Goal: Information Seeking & Learning: Learn about a topic

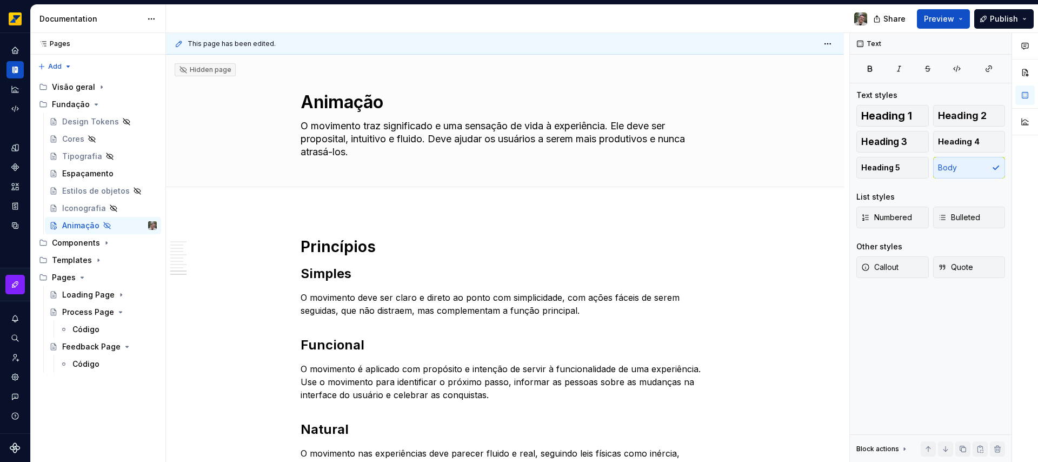
scroll to position [1645, 0]
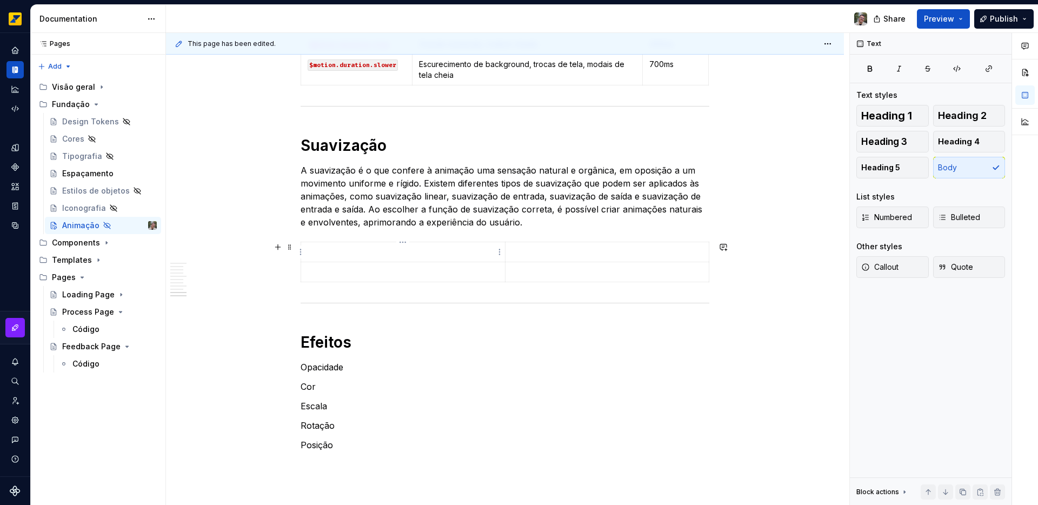
click at [370, 248] on p at bounding box center [403, 252] width 191 height 11
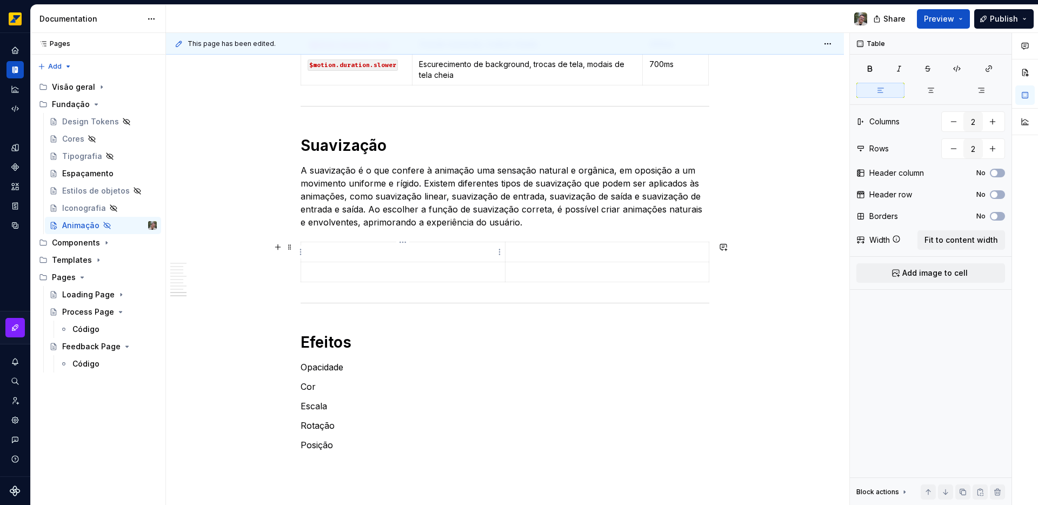
click at [361, 250] on p at bounding box center [403, 252] width 191 height 11
click at [937, 273] on span "Add image to cell" at bounding box center [935, 273] width 65 height 11
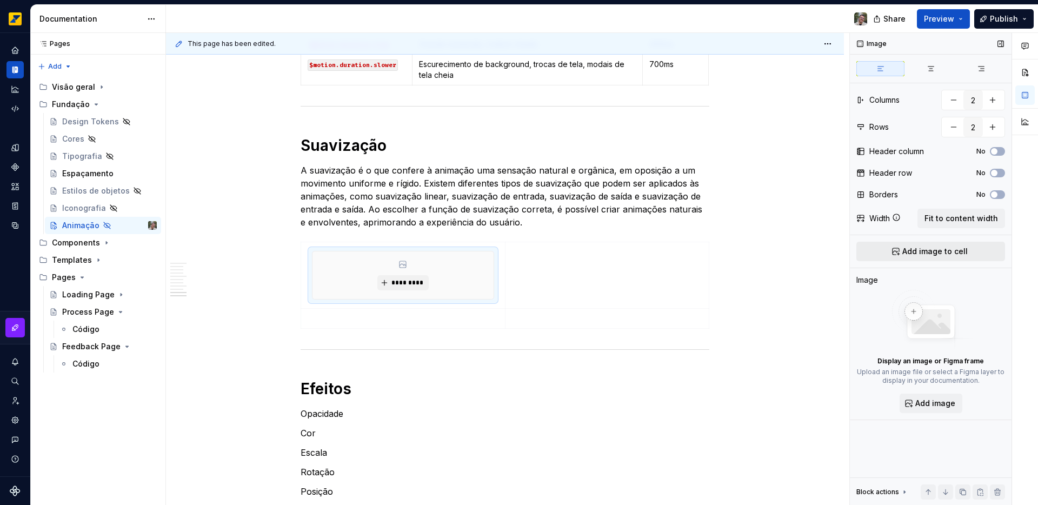
click at [929, 256] on span "Add image to cell" at bounding box center [935, 251] width 65 height 11
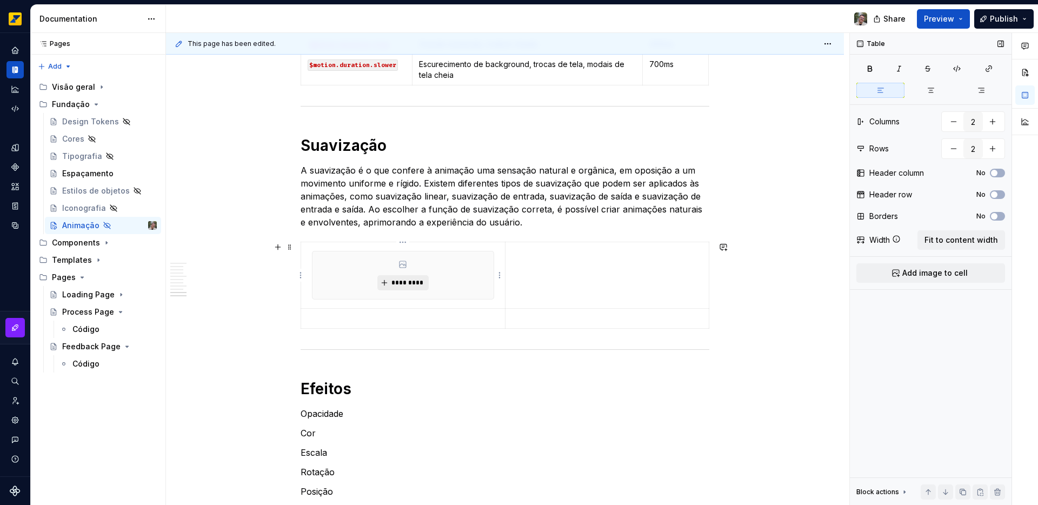
click at [409, 280] on span "*********" at bounding box center [407, 283] width 33 height 9
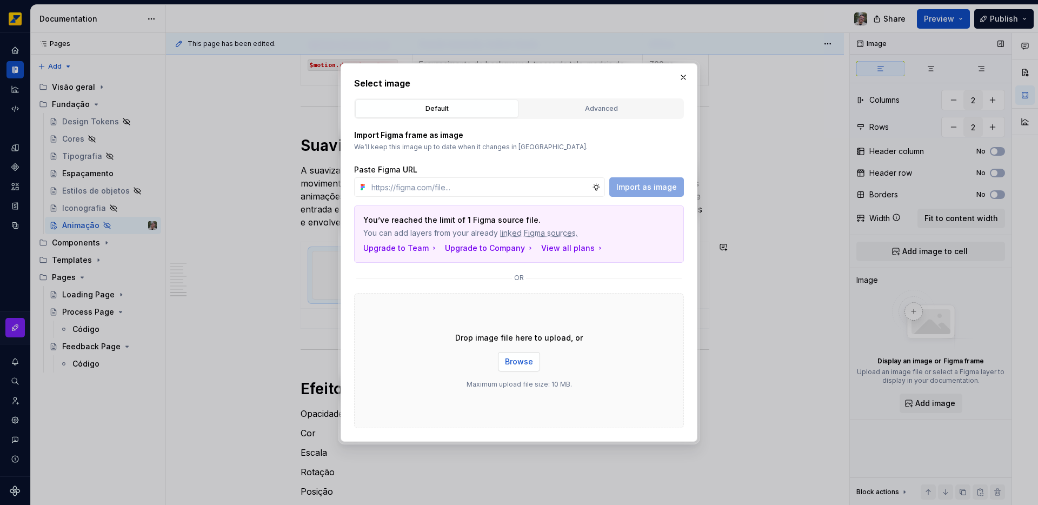
click at [531, 363] on span "Browse" at bounding box center [519, 361] width 28 height 11
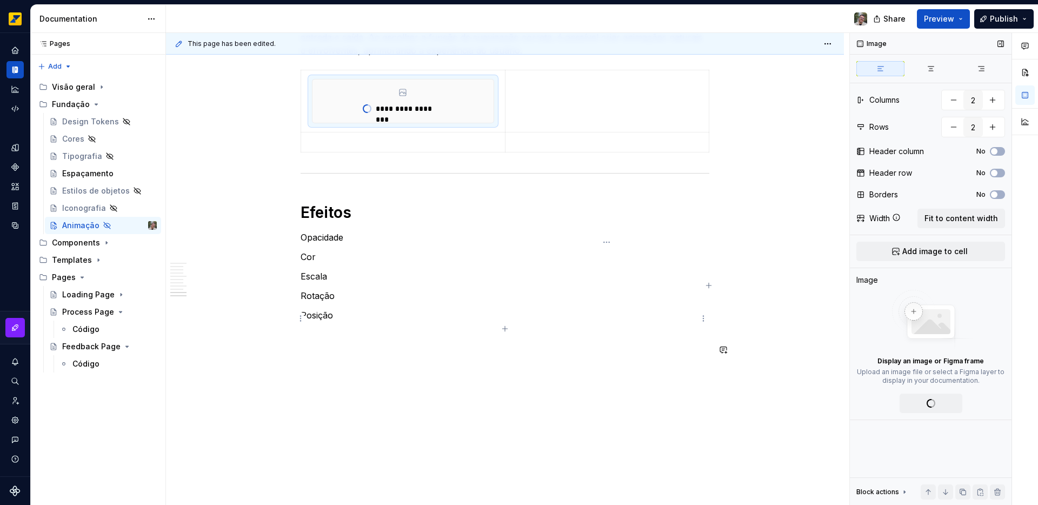
scroll to position [1370, 0]
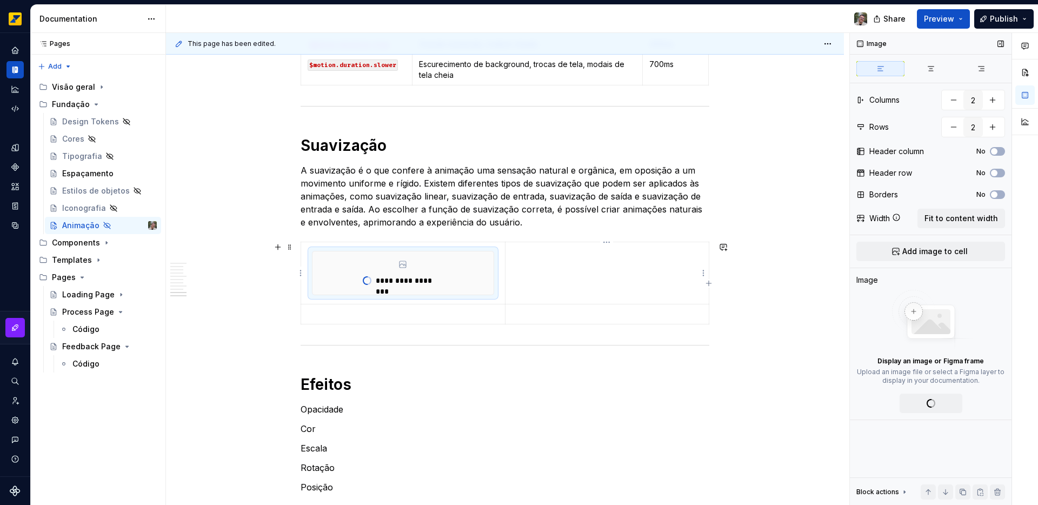
click at [585, 281] on td at bounding box center [607, 273] width 204 height 62
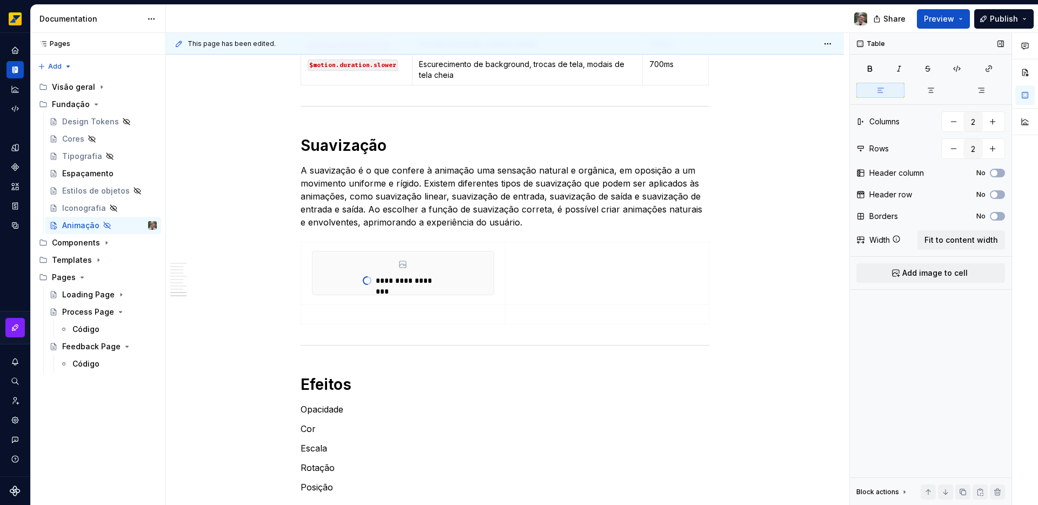
scroll to position [1645, 0]
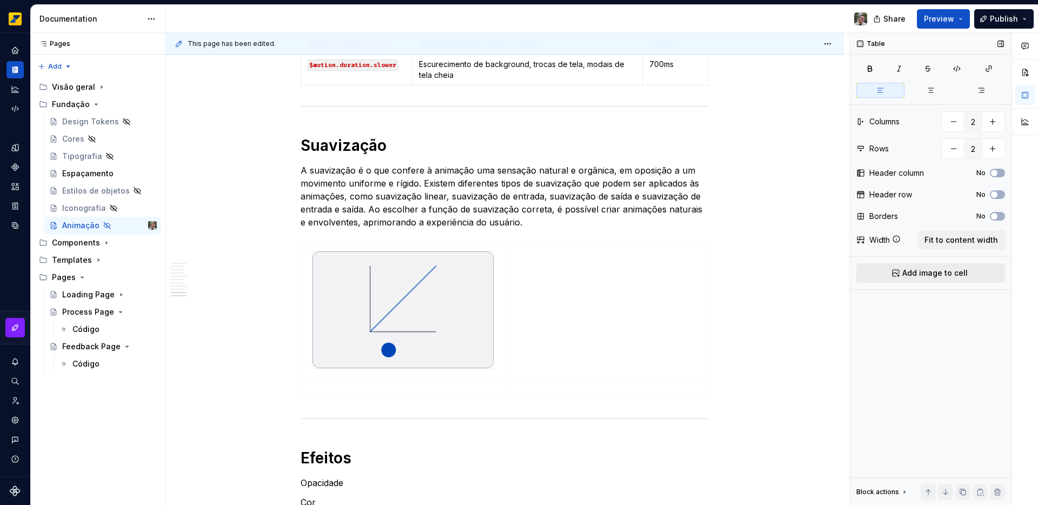
click at [955, 279] on button "Add image to cell" at bounding box center [931, 272] width 149 height 19
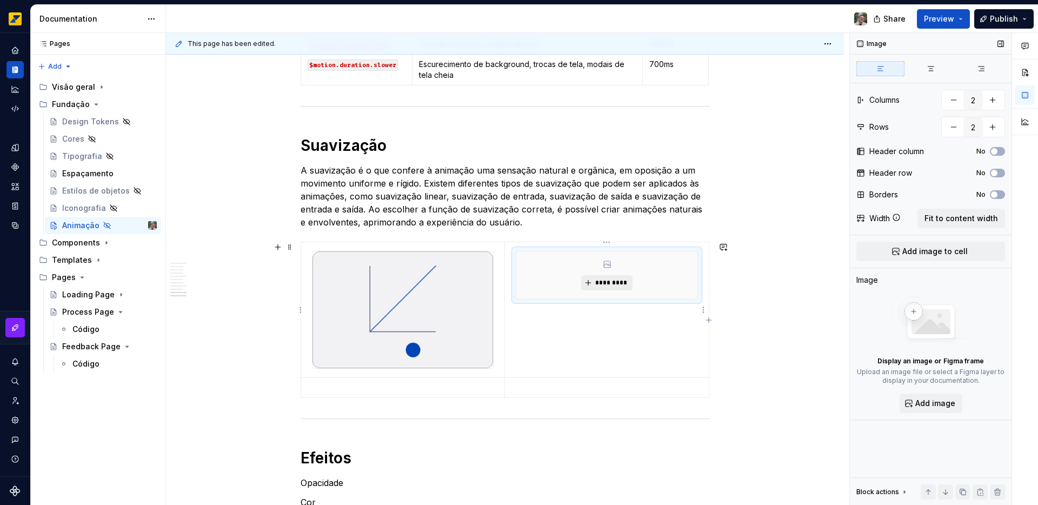
click at [603, 286] on span "*********" at bounding box center [611, 283] width 33 height 9
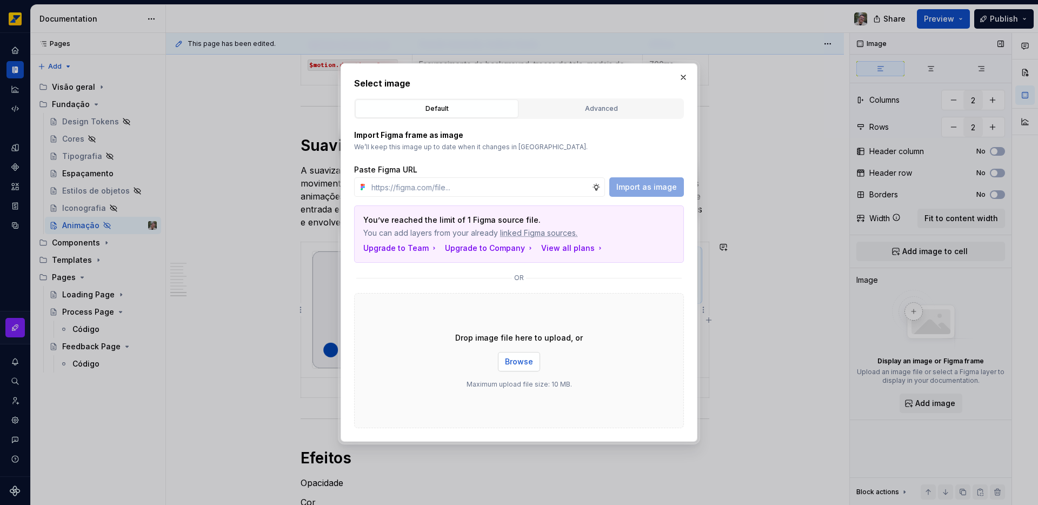
click at [519, 366] on span "Browse" at bounding box center [519, 361] width 28 height 11
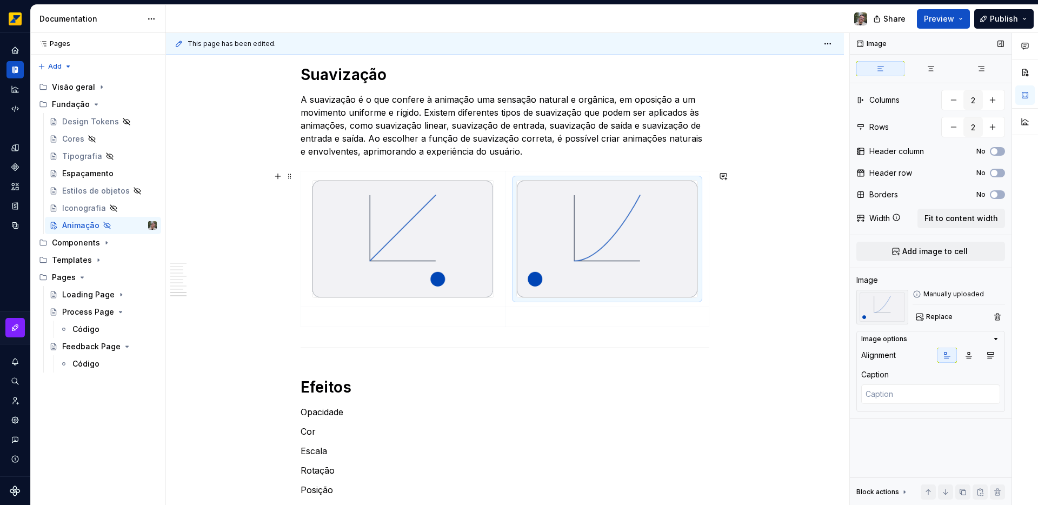
scroll to position [1729, 0]
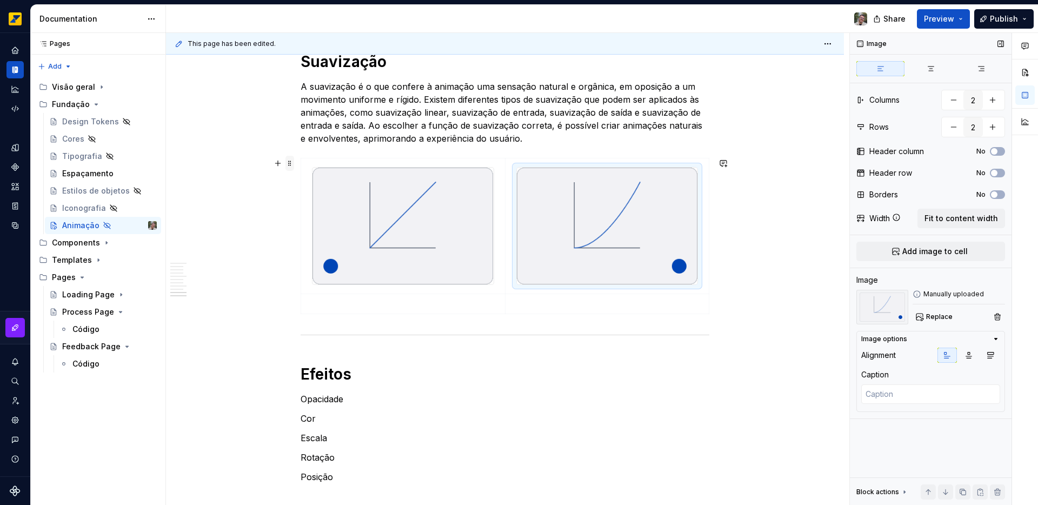
click at [288, 161] on span at bounding box center [290, 163] width 9 height 15
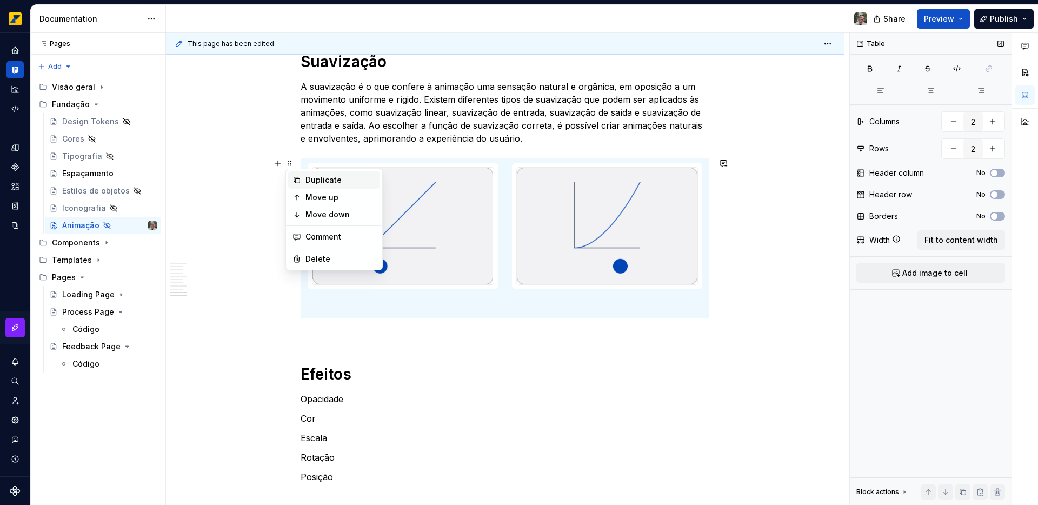
click at [317, 180] on div "Duplicate" at bounding box center [341, 180] width 70 height 11
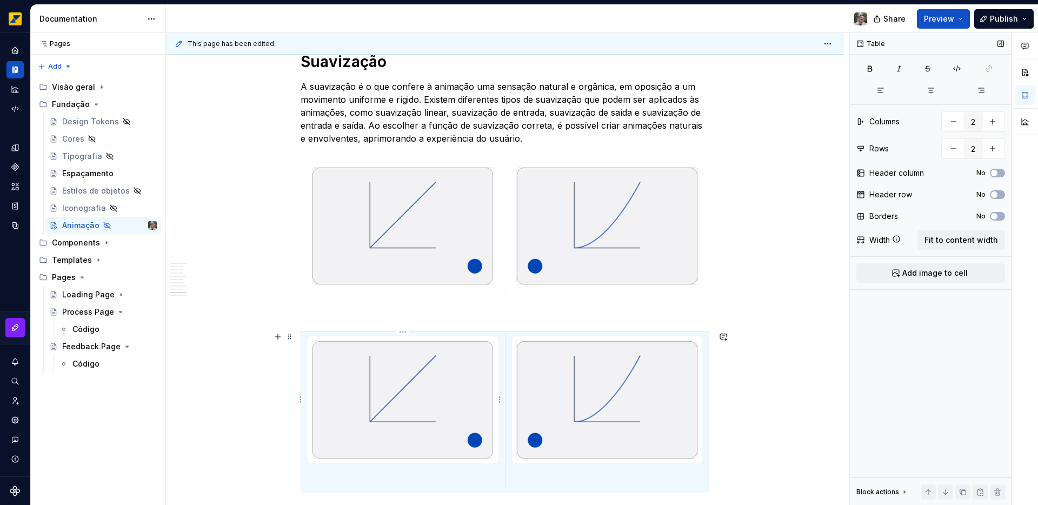
click at [394, 388] on img at bounding box center [403, 399] width 181 height 117
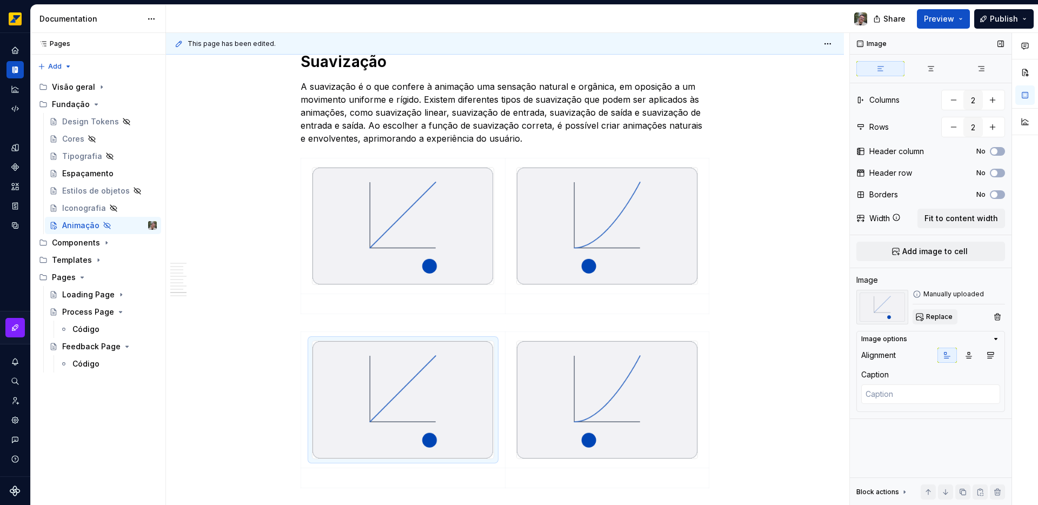
click at [935, 317] on span "Replace" at bounding box center [940, 317] width 27 height 9
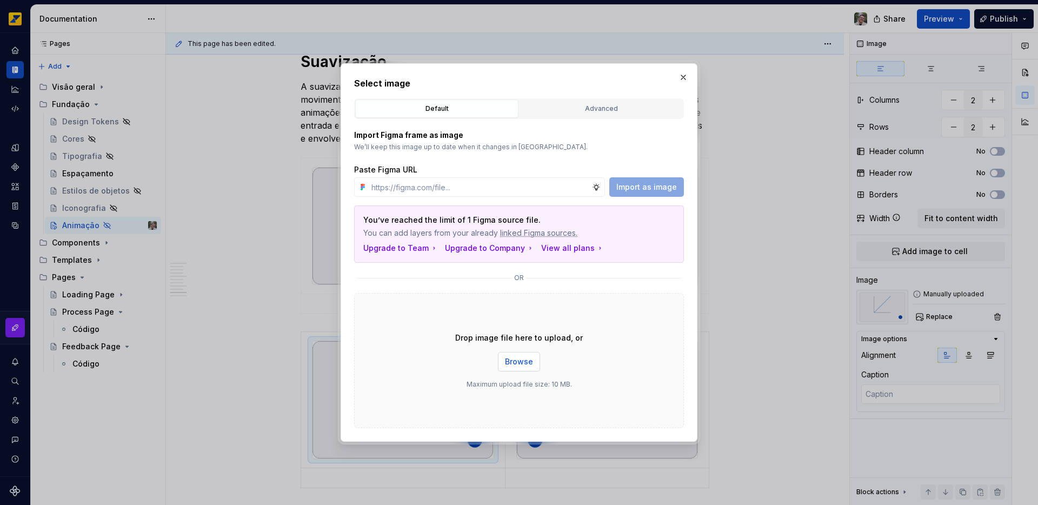
click at [516, 366] on span "Browse" at bounding box center [519, 361] width 28 height 11
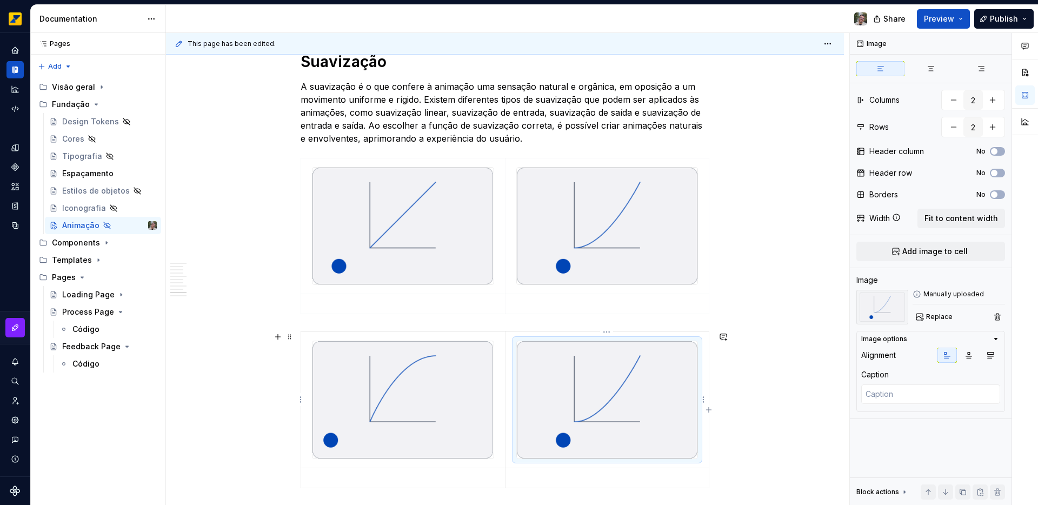
click at [616, 382] on img at bounding box center [607, 399] width 181 height 117
click at [942, 318] on span "Replace" at bounding box center [940, 317] width 27 height 9
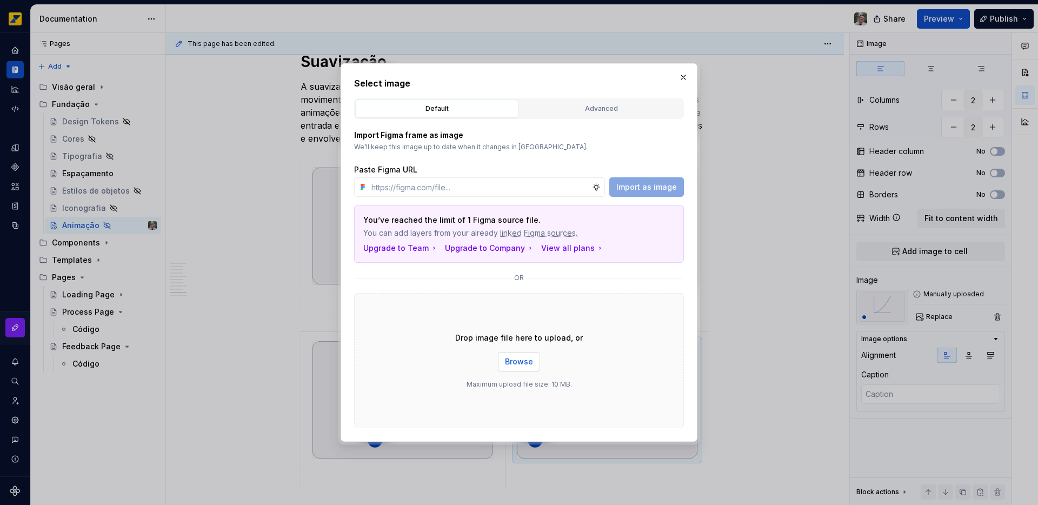
click at [515, 360] on span "Browse" at bounding box center [519, 361] width 28 height 11
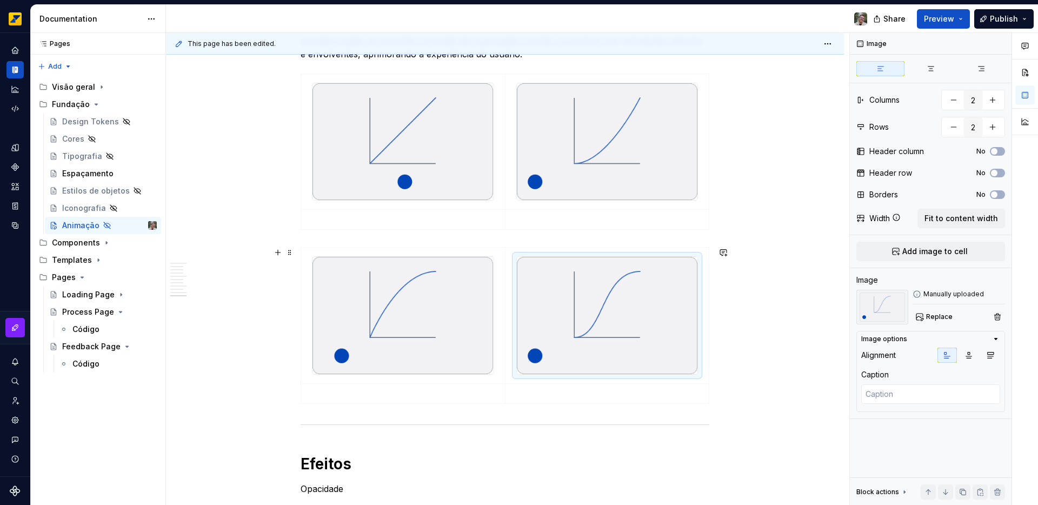
scroll to position [1814, 0]
type textarea "*"
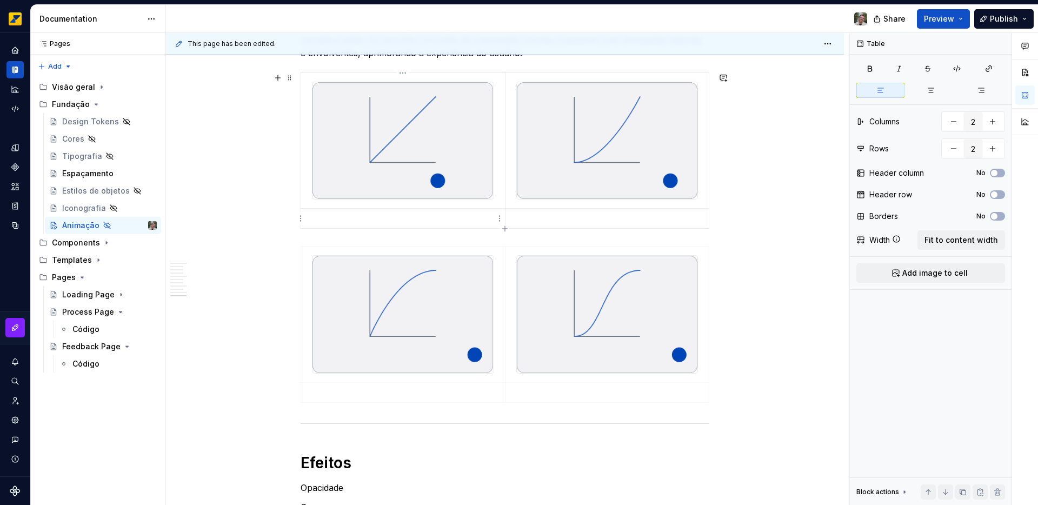
click at [355, 214] on p at bounding box center [403, 218] width 191 height 11
paste div
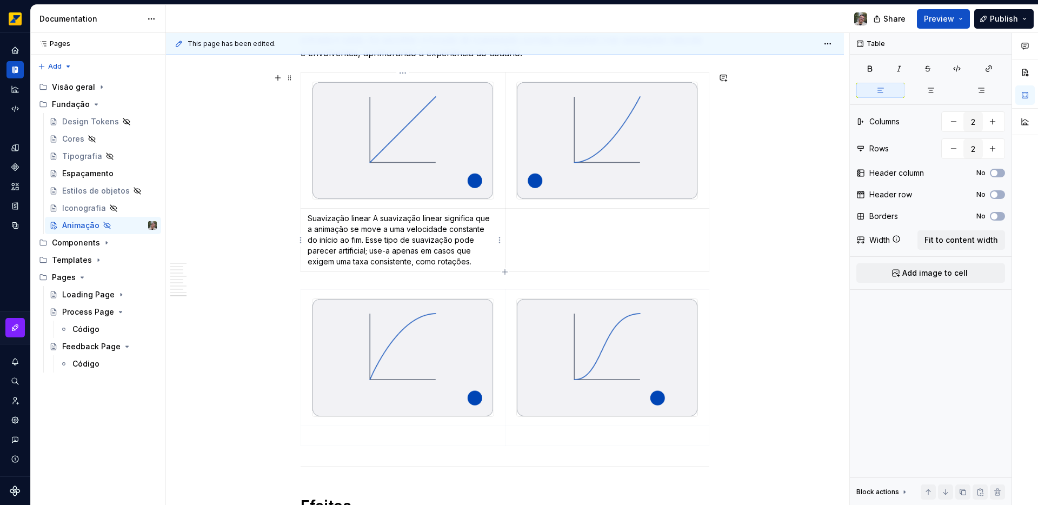
click at [372, 217] on p "Suavização linear A suavização linear significa que a animação se move a uma ve…" at bounding box center [403, 240] width 191 height 54
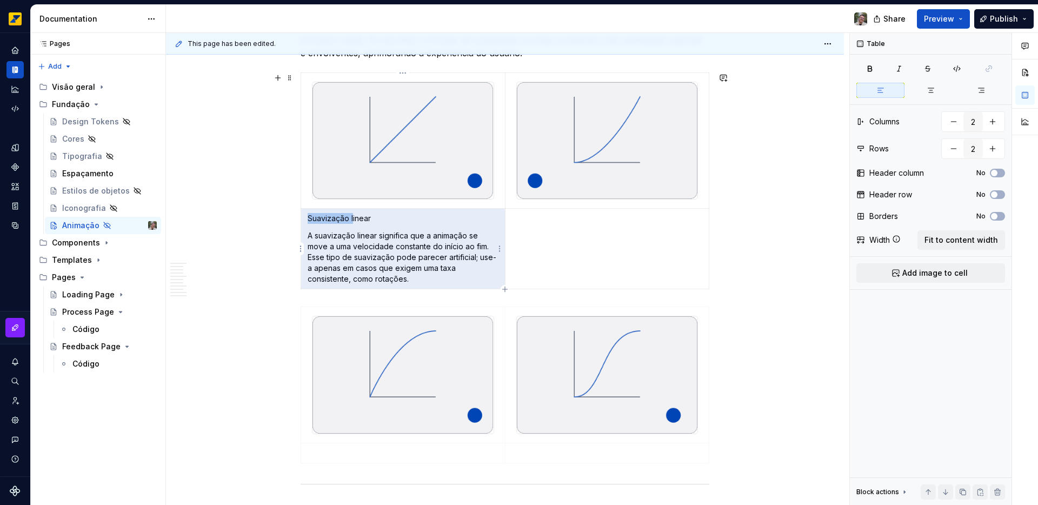
drag, startPoint x: 352, startPoint y: 218, endPoint x: 305, endPoint y: 221, distance: 47.7
click at [305, 219] on td "Suavização linear A suavização linear significa que a animação se move a uma ve…" at bounding box center [403, 249] width 204 height 81
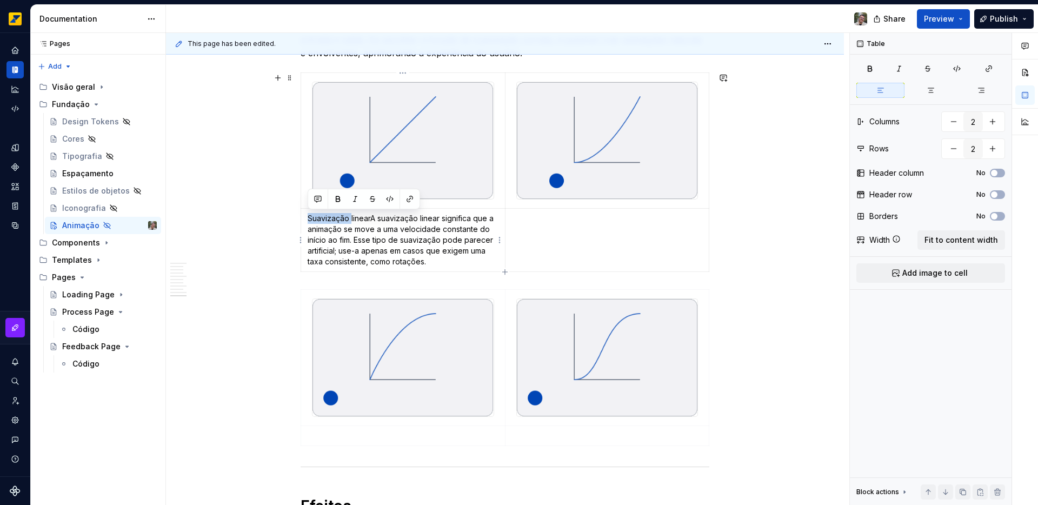
drag, startPoint x: 352, startPoint y: 217, endPoint x: 309, endPoint y: 216, distance: 42.7
click at [309, 216] on p "Suavização linearA suavização linear significa que a animação se move a uma vel…" at bounding box center [403, 240] width 191 height 54
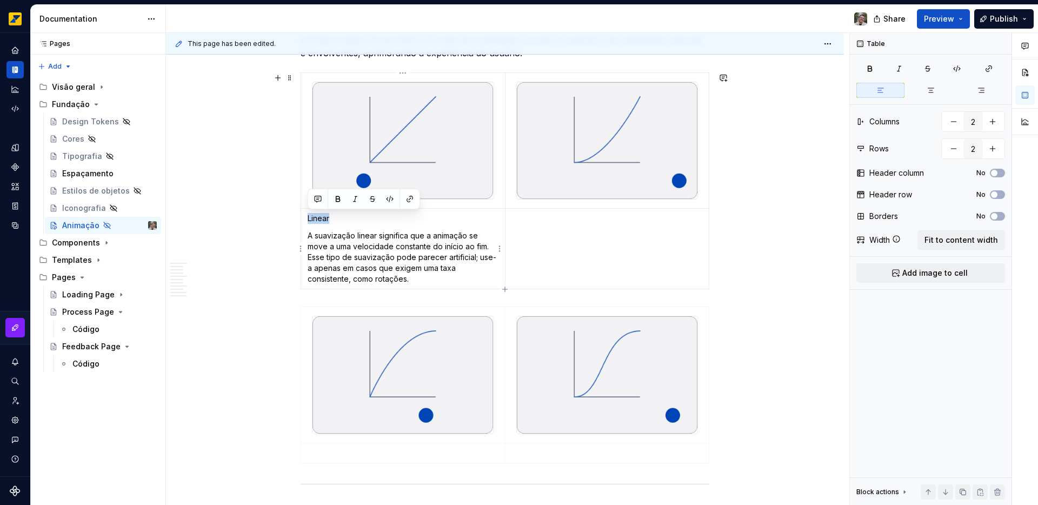
drag, startPoint x: 337, startPoint y: 217, endPoint x: 307, endPoint y: 216, distance: 30.3
click at [308, 216] on p "Linear" at bounding box center [403, 218] width 191 height 11
click at [337, 196] on button "button" at bounding box center [337, 198] width 15 height 15
click at [517, 222] on p at bounding box center [607, 218] width 191 height 11
click at [551, 239] on td at bounding box center [607, 249] width 204 height 81
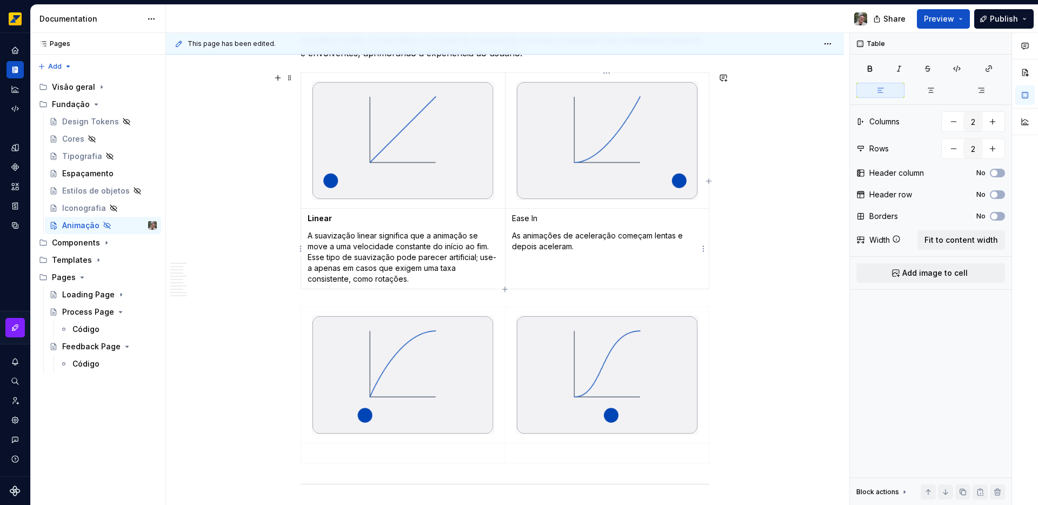
click at [566, 233] on p "As animações de aceleração começam lentas e depois aceleram." at bounding box center [607, 241] width 191 height 22
click at [672, 236] on p "As animações ease in simulam a aceleração começam lentas e depois aceleram." at bounding box center [607, 241] width 191 height 22
click at [644, 245] on p "As animações ease in simulam a aceleração, começando lentas e depois aceleram." at bounding box center [607, 241] width 191 height 22
click at [516, 219] on p "Ease In" at bounding box center [607, 218] width 191 height 11
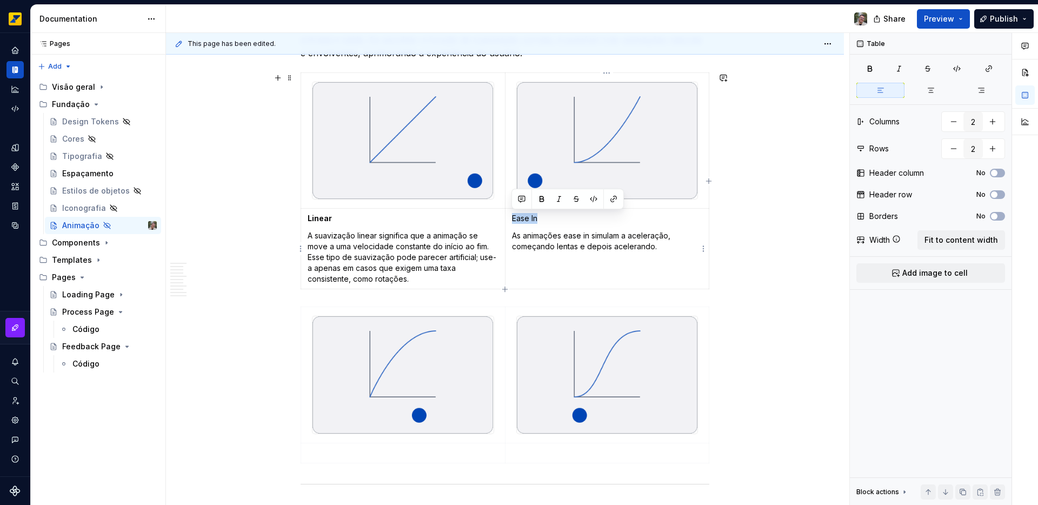
drag, startPoint x: 516, startPoint y: 219, endPoint x: 532, endPoint y: 219, distance: 15.7
click at [532, 219] on p "Ease In" at bounding box center [607, 218] width 191 height 11
click at [544, 197] on button "button" at bounding box center [541, 198] width 15 height 15
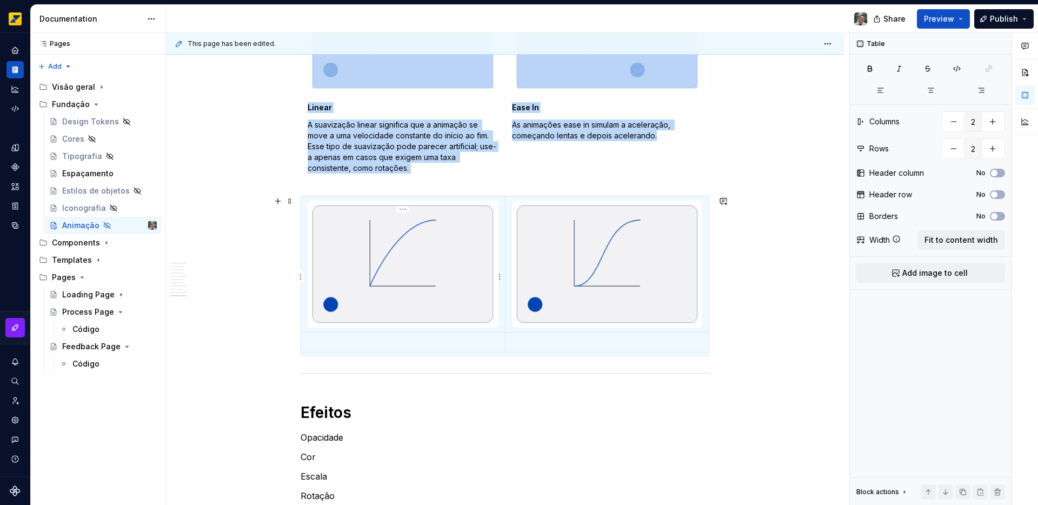
scroll to position [1925, 0]
click at [356, 342] on p at bounding box center [403, 341] width 191 height 11
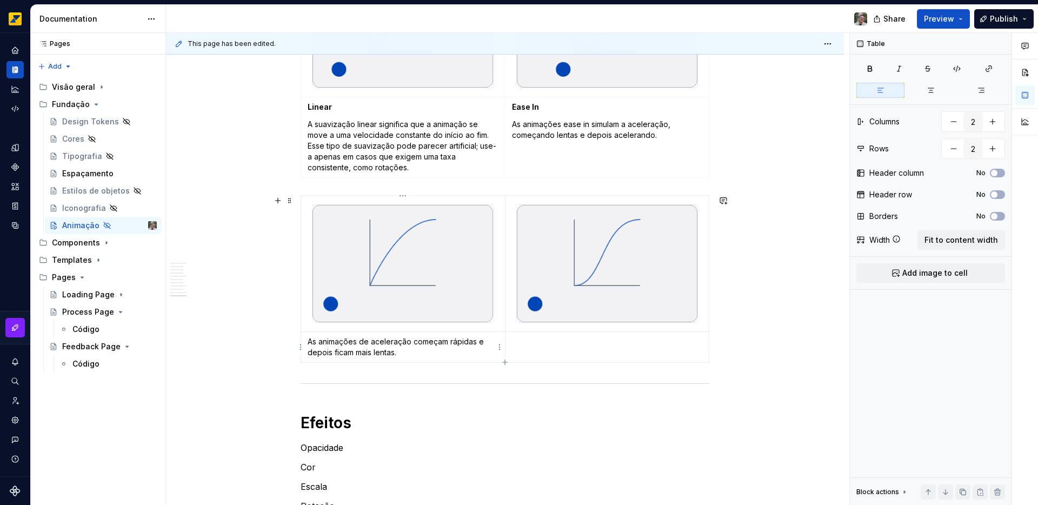
click at [308, 341] on p "As animações de aceleração começam rápidas e depois ficam mais lentas." at bounding box center [403, 347] width 191 height 22
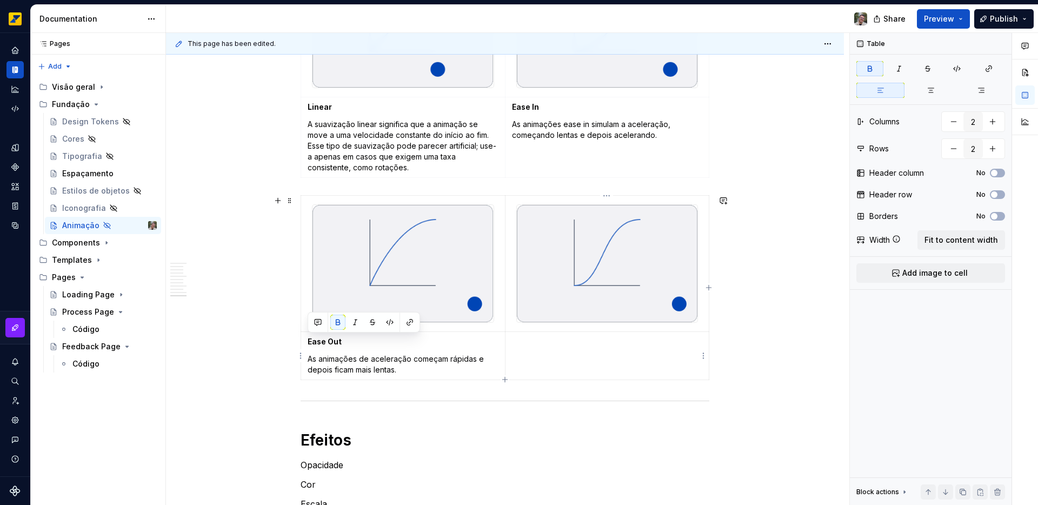
click at [547, 348] on td at bounding box center [607, 356] width 204 height 48
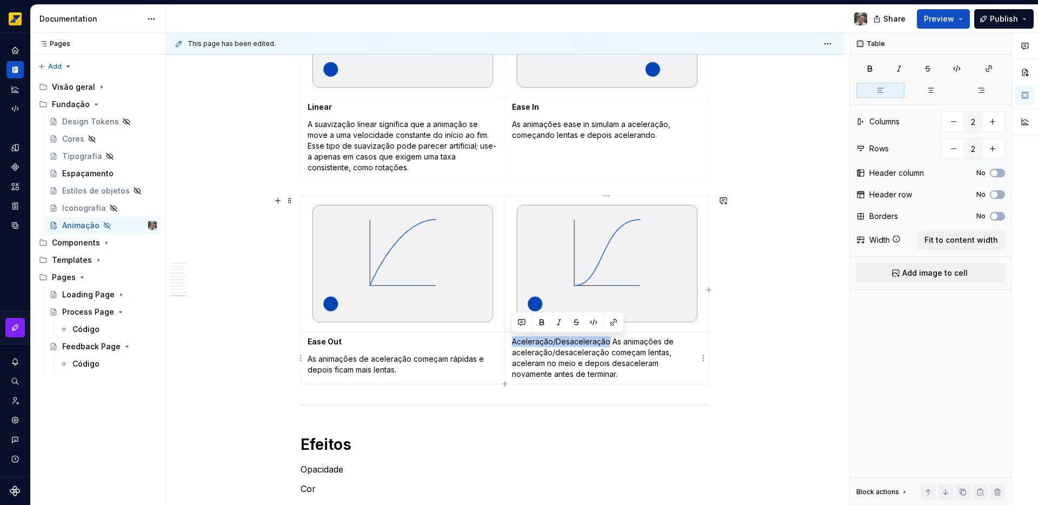
drag, startPoint x: 513, startPoint y: 341, endPoint x: 609, endPoint y: 345, distance: 95.8
click at [609, 345] on p "Aceleração/Desaceleração As animações de aceleração/desaceleração começam lenta…" at bounding box center [607, 357] width 191 height 43
click at [544, 322] on button "button" at bounding box center [541, 322] width 15 height 15
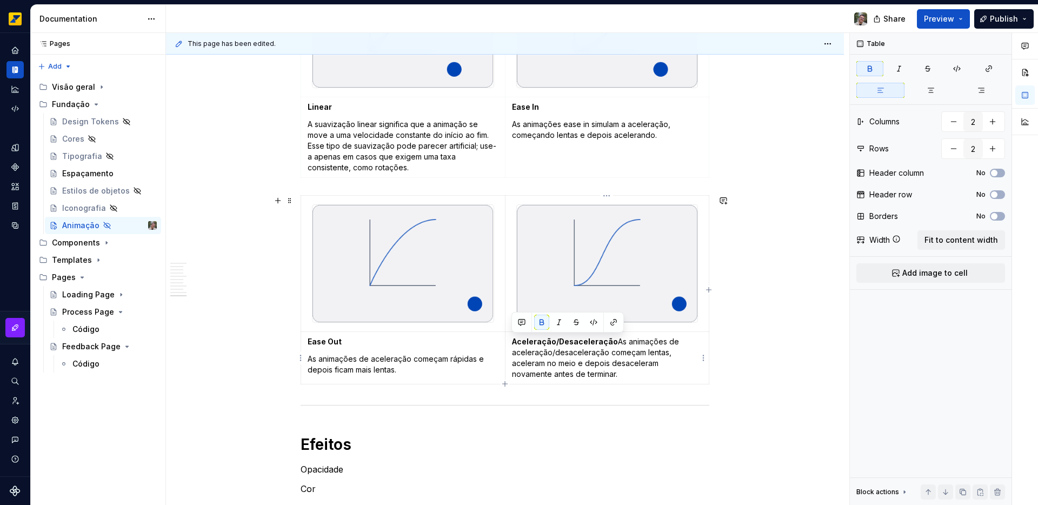
click at [616, 341] on p "Aceleração/Desaceleração As animações de aceleração/desaceleração começam lenta…" at bounding box center [607, 357] width 191 height 43
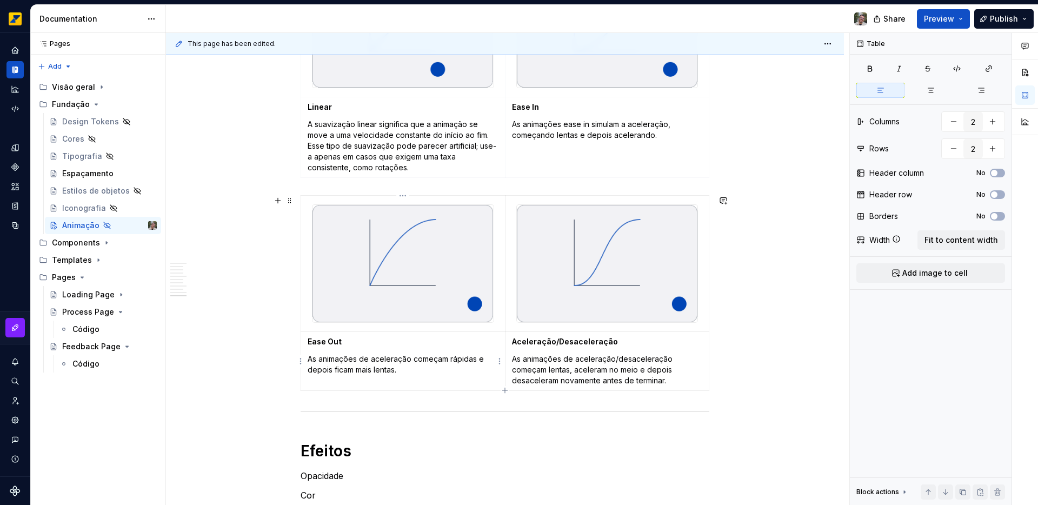
click at [314, 340] on strong "Ease Out" at bounding box center [325, 341] width 34 height 9
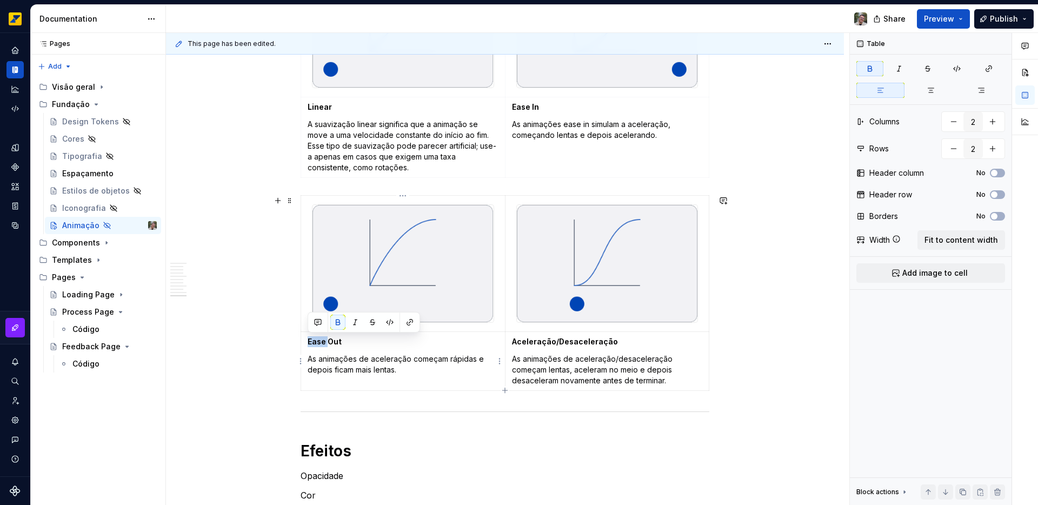
drag, startPoint x: 316, startPoint y: 339, endPoint x: 325, endPoint y: 338, distance: 8.7
click at [325, 338] on strong "Ease Out" at bounding box center [325, 341] width 34 height 9
click at [585, 343] on strong "Aceleração/Desaceleração" at bounding box center [565, 341] width 106 height 9
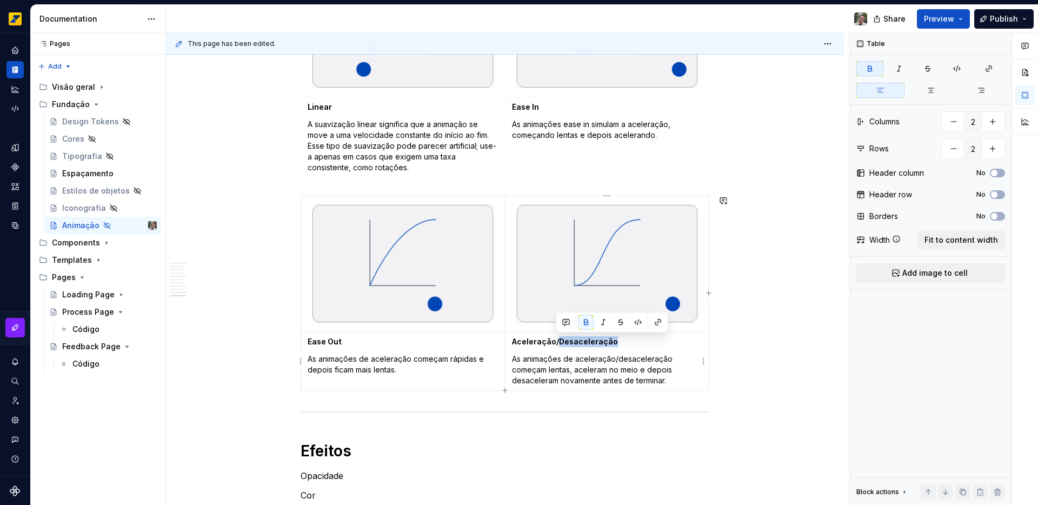
copy strong "Desaceleração"
click at [315, 341] on strong "Ease Out" at bounding box center [325, 341] width 34 height 9
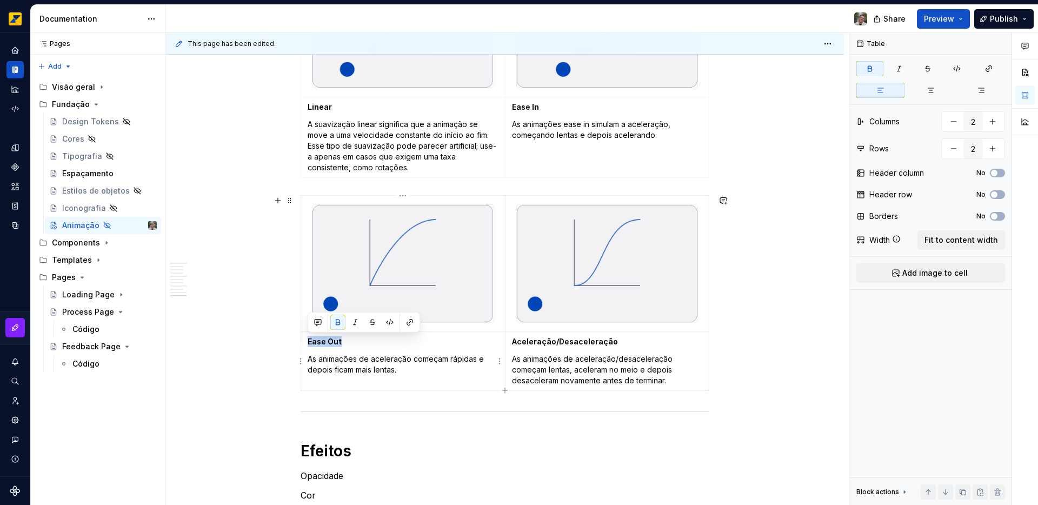
drag, startPoint x: 315, startPoint y: 341, endPoint x: 326, endPoint y: 339, distance: 11.2
click at [326, 339] on strong "Ease Out" at bounding box center [325, 341] width 34 height 9
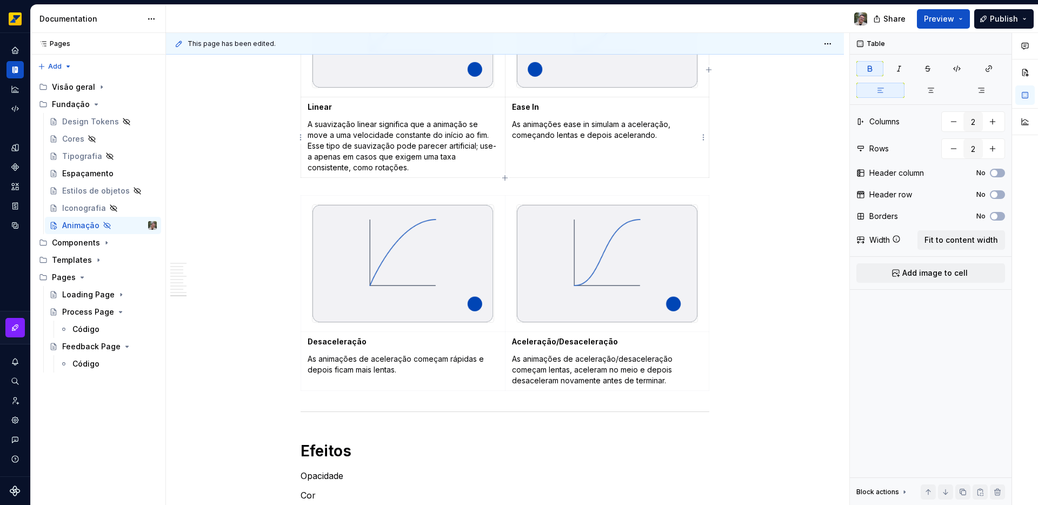
click at [568, 124] on p "As animações ease in simulam a aceleração, começando lentas e depois acelerando." at bounding box center [607, 130] width 191 height 22
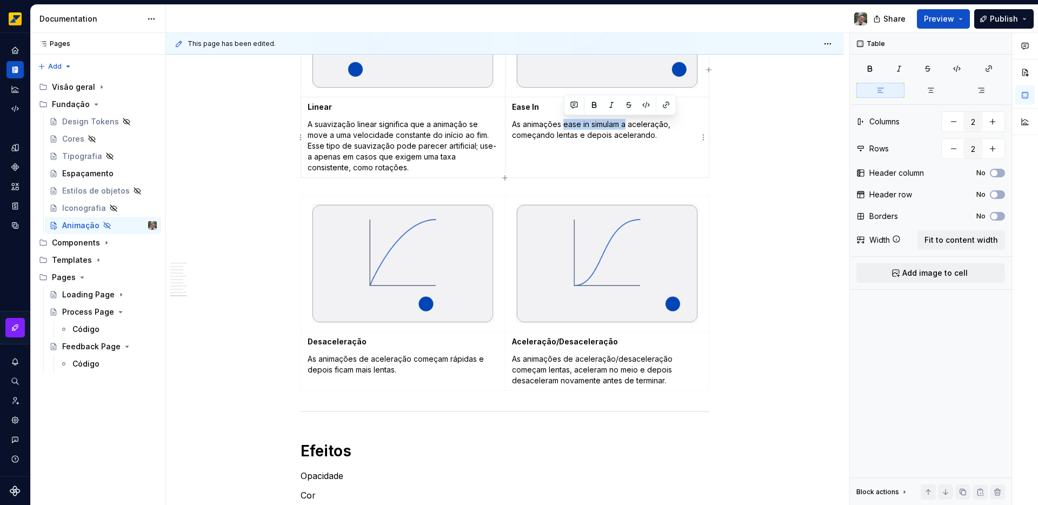
drag, startPoint x: 568, startPoint y: 124, endPoint x: 623, endPoint y: 124, distance: 55.2
click at [623, 124] on p "As animações ease in simulam a aceleração, começando lentas e depois acelerando." at bounding box center [607, 130] width 191 height 22
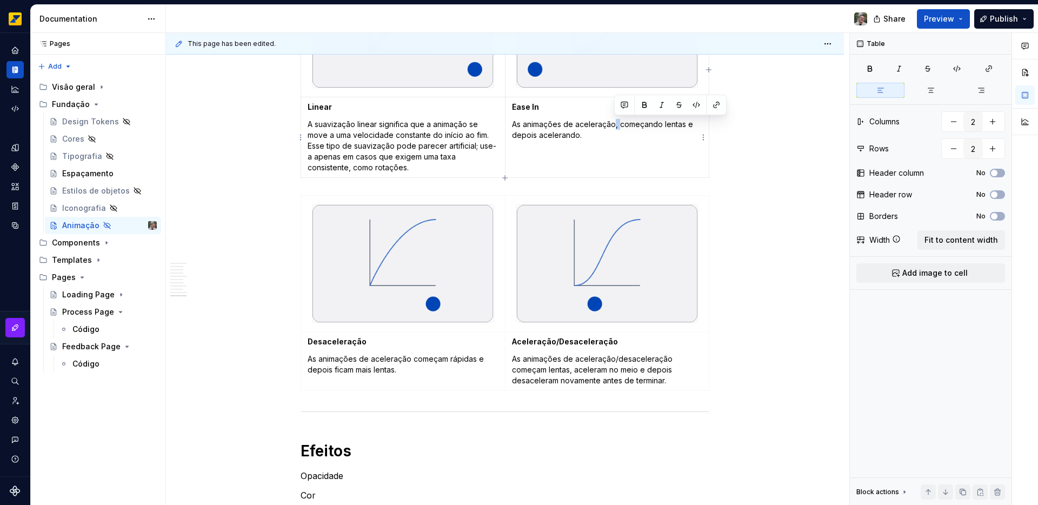
drag, startPoint x: 619, startPoint y: 125, endPoint x: 614, endPoint y: 127, distance: 5.5
click at [614, 127] on p "As animações de aceleração, começando lentas e depois acelerando." at bounding box center [607, 130] width 191 height 22
drag, startPoint x: 657, startPoint y: 124, endPoint x: 645, endPoint y: 124, distance: 11.9
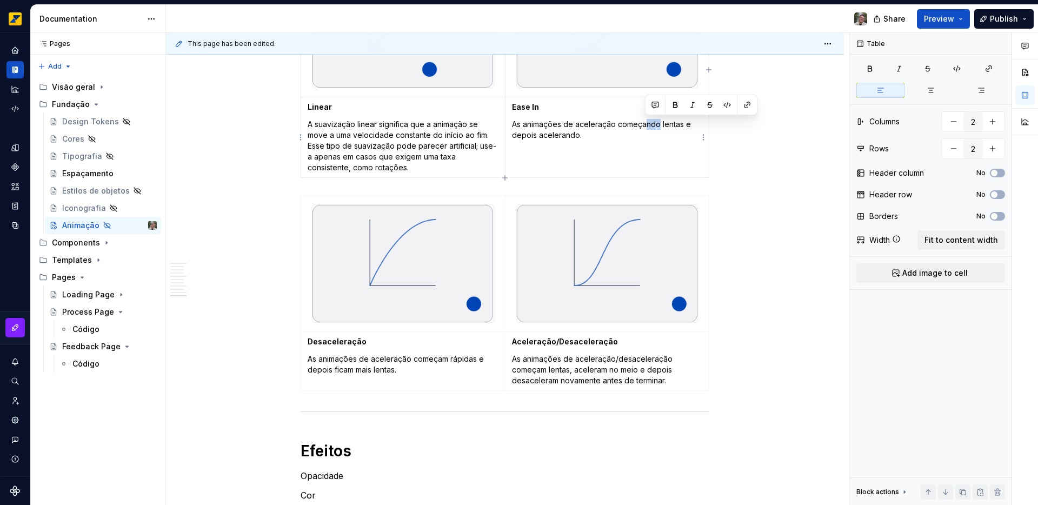
click at [645, 124] on p "As animações de aceleração começando lentas e depois acelerando." at bounding box center [607, 130] width 191 height 22
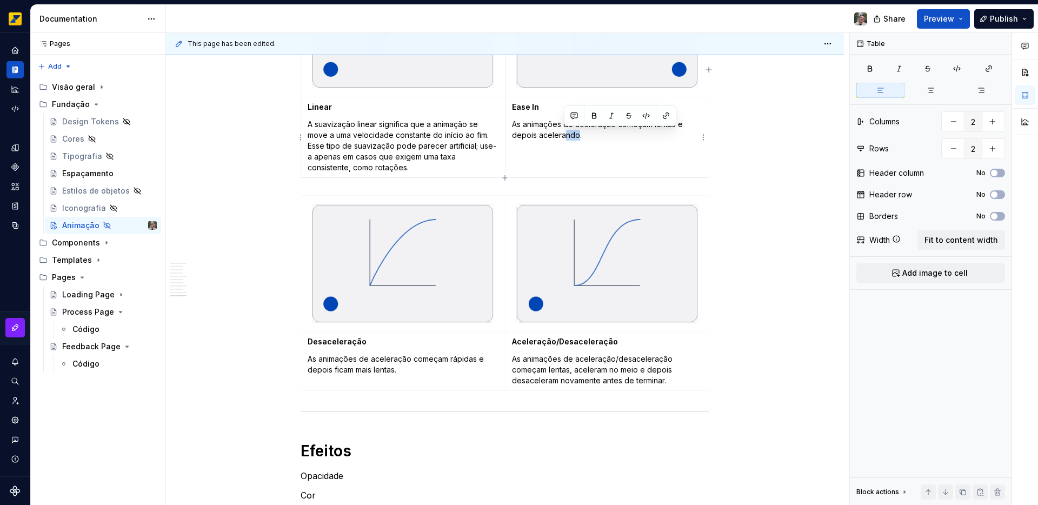
drag, startPoint x: 577, startPoint y: 135, endPoint x: 565, endPoint y: 134, distance: 11.9
click at [565, 134] on p "As animações de aceleração começam lentas e depois acelerando." at bounding box center [607, 130] width 191 height 22
click at [370, 359] on p "As animações de aceleração começam rápidas e depois ficam mais lentas." at bounding box center [403, 365] width 191 height 22
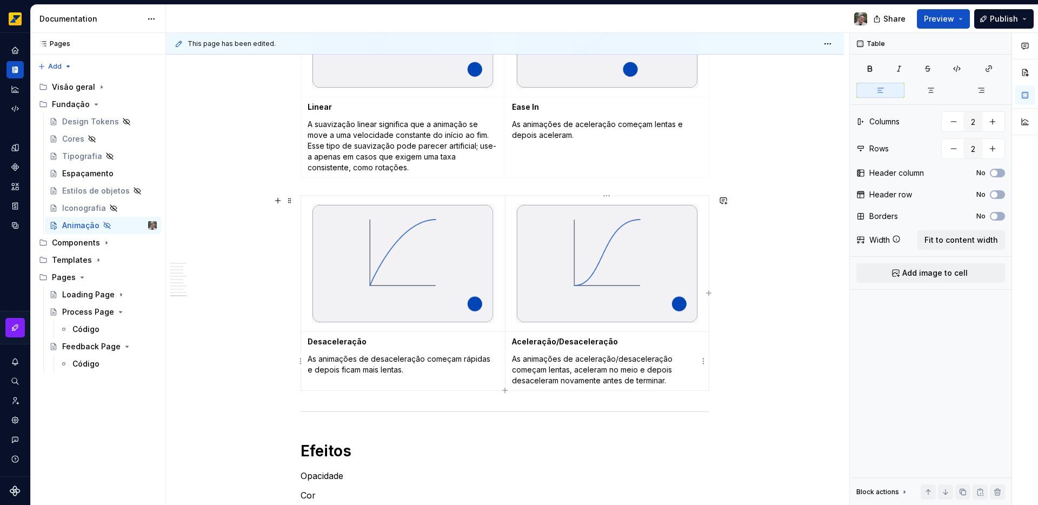
click at [550, 364] on p "As animações de aceleração/desaceleração começam lentas, aceleram no meio e dep…" at bounding box center [607, 370] width 191 height 32
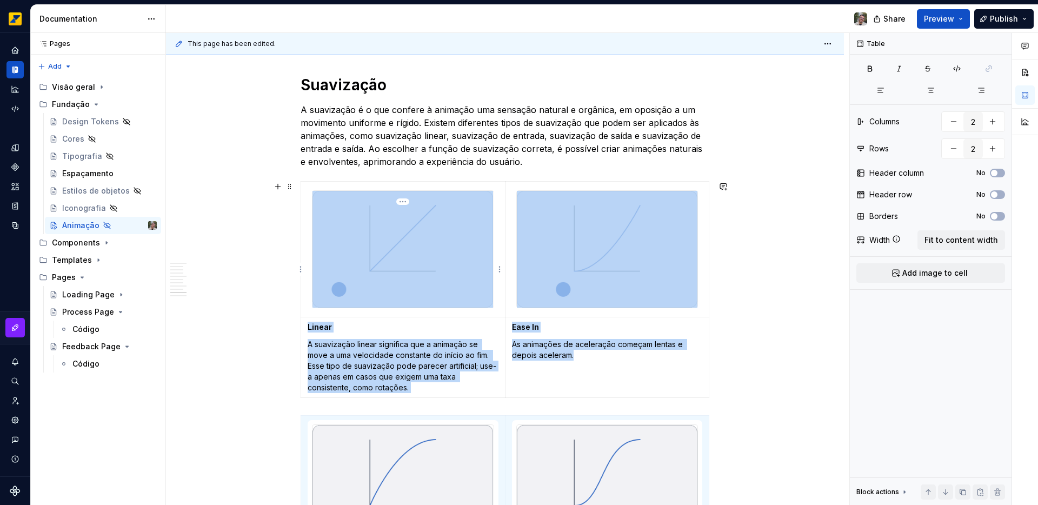
scroll to position [1685, 0]
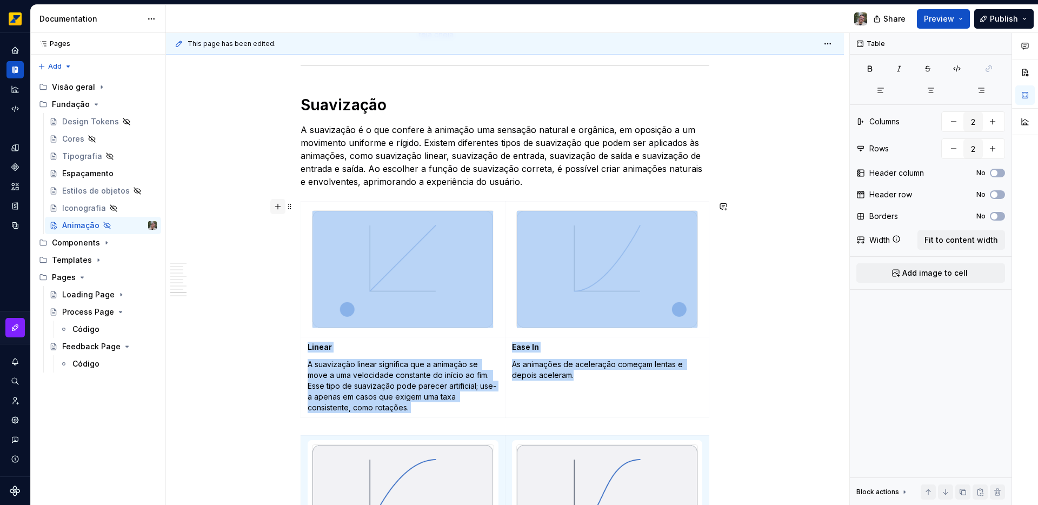
click at [276, 209] on button "button" at bounding box center [277, 206] width 15 height 15
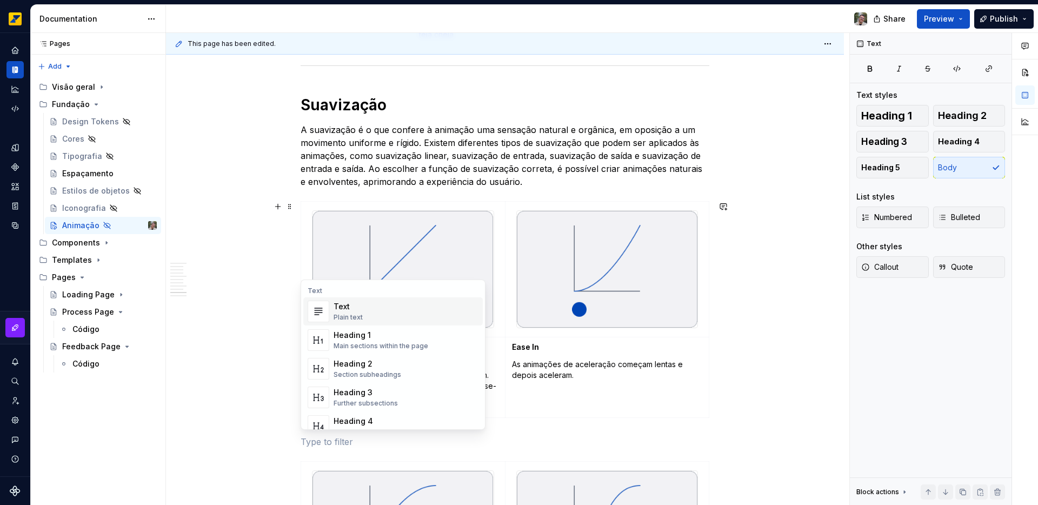
click at [719, 167] on div "This page has been edited. Hidden page Animação O movimento traz significado e …" at bounding box center [508, 269] width 684 height 473
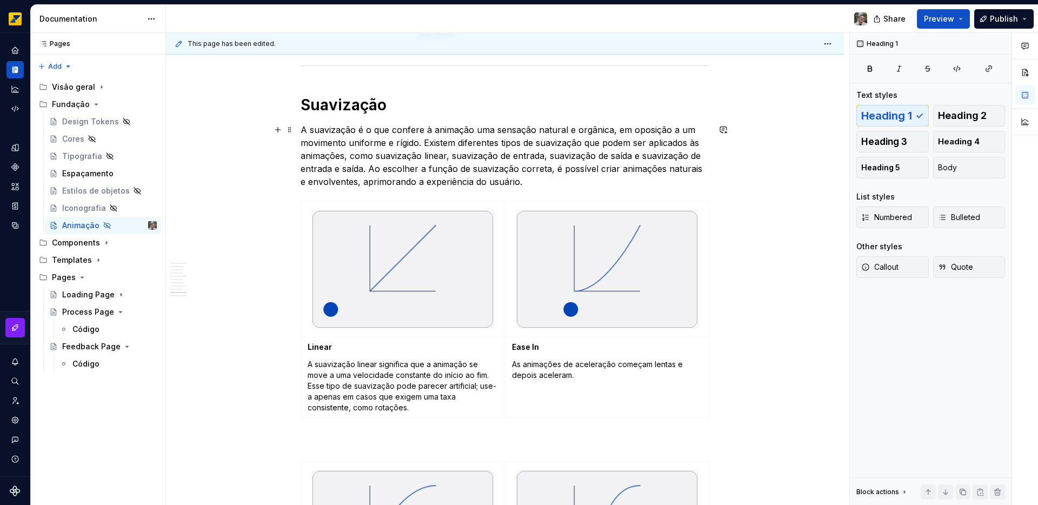
click at [703, 162] on p "A suavização é o que confere à animação uma sensação natural e orgânica, em opo…" at bounding box center [505, 155] width 409 height 65
click at [520, 184] on p "A suavização é o que confere à animação uma sensação natural e orgânica, em opo…" at bounding box center [505, 155] width 409 height 65
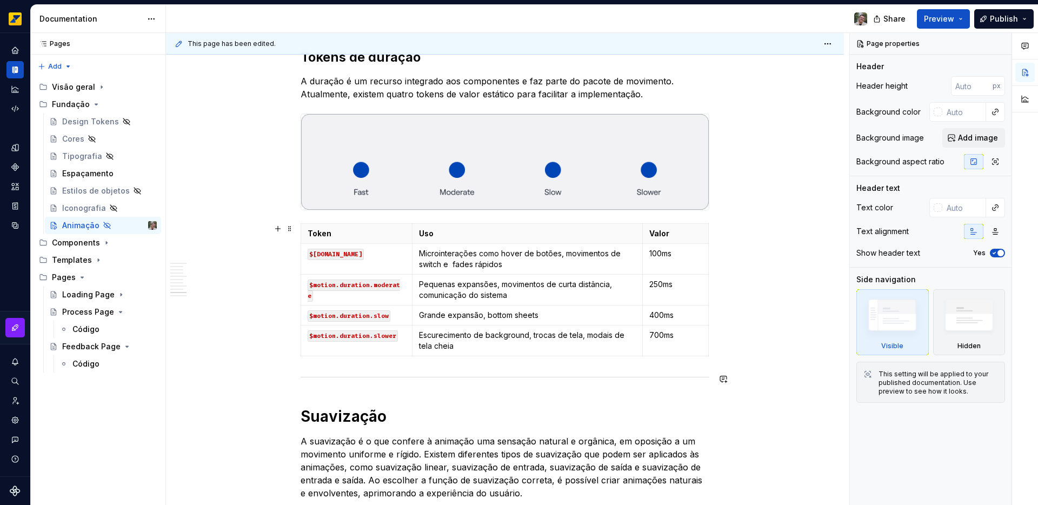
scroll to position [1315, 0]
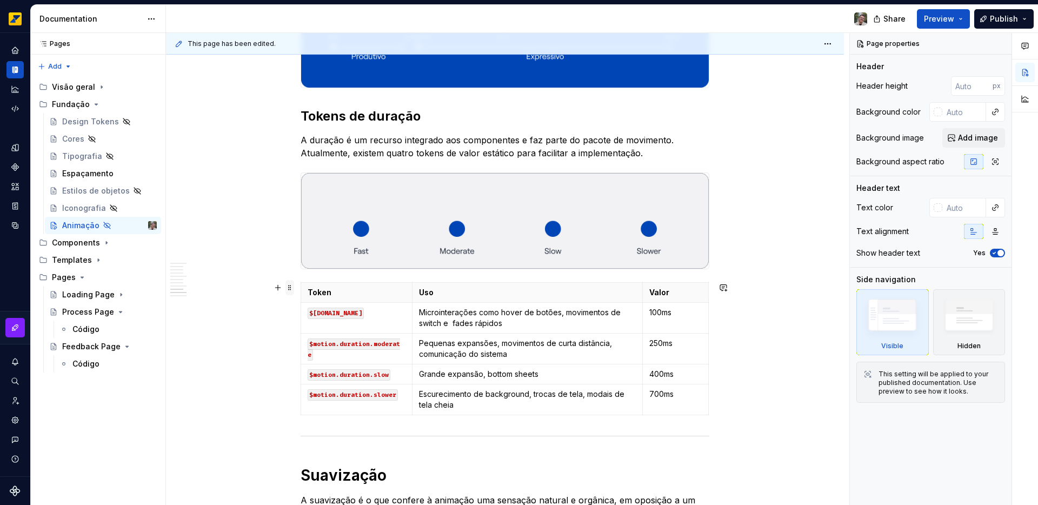
click at [289, 287] on span at bounding box center [290, 287] width 9 height 15
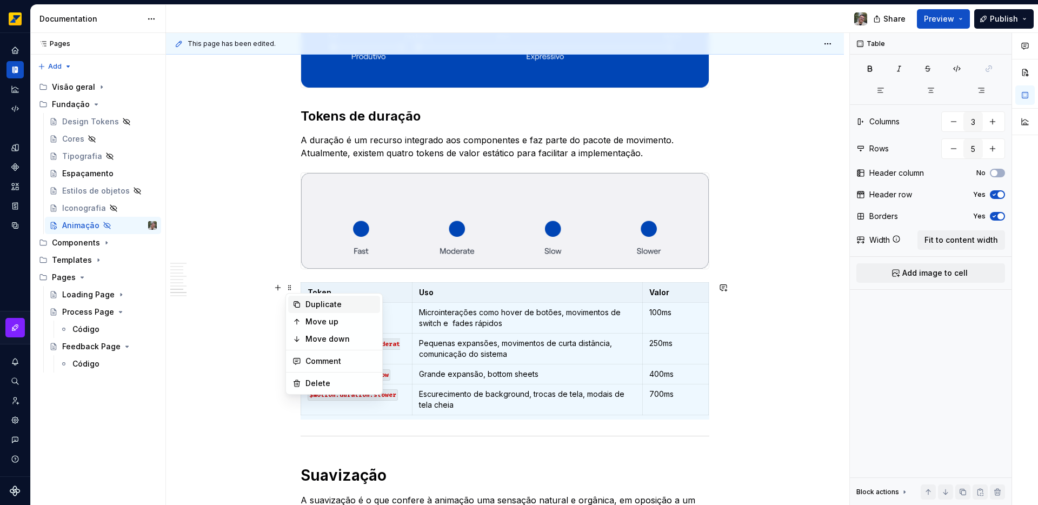
click at [312, 307] on div "Duplicate" at bounding box center [341, 304] width 70 height 11
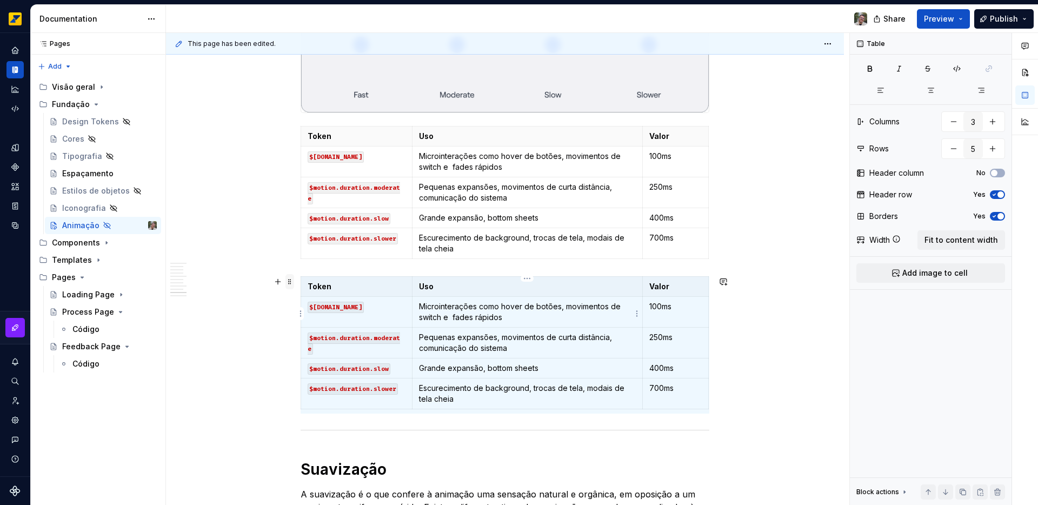
scroll to position [1473, 0]
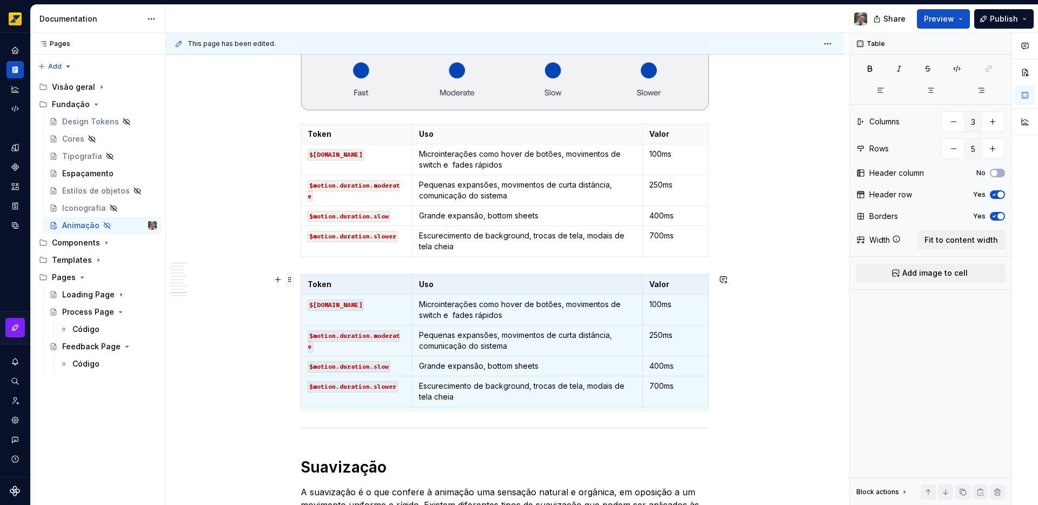
click at [289, 281] on span at bounding box center [290, 279] width 9 height 15
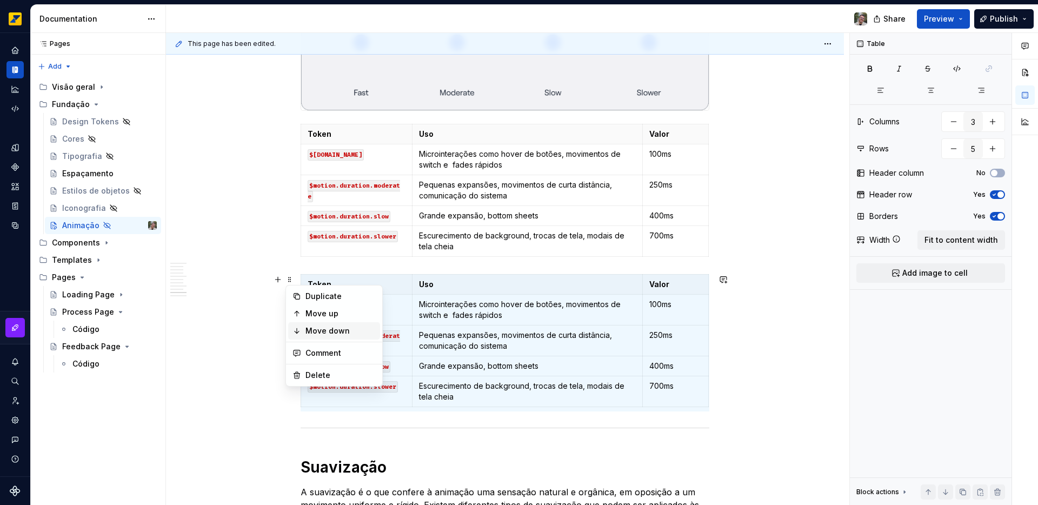
click at [317, 334] on div "Move down" at bounding box center [341, 331] width 70 height 11
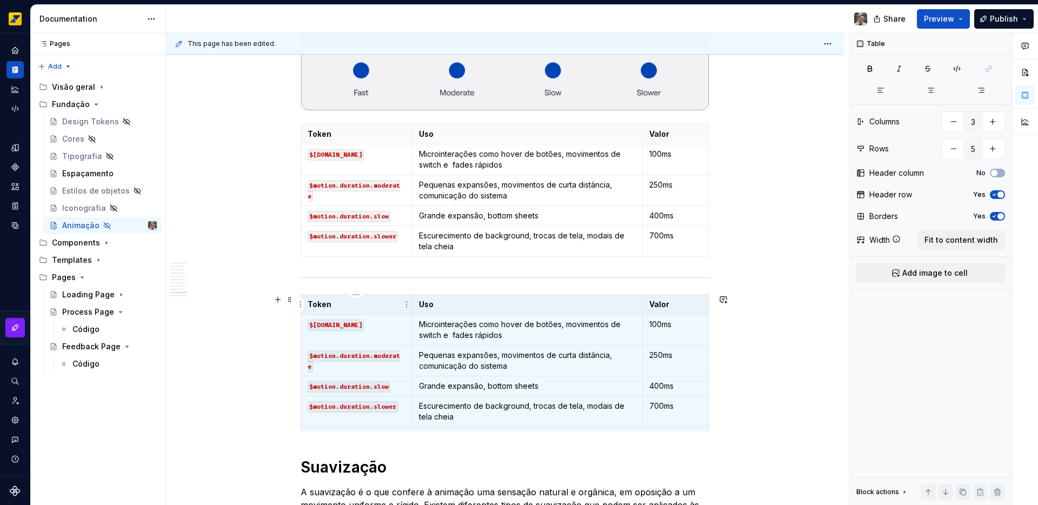
scroll to position [4, 0]
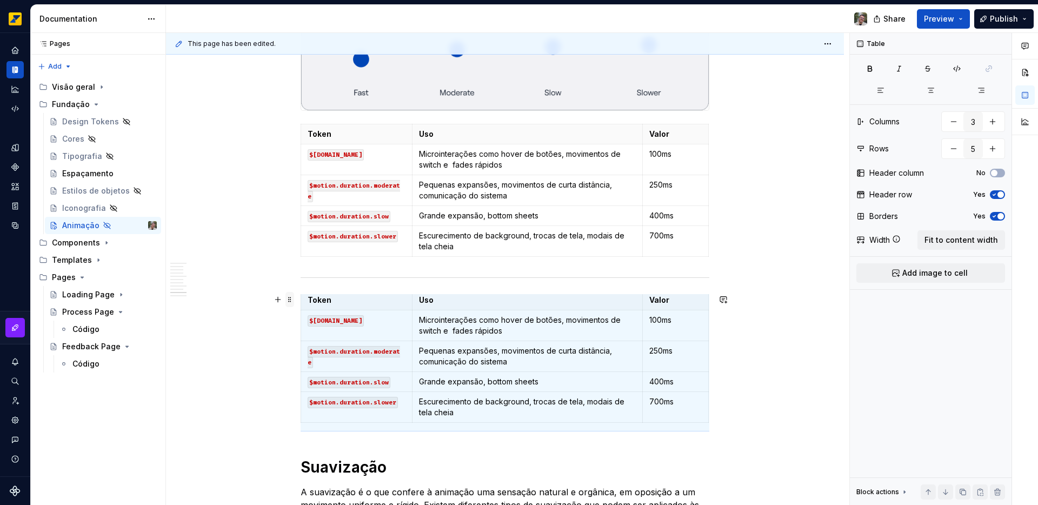
click at [292, 306] on span at bounding box center [290, 299] width 9 height 15
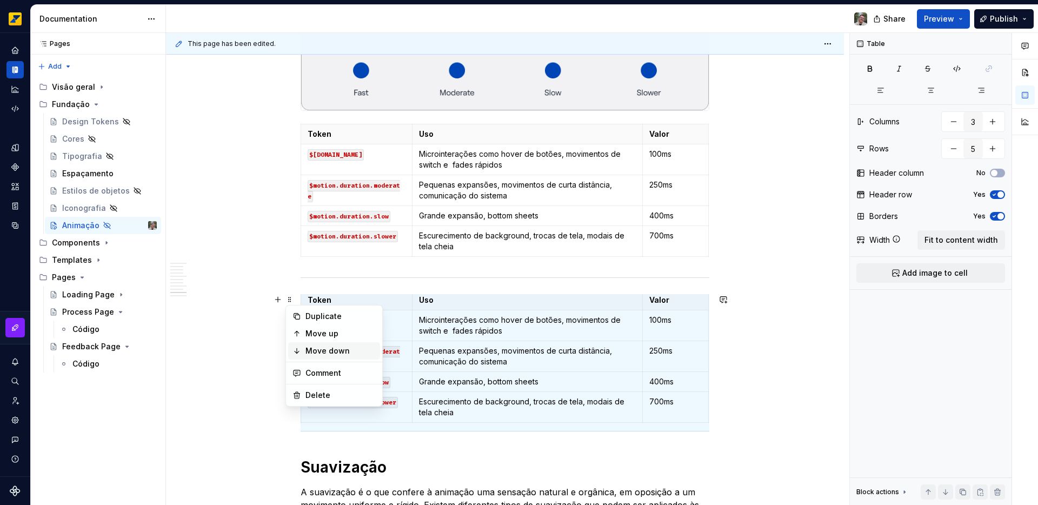
click at [325, 348] on div "Move down" at bounding box center [341, 351] width 70 height 11
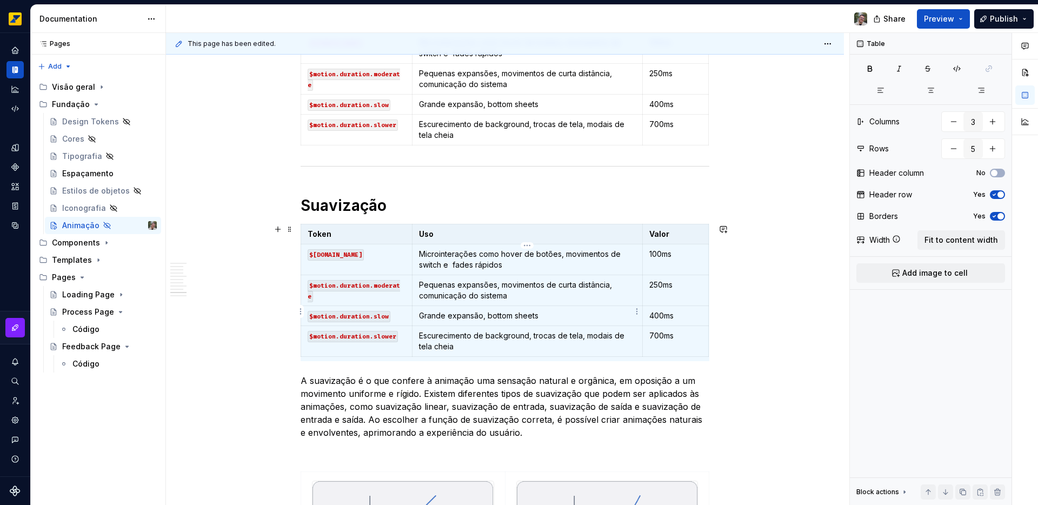
scroll to position [1594, 0]
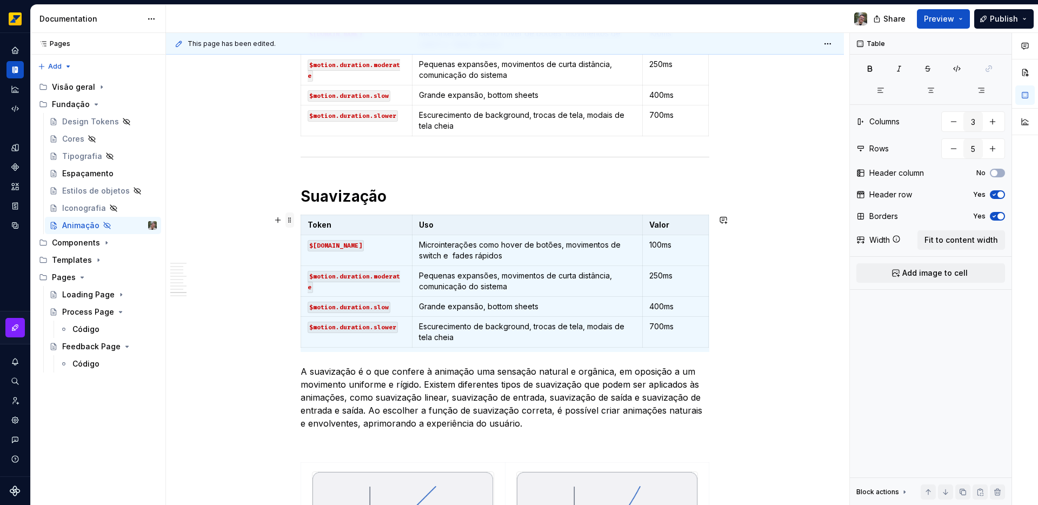
click at [288, 221] on span at bounding box center [290, 220] width 9 height 15
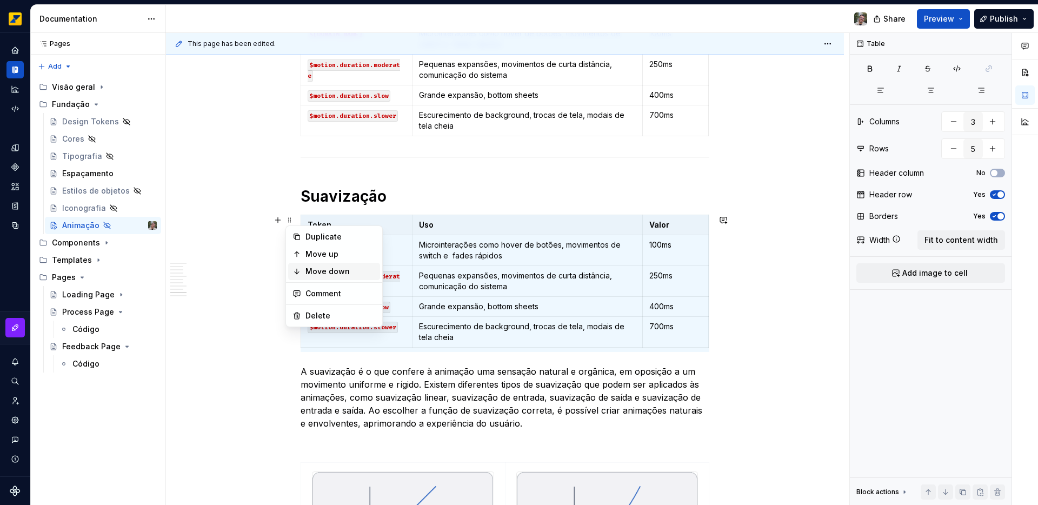
click at [316, 276] on div "Move down" at bounding box center [341, 271] width 70 height 11
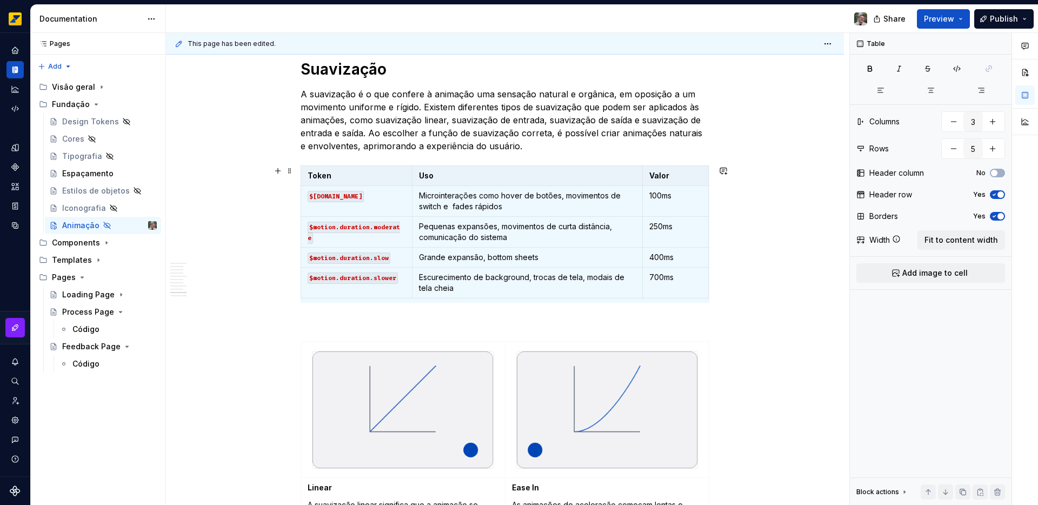
scroll to position [1735, 0]
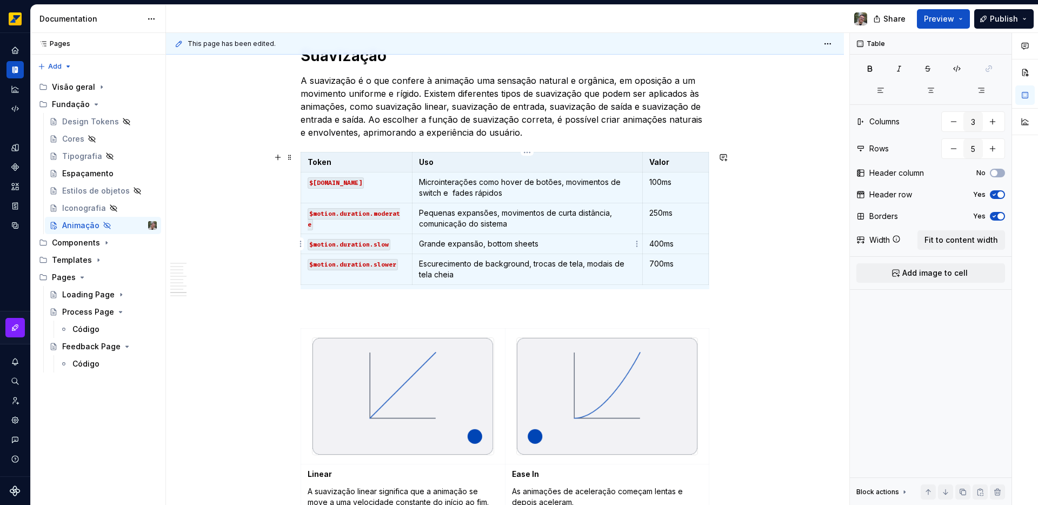
click at [615, 243] on p "Grande expansão, bottom sheets" at bounding box center [527, 244] width 217 height 11
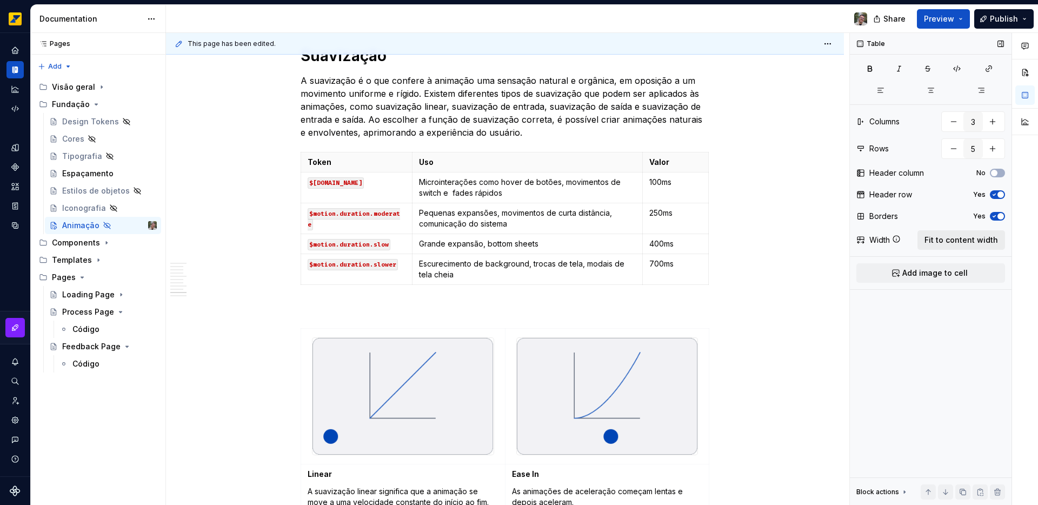
click at [965, 242] on span "Fit to content width" at bounding box center [962, 240] width 74 height 11
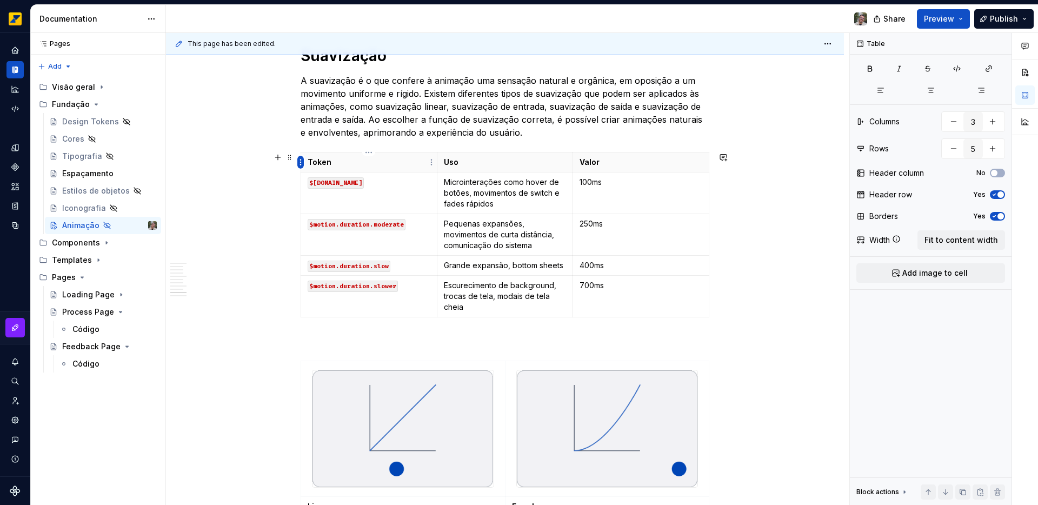
type textarea "*"
click at [373, 153] on html "Octane Design system data Documentation Share Preview Publish Pages Pages Add A…" at bounding box center [519, 252] width 1038 height 505
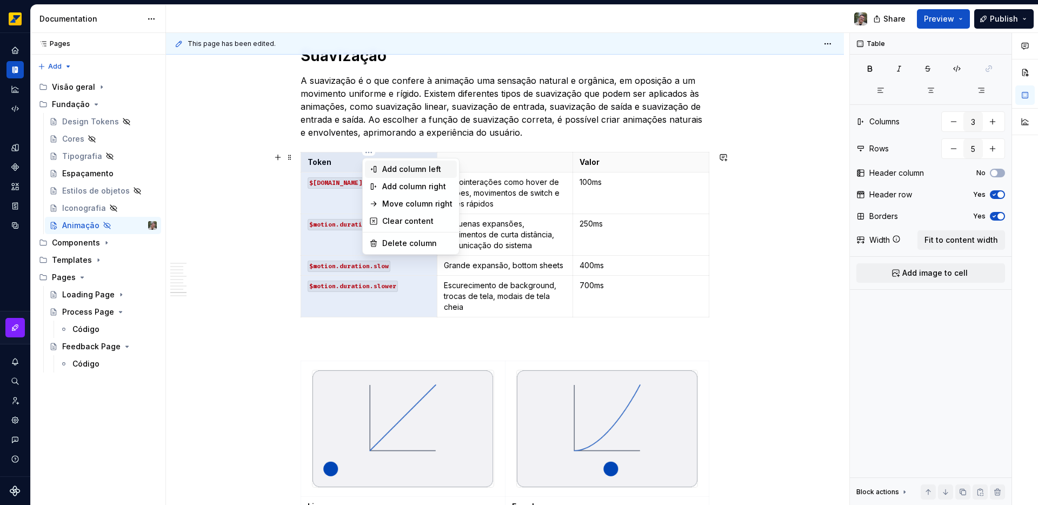
click at [401, 167] on div "Add column left" at bounding box center [417, 169] width 70 height 11
type input "4"
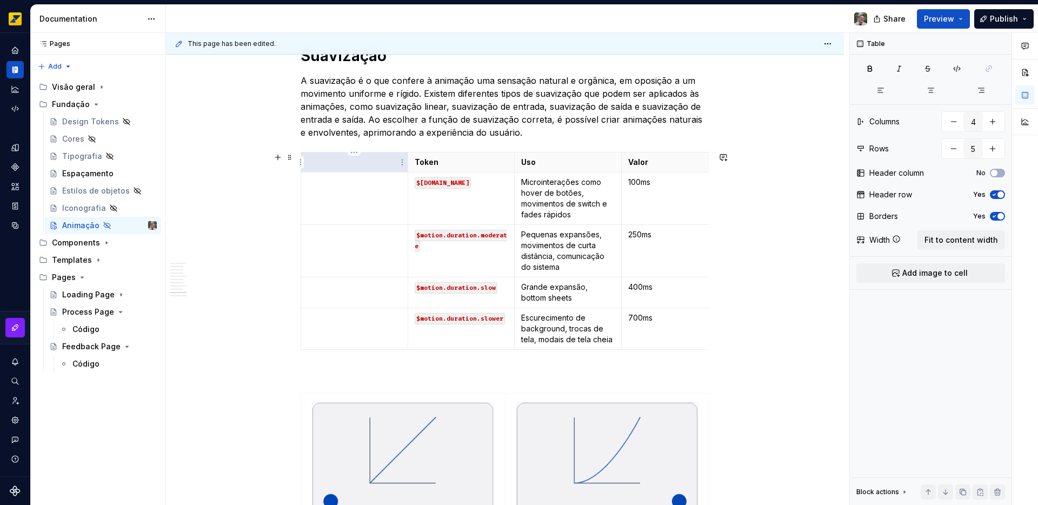
click at [343, 164] on p at bounding box center [355, 162] width 94 height 11
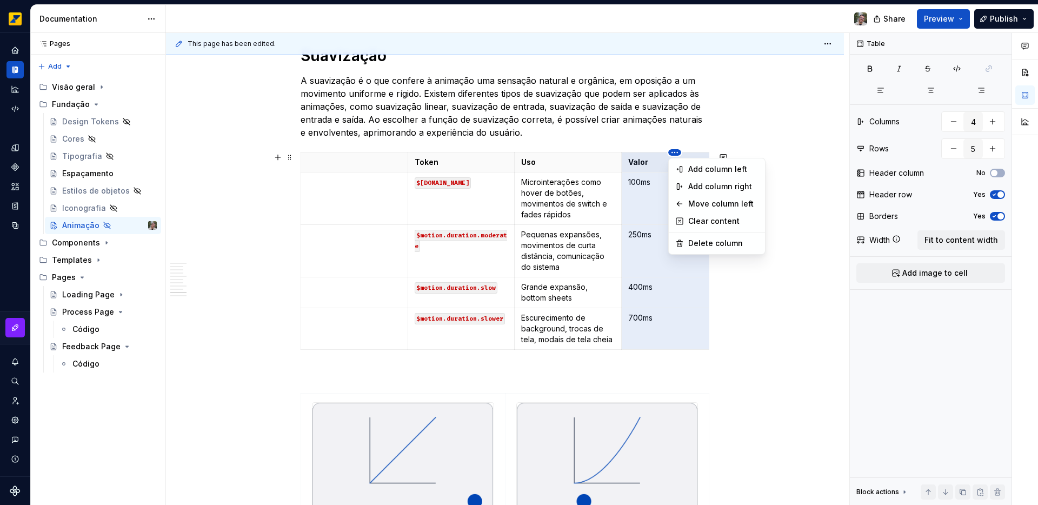
click at [636, 152] on html "Octane Design system data Documentation Share Preview Publish Pages Pages Add A…" at bounding box center [519, 252] width 1038 height 505
click at [709, 203] on div "Move column left" at bounding box center [724, 203] width 70 height 11
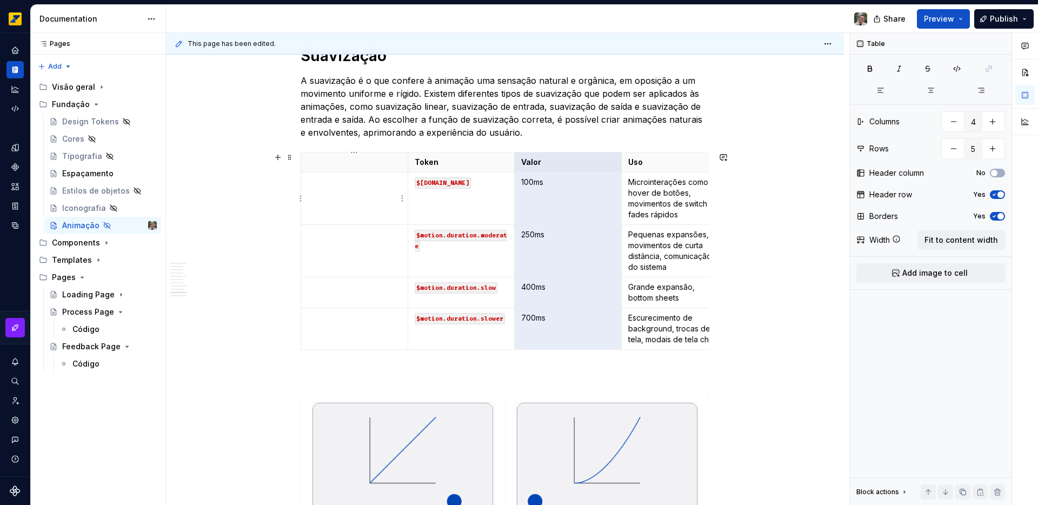
click at [375, 208] on td at bounding box center [354, 199] width 107 height 52
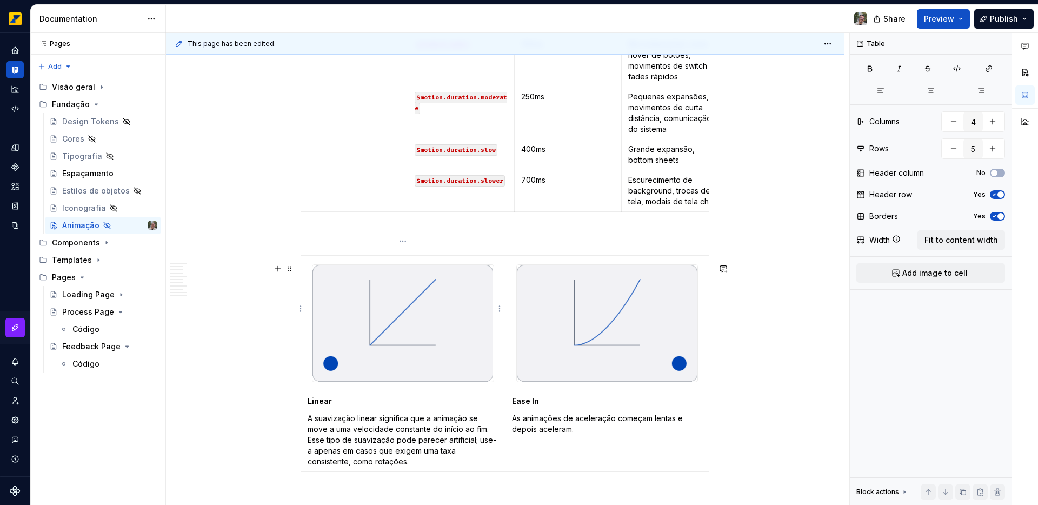
scroll to position [1895, 0]
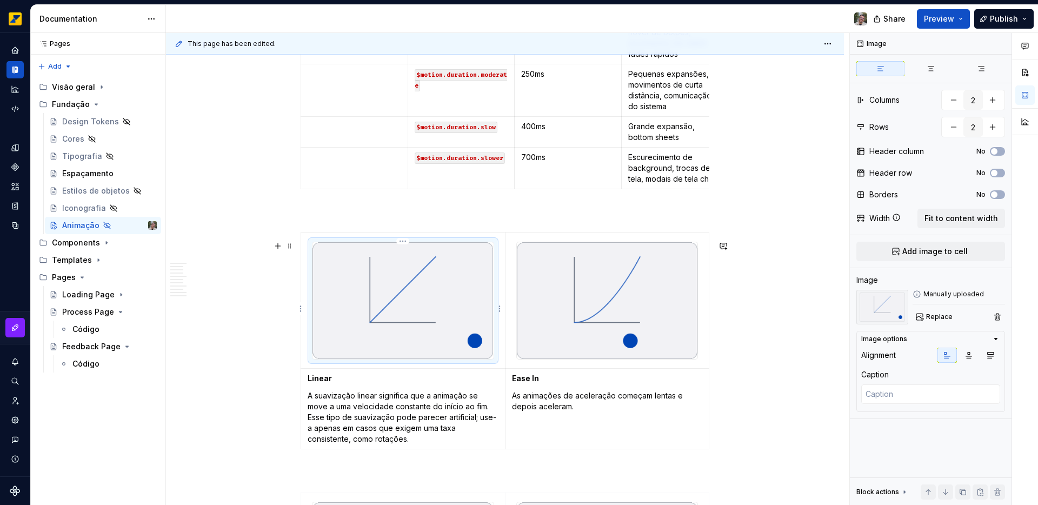
click at [385, 323] on img at bounding box center [403, 300] width 181 height 117
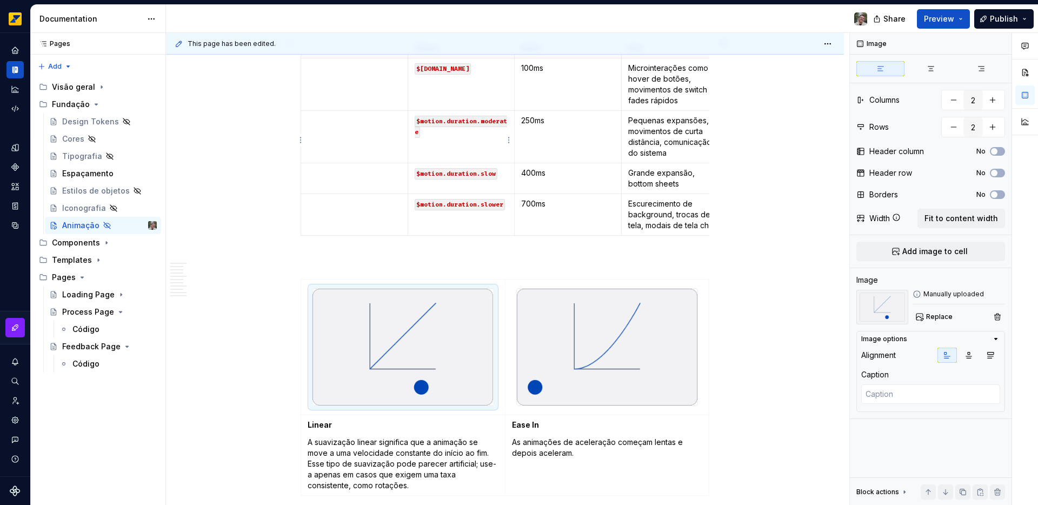
scroll to position [1845, 0]
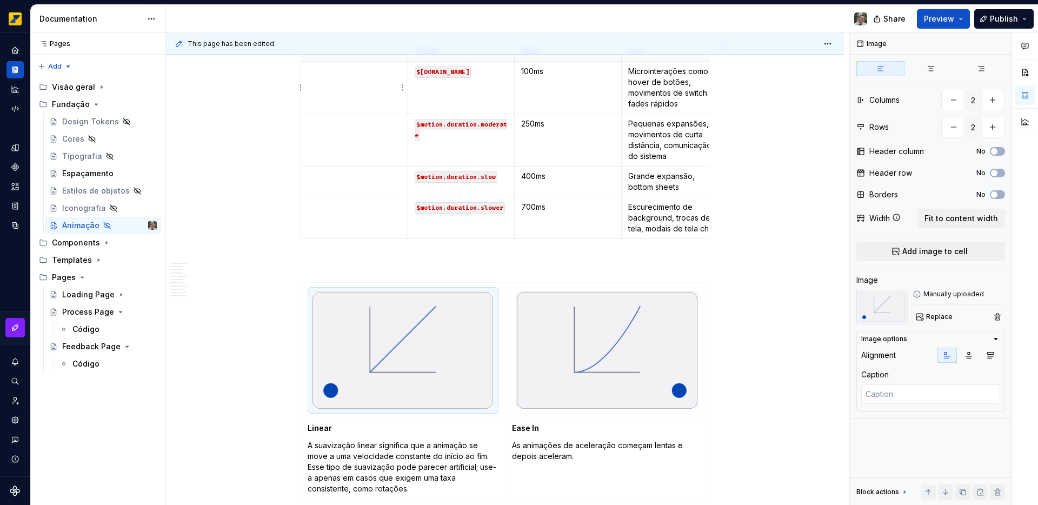
click at [350, 88] on td at bounding box center [354, 88] width 107 height 52
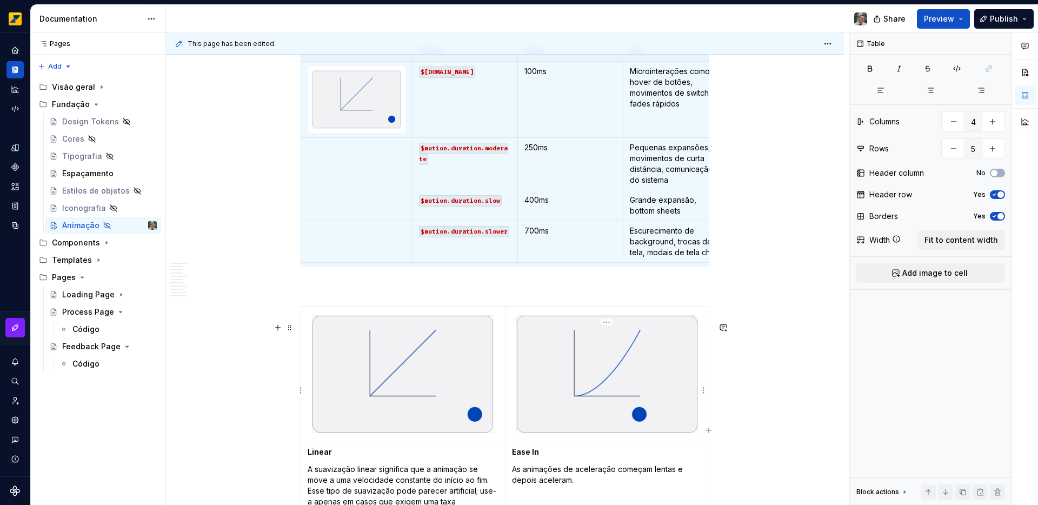
click at [581, 373] on img at bounding box center [607, 374] width 181 height 117
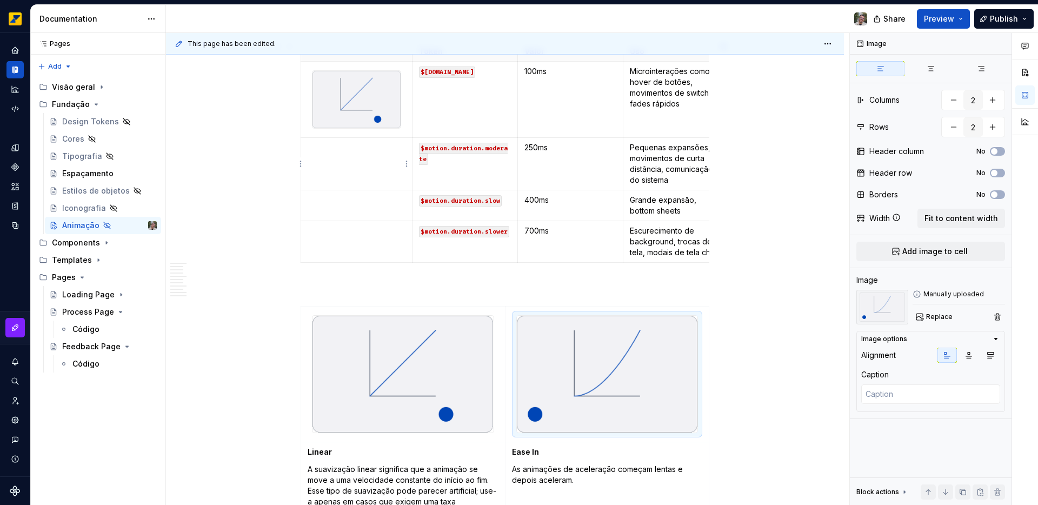
click at [358, 164] on td at bounding box center [356, 163] width 111 height 52
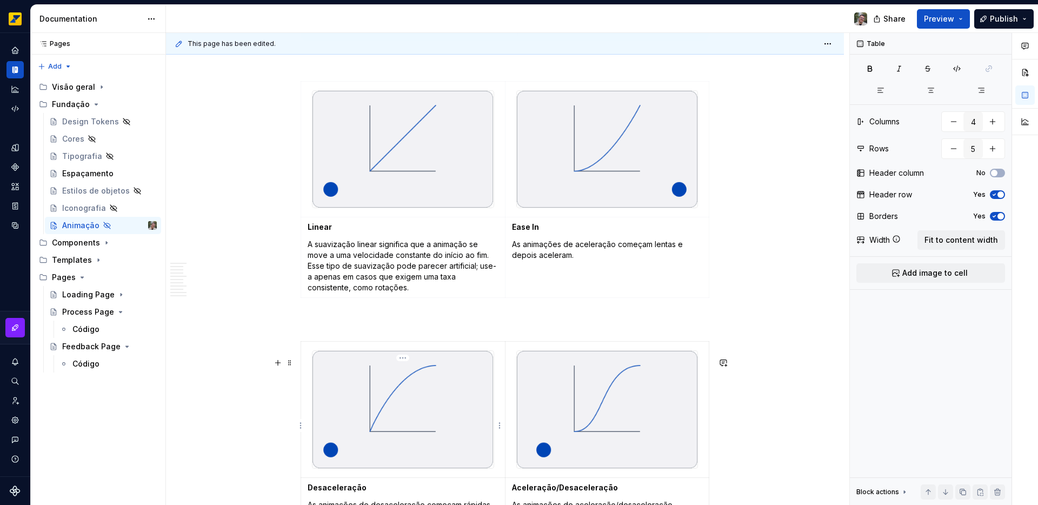
scroll to position [2086, 0]
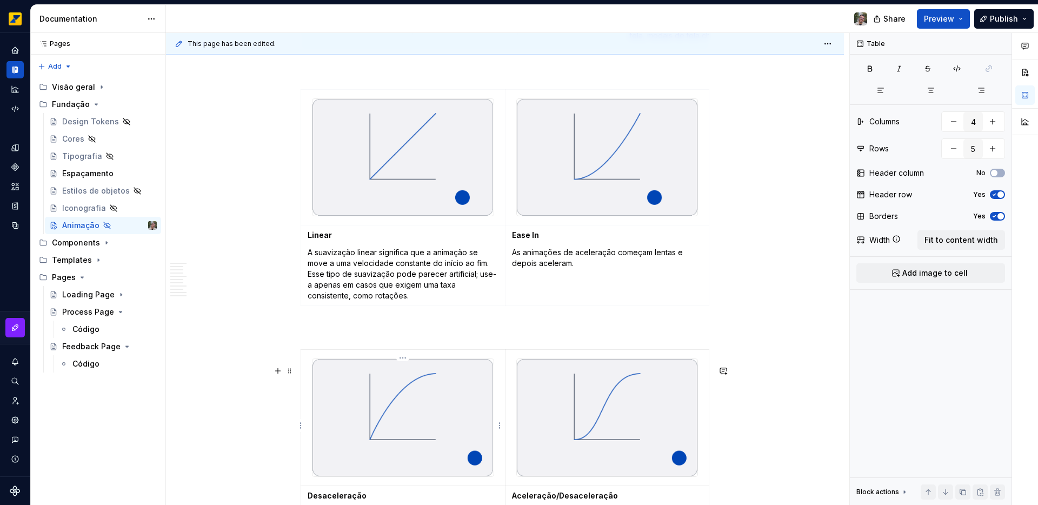
click at [412, 421] on img at bounding box center [403, 417] width 181 height 117
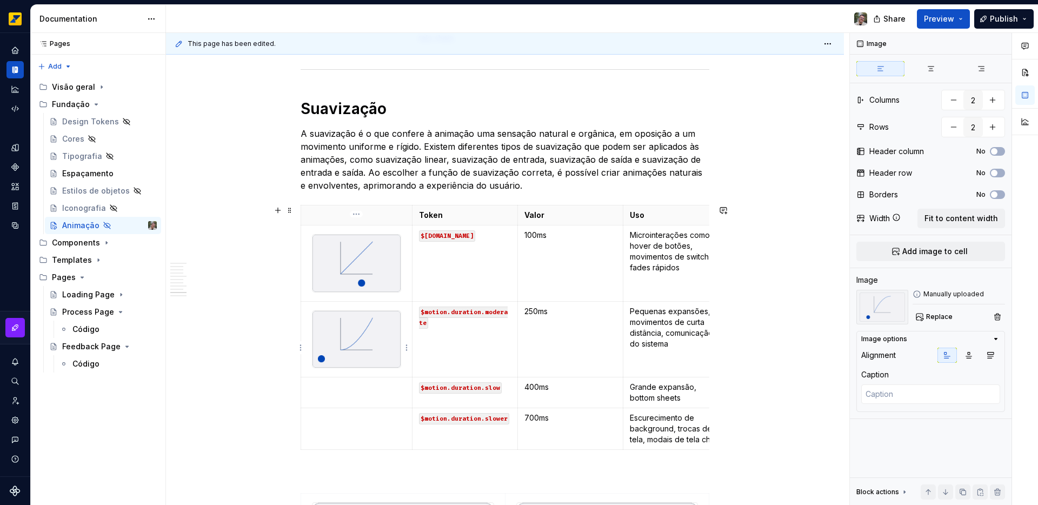
scroll to position [1673, 0]
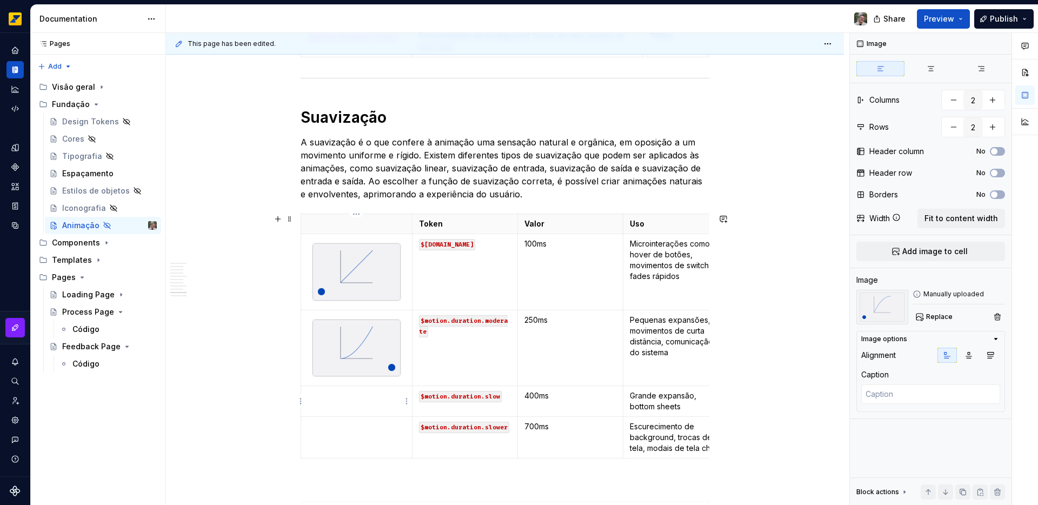
click at [356, 402] on td at bounding box center [356, 401] width 111 height 31
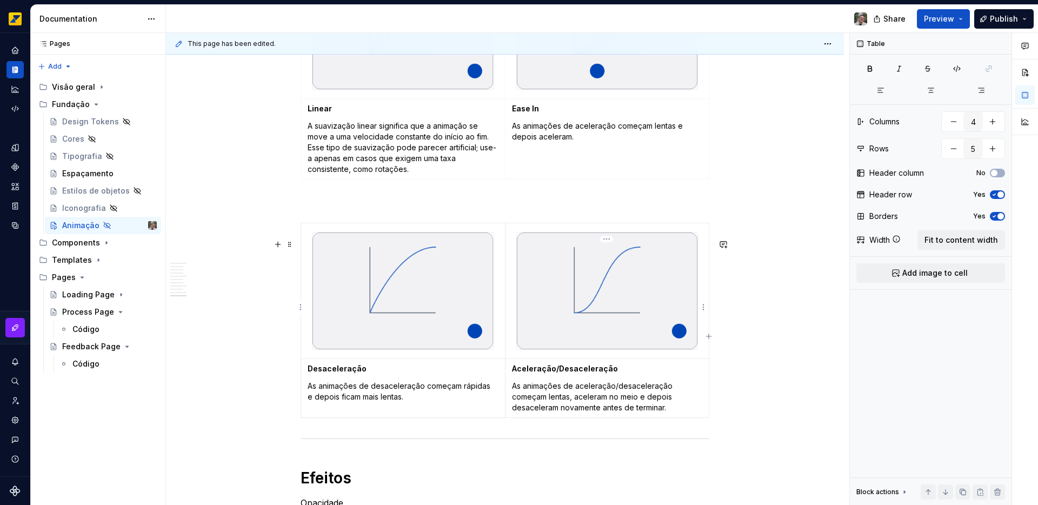
scroll to position [2249, 0]
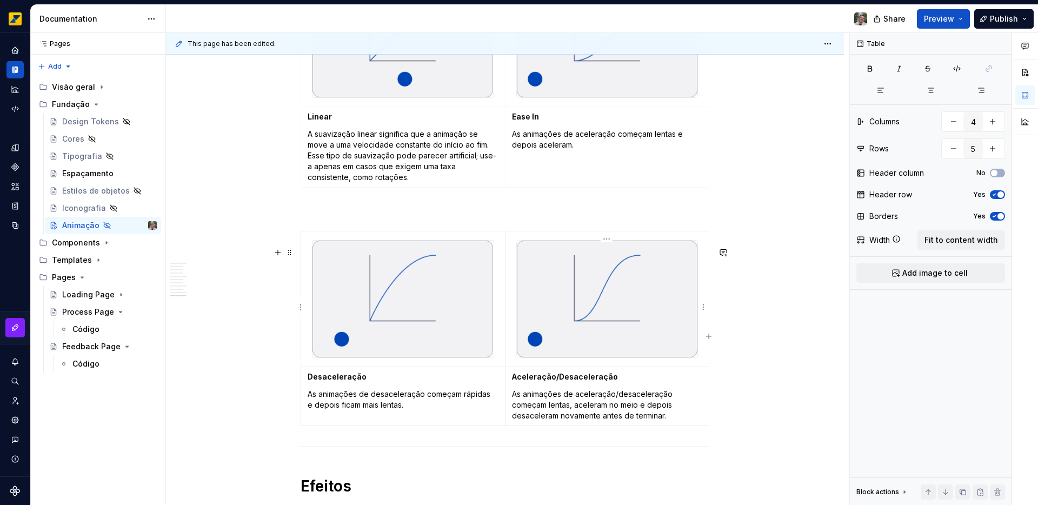
click at [574, 320] on img at bounding box center [607, 299] width 181 height 117
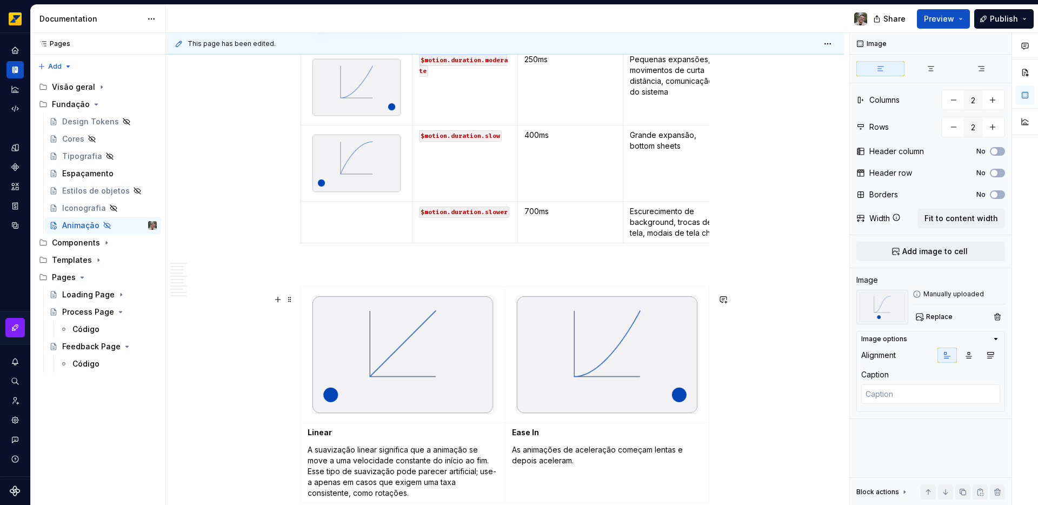
scroll to position [1908, 0]
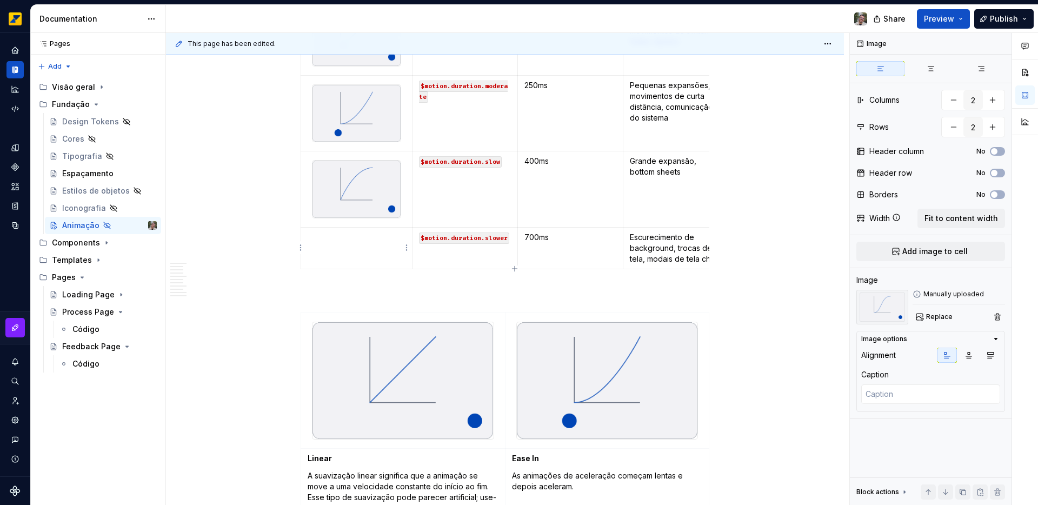
click at [354, 257] on td at bounding box center [356, 248] width 111 height 42
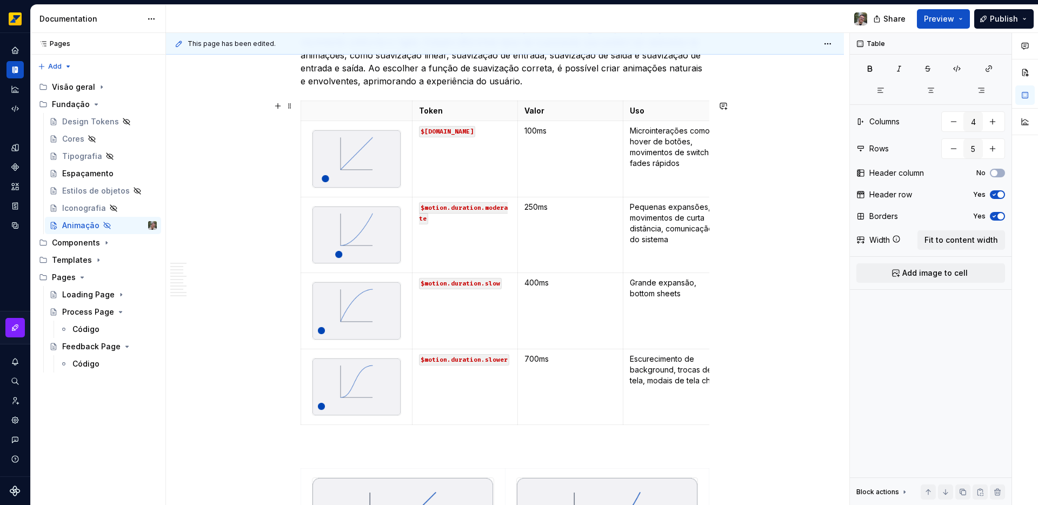
scroll to position [1768, 0]
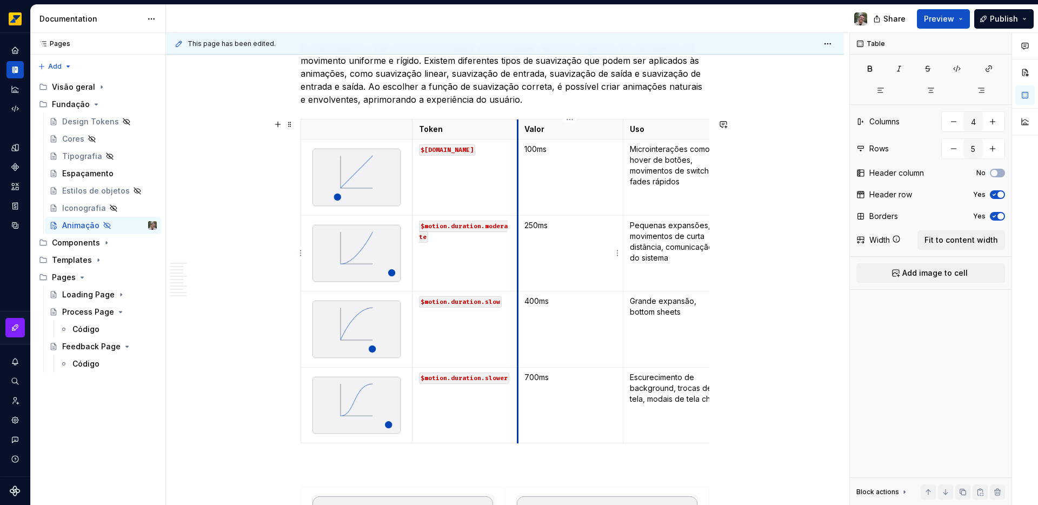
click at [517, 257] on tbody "Token Valor Uso $[DOMAIN_NAME] 100ms Microinterações como hover de botões, movi…" at bounding box center [515, 282] width 428 height 324
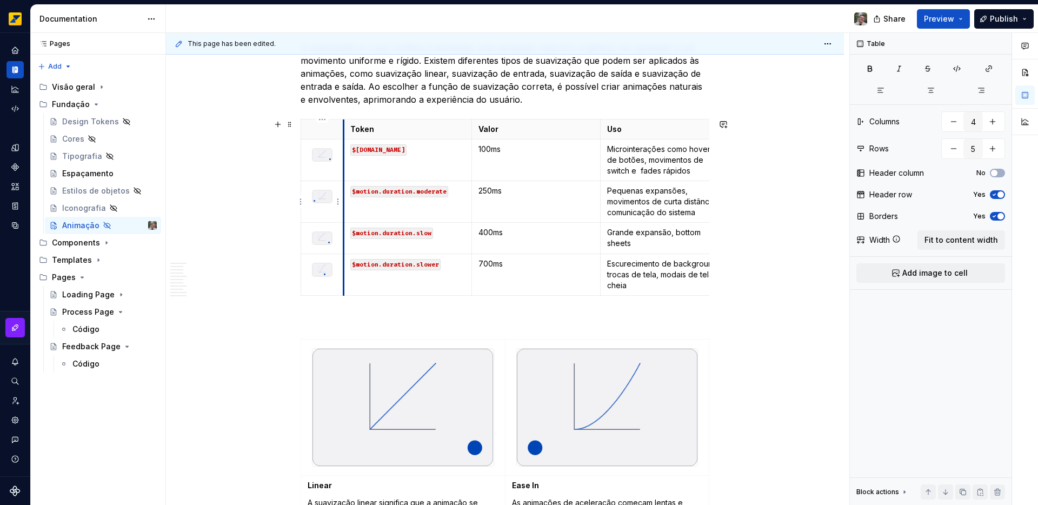
click at [344, 185] on td "$motion.duration.moderate" at bounding box center [408, 202] width 128 height 42
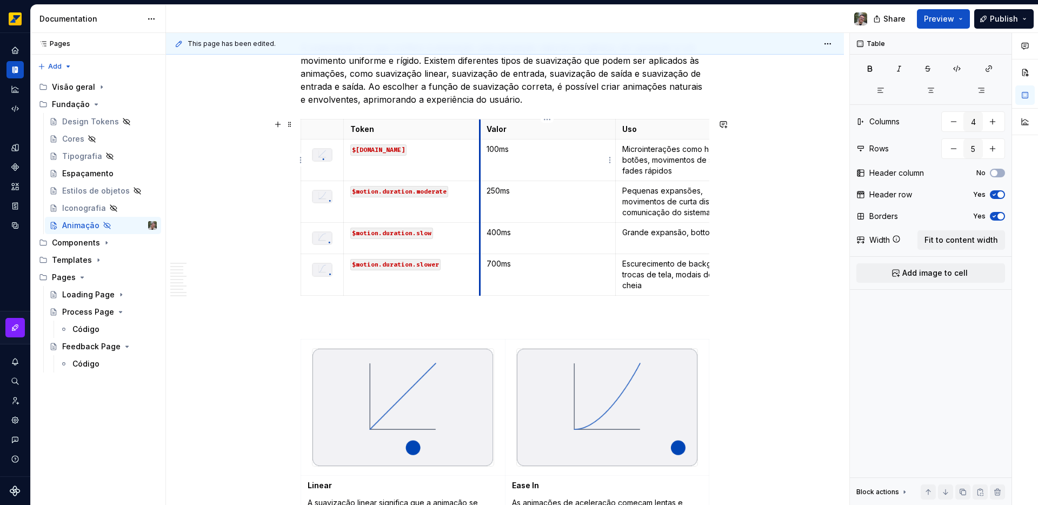
click at [480, 174] on td "100ms" at bounding box center [548, 161] width 136 height 42
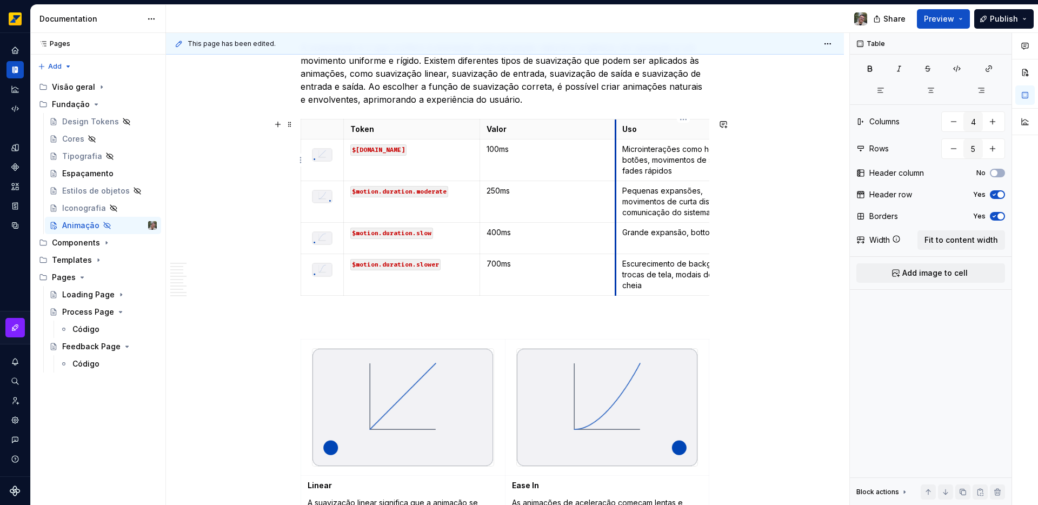
click at [617, 174] on td "Microinterações como hover de botões, movimentos de switch e fades rápidos" at bounding box center [684, 161] width 136 height 42
click at [948, 241] on span "Fit to content width" at bounding box center [962, 240] width 74 height 11
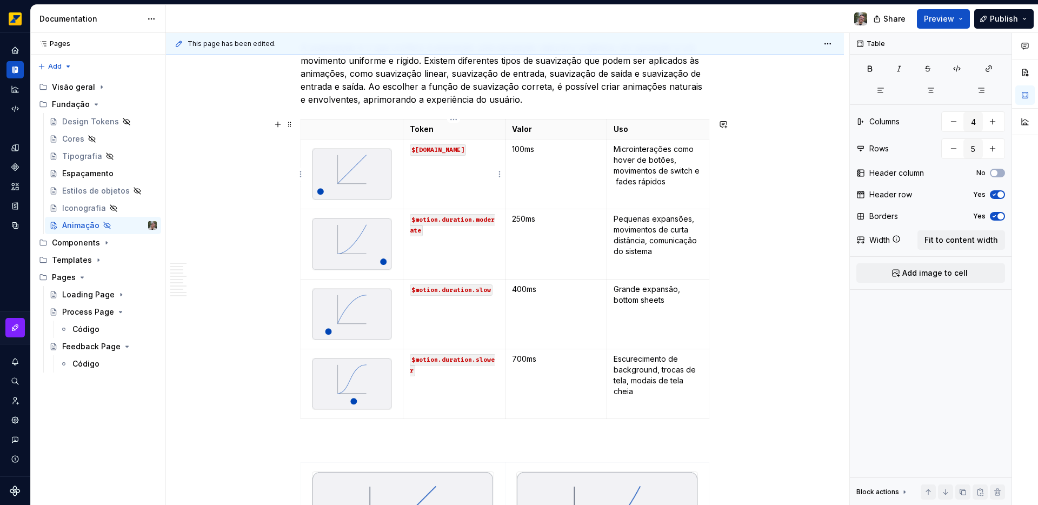
click at [455, 150] on code "$[DOMAIN_NAME]" at bounding box center [438, 149] width 56 height 11
click at [458, 149] on code "$[DOMAIN_NAME]" at bounding box center [438, 149] width 56 height 11
click at [466, 151] on code "$[DOMAIN_NAME]" at bounding box center [438, 149] width 56 height 11
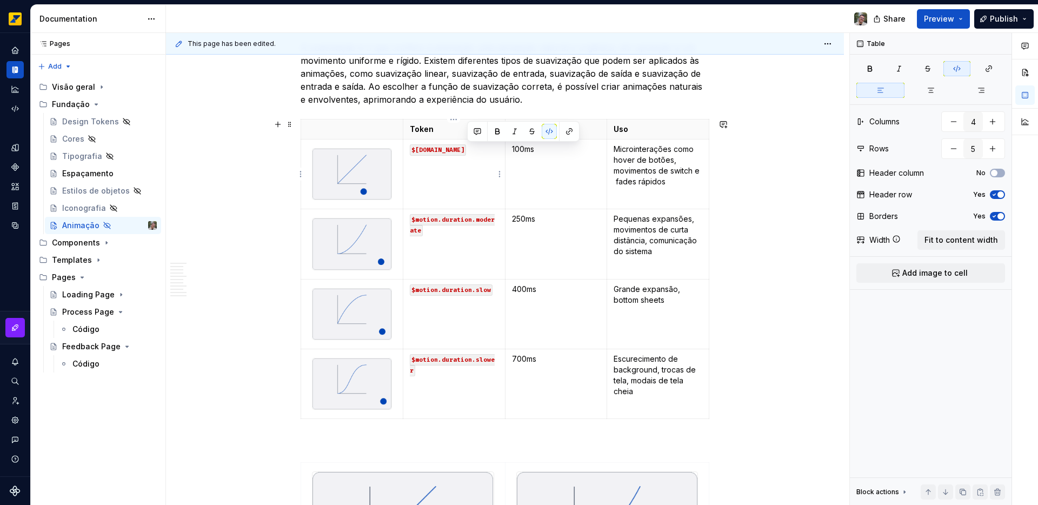
click at [466, 151] on code "$[DOMAIN_NAME]" at bounding box center [438, 149] width 56 height 11
click at [448, 219] on code "$motion.duration.moderate" at bounding box center [452, 225] width 85 height 22
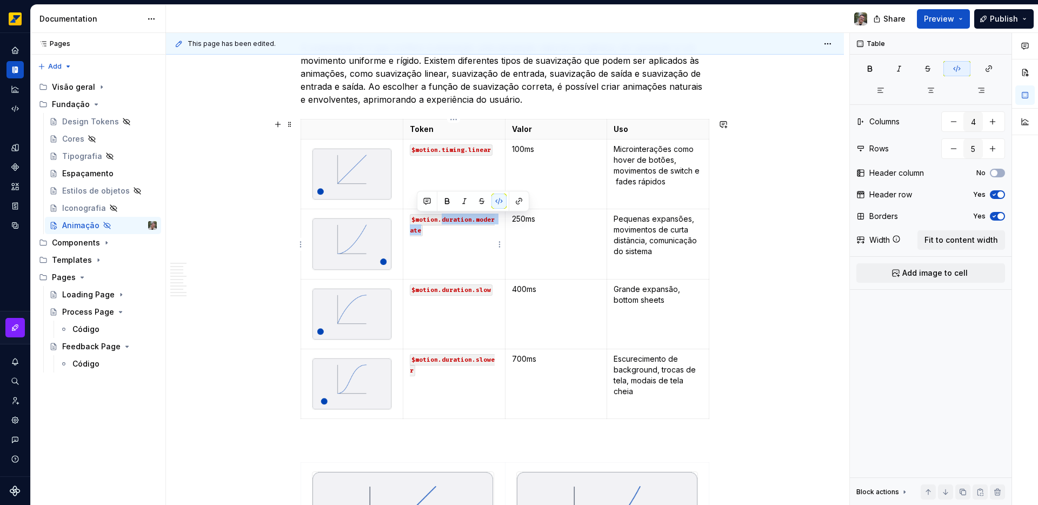
drag, startPoint x: 448, startPoint y: 219, endPoint x: 501, endPoint y: 218, distance: 53.0
click at [501, 218] on td "$motion.duration.moderate" at bounding box center [454, 244] width 102 height 70
click at [482, 290] on code "$motion.duration.slow" at bounding box center [451, 289] width 83 height 11
click at [452, 219] on code "$motion.timing.ease-in" at bounding box center [453, 219] width 87 height 11
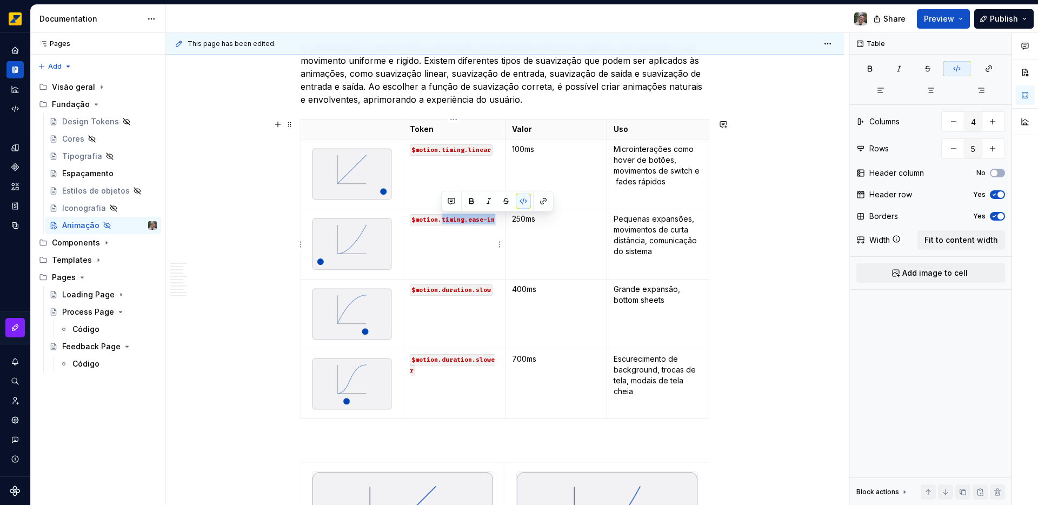
drag, startPoint x: 452, startPoint y: 219, endPoint x: 486, endPoint y: 217, distance: 34.6
click at [486, 217] on code "$motion.timing.ease-in" at bounding box center [453, 219] width 87 height 11
copy code "timing.ease-in"
click at [451, 290] on code "$motion.duration.slow" at bounding box center [451, 289] width 83 height 11
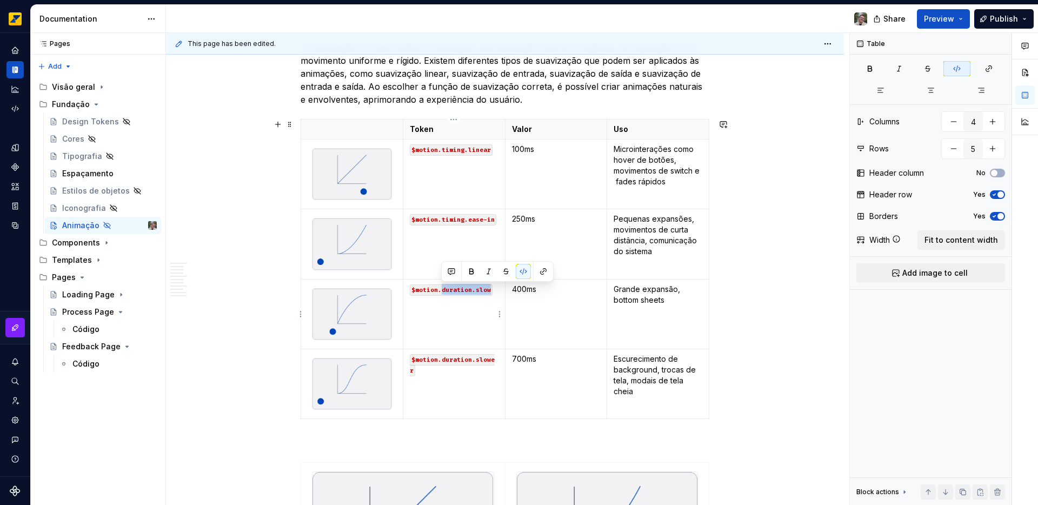
drag, startPoint x: 451, startPoint y: 290, endPoint x: 487, endPoint y: 293, distance: 36.3
click at [487, 293] on code "$motion.duration.slow" at bounding box center [451, 289] width 83 height 11
click at [458, 359] on code "$motion.duration.slower" at bounding box center [452, 365] width 85 height 22
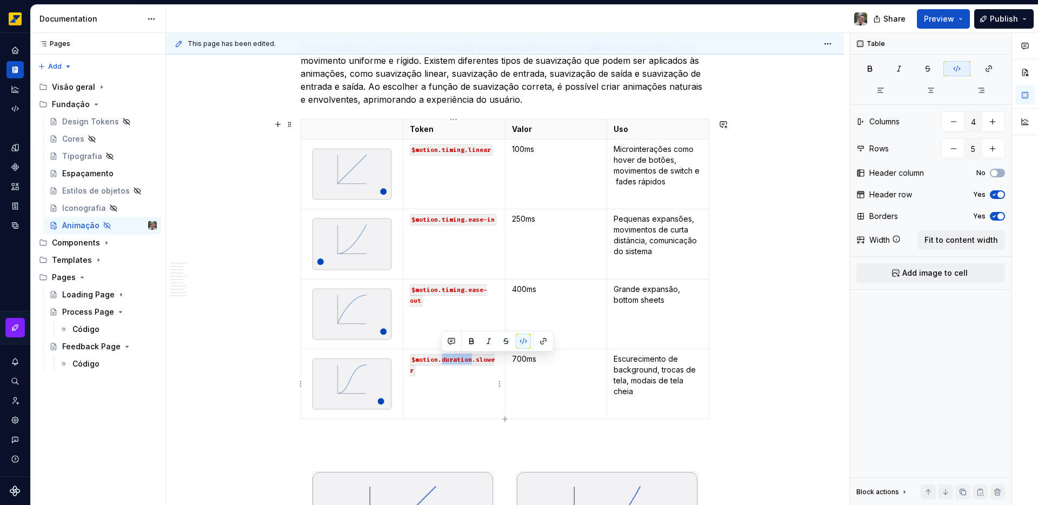
click at [458, 359] on code "$motion.duration.slower" at bounding box center [452, 365] width 85 height 22
click at [442, 372] on code "$motion.timing.ease-in.slower" at bounding box center [448, 365] width 77 height 22
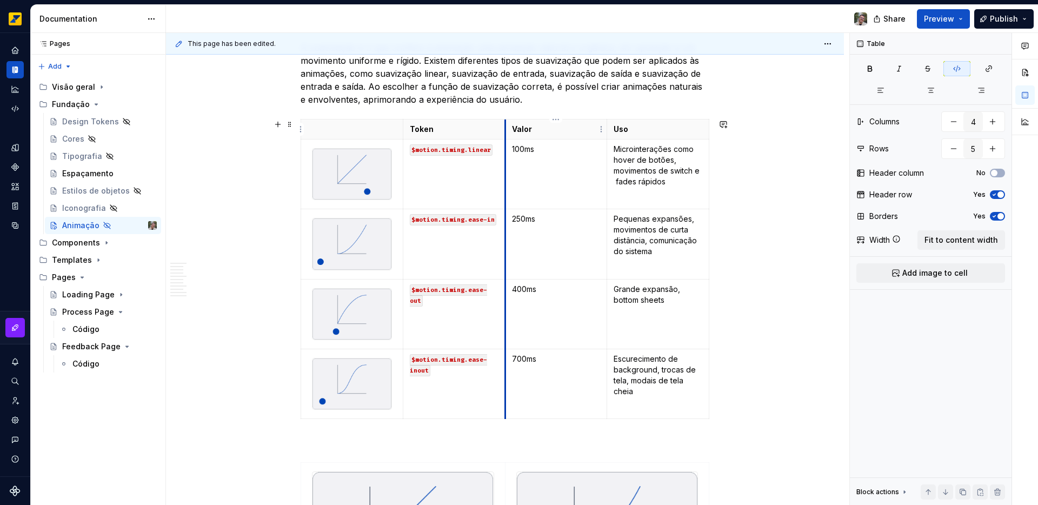
click at [505, 136] on th "Valor" at bounding box center [556, 130] width 102 height 20
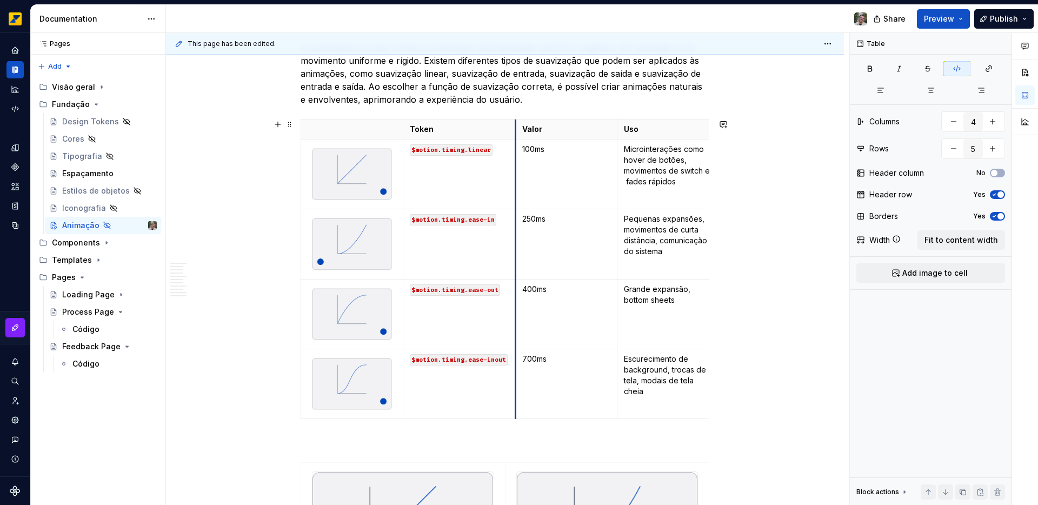
drag, startPoint x: 505, startPoint y: 133, endPoint x: 515, endPoint y: 133, distance: 10.3
click at [515, 133] on th "Valor" at bounding box center [566, 130] width 102 height 20
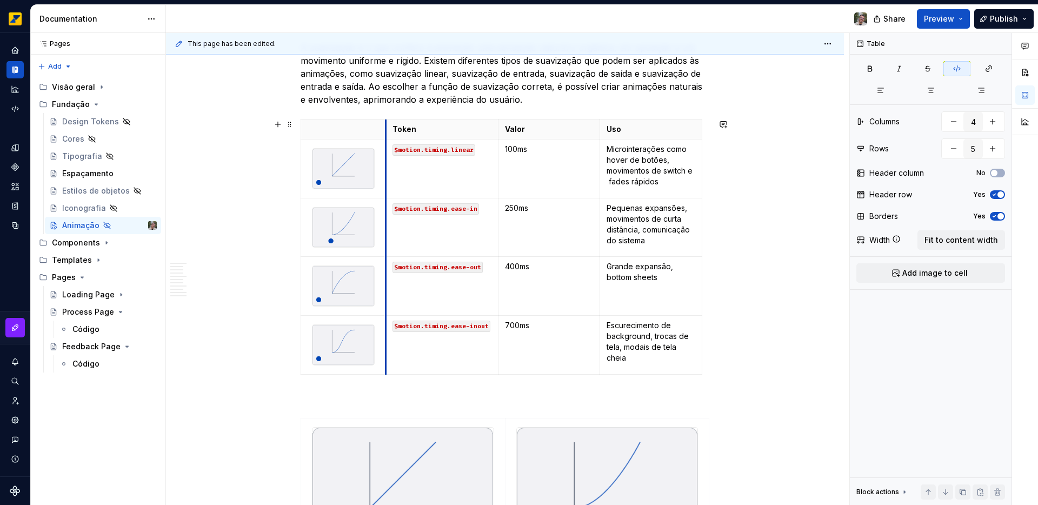
drag, startPoint x: 402, startPoint y: 129, endPoint x: 385, endPoint y: 122, distance: 18.7
click at [386, 122] on th "Token" at bounding box center [442, 130] width 112 height 20
click at [511, 150] on p "100ms" at bounding box center [549, 149] width 89 height 11
click at [513, 209] on p "250ms" at bounding box center [549, 208] width 89 height 11
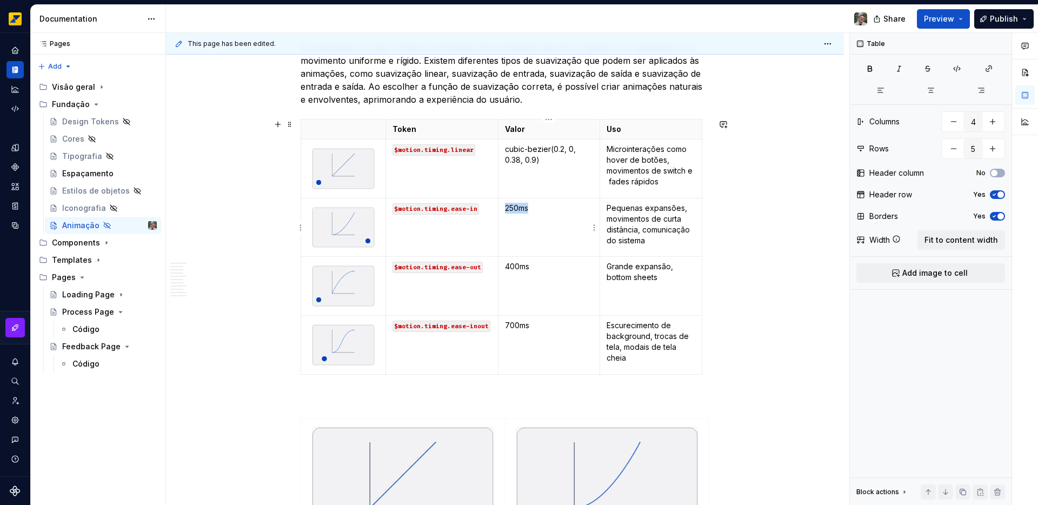
click at [514, 209] on p "250ms" at bounding box center [549, 208] width 89 height 11
click at [511, 266] on p "400ms" at bounding box center [549, 266] width 89 height 11
click at [512, 265] on p "400ms" at bounding box center [549, 266] width 89 height 11
click at [517, 266] on p "400ms" at bounding box center [549, 266] width 89 height 11
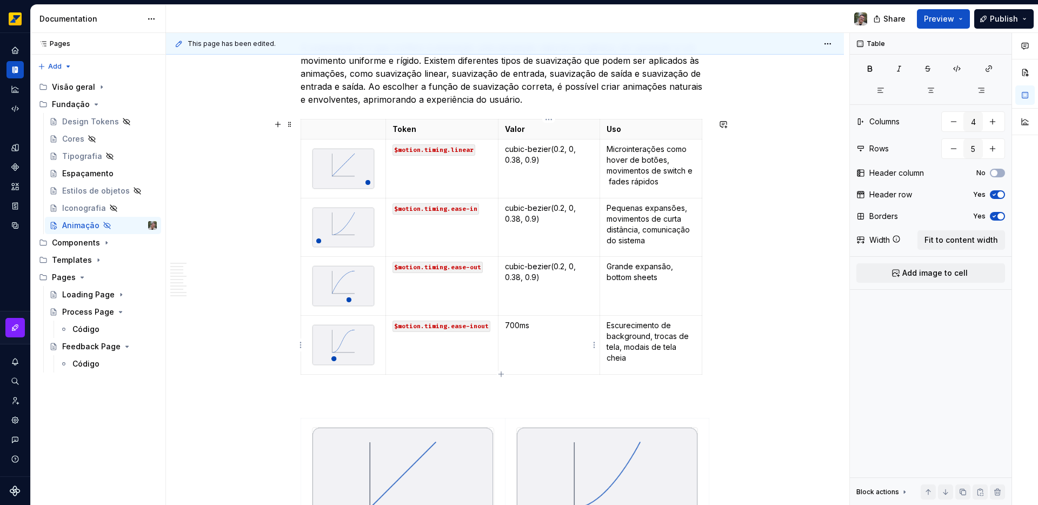
click at [513, 325] on p "700ms" at bounding box center [549, 325] width 89 height 11
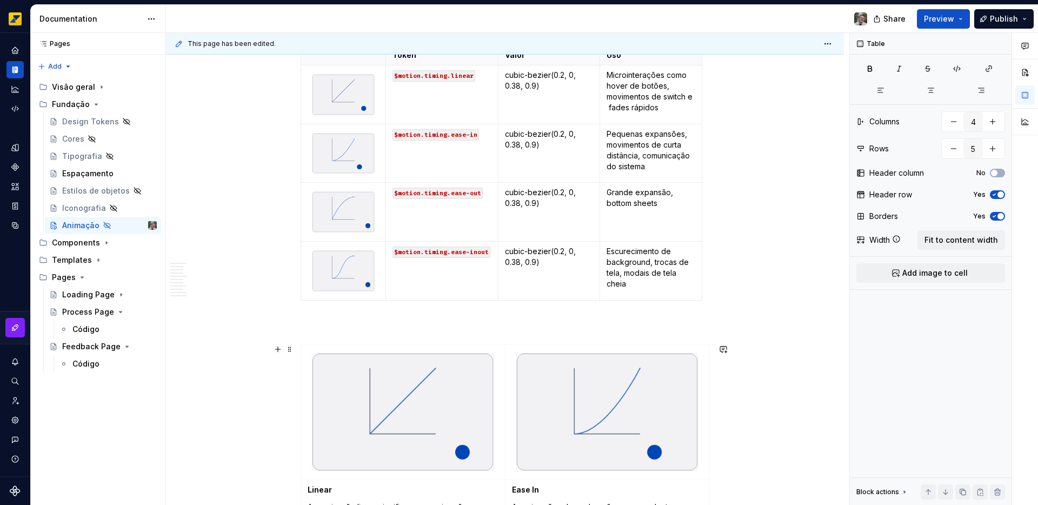
scroll to position [1839, 0]
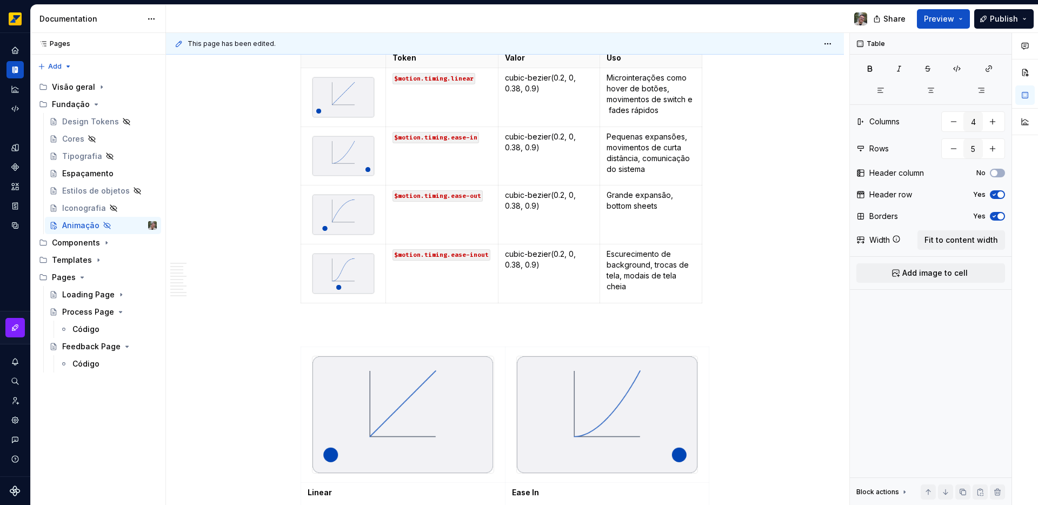
type textarea "*"
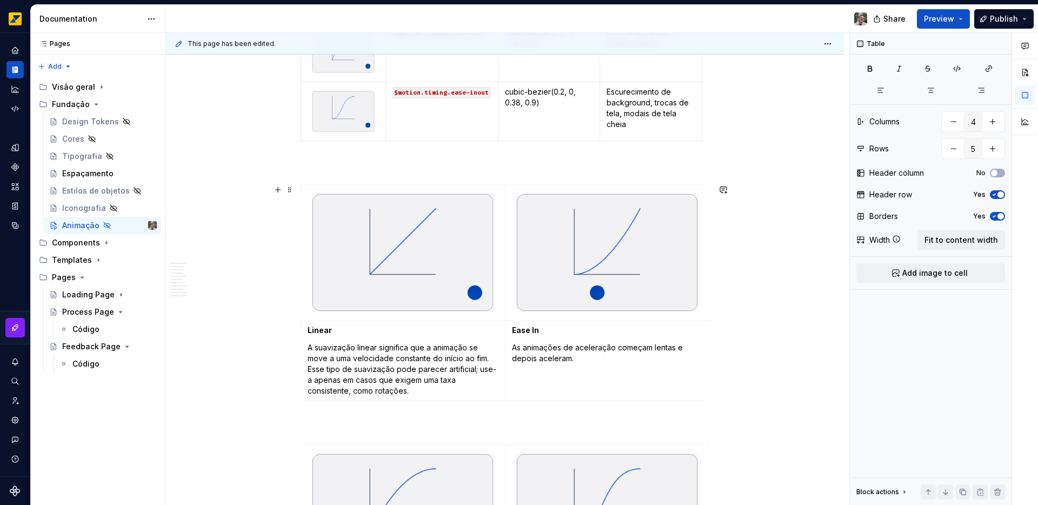
scroll to position [2024, 0]
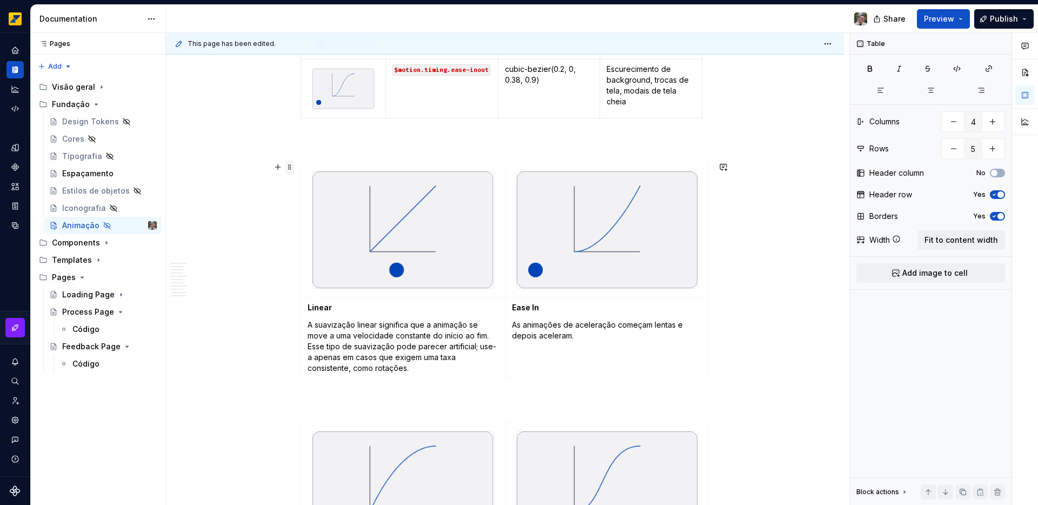
click at [289, 166] on span at bounding box center [290, 167] width 9 height 15
type input "2"
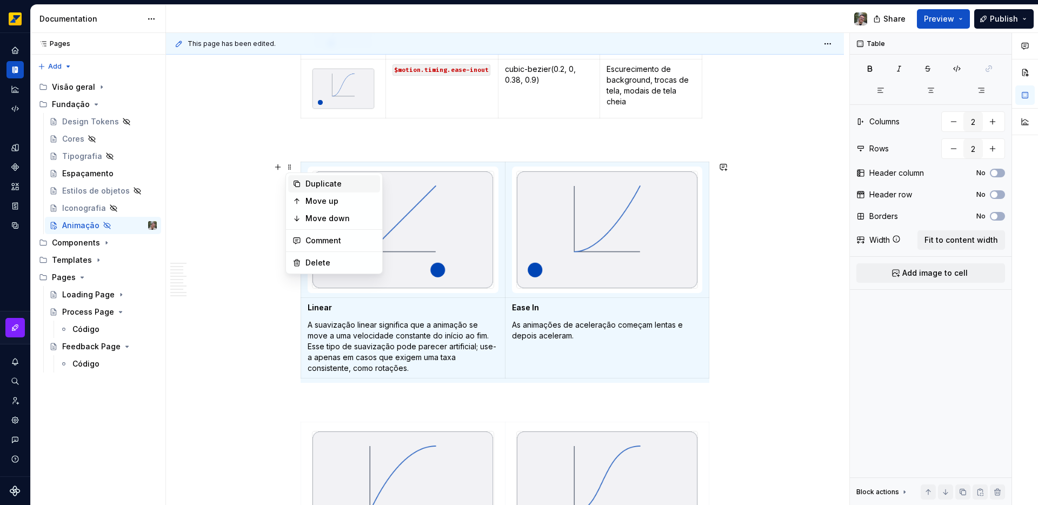
click at [317, 188] on div "Duplicate" at bounding box center [341, 183] width 70 height 11
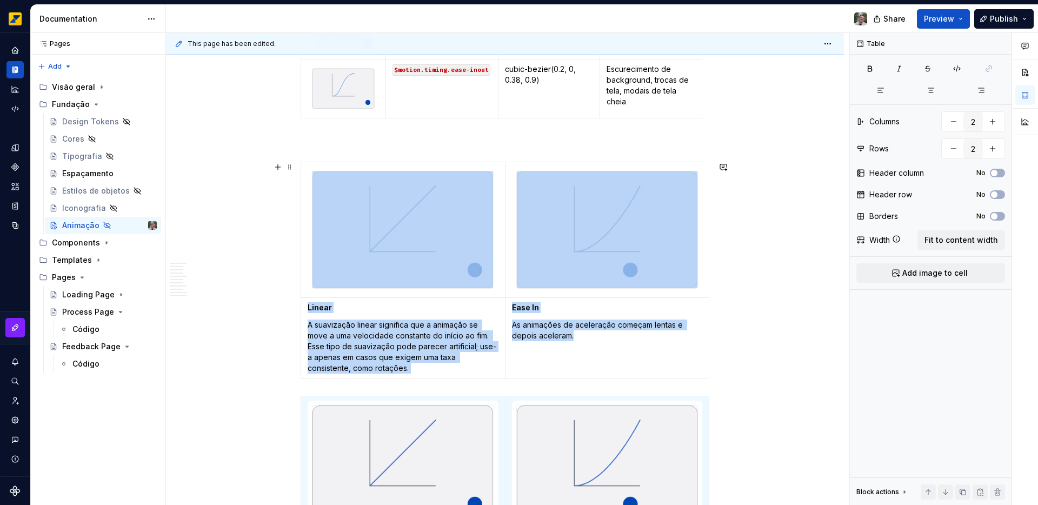
scroll to position [2036, 0]
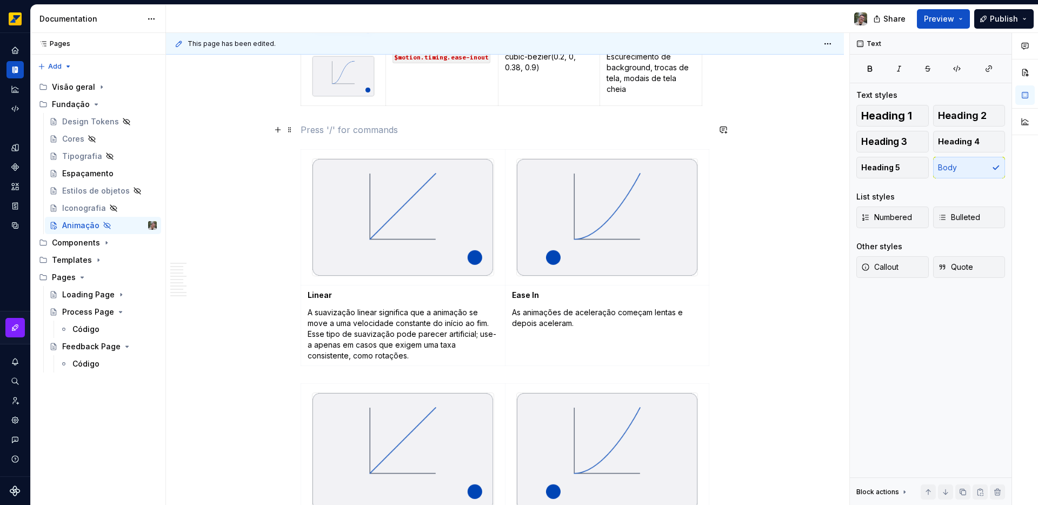
click at [327, 133] on p at bounding box center [505, 129] width 409 height 13
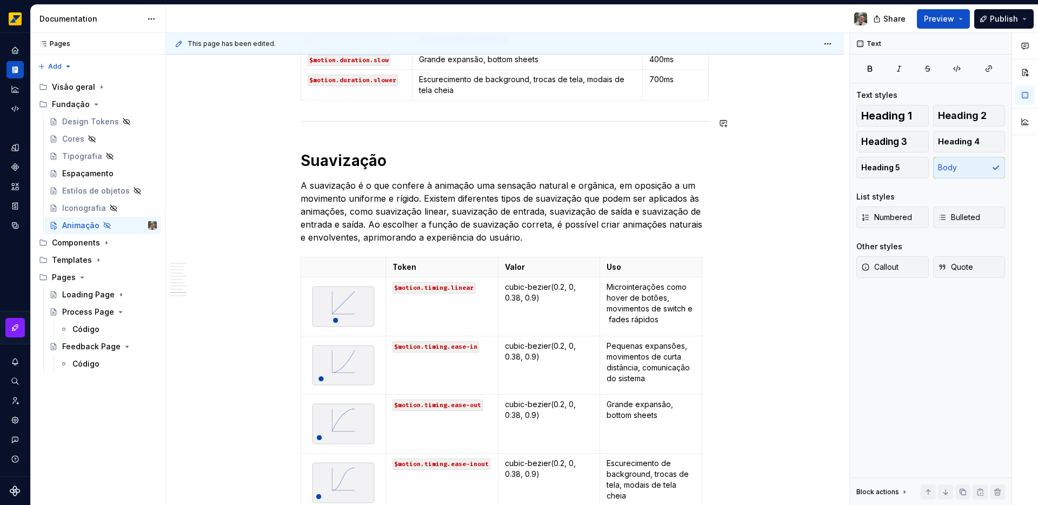
scroll to position [1641, 0]
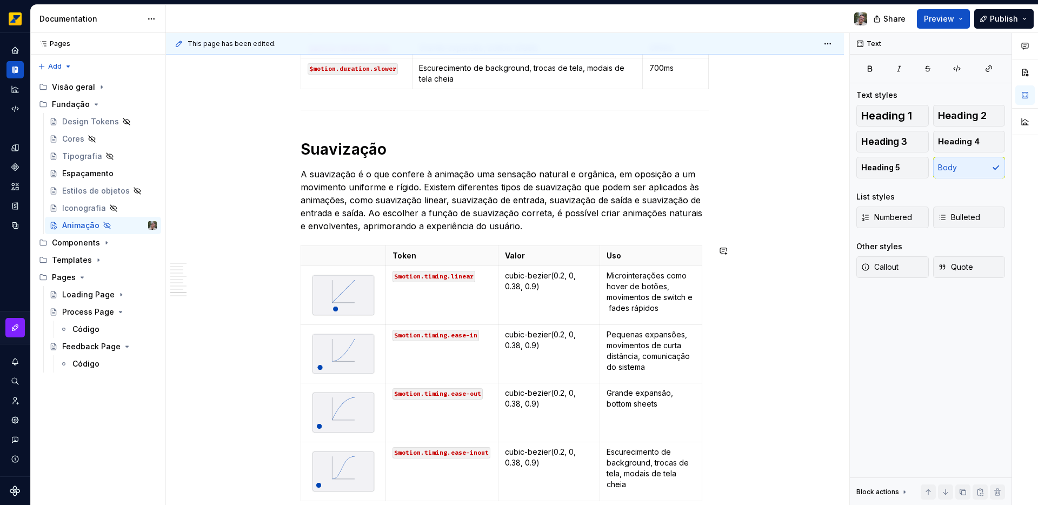
click at [308, 240] on div "Princípios Simples O movimento deve ser claro e direto ao ponto com simplicidad…" at bounding box center [505, 9] width 409 height 2827
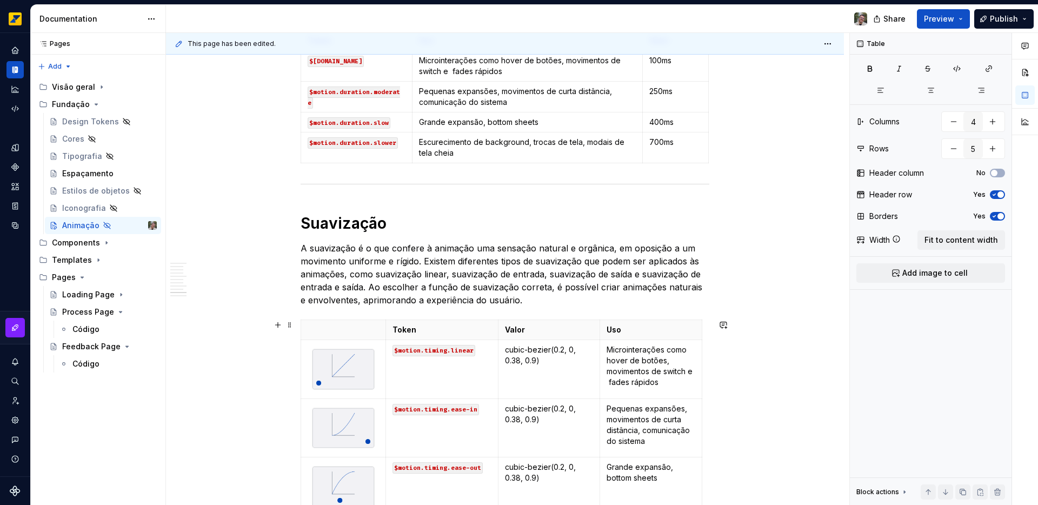
scroll to position [1492, 0]
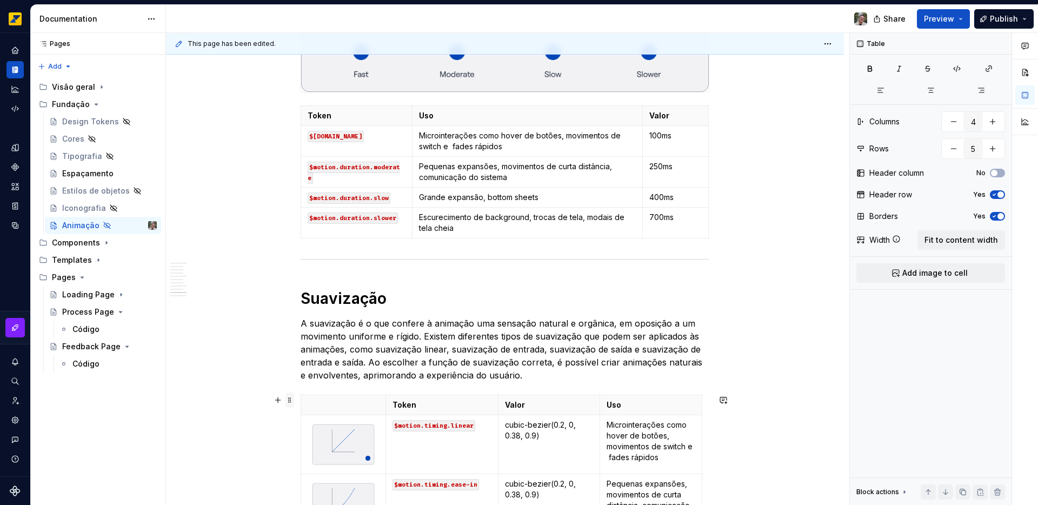
click at [291, 401] on span at bounding box center [290, 400] width 9 height 15
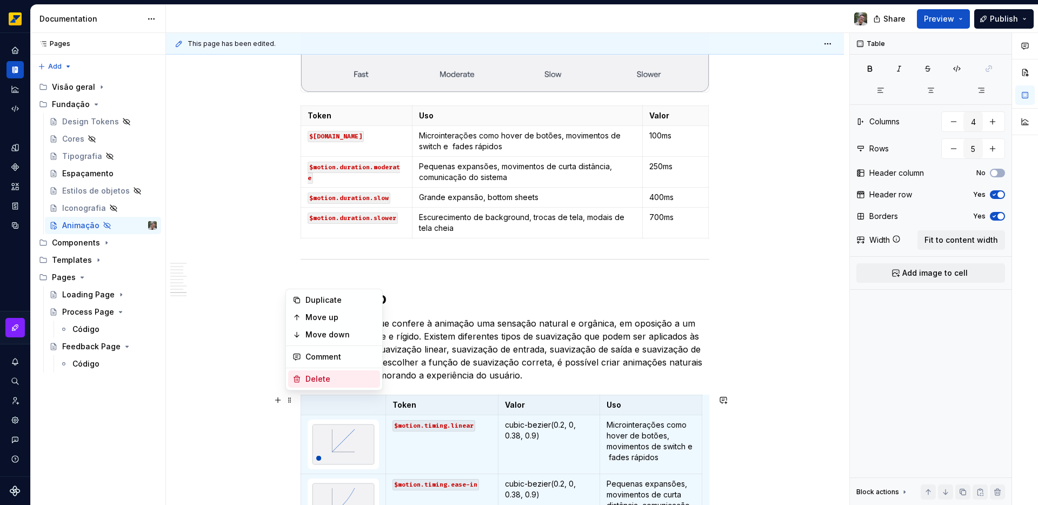
click at [307, 381] on div "Delete" at bounding box center [341, 379] width 70 height 11
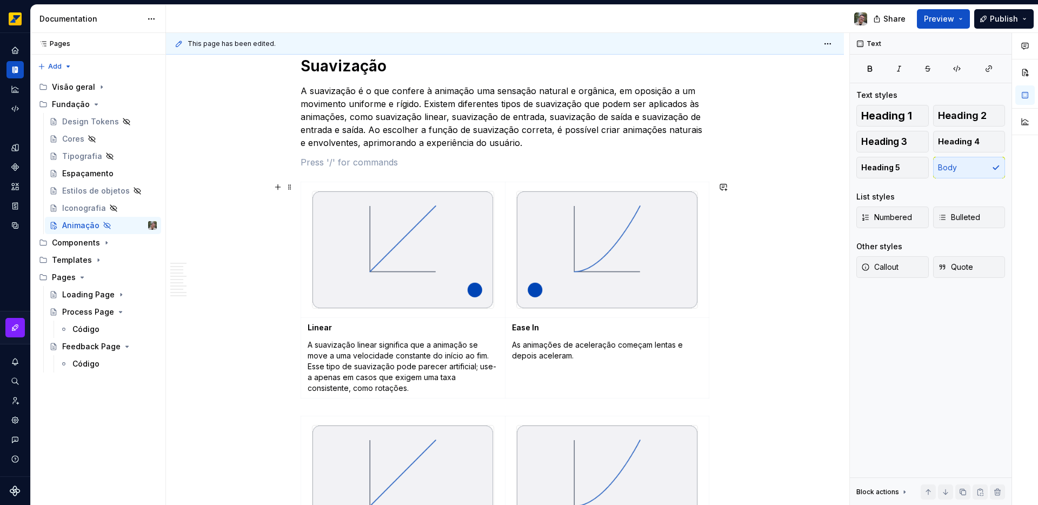
scroll to position [1806, 0]
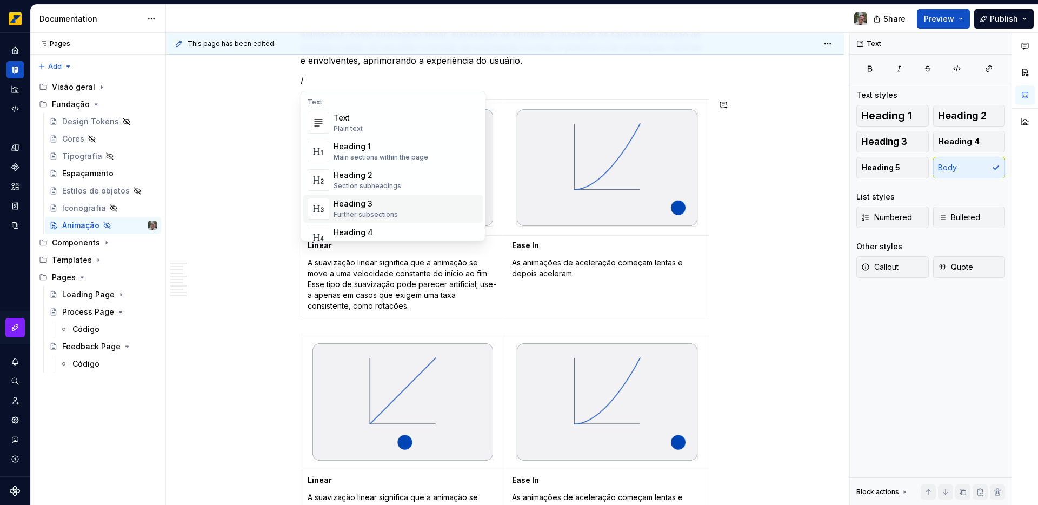
click at [375, 206] on div "Heading 3" at bounding box center [366, 203] width 64 height 11
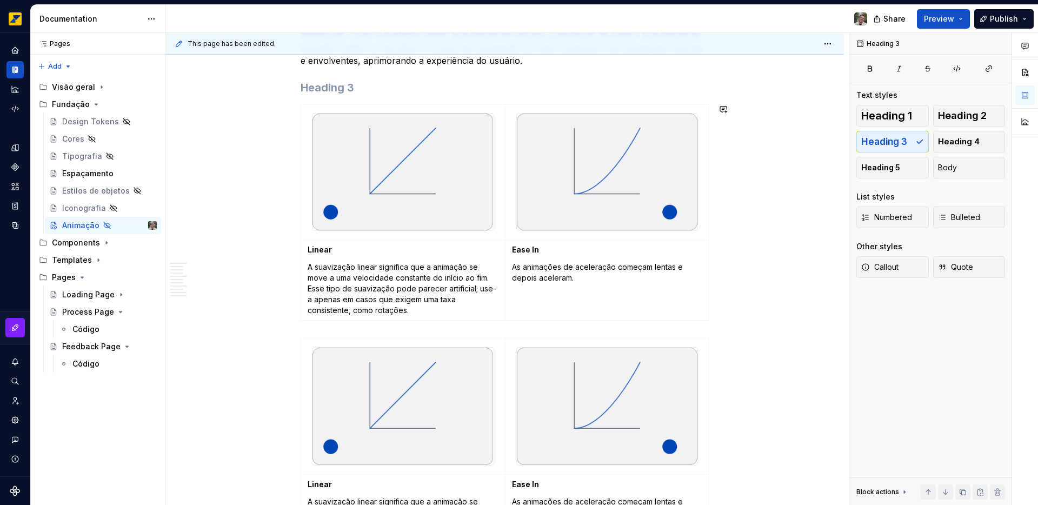
scroll to position [1801, 0]
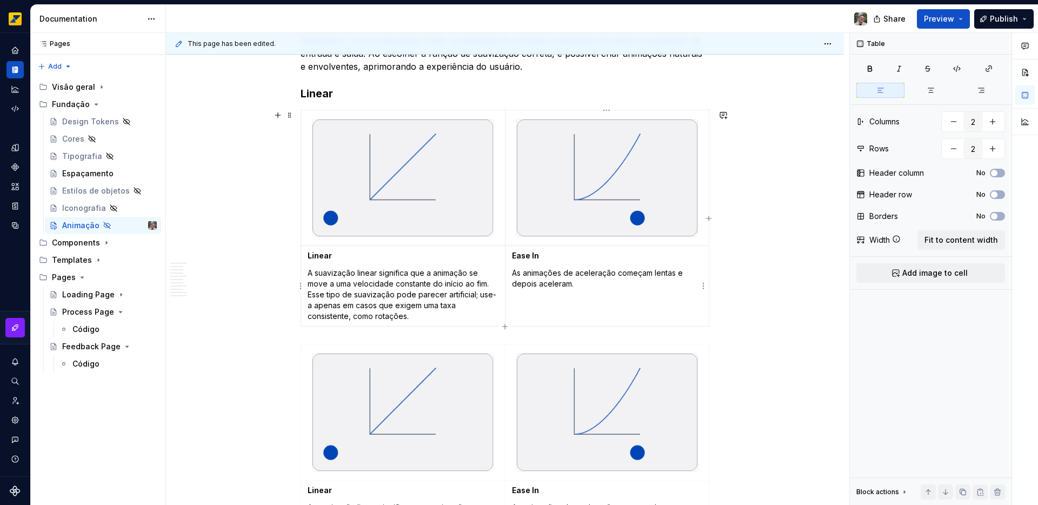
click at [520, 277] on p "As animações de aceleração começam lentas e depois aceleram." at bounding box center [607, 279] width 191 height 22
click at [546, 194] on img at bounding box center [607, 178] width 181 height 117
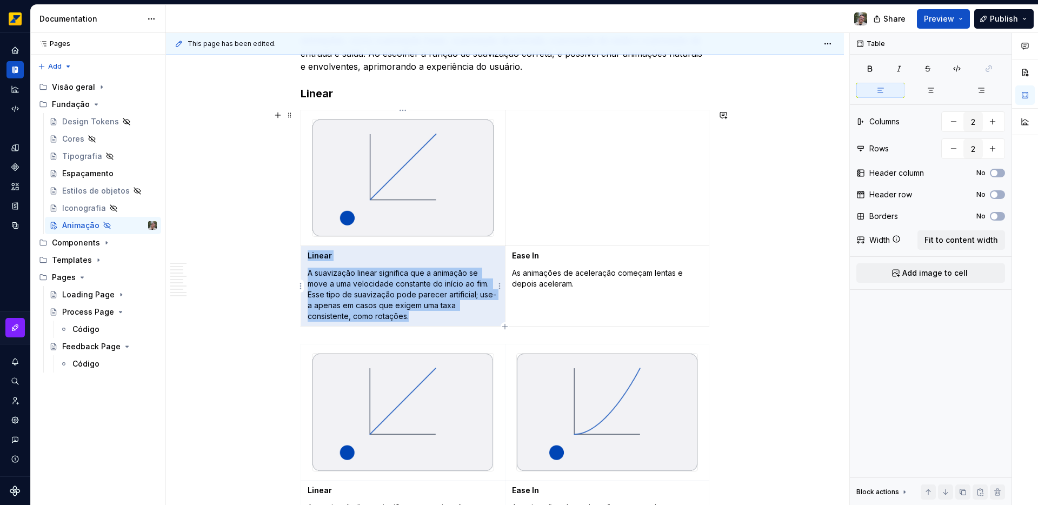
drag, startPoint x: 448, startPoint y: 317, endPoint x: 308, endPoint y: 257, distance: 152.2
click at [308, 257] on td "Linear A suavização linear significa que a animação se move a uma velocidade co…" at bounding box center [403, 286] width 204 height 81
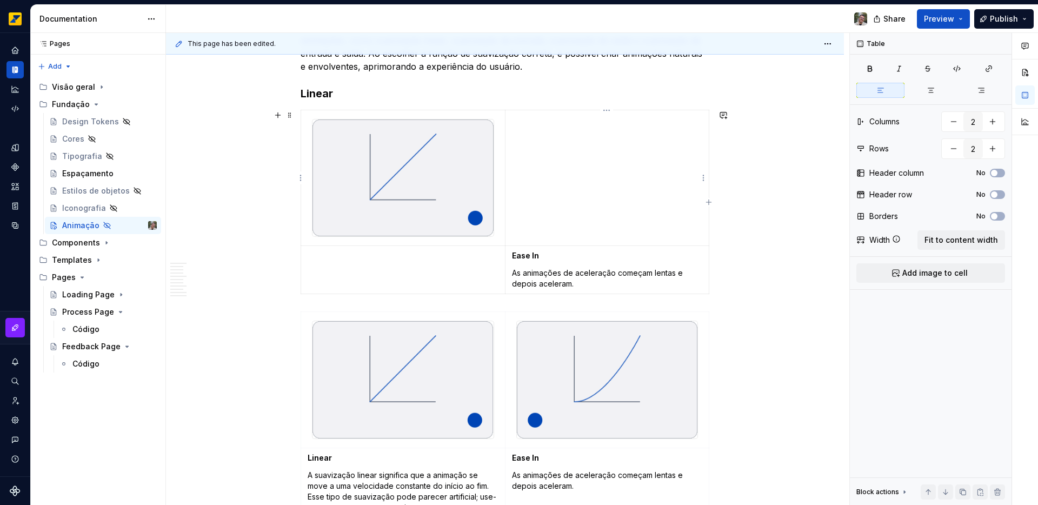
click at [559, 191] on td at bounding box center [607, 178] width 204 height 136
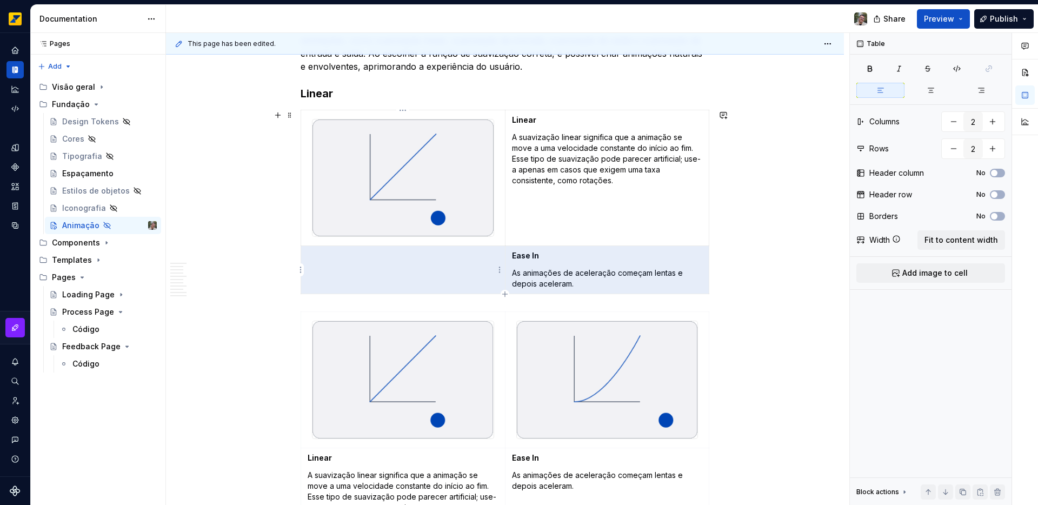
drag, startPoint x: 594, startPoint y: 282, endPoint x: 406, endPoint y: 267, distance: 189.4
click at [406, 267] on tr "Ease In As animações de aceleração começam lentas e depois aceleram." at bounding box center [505, 270] width 408 height 48
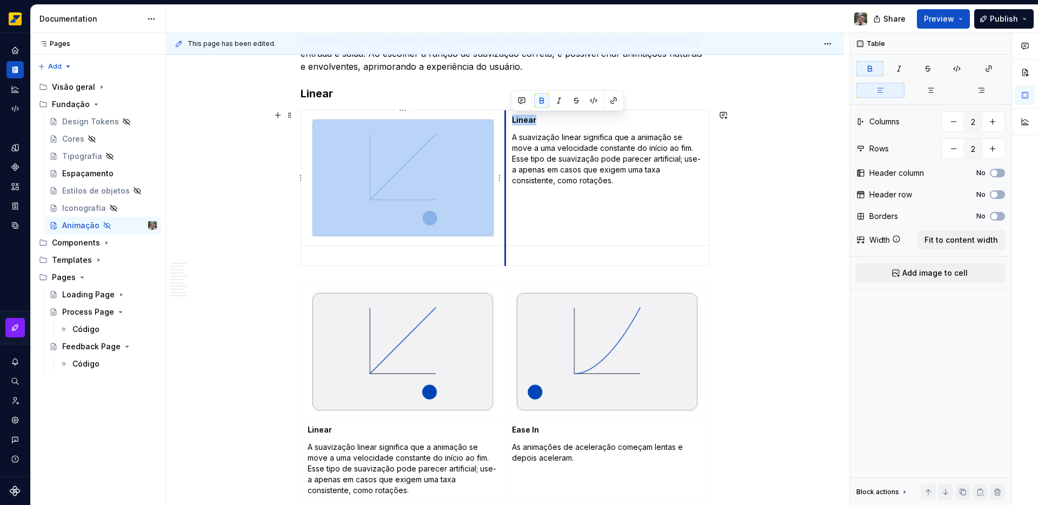
drag, startPoint x: 534, startPoint y: 117, endPoint x: 504, endPoint y: 118, distance: 30.3
click at [505, 118] on td "Linear A suavização linear significa que a animação se move a uma velocidade co…" at bounding box center [607, 178] width 204 height 136
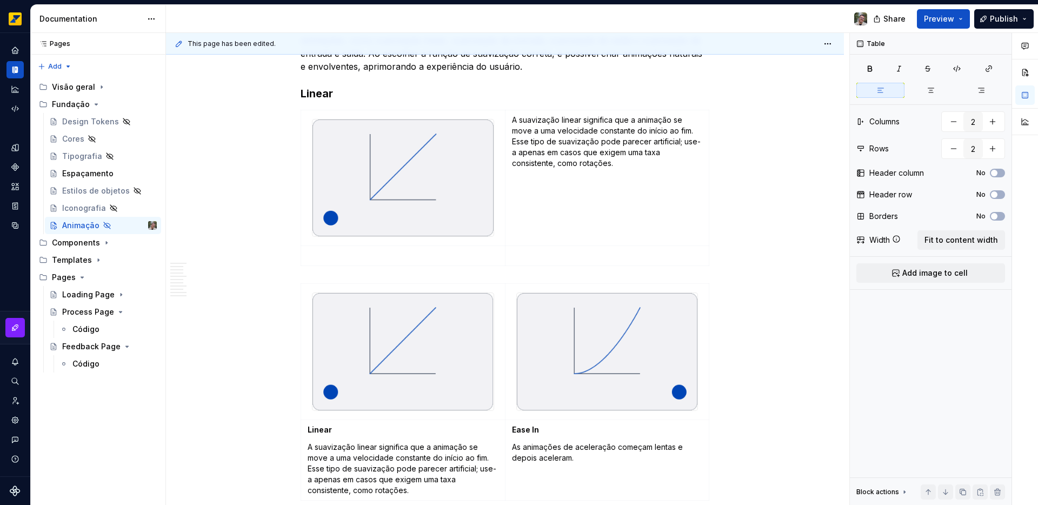
type textarea "*"
click at [369, 254] on p at bounding box center [403, 255] width 191 height 11
click at [995, 196] on span "button" at bounding box center [994, 194] width 6 height 6
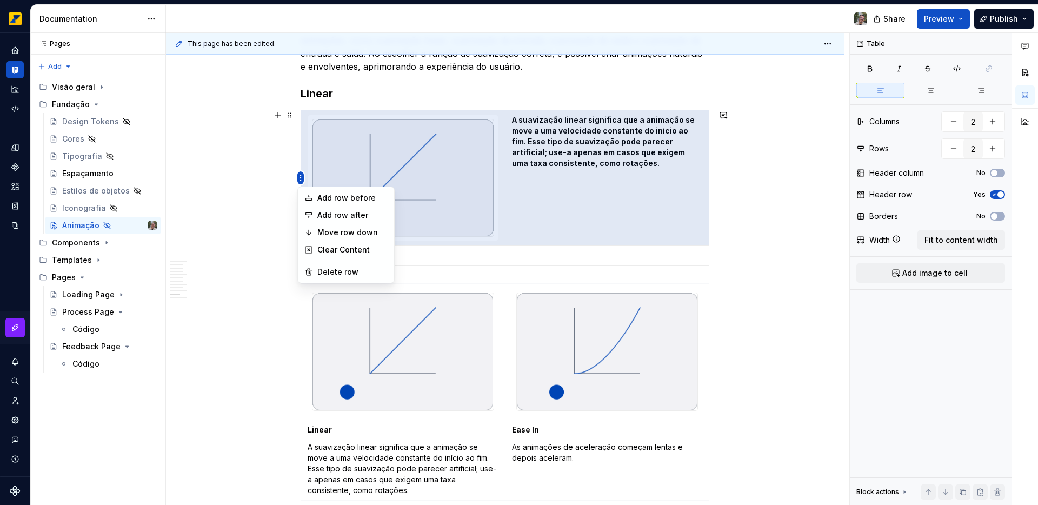
click at [301, 198] on body "Octane Design system data Documentation Share Preview Publish Pages Pages Add A…" at bounding box center [519, 252] width 1038 height 505
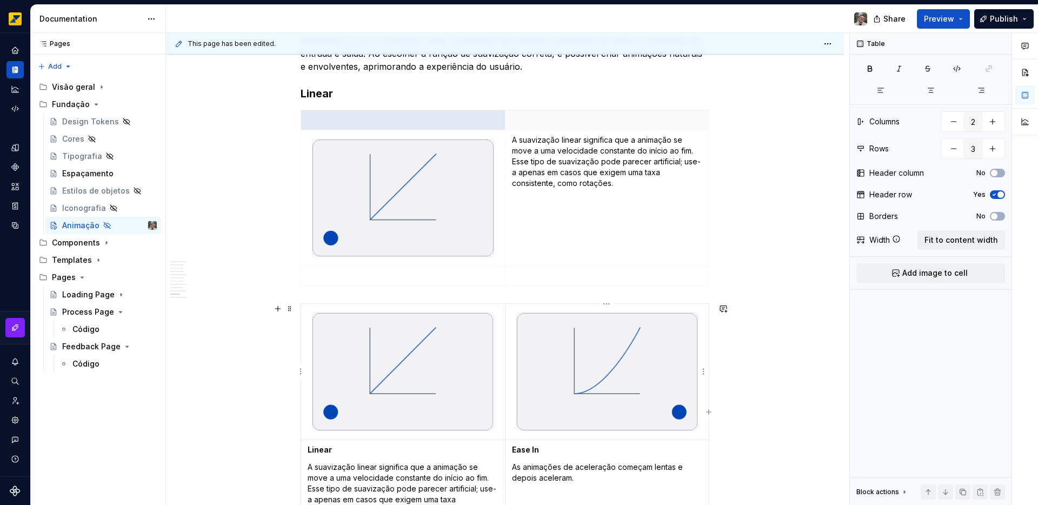
type input "2"
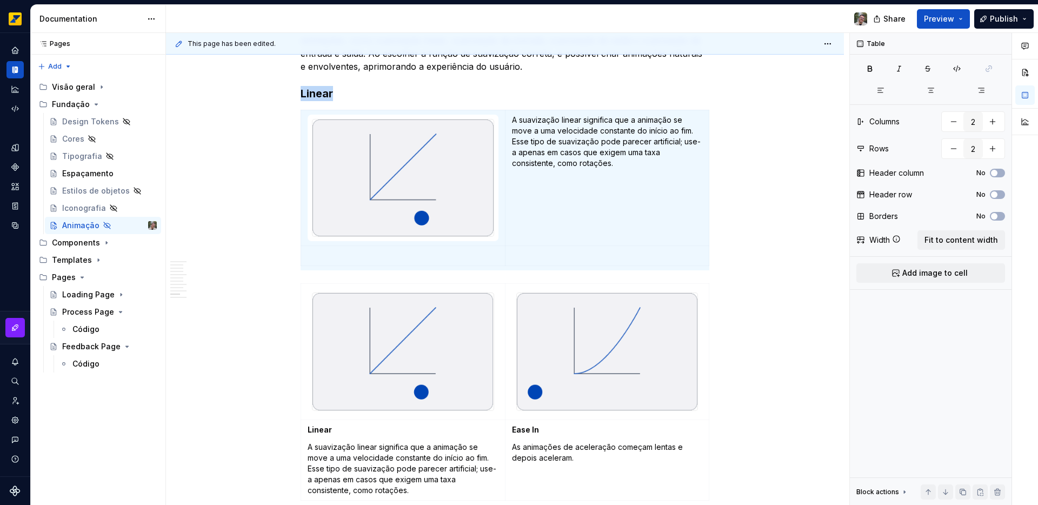
type textarea "*"
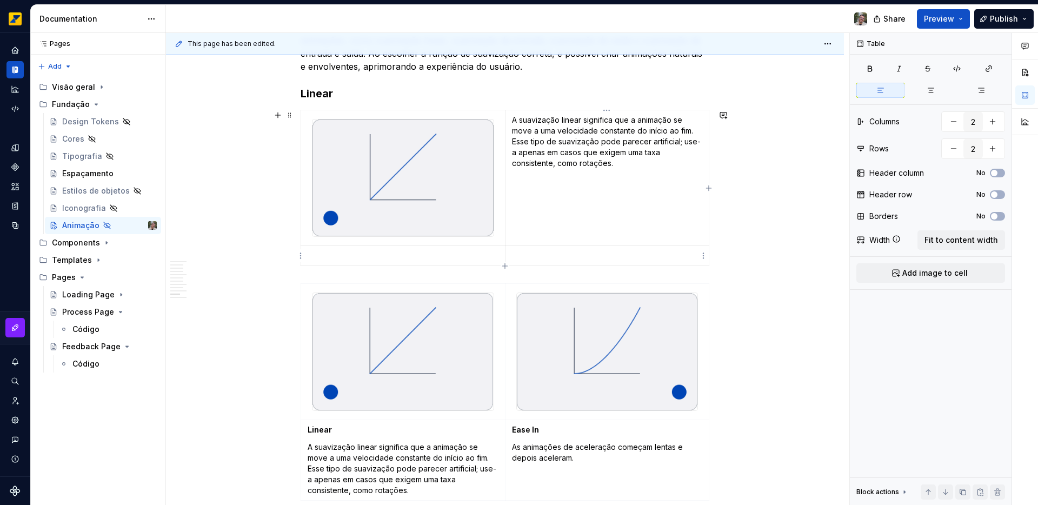
click at [530, 258] on p at bounding box center [607, 255] width 190 height 11
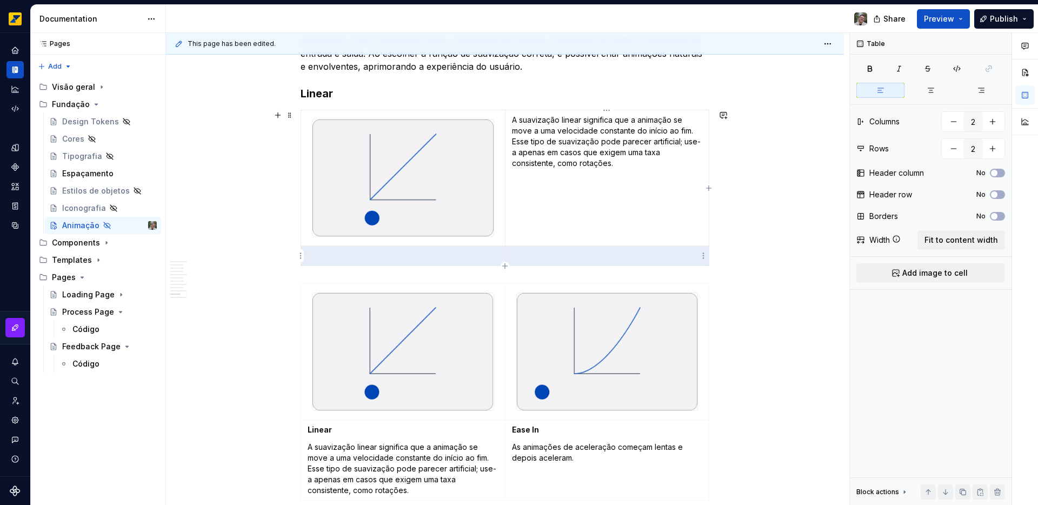
drag, startPoint x: 419, startPoint y: 254, endPoint x: 522, endPoint y: 256, distance: 103.3
click at [522, 256] on tr at bounding box center [505, 256] width 408 height 20
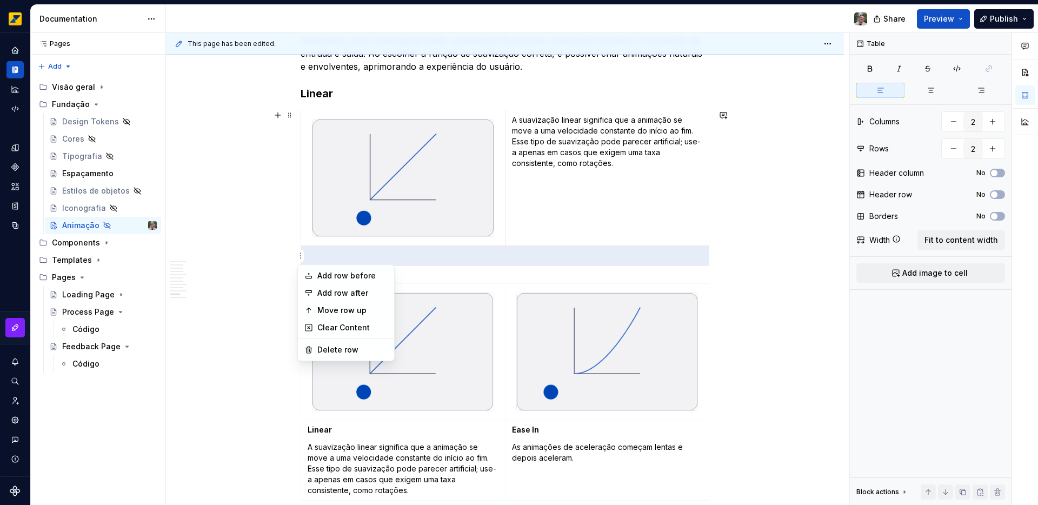
click at [303, 255] on html "Octane Design system data Documentation Share Preview Publish Pages Pages Add A…" at bounding box center [519, 252] width 1038 height 505
click at [337, 347] on div "Delete row" at bounding box center [352, 350] width 70 height 11
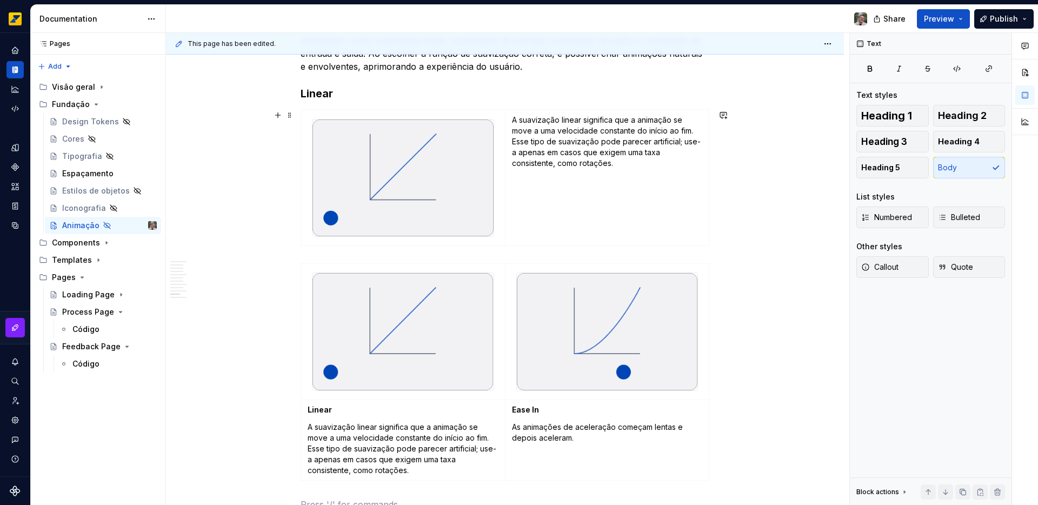
scroll to position [1808, 0]
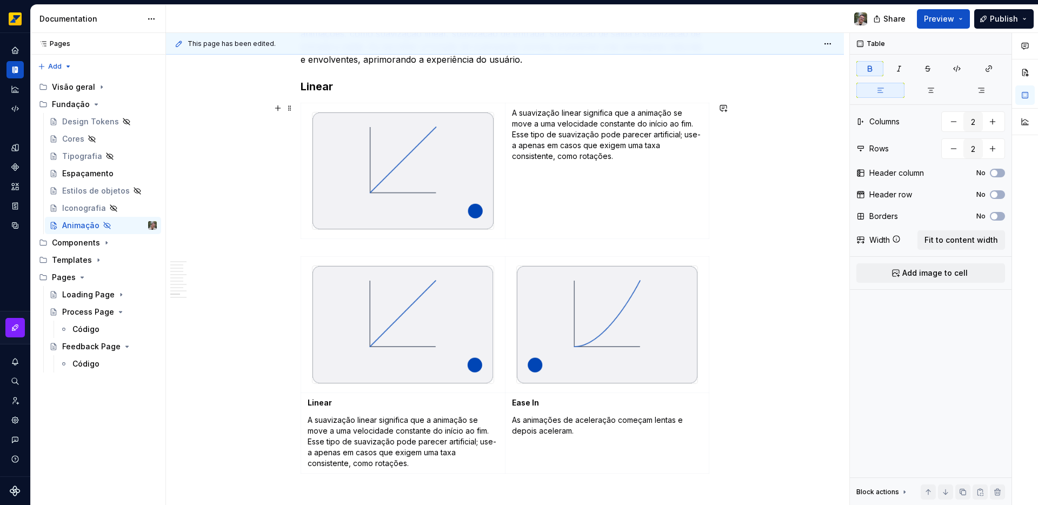
click at [725, 194] on div "This page has been edited. Hidden page Animação O movimento traz significado e …" at bounding box center [508, 269] width 684 height 473
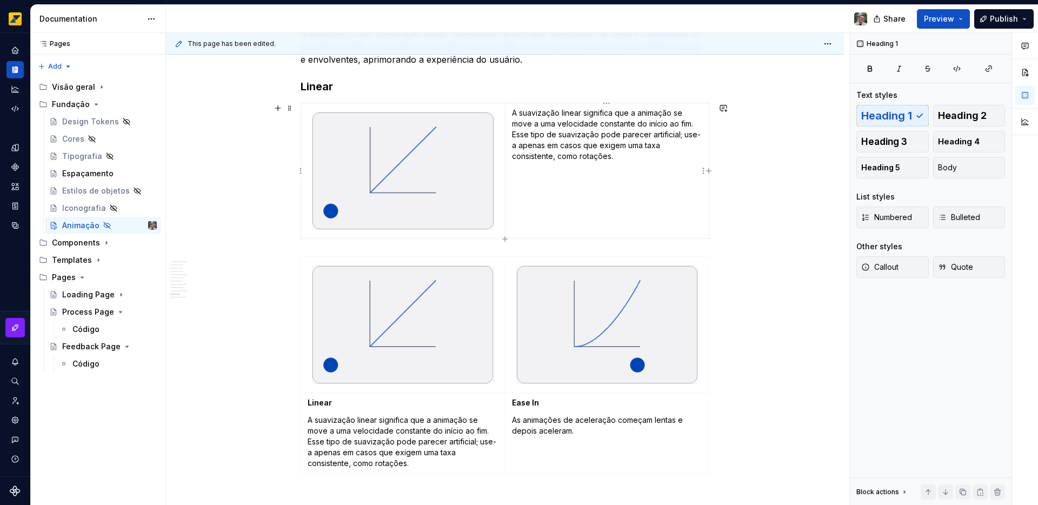
click at [677, 194] on td "A suavização linear significa que a animação se move a uma velocidade constante…" at bounding box center [607, 171] width 204 height 136
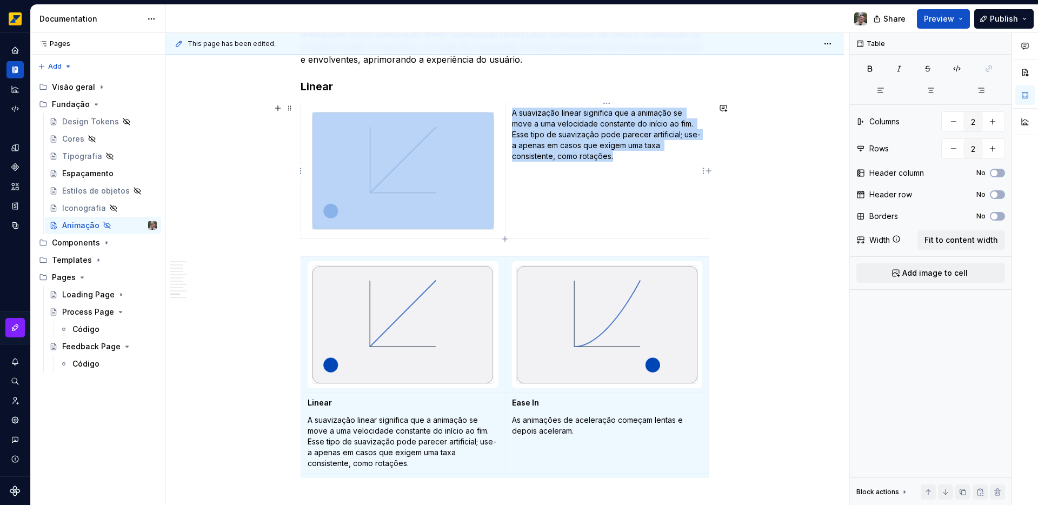
type input "1"
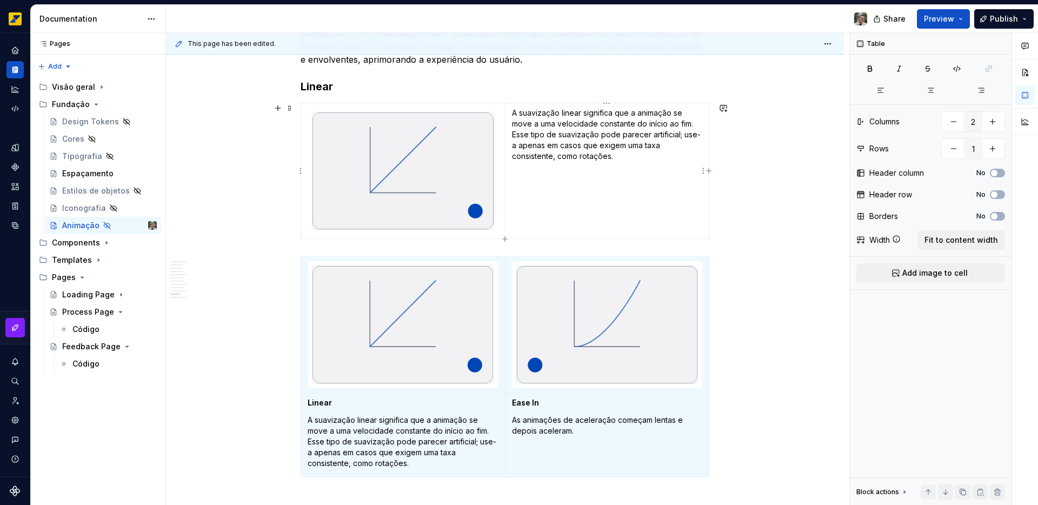
click at [550, 174] on td "A suavização linear significa que a animação se move a uma velocidade constante…" at bounding box center [607, 171] width 204 height 136
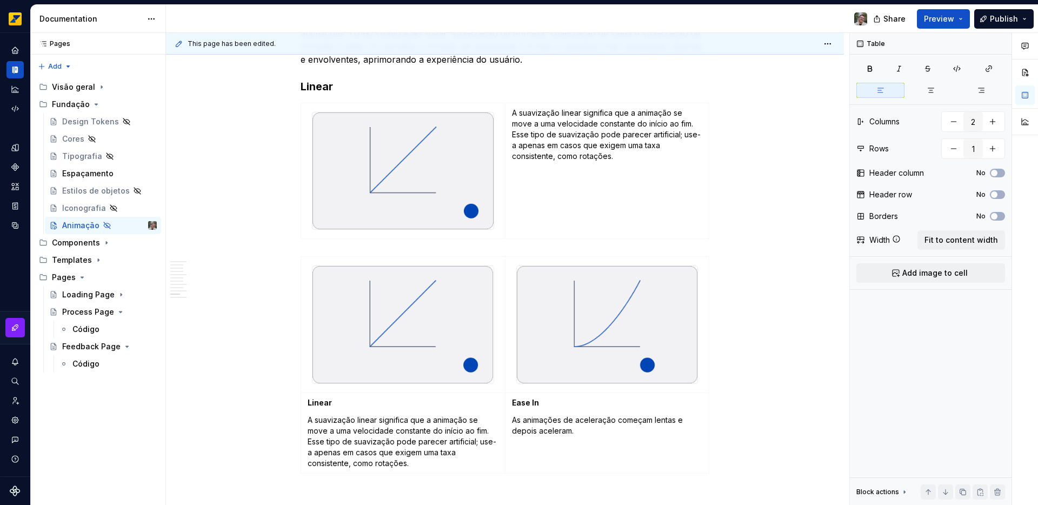
type textarea "*"
type input "2"
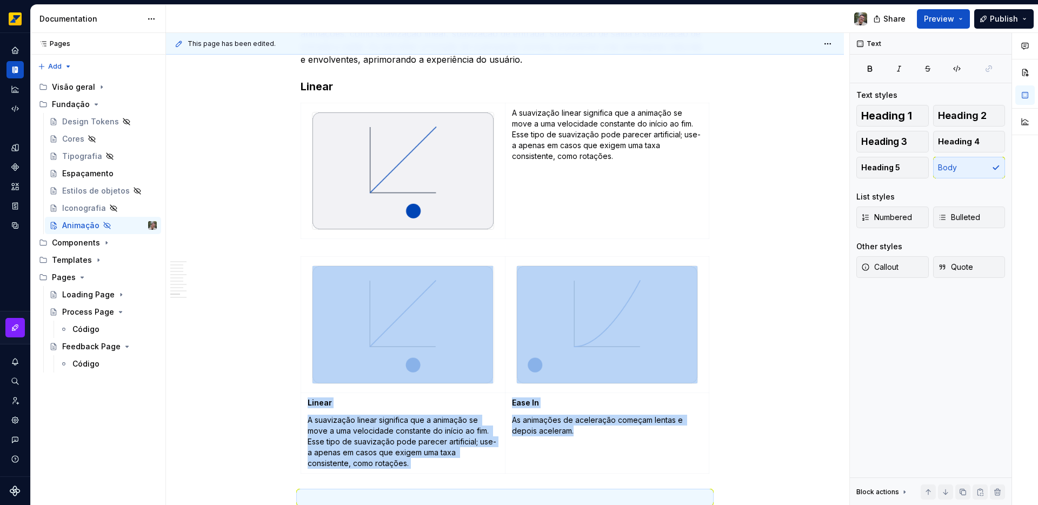
scroll to position [1811, 0]
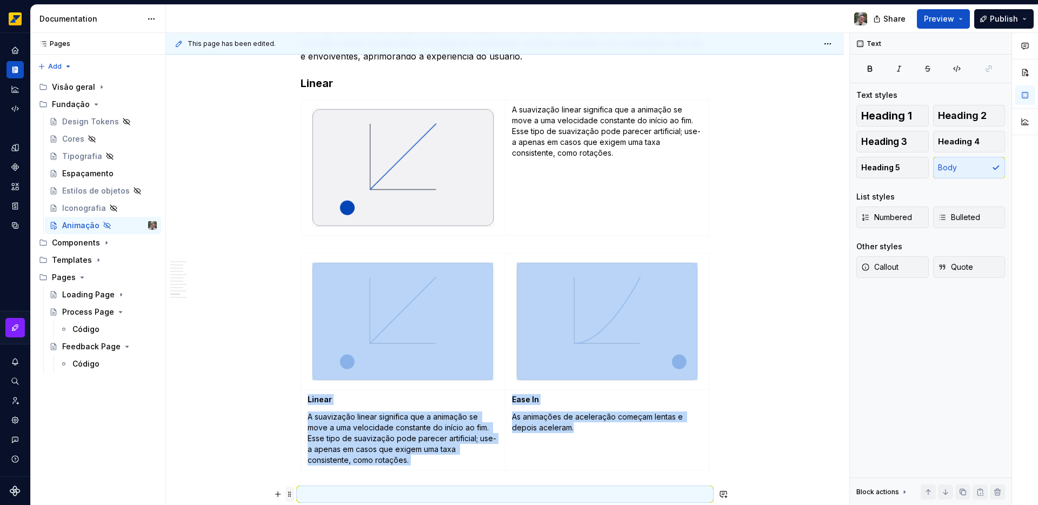
click at [290, 461] on span at bounding box center [290, 494] width 9 height 15
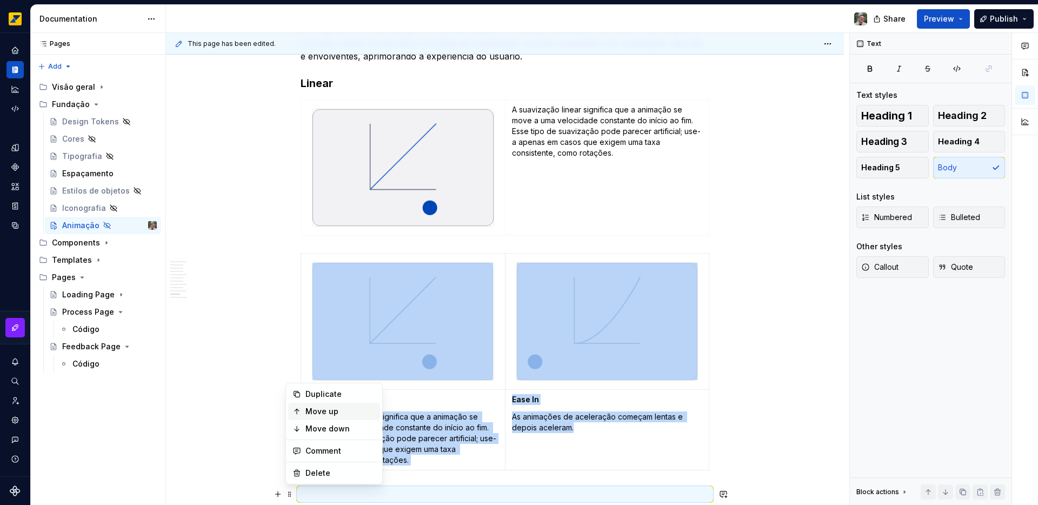
click at [316, 413] on div "Move up" at bounding box center [341, 411] width 70 height 11
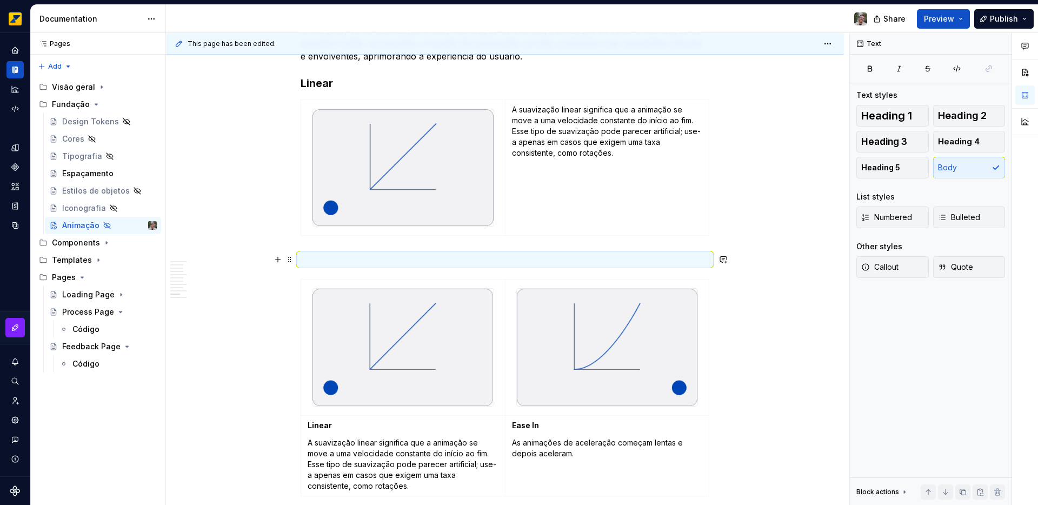
click at [379, 260] on p at bounding box center [505, 259] width 409 height 13
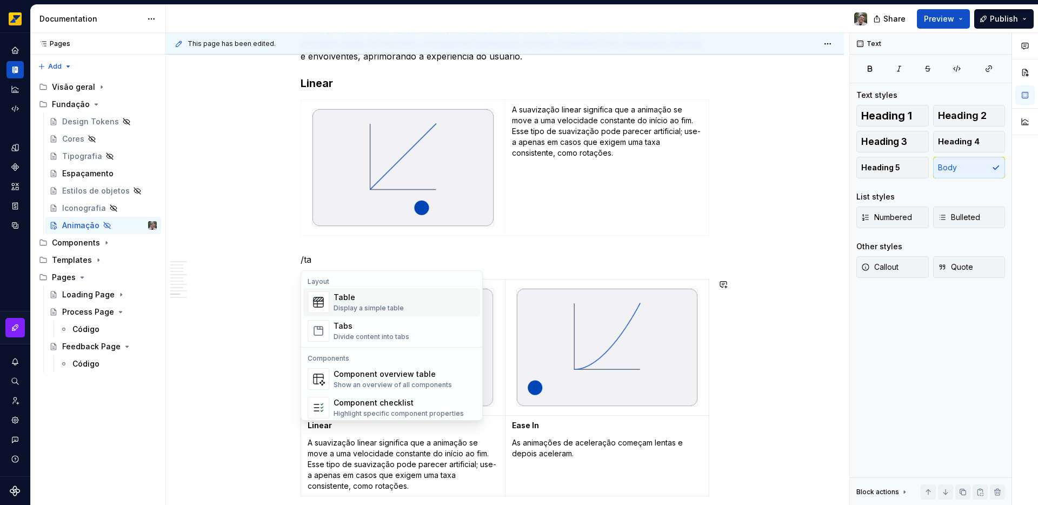
click at [350, 307] on div "Display a simple table" at bounding box center [369, 308] width 70 height 9
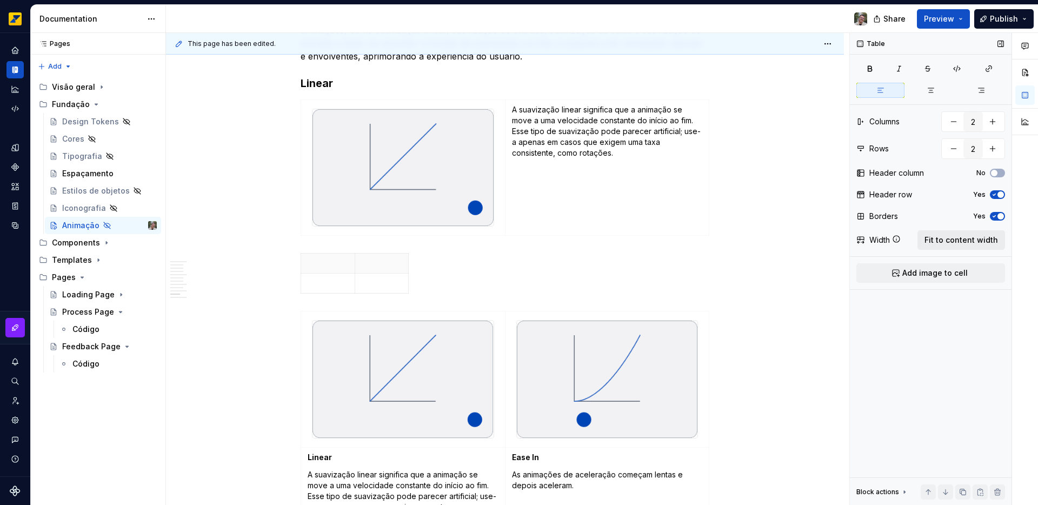
click at [976, 240] on span "Fit to content width" at bounding box center [962, 240] width 74 height 11
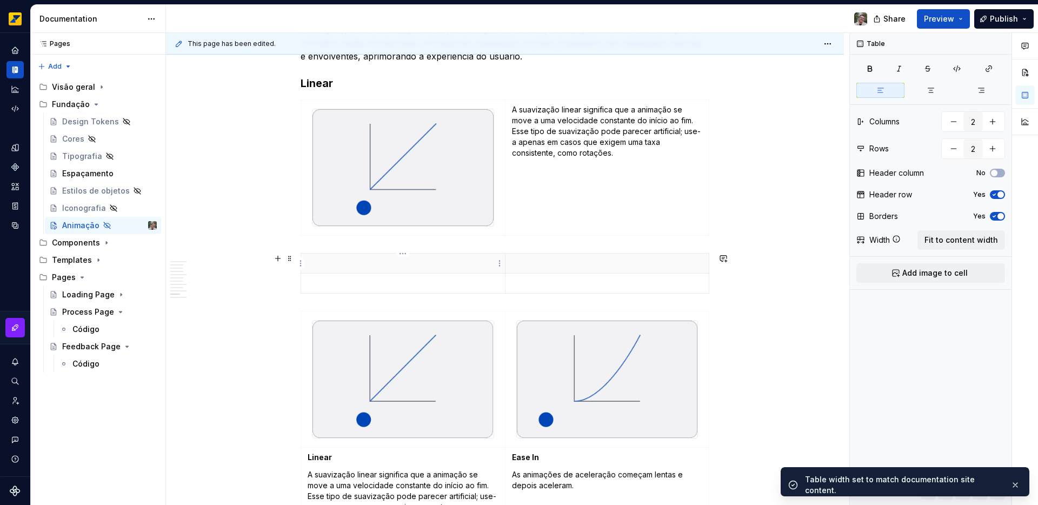
click at [396, 263] on p at bounding box center [403, 263] width 191 height 11
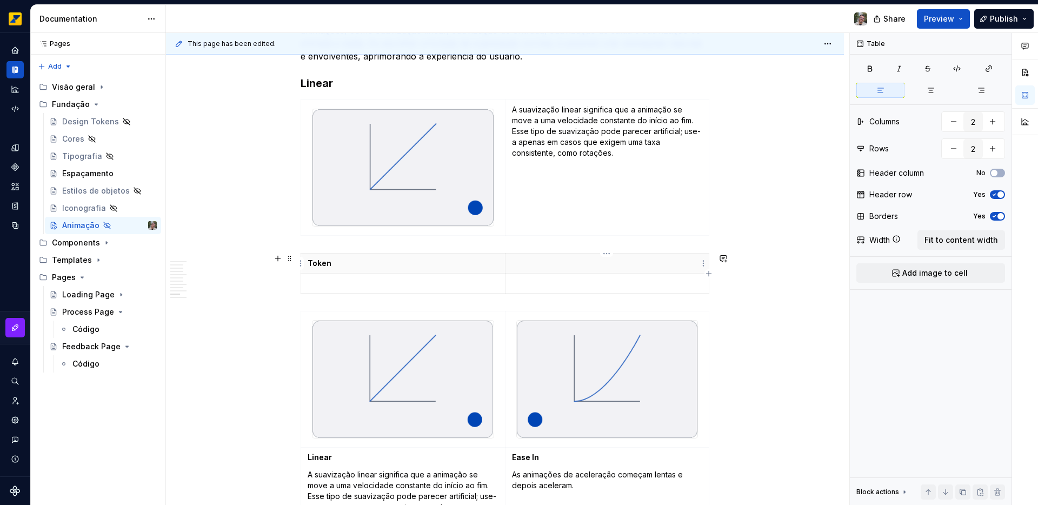
click at [524, 266] on p at bounding box center [607, 263] width 191 height 11
click at [391, 283] on p at bounding box center [403, 283] width 191 height 11
click at [349, 282] on p at bounding box center [403, 283] width 191 height 11
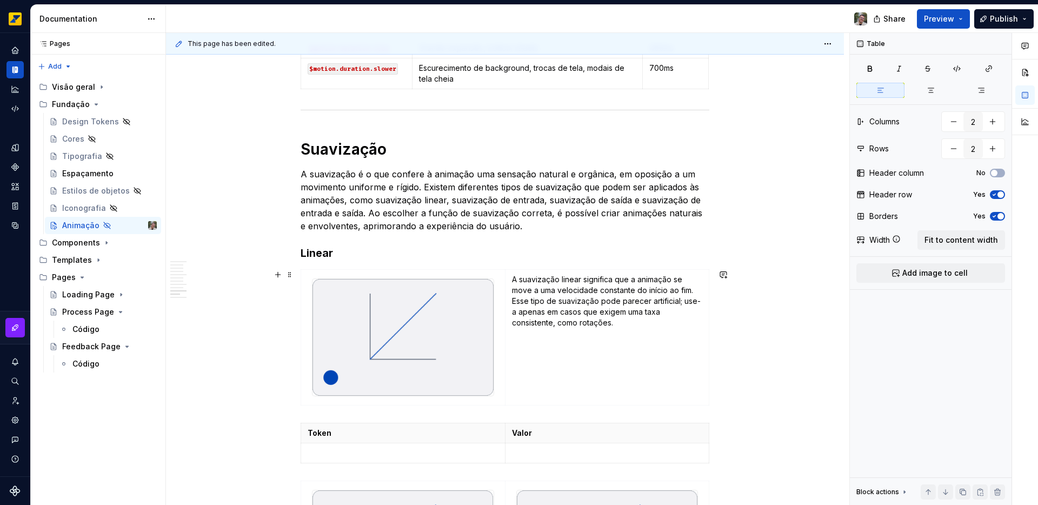
scroll to position [1665, 0]
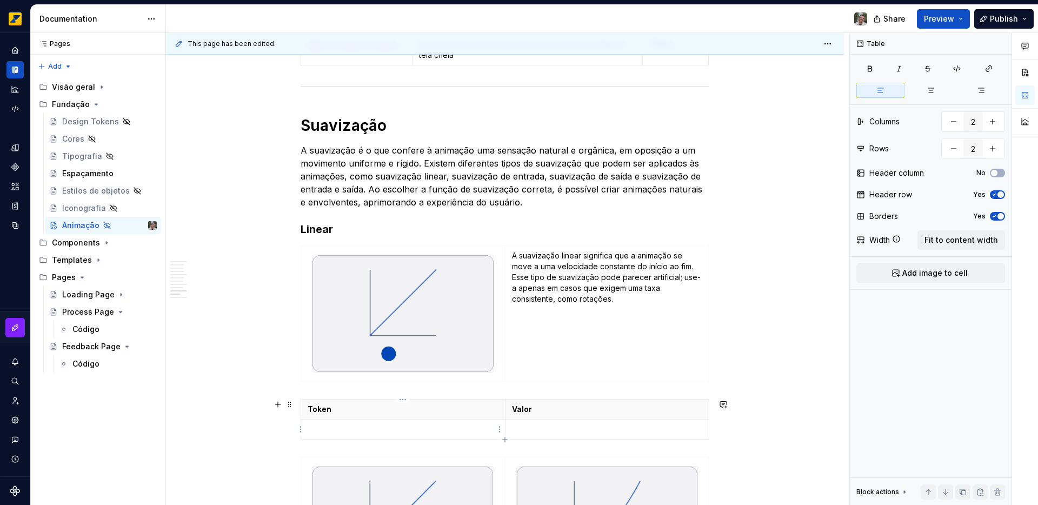
click at [367, 427] on p at bounding box center [403, 429] width 191 height 11
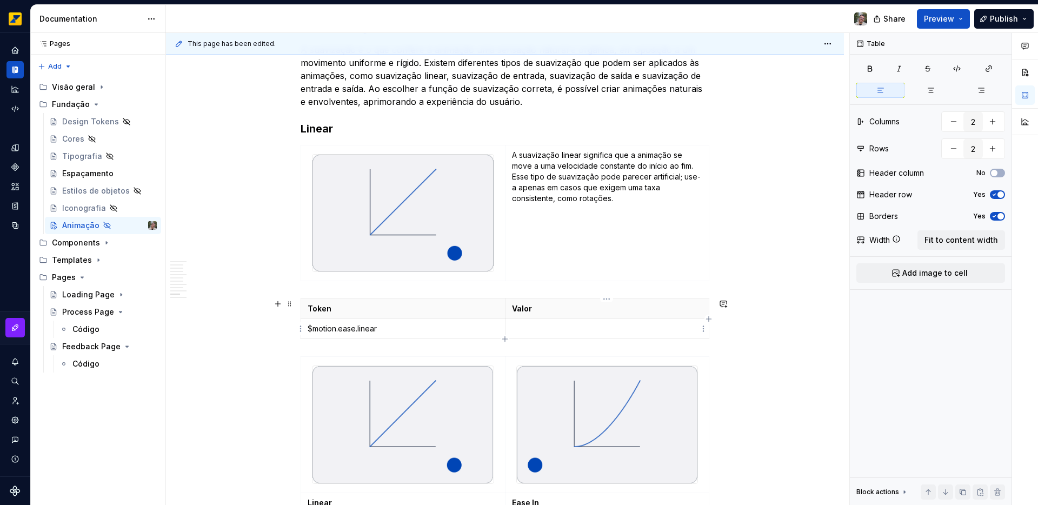
click at [527, 325] on p at bounding box center [607, 328] width 191 height 11
type textarea "*"
click at [544, 329] on p "cubic-besier(0, 0, 1, 1)" at bounding box center [607, 328] width 191 height 11
click at [623, 332] on p "cubic-bezier(0, 0, 1, 1)" at bounding box center [607, 328] width 191 height 11
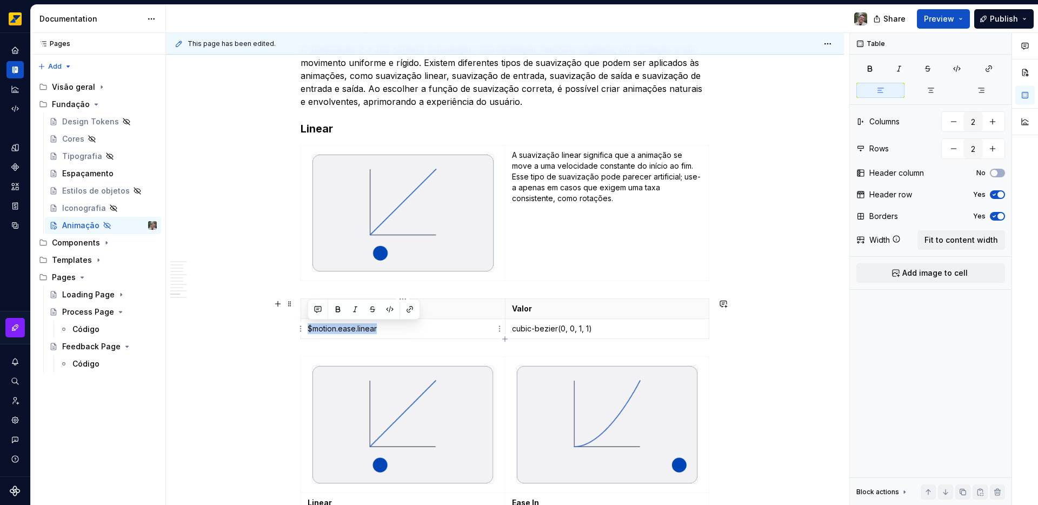
drag, startPoint x: 309, startPoint y: 327, endPoint x: 379, endPoint y: 329, distance: 69.2
click at [379, 329] on p "$motion.ease.linear" at bounding box center [403, 328] width 191 height 11
click at [388, 308] on button "button" at bounding box center [389, 309] width 15 height 15
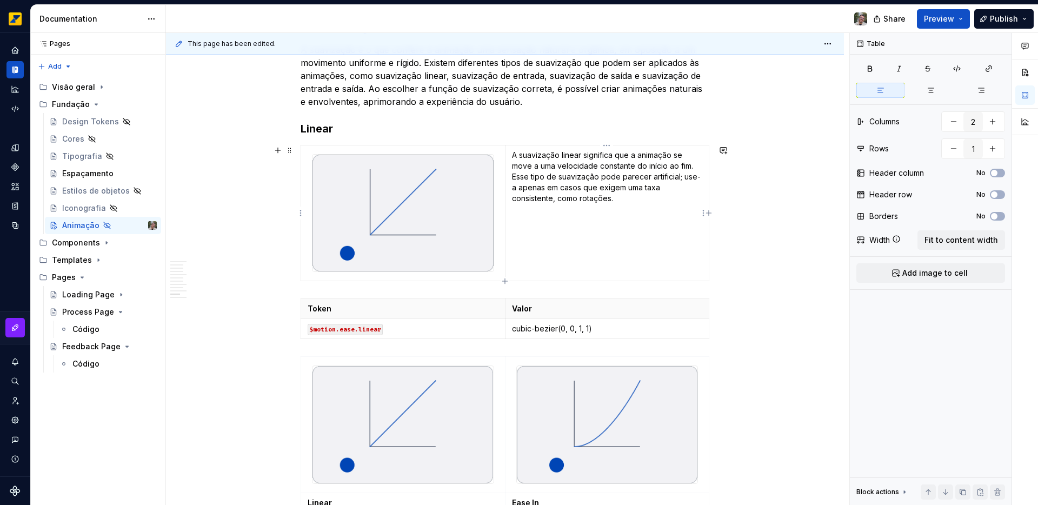
click at [698, 272] on td "A suavização linear significa que a animação se move a uma velocidade constante…" at bounding box center [607, 213] width 204 height 136
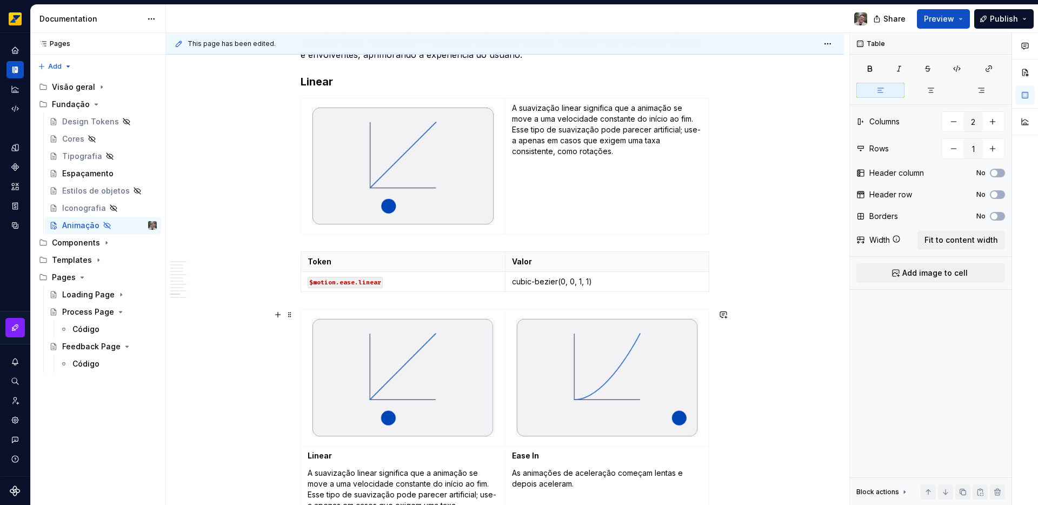
scroll to position [1809, 0]
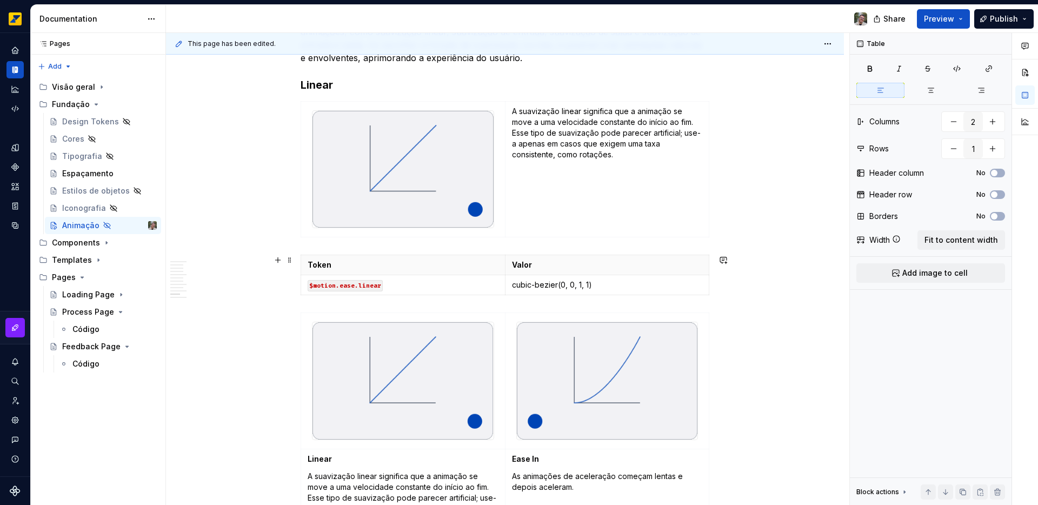
type input "2"
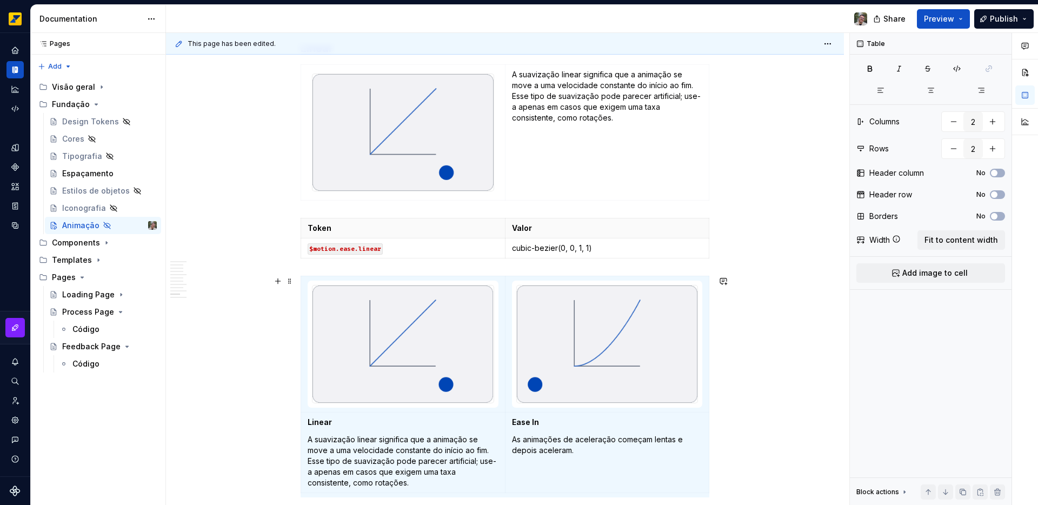
scroll to position [1865, 0]
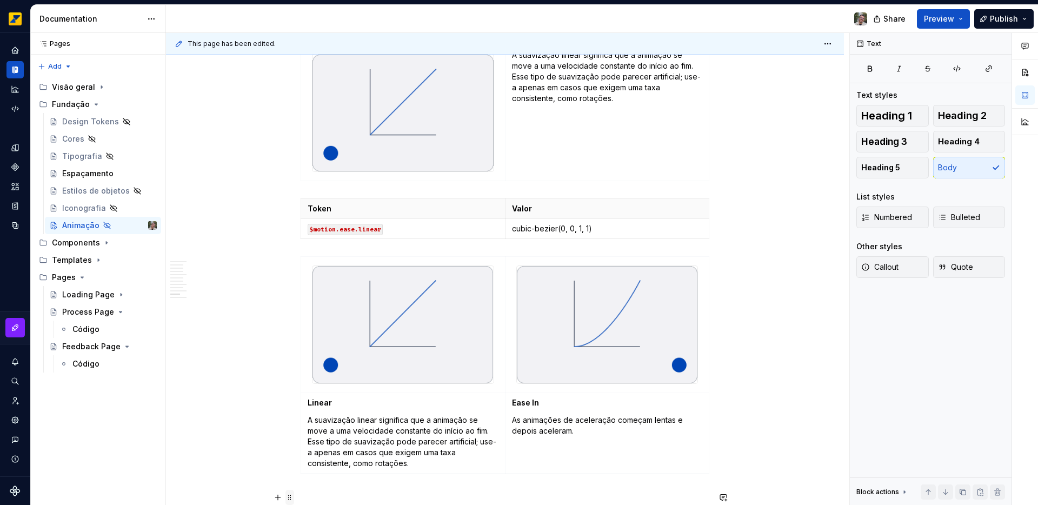
click at [291, 461] on span at bounding box center [290, 497] width 9 height 15
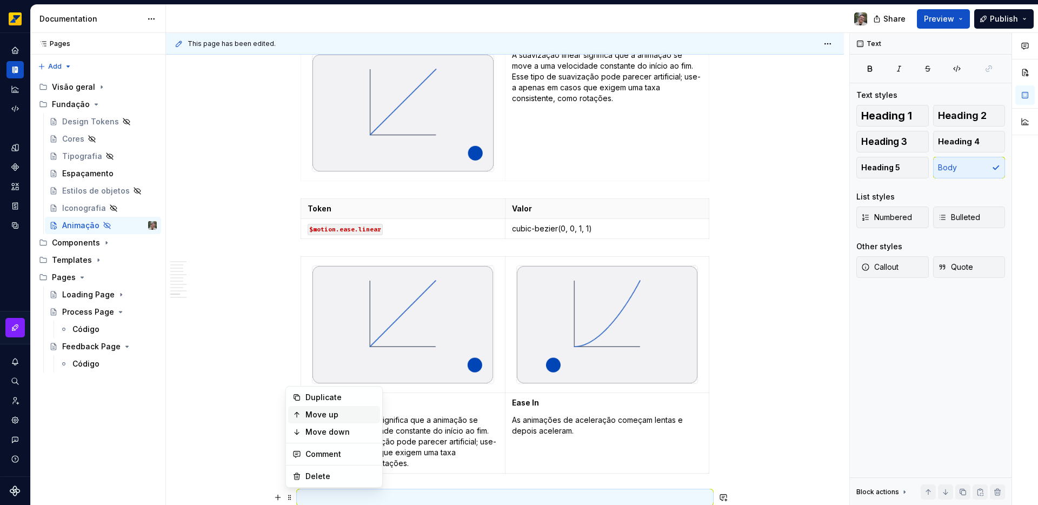
click at [325, 415] on div "Move up" at bounding box center [341, 414] width 70 height 11
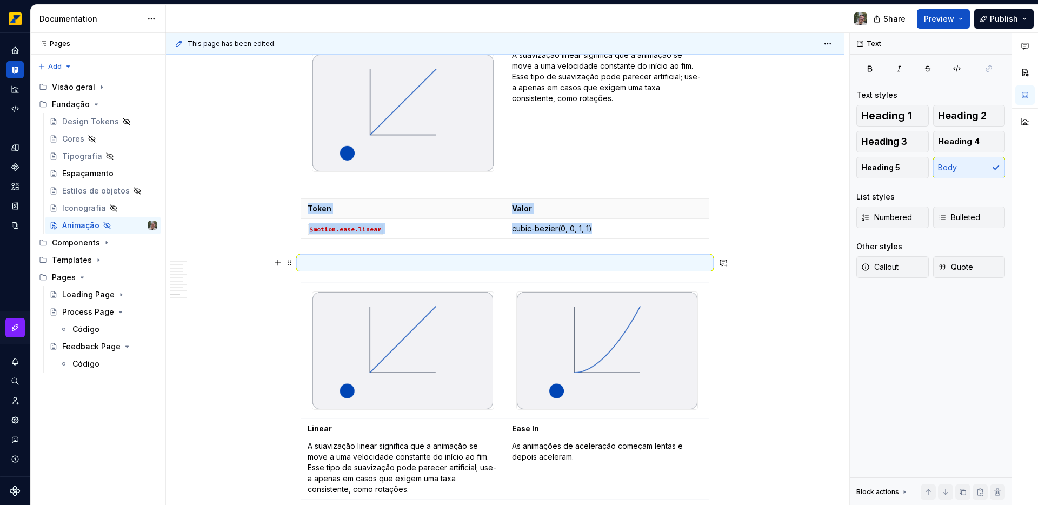
click at [310, 264] on p at bounding box center [505, 262] width 409 height 13
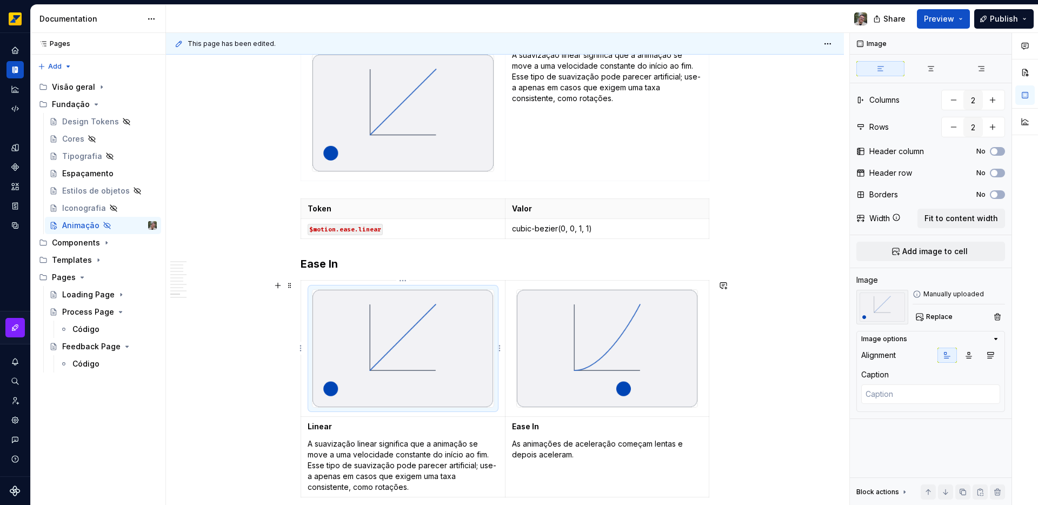
click at [398, 341] on img at bounding box center [403, 348] width 181 height 117
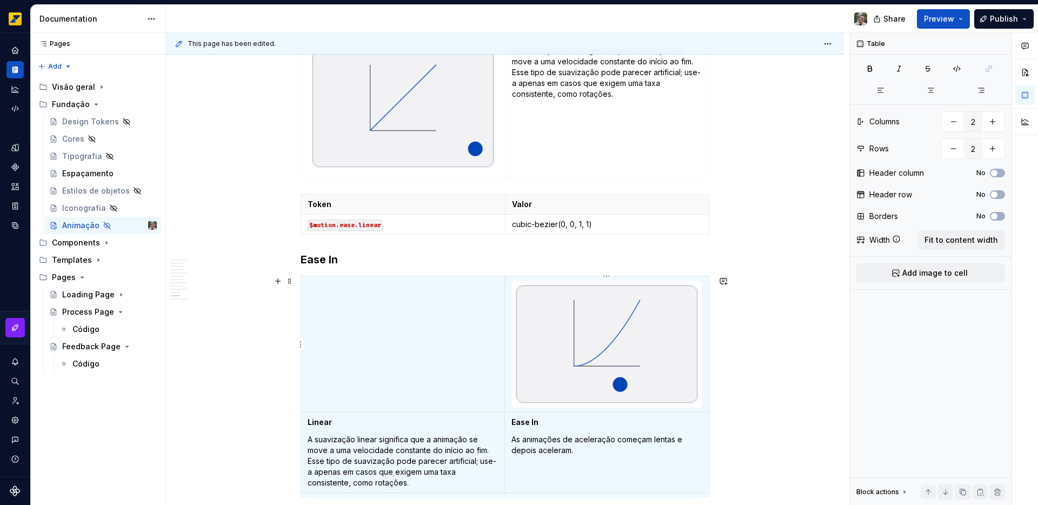
click at [549, 337] on img at bounding box center [607, 344] width 181 height 117
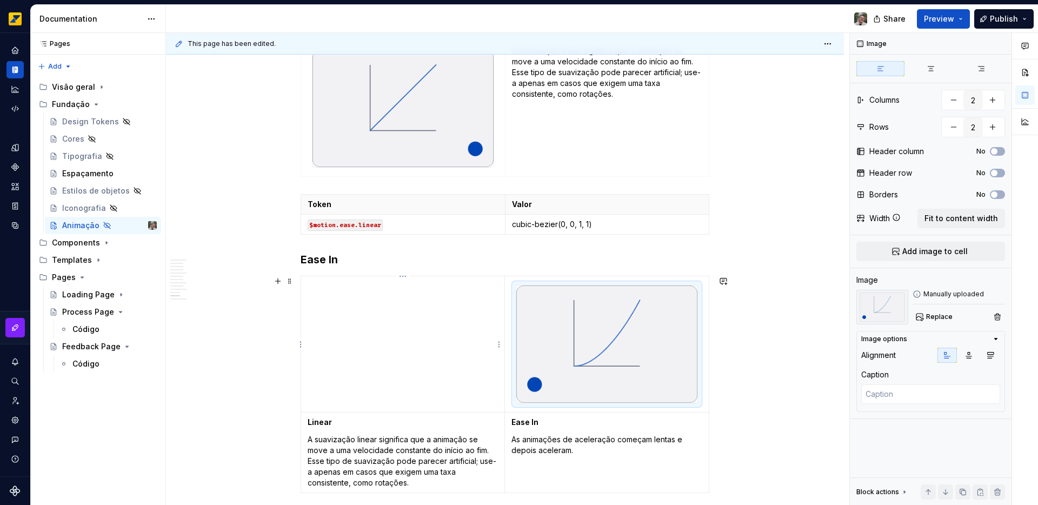
click at [383, 340] on td at bounding box center [403, 344] width 204 height 136
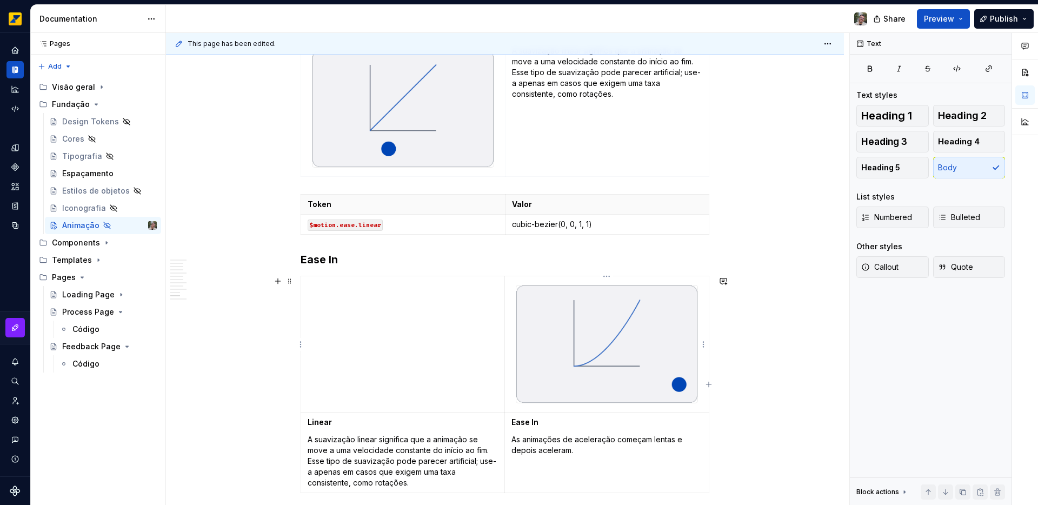
type textarea "*"
click at [575, 360] on img at bounding box center [607, 344] width 181 height 117
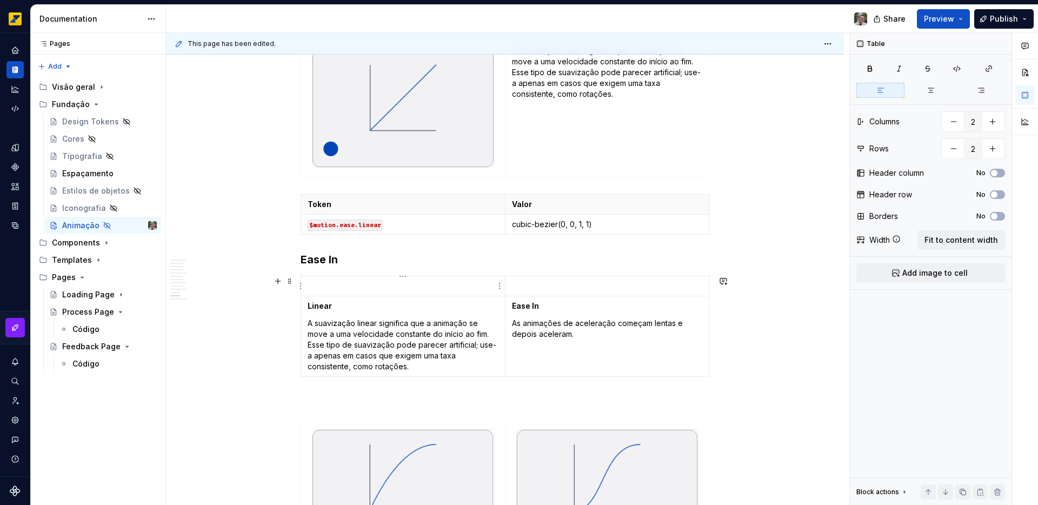
click at [434, 288] on p at bounding box center [403, 286] width 191 height 11
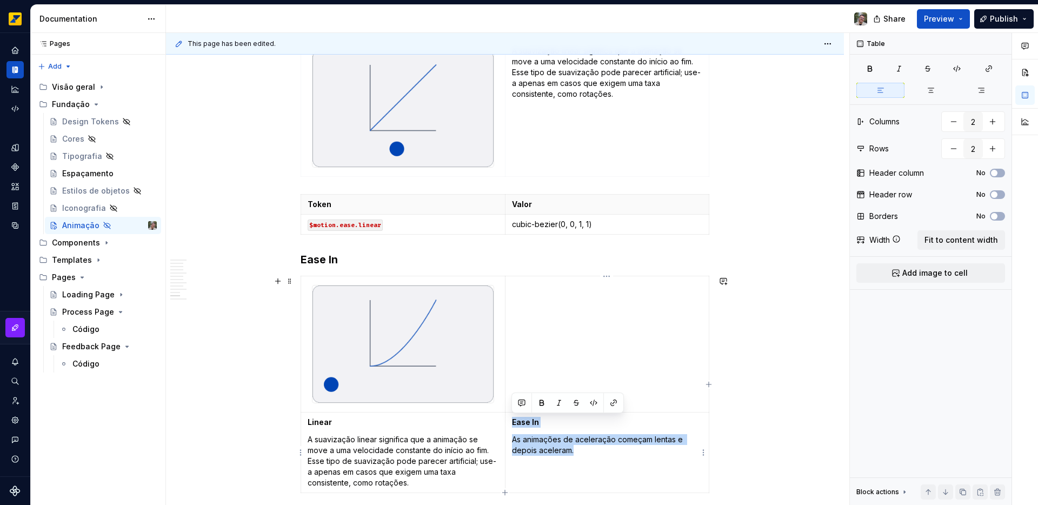
drag, startPoint x: 580, startPoint y: 449, endPoint x: 511, endPoint y: 419, distance: 75.4
click at [511, 419] on td "Ease In As animações de aceleração começam lentas e depois aceleram." at bounding box center [607, 452] width 204 height 81
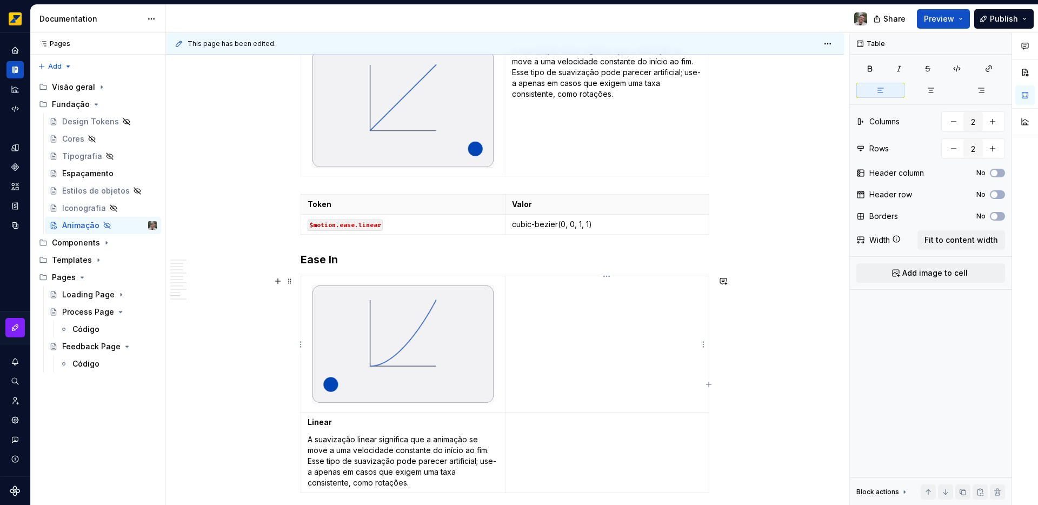
click at [578, 306] on td at bounding box center [607, 344] width 204 height 136
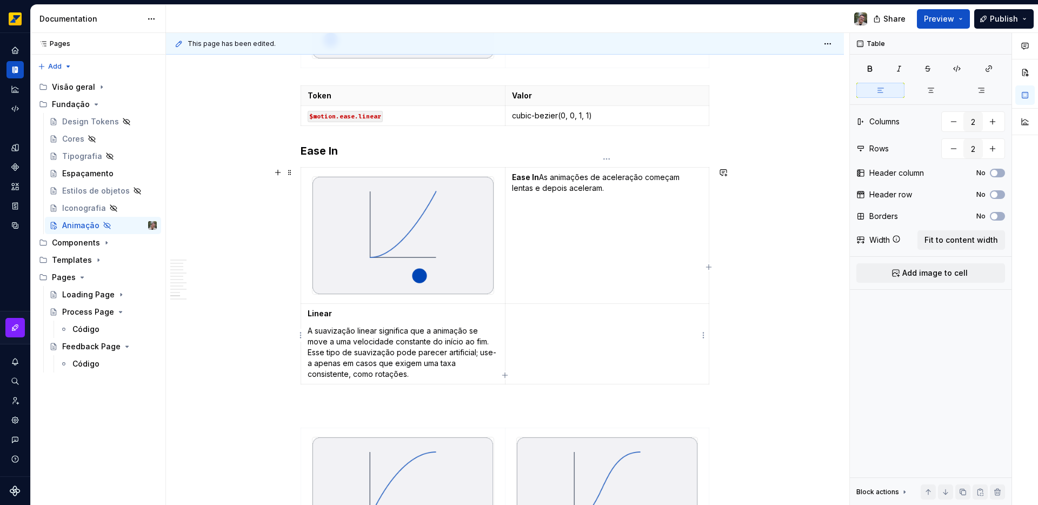
scroll to position [1988, 0]
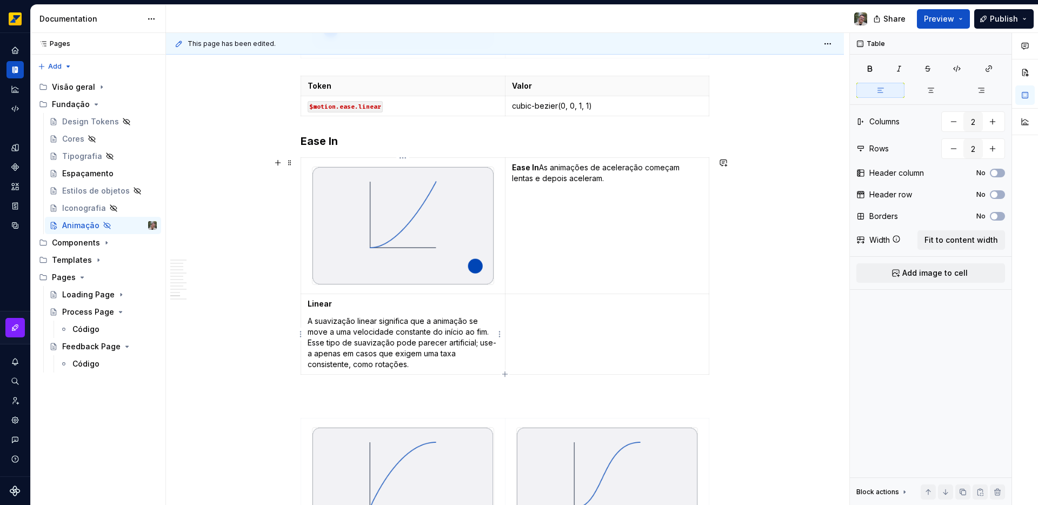
click at [404, 327] on p "A suavização linear significa que a animação se move a uma velocidade constante…" at bounding box center [403, 343] width 191 height 54
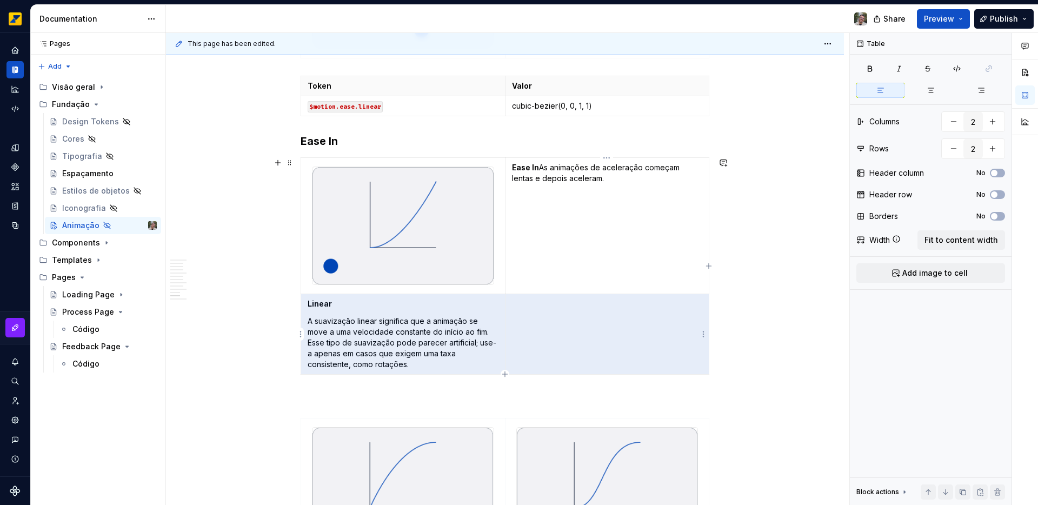
drag, startPoint x: 307, startPoint y: 301, endPoint x: 592, endPoint y: 358, distance: 290.5
click at [592, 358] on tr "Linear A suavização linear significa que a animação se move a uma velocidade co…" at bounding box center [505, 334] width 408 height 81
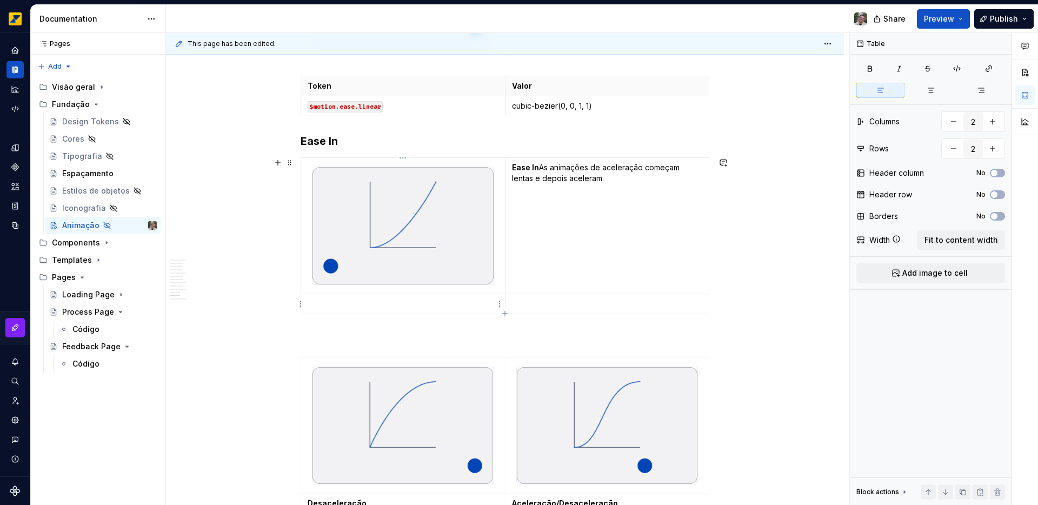
click at [358, 305] on p at bounding box center [403, 304] width 191 height 11
click at [301, 304] on td at bounding box center [403, 304] width 204 height 20
click at [309, 306] on p at bounding box center [403, 304] width 191 height 11
click at [302, 304] on html "Octane Design system data Documentation Share Preview Publish Pages Pages Add A…" at bounding box center [519, 252] width 1038 height 505
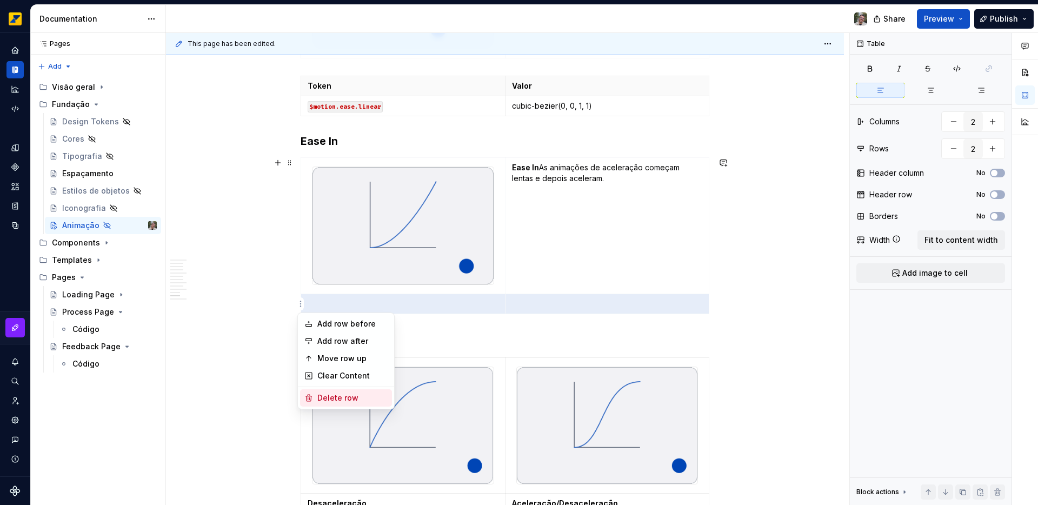
click at [344, 396] on div "Delete row" at bounding box center [352, 398] width 70 height 11
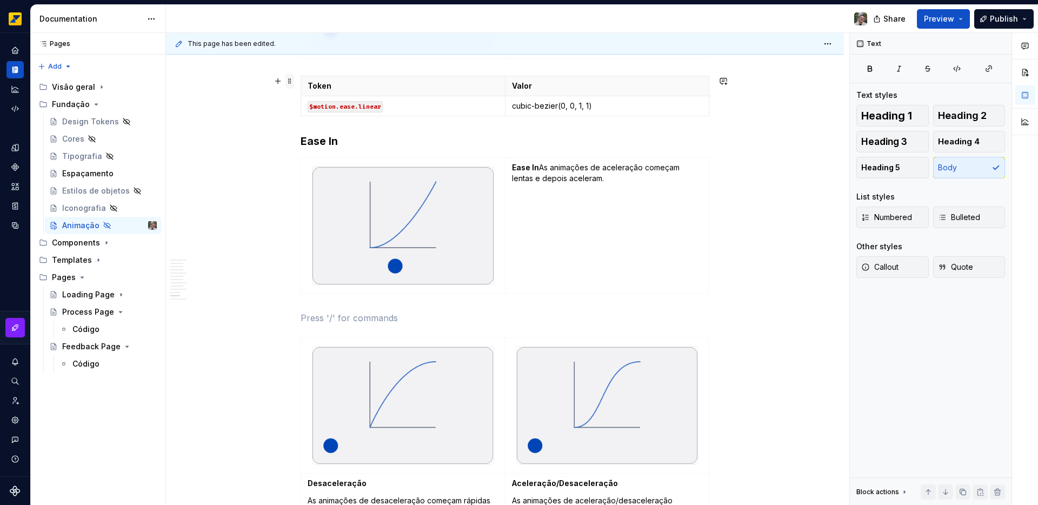
click at [290, 84] on span at bounding box center [290, 81] width 9 height 15
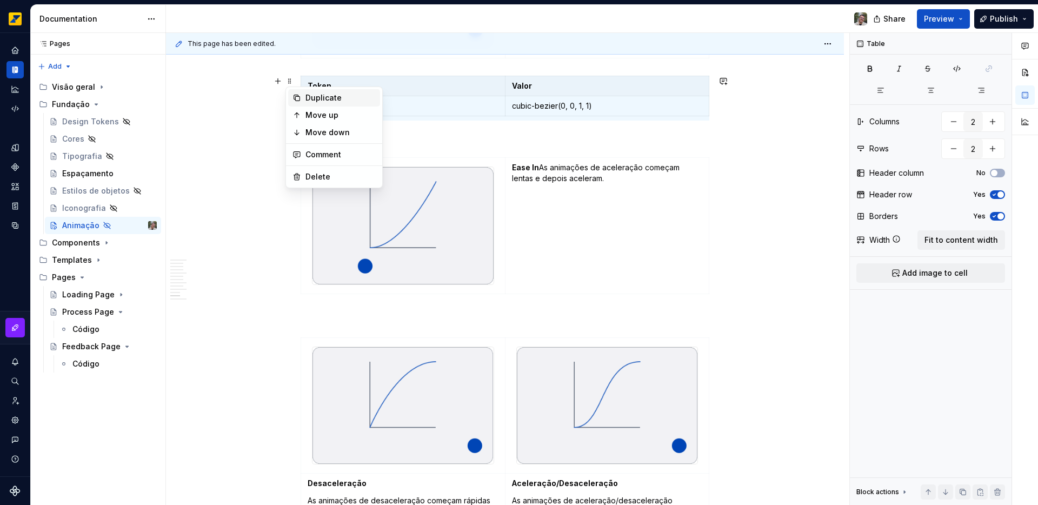
click at [323, 102] on div "Duplicate" at bounding box center [341, 97] width 70 height 11
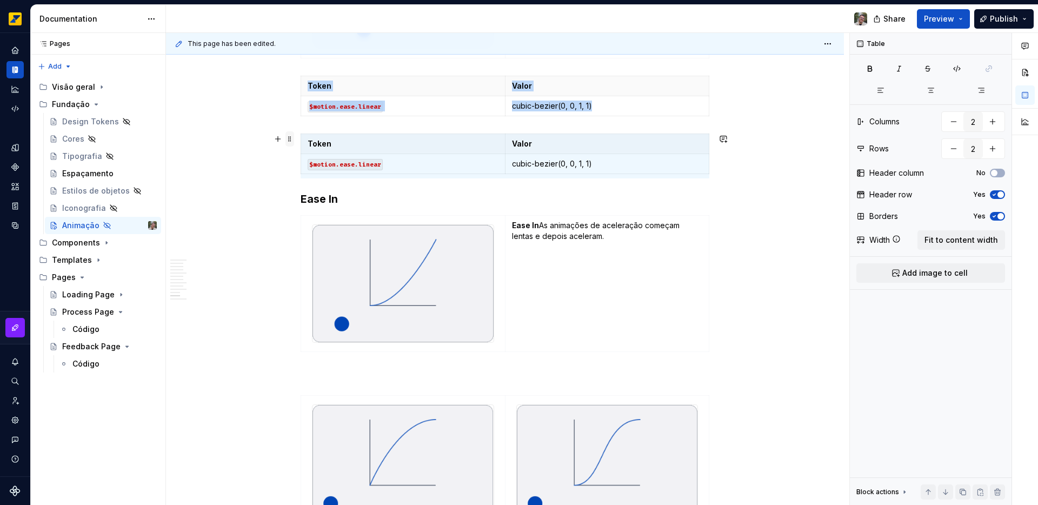
click at [288, 140] on span at bounding box center [290, 138] width 9 height 15
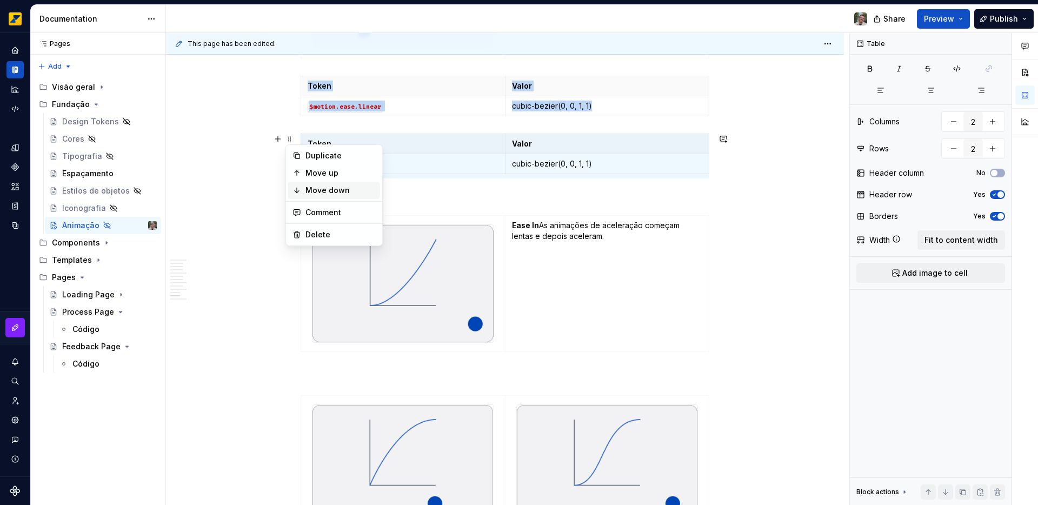
click at [301, 186] on div "Move down" at bounding box center [334, 190] width 92 height 17
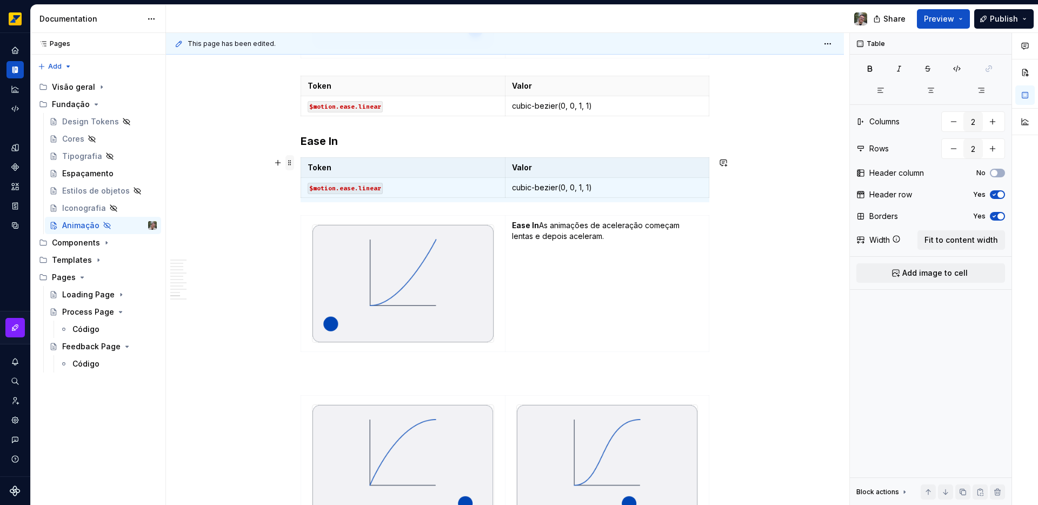
click at [288, 160] on span at bounding box center [290, 162] width 9 height 15
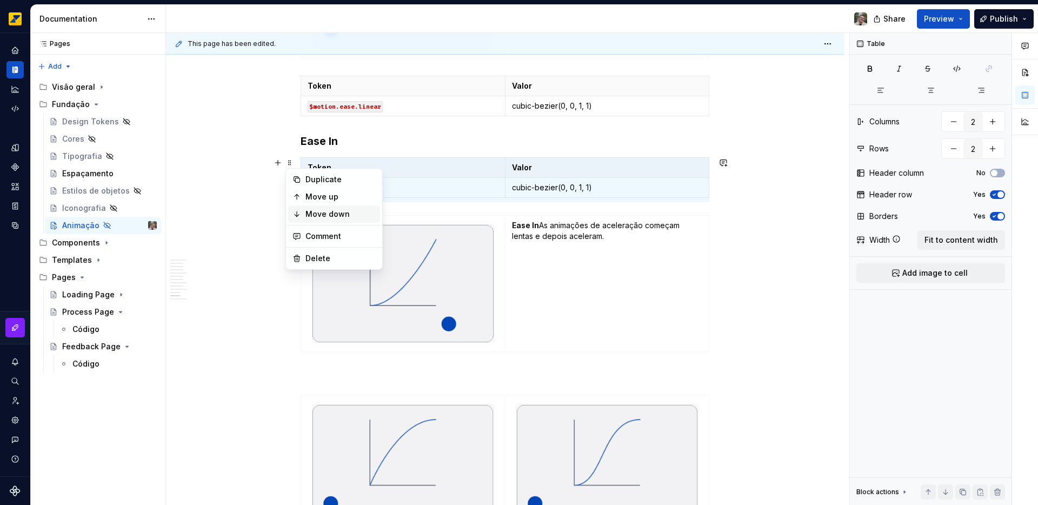
click at [304, 211] on div "Move down" at bounding box center [334, 214] width 92 height 17
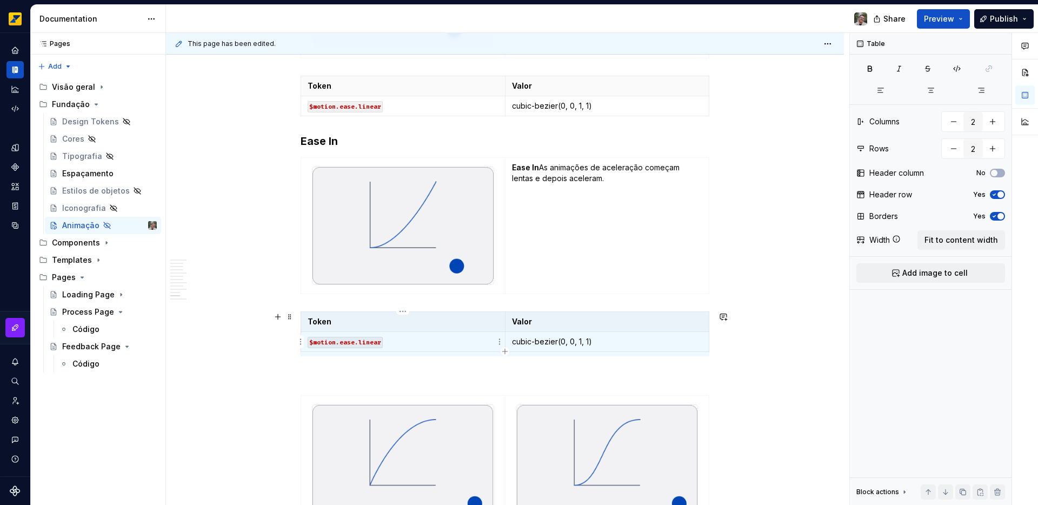
click at [371, 344] on code "$motion.ease.linear" at bounding box center [345, 342] width 75 height 11
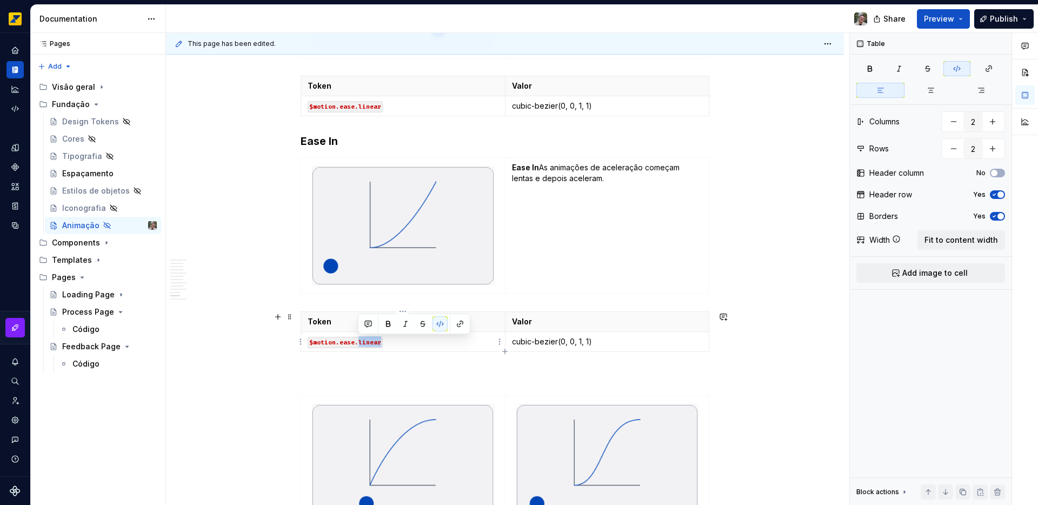
click at [371, 344] on code "$motion.ease.linear" at bounding box center [345, 342] width 75 height 11
click at [577, 342] on p "cubic-bezier(0, 0, 1, 1)" at bounding box center [607, 341] width 191 height 11
click at [581, 340] on p "cubic-bezier(0, 0, 1, 1)" at bounding box center [607, 341] width 191 height 11
type input "1"
click at [539, 168] on p "Ease In As animações de aceleração começam lentas e depois aceleram." at bounding box center [607, 173] width 190 height 22
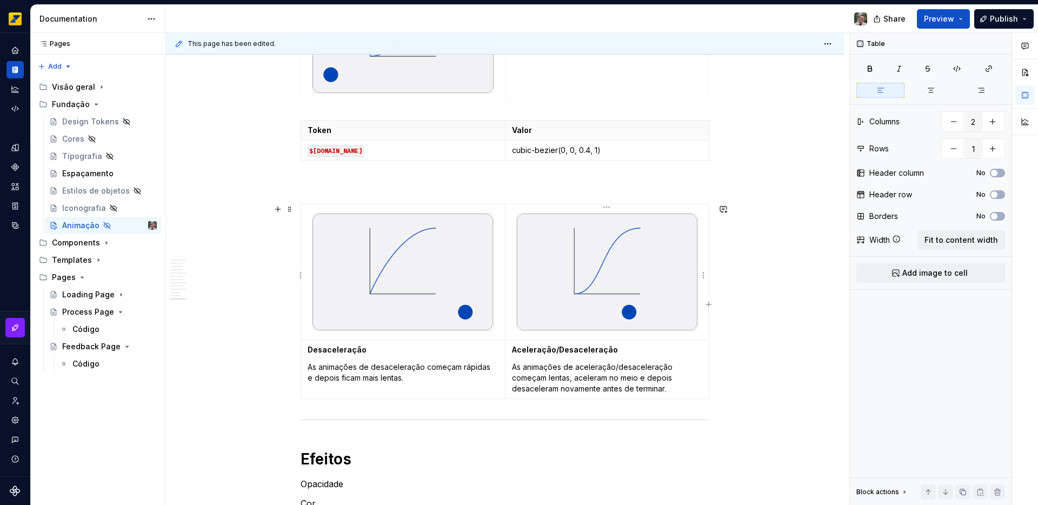
scroll to position [2181, 0]
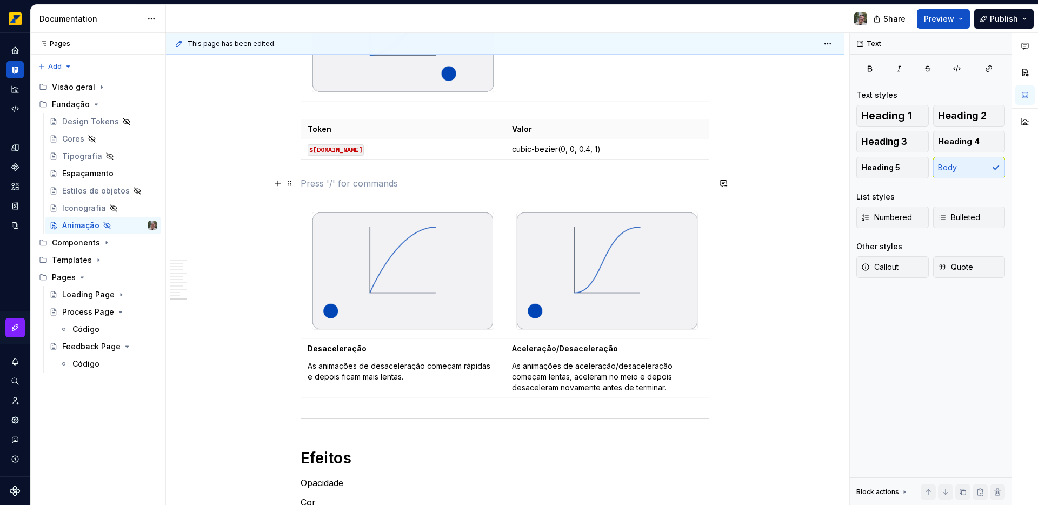
click at [355, 182] on p at bounding box center [505, 183] width 409 height 13
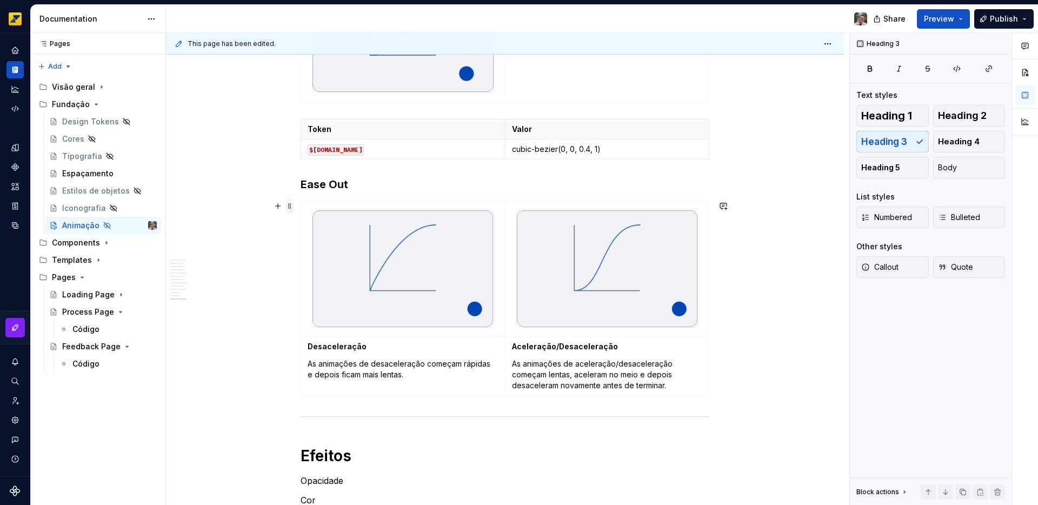
click at [289, 206] on span at bounding box center [290, 205] width 9 height 15
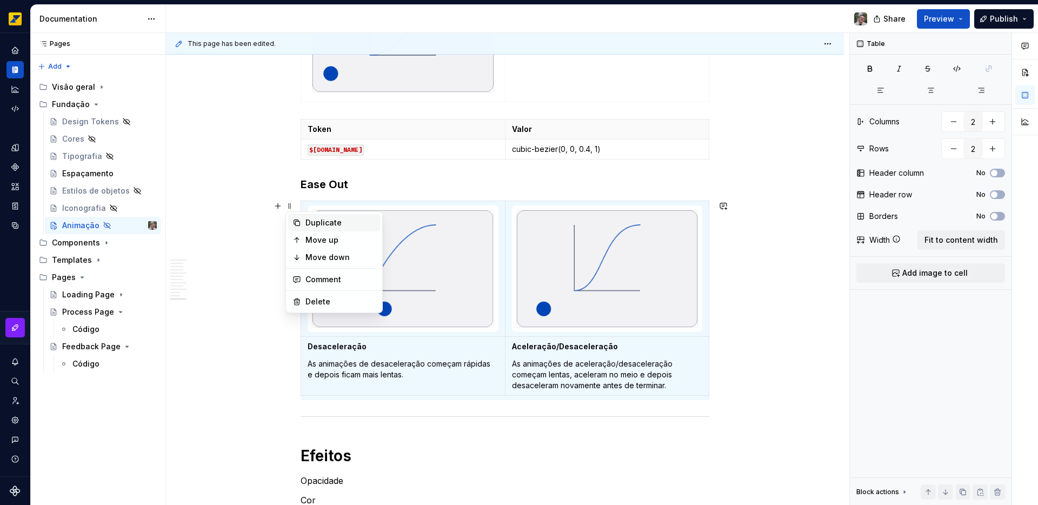
click at [304, 224] on div "Duplicate" at bounding box center [334, 222] width 92 height 17
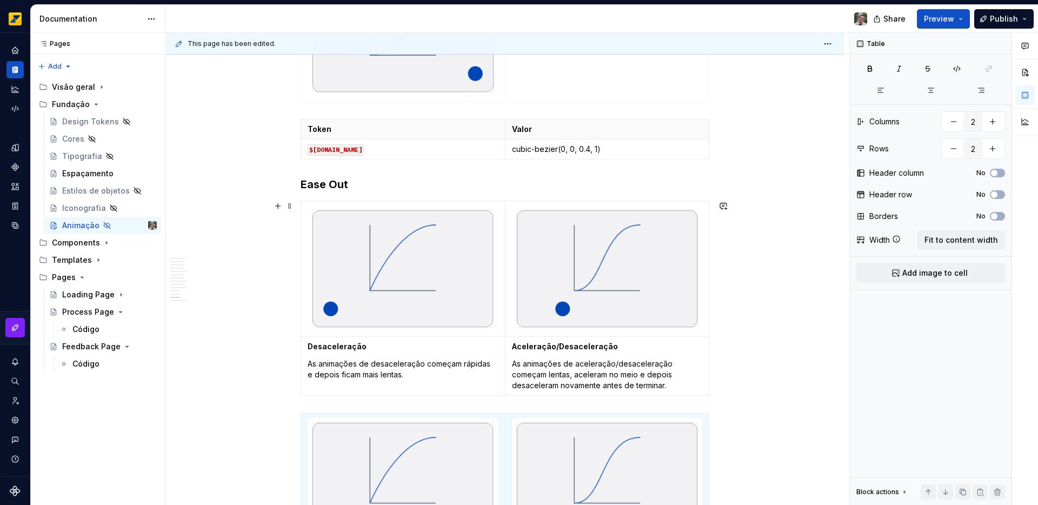
scroll to position [2189, 0]
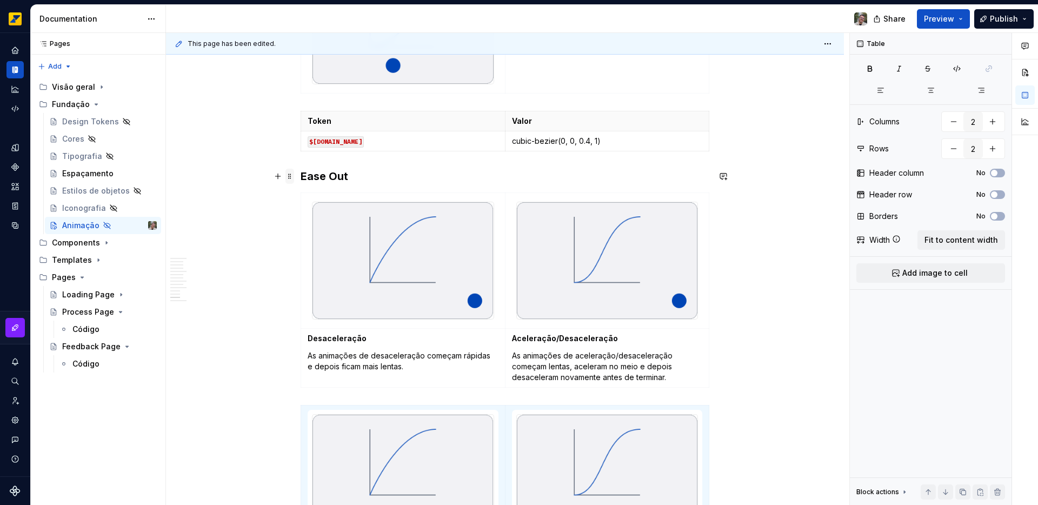
click at [289, 175] on span at bounding box center [290, 176] width 9 height 15
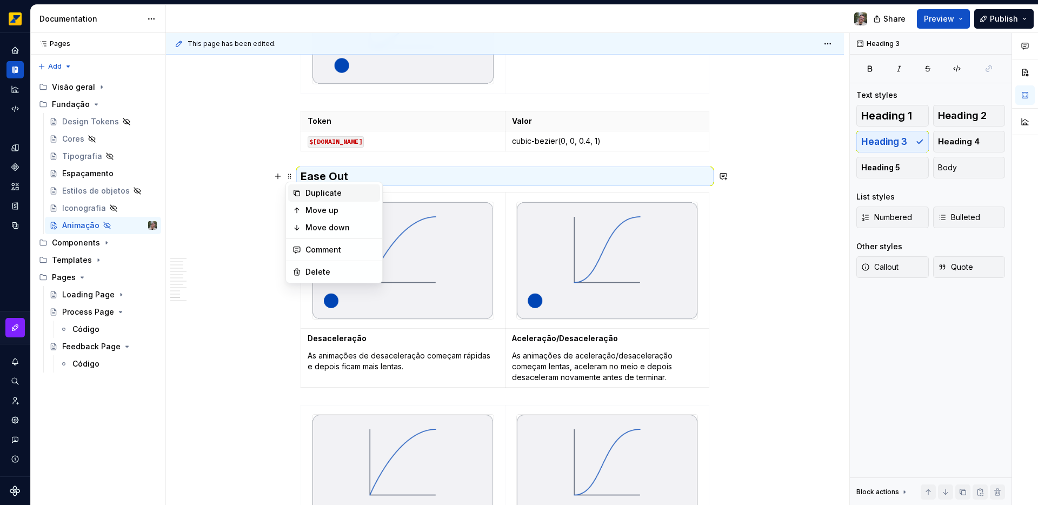
click at [314, 194] on div "Duplicate" at bounding box center [341, 193] width 70 height 11
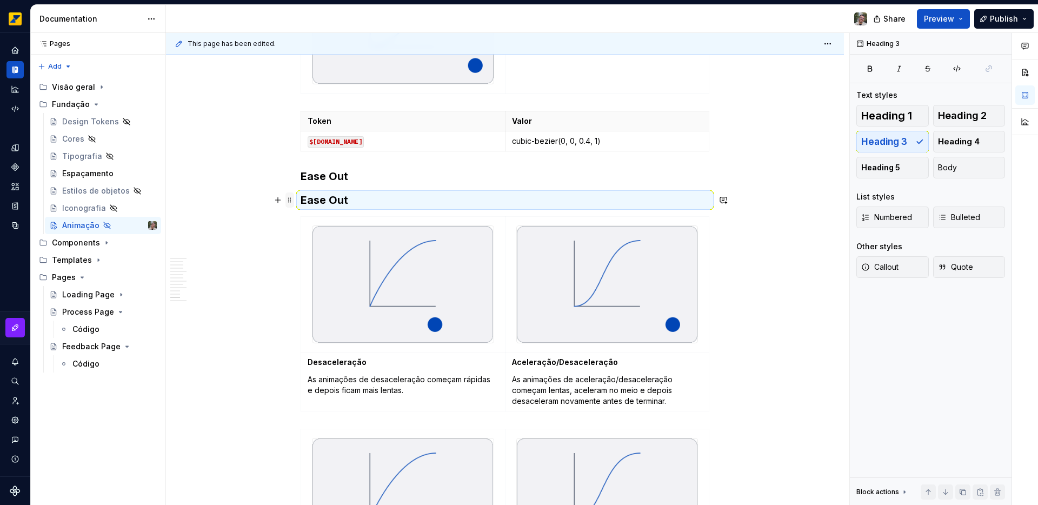
click at [289, 200] on span at bounding box center [290, 200] width 9 height 15
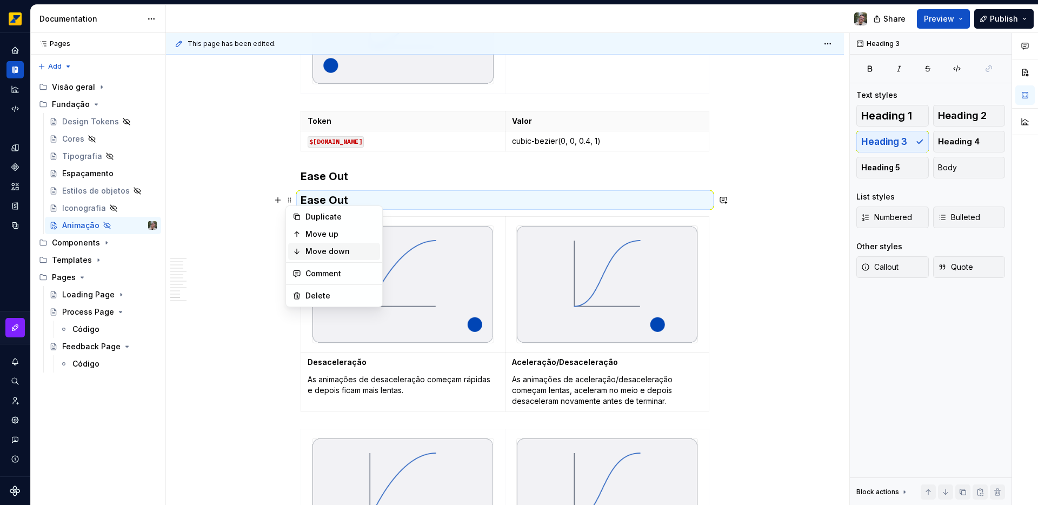
click at [303, 248] on div "Move down" at bounding box center [334, 251] width 92 height 17
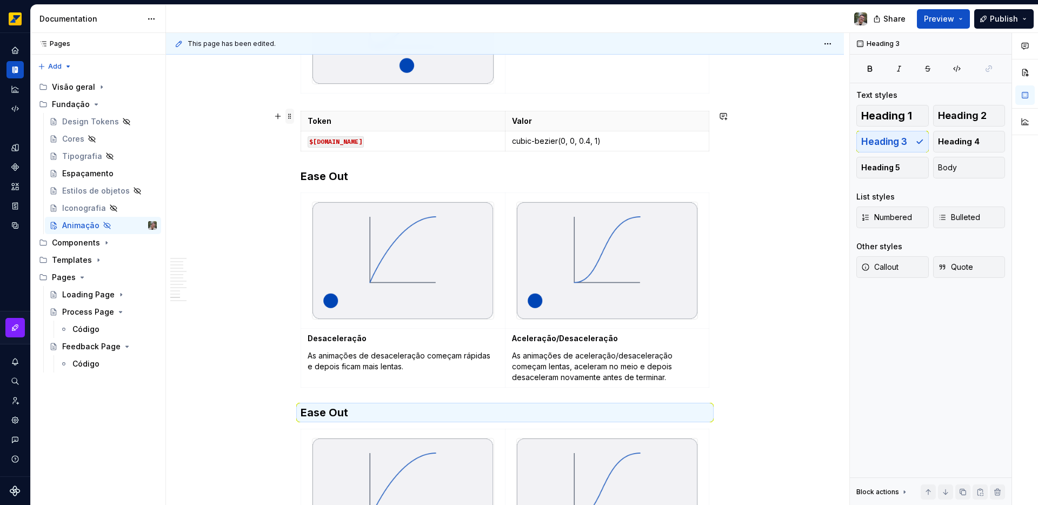
click at [290, 116] on span at bounding box center [290, 116] width 9 height 15
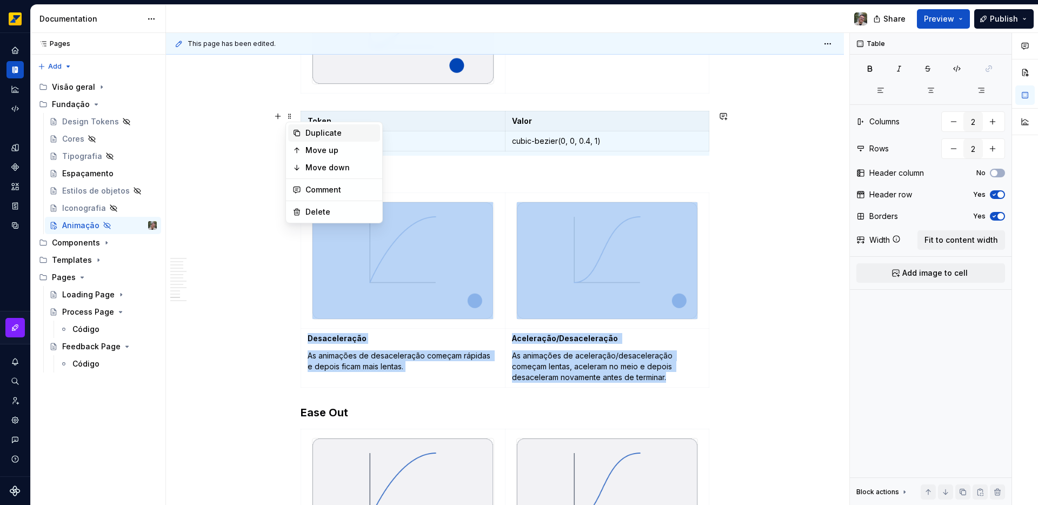
click at [313, 131] on div "Duplicate" at bounding box center [341, 133] width 70 height 11
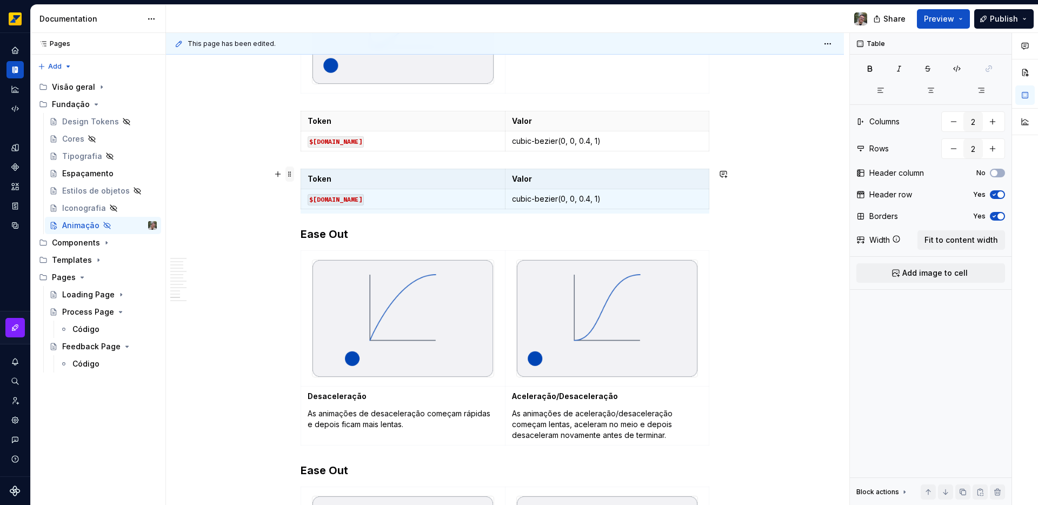
click at [286, 172] on span at bounding box center [290, 174] width 9 height 15
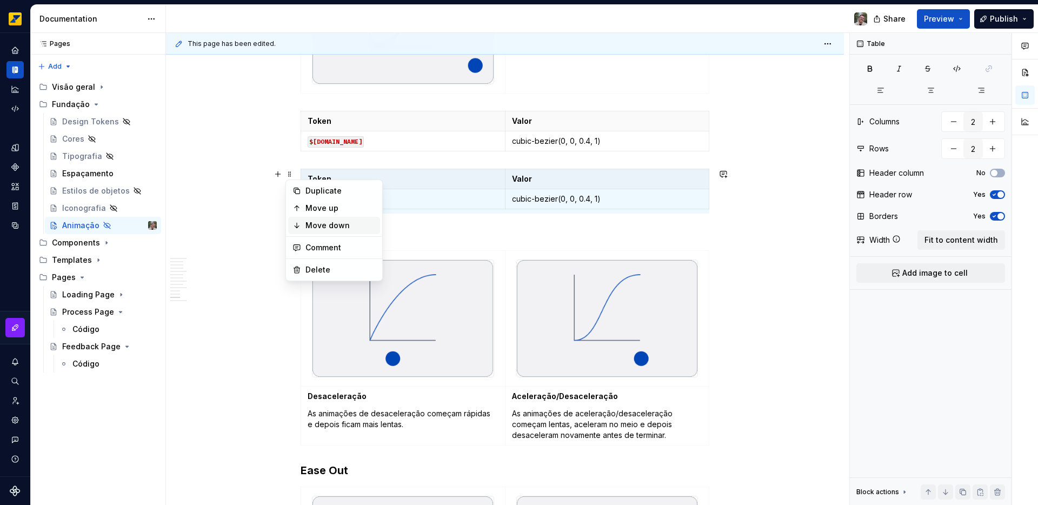
click at [312, 228] on div "Move down" at bounding box center [341, 225] width 70 height 11
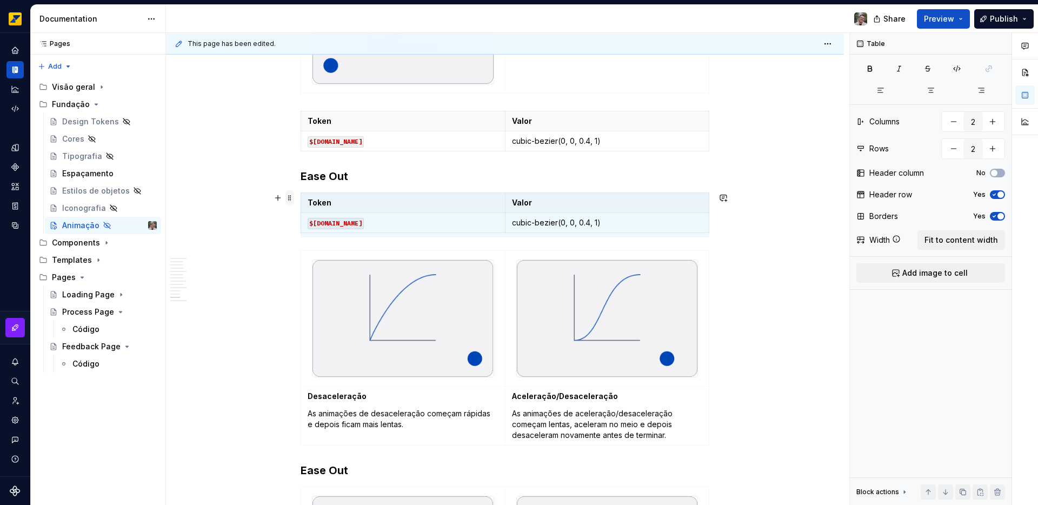
click at [288, 197] on span at bounding box center [290, 197] width 9 height 15
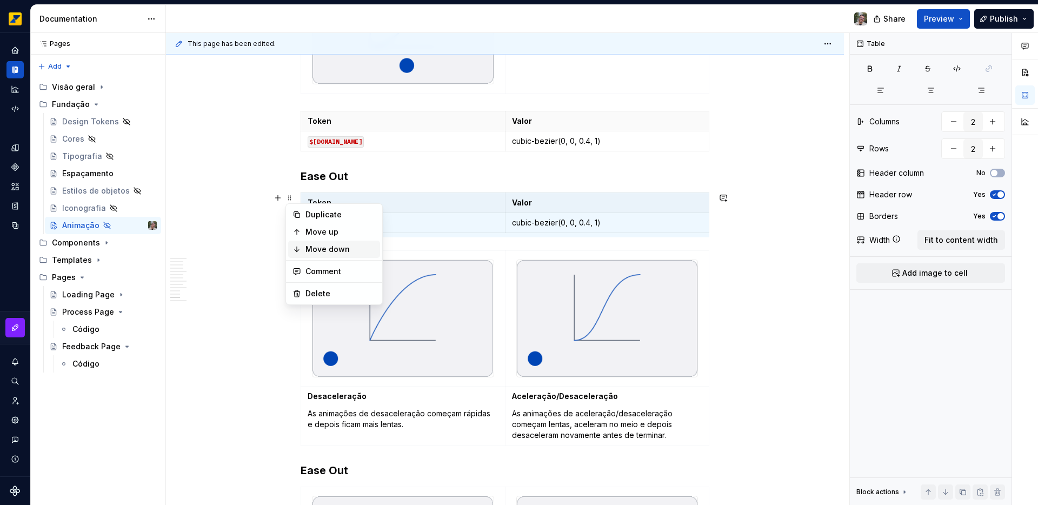
click at [308, 246] on div "Move down" at bounding box center [341, 249] width 70 height 11
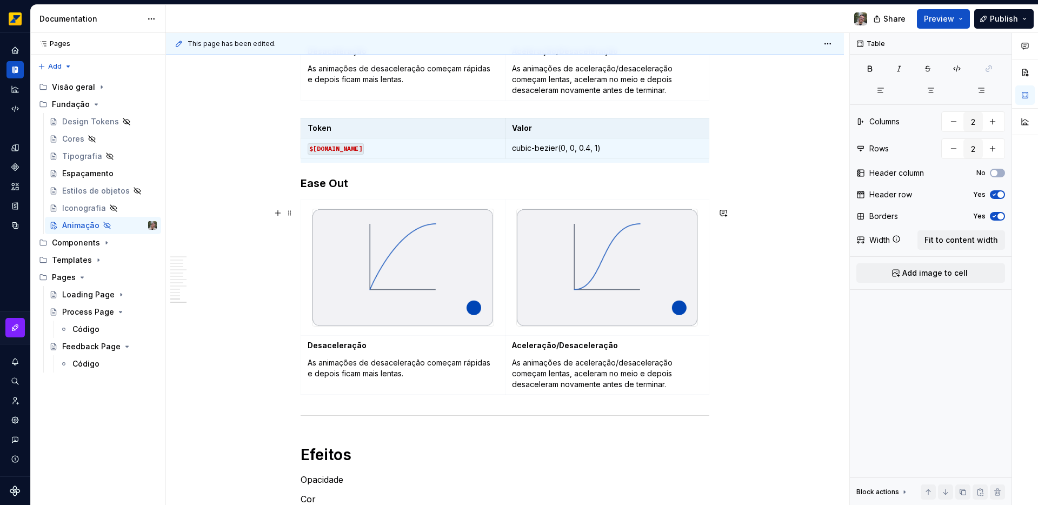
scroll to position [2473, 0]
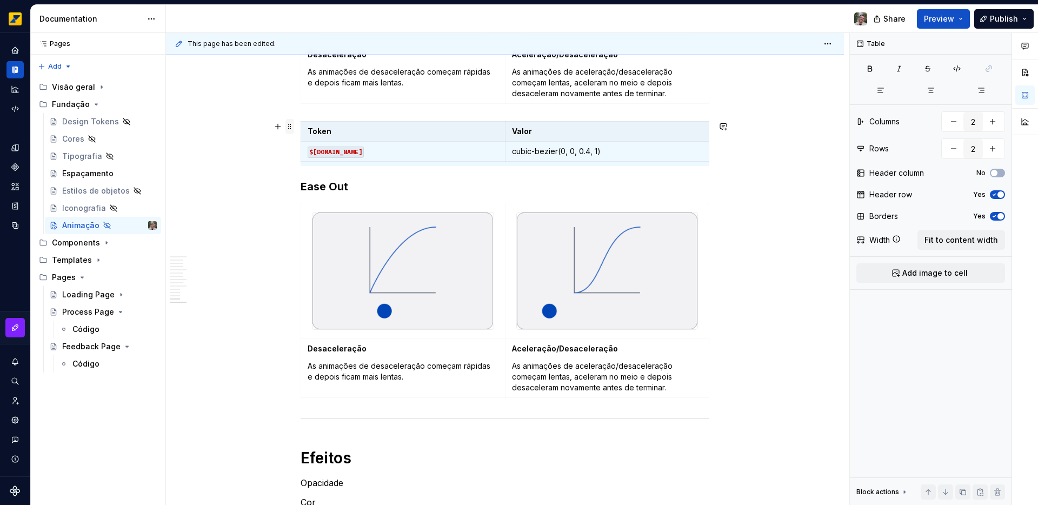
click at [287, 125] on span at bounding box center [290, 126] width 9 height 15
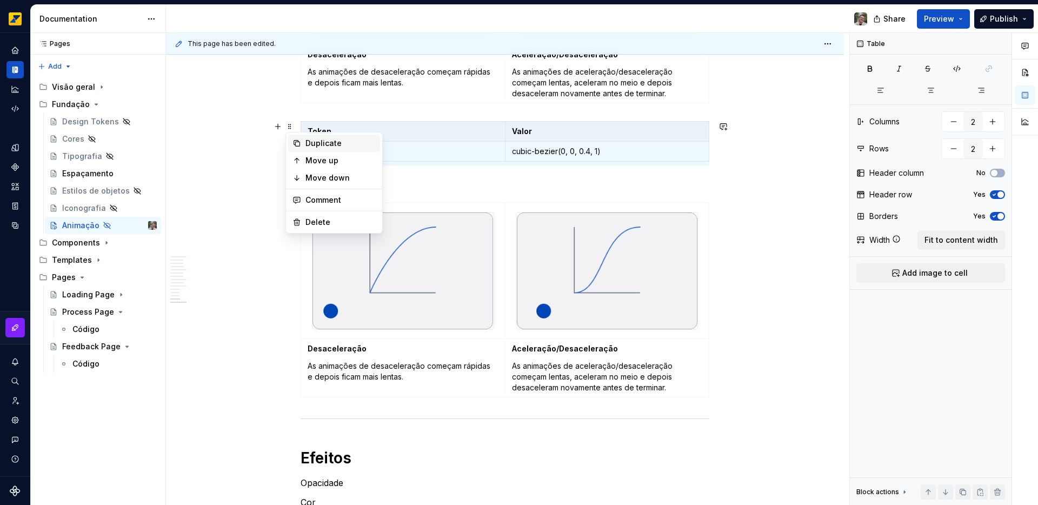
click at [310, 141] on div "Duplicate" at bounding box center [341, 143] width 70 height 11
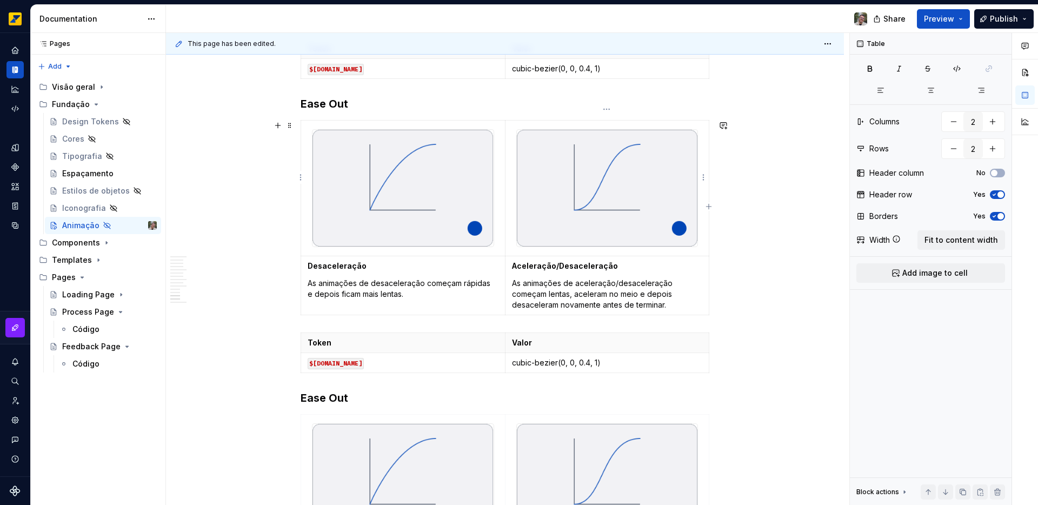
scroll to position [2274, 0]
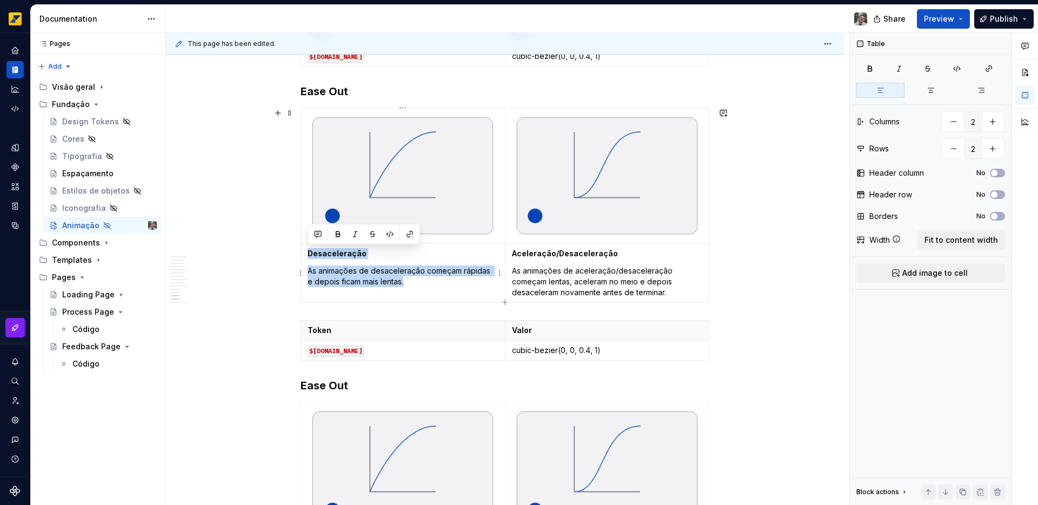
drag, startPoint x: 411, startPoint y: 284, endPoint x: 308, endPoint y: 254, distance: 107.1
click at [308, 254] on td "Desaceleração As animações de desaceleração começam rápidas e depois ficam mais…" at bounding box center [403, 272] width 204 height 59
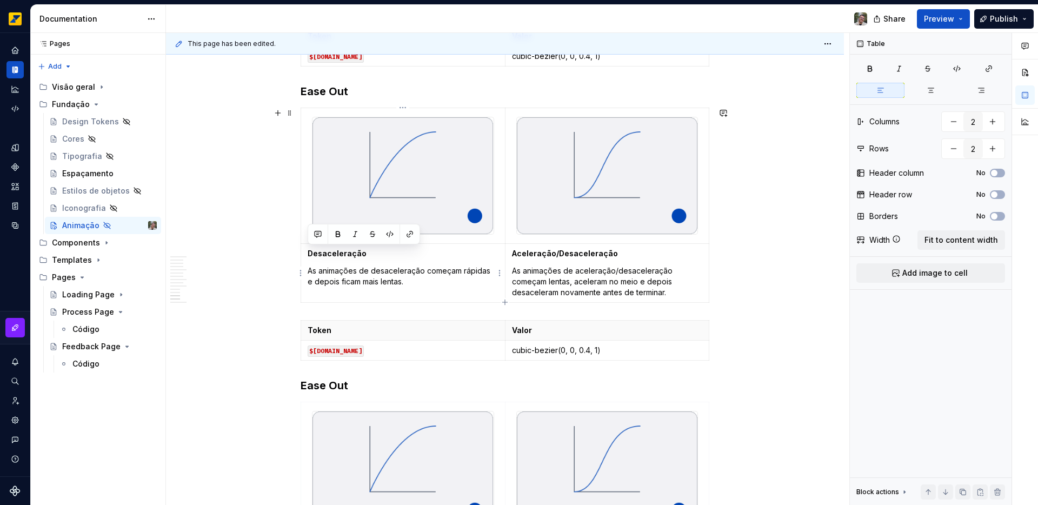
click at [399, 281] on p "As animações de desaceleração começam rápidas e depois ficam mais lentas." at bounding box center [403, 277] width 191 height 22
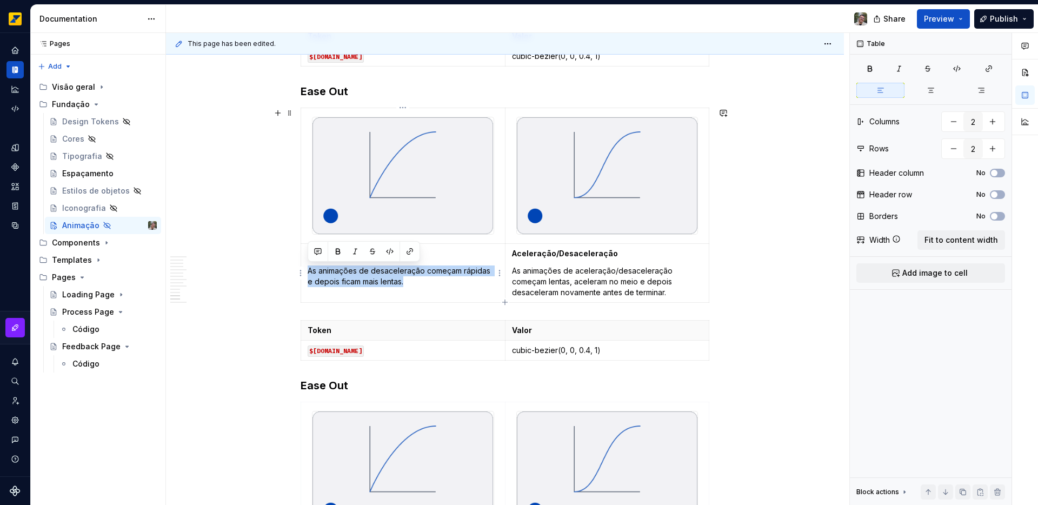
drag, startPoint x: 401, startPoint y: 281, endPoint x: 308, endPoint y: 270, distance: 94.2
click at [308, 270] on p "As animações de desaceleração começam rápidas e depois ficam mais lentas." at bounding box center [403, 277] width 191 height 22
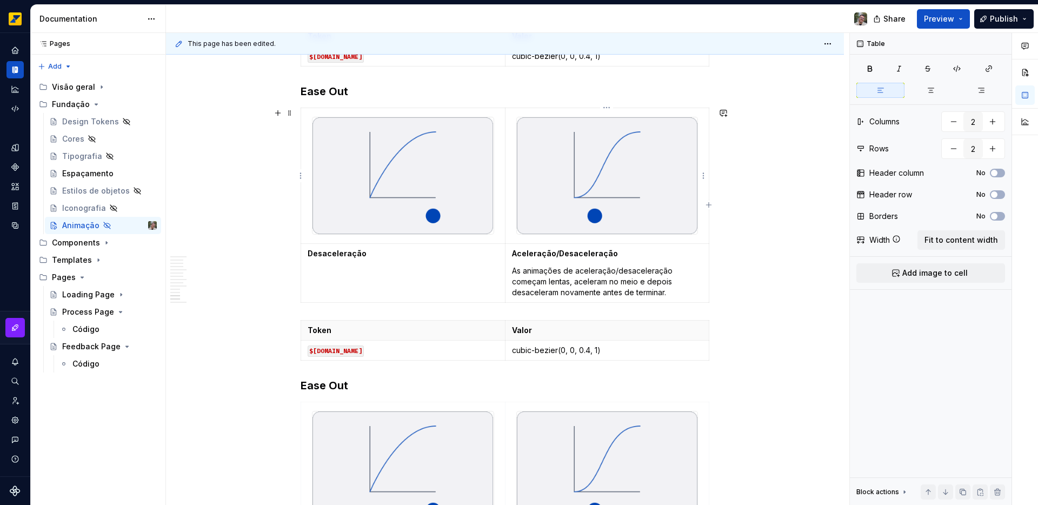
type textarea "*"
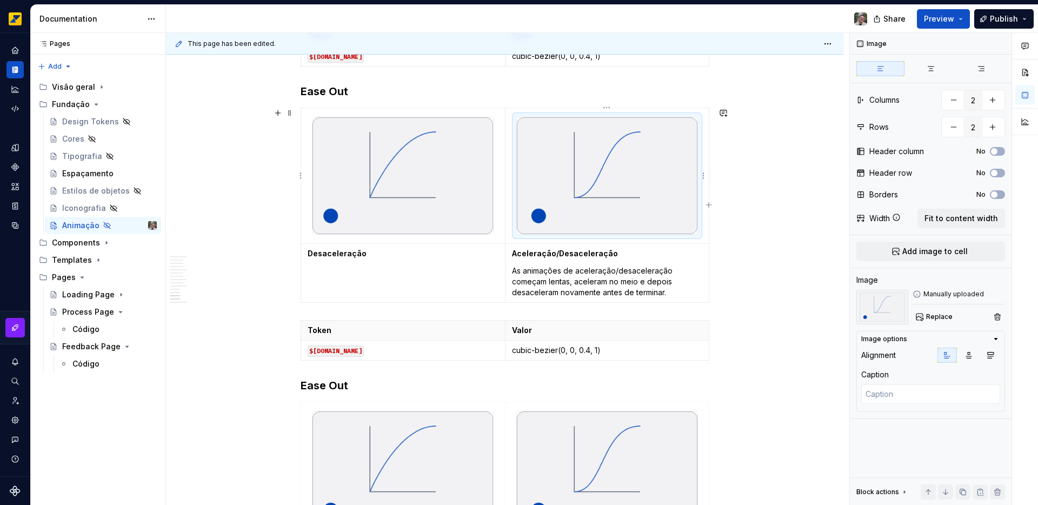
click at [603, 196] on img at bounding box center [607, 175] width 181 height 117
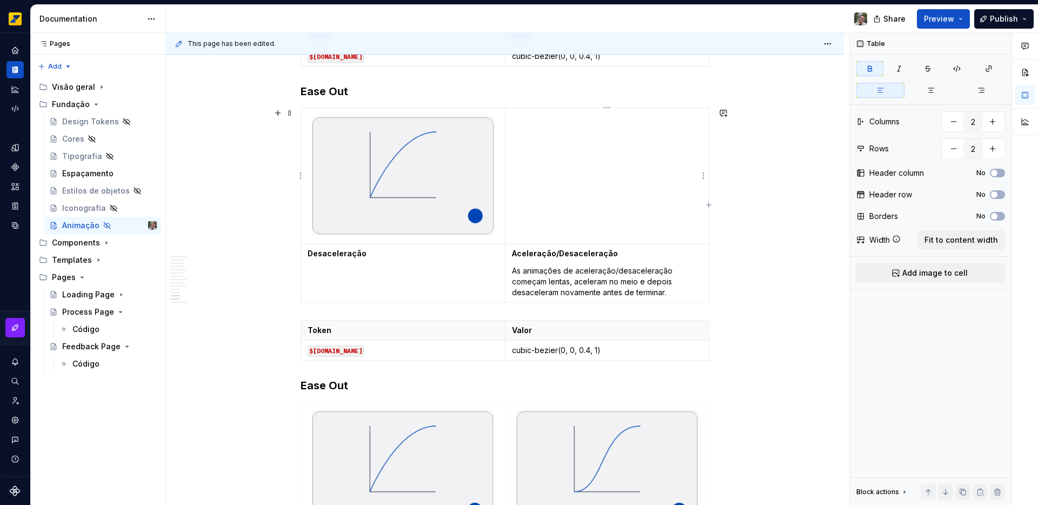
click at [558, 182] on td at bounding box center [607, 176] width 204 height 136
click at [314, 254] on strong "Desaceleração" at bounding box center [337, 253] width 59 height 9
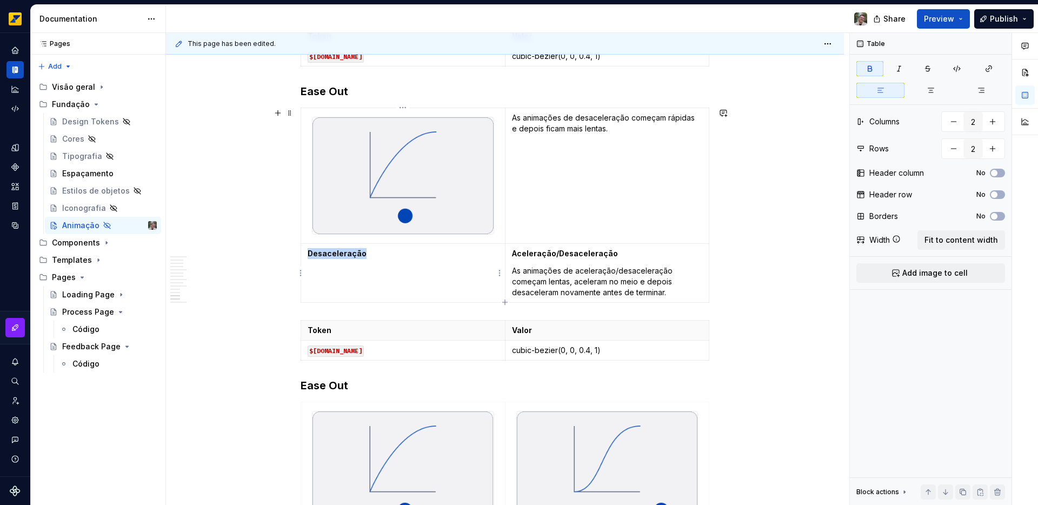
click at [314, 254] on strong "Desaceleração" at bounding box center [337, 253] width 59 height 9
click at [301, 272] on html "Octane Design system data Documentation Share Preview Publish Pages Pages Add A…" at bounding box center [519, 252] width 1038 height 505
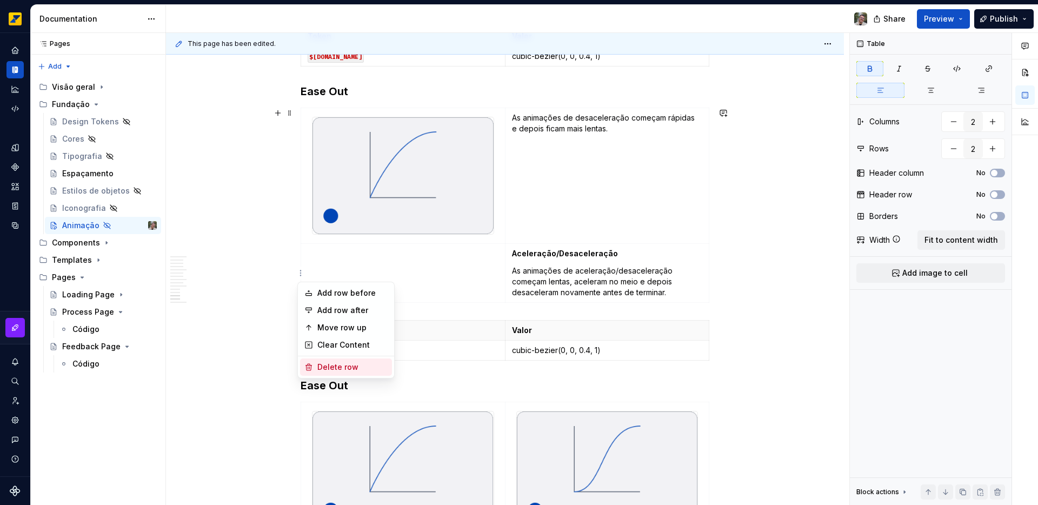
click at [342, 370] on div "Delete row" at bounding box center [352, 367] width 70 height 11
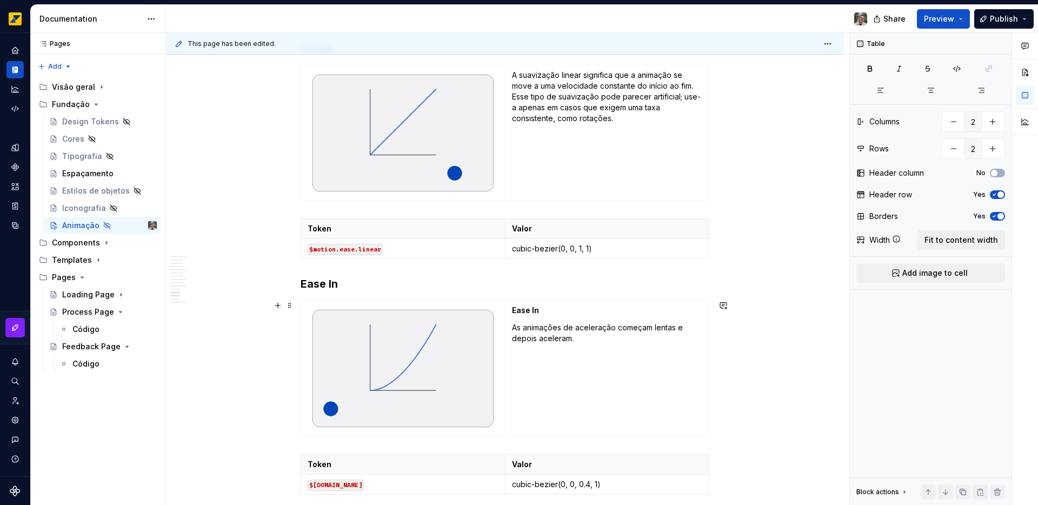
scroll to position [1814, 0]
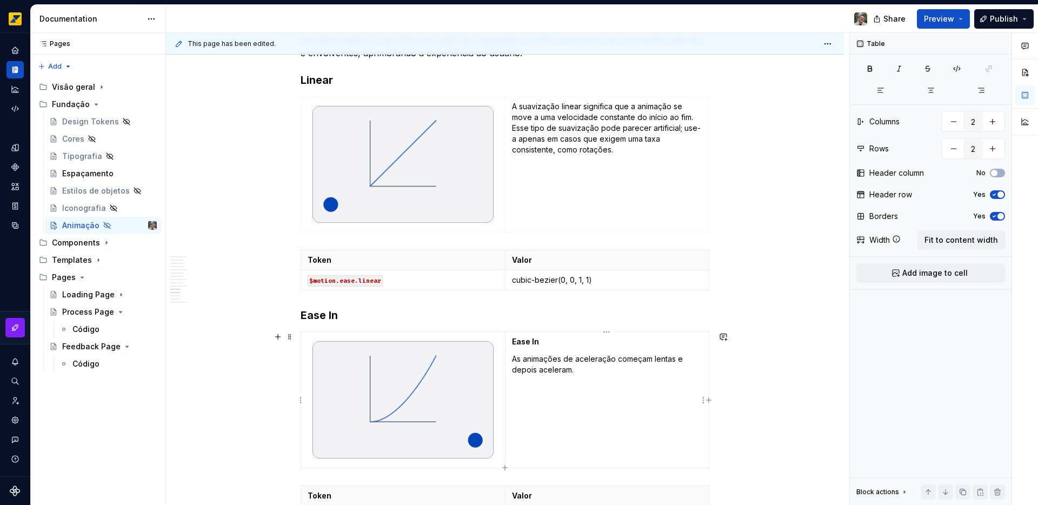
type input "1"
drag, startPoint x: 512, startPoint y: 361, endPoint x: 511, endPoint y: 339, distance: 22.2
click at [511, 339] on td "Ease In As animações de aceleração começam lentas e depois aceleram." at bounding box center [607, 400] width 204 height 136
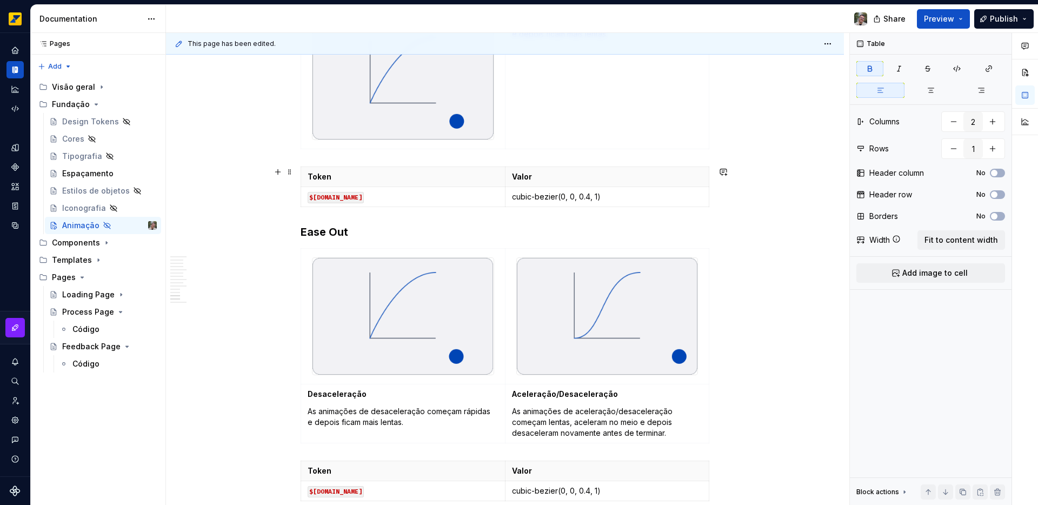
scroll to position [2373, 0]
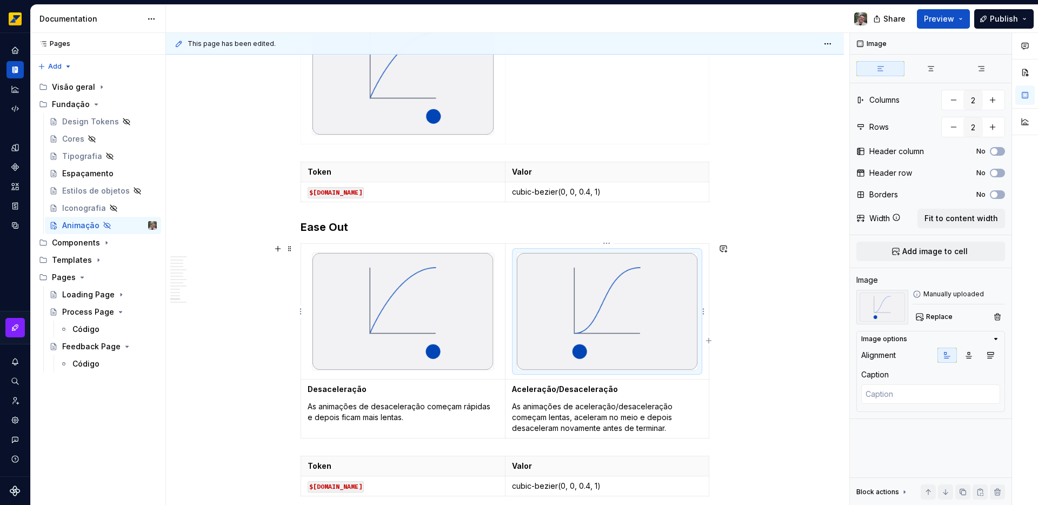
click at [557, 321] on img at bounding box center [607, 311] width 181 height 117
click at [329, 227] on h3 "Ease Out" at bounding box center [505, 227] width 409 height 15
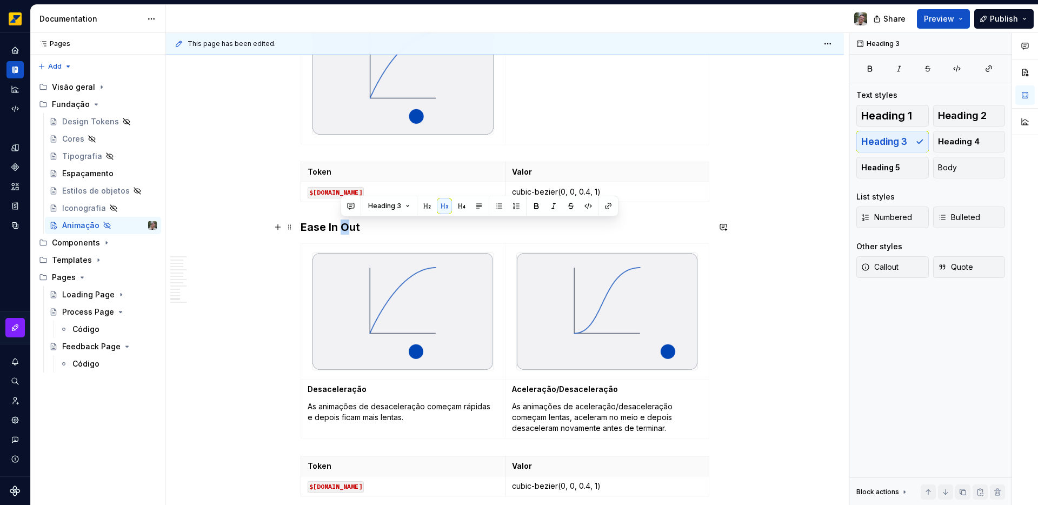
drag, startPoint x: 348, startPoint y: 229, endPoint x: 341, endPoint y: 228, distance: 7.1
click at [341, 228] on h3 "Ease In Out" at bounding box center [505, 227] width 409 height 15
click at [348, 229] on h3 "Ease InO ut" at bounding box center [505, 227] width 409 height 15
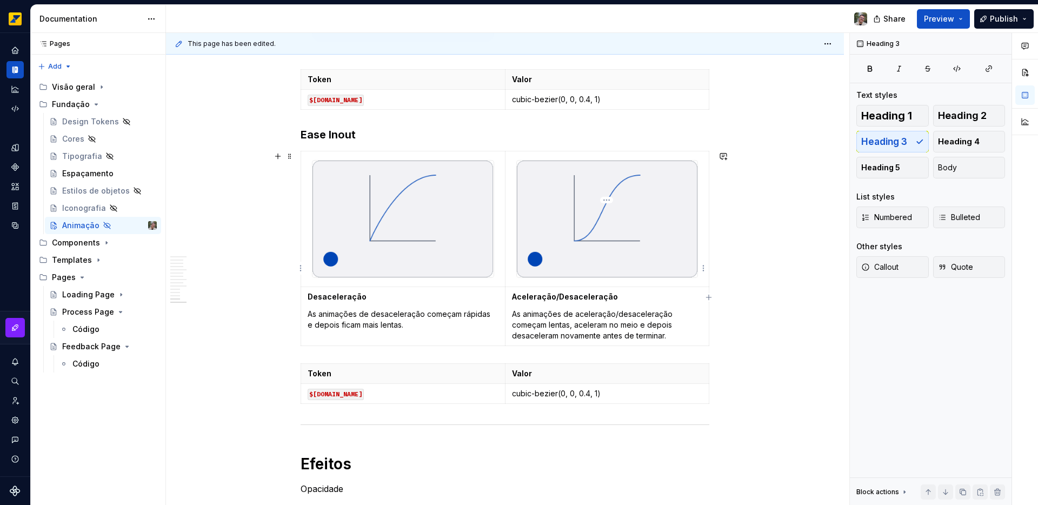
scroll to position [2485, 0]
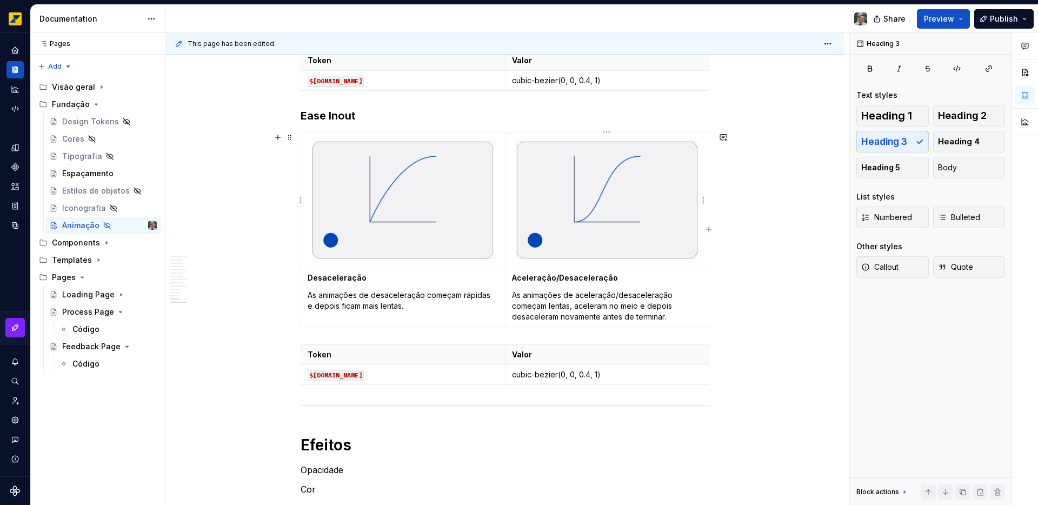
click at [605, 206] on img at bounding box center [607, 200] width 181 height 117
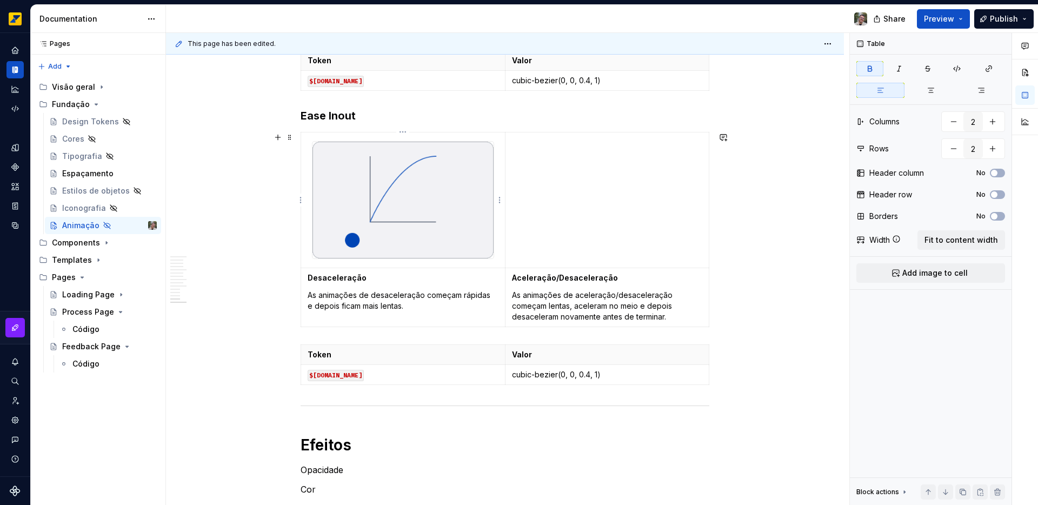
type textarea "*"
click at [414, 207] on img at bounding box center [403, 200] width 181 height 117
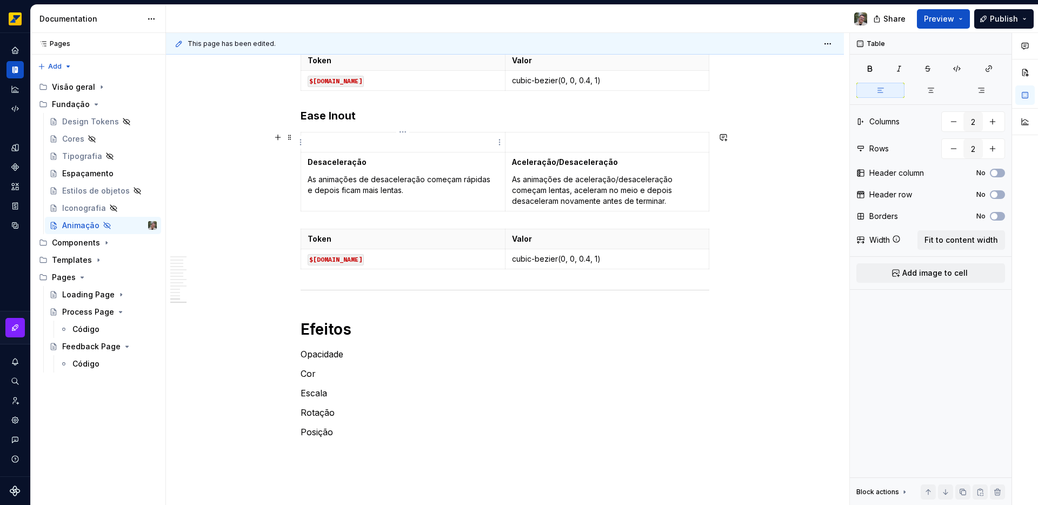
click at [412, 136] on td at bounding box center [403, 142] width 204 height 20
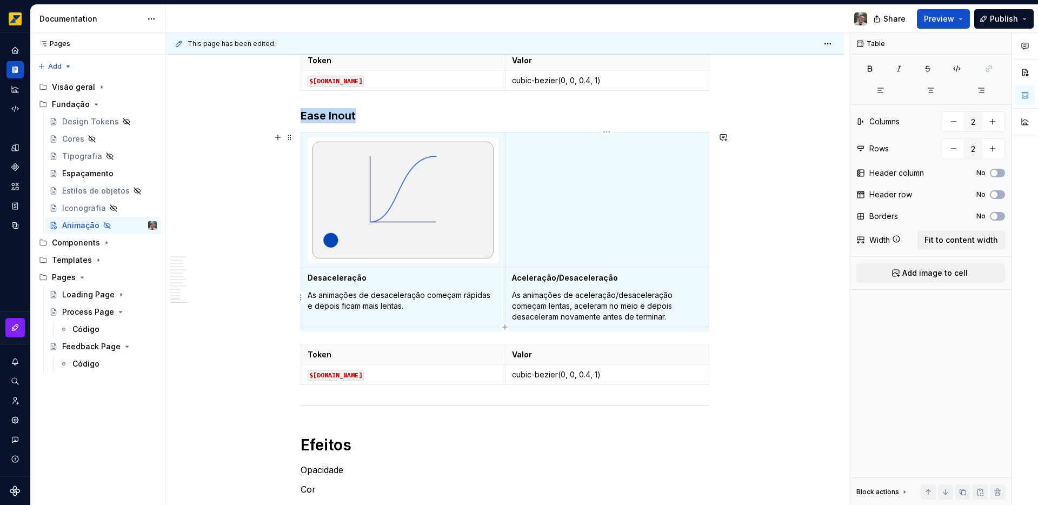
click at [521, 291] on p "As animações de aceleração/desaceleração começam lentas, aceleram no meio e dep…" at bounding box center [607, 306] width 190 height 32
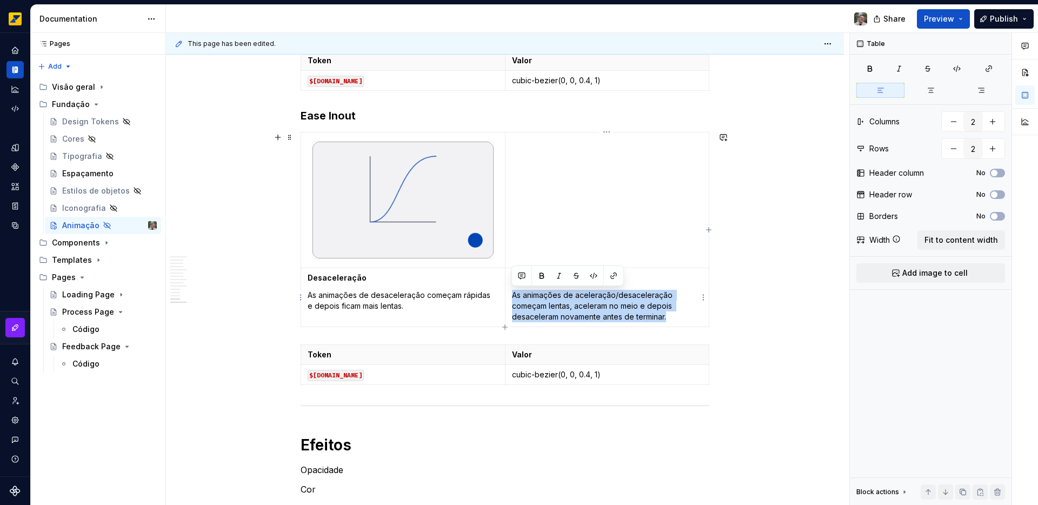
drag, startPoint x: 512, startPoint y: 295, endPoint x: 670, endPoint y: 316, distance: 159.3
click at [670, 316] on p "As animações de aceleração/desaceleração começam lentas, aceleram no meio e dep…" at bounding box center [607, 306] width 190 height 32
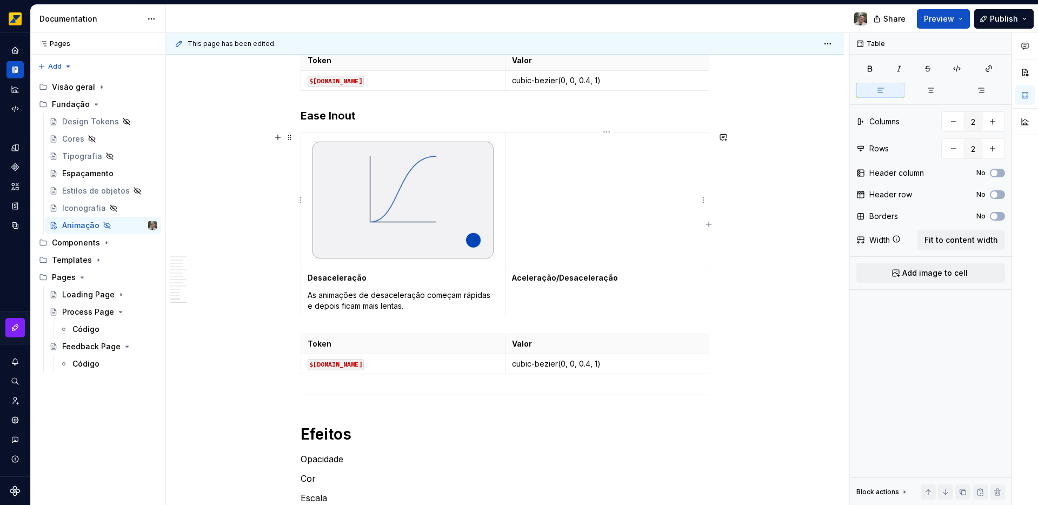
click at [510, 164] on td at bounding box center [607, 200] width 204 height 136
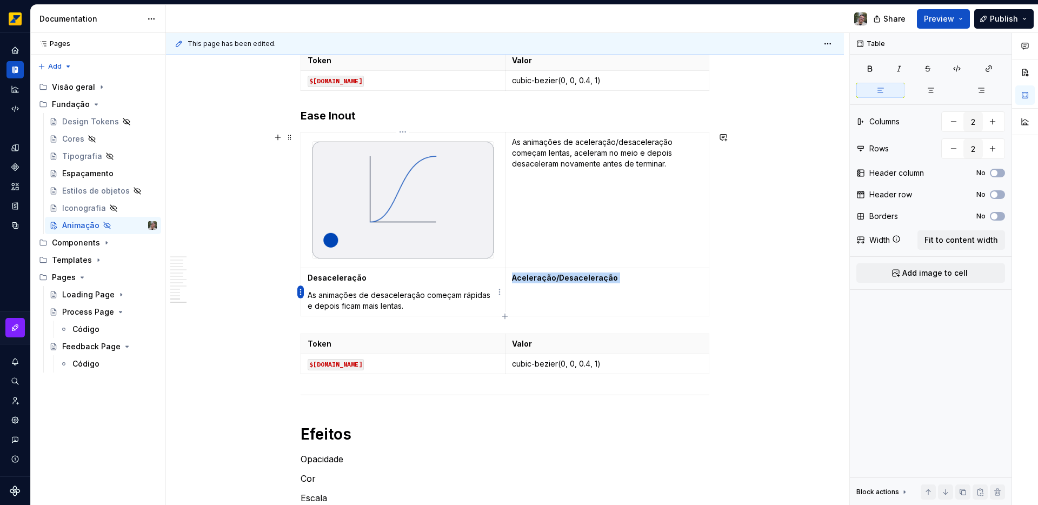
click at [301, 288] on html "Octane Design system data Documentation Share Preview Publish Pages Pages Add A…" at bounding box center [519, 252] width 1038 height 505
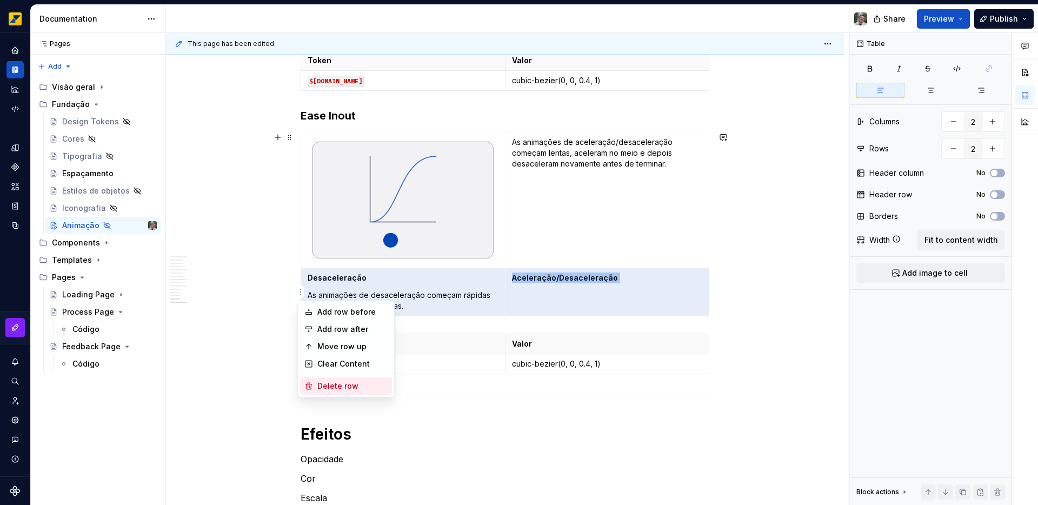
click at [348, 388] on div "Delete row" at bounding box center [352, 386] width 70 height 11
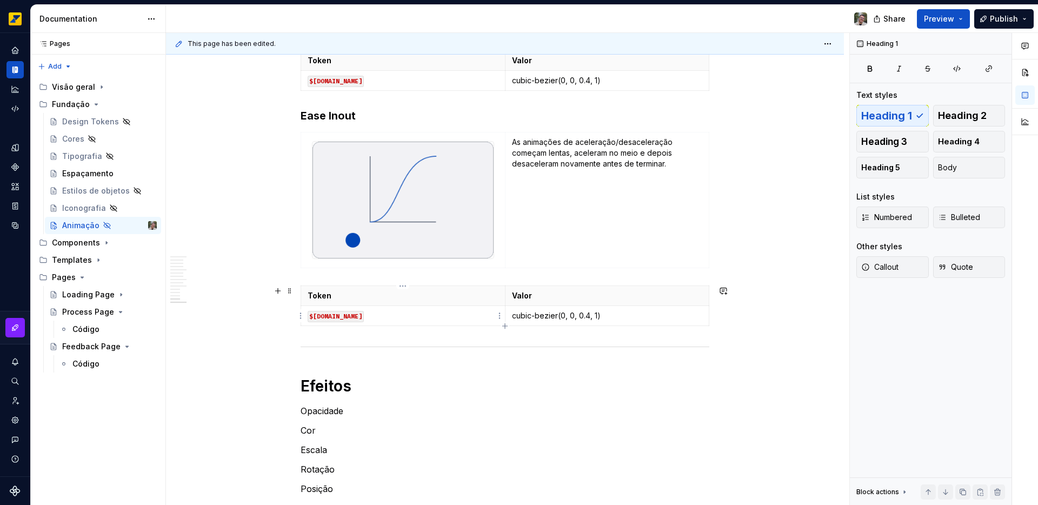
click at [364, 315] on code "$[DOMAIN_NAME]" at bounding box center [336, 316] width 56 height 11
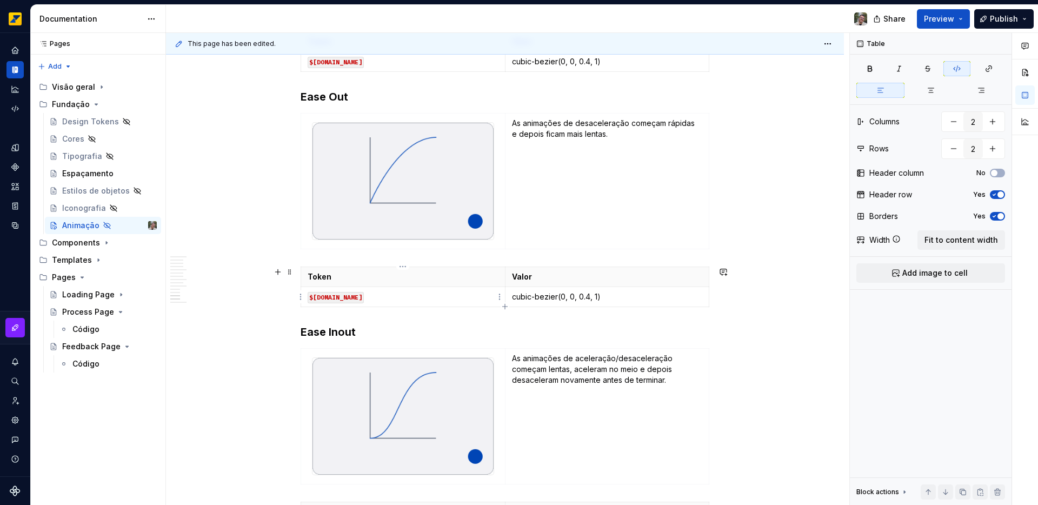
click at [362, 299] on code "$[DOMAIN_NAME]" at bounding box center [336, 297] width 56 height 11
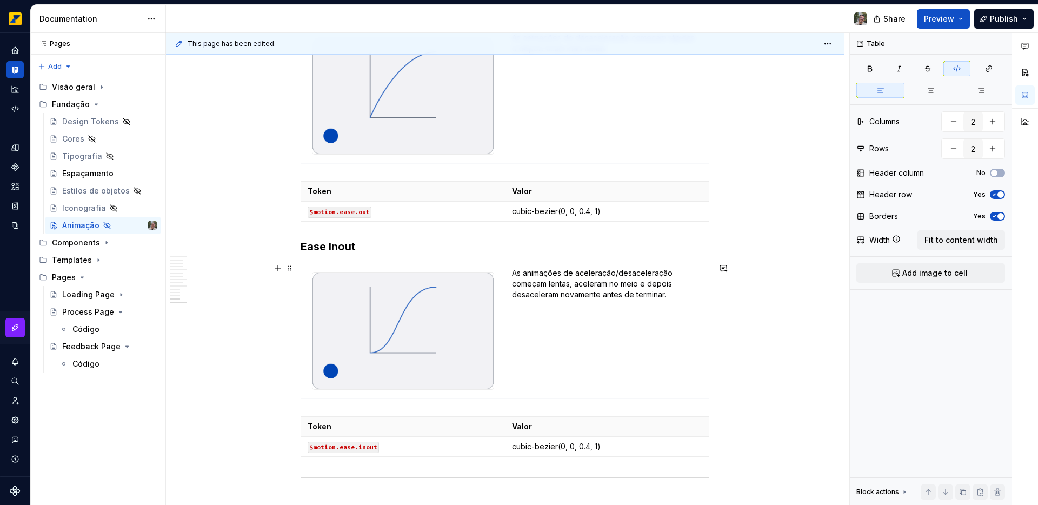
scroll to position [2374, 0]
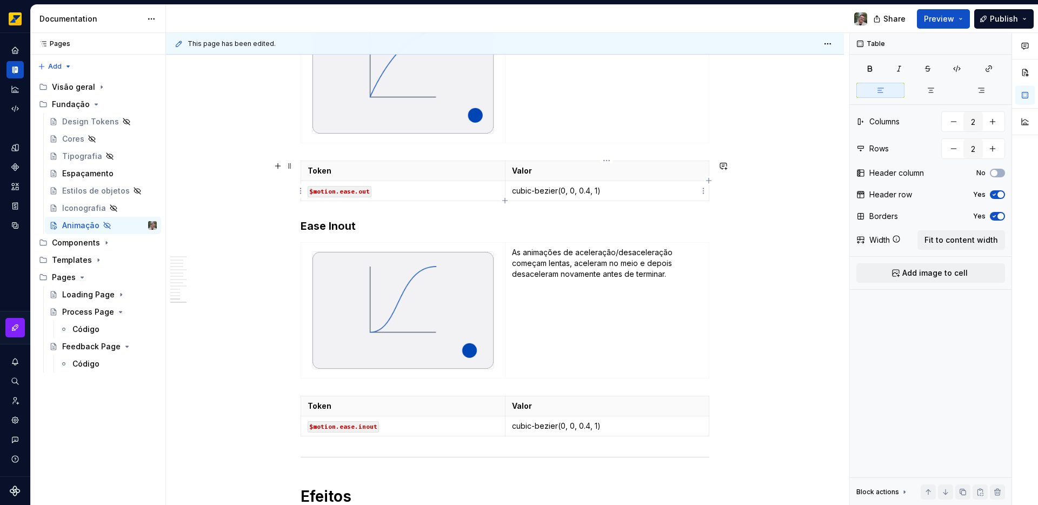
click at [572, 190] on p "cubic-bezier(0, 0, 0.4, 1)" at bounding box center [607, 191] width 191 height 11
drag, startPoint x: 564, startPoint y: 190, endPoint x: 564, endPoint y: 211, distance: 21.1
click at [564, 190] on p "cubic-bezier(0, 0, 0.4, 1)" at bounding box center [607, 191] width 191 height 11
drag, startPoint x: 594, startPoint y: 192, endPoint x: 585, endPoint y: 193, distance: 9.8
click at [585, 193] on p "cubic-bezier(0.6, 0, 0.4, 1)" at bounding box center [607, 191] width 191 height 11
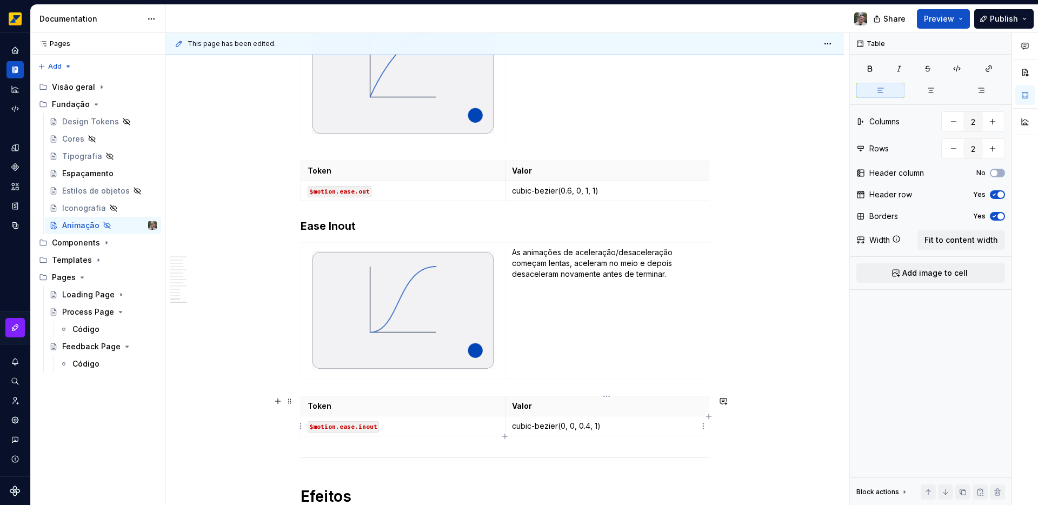
click at [564, 426] on p "cubic-bezier(0, 0, 0.4, 1)" at bounding box center [607, 426] width 191 height 11
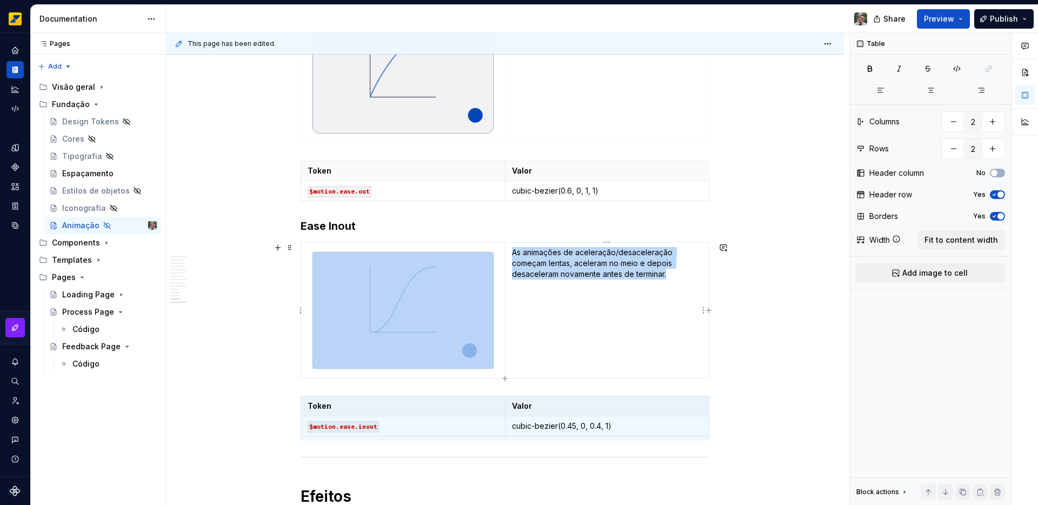
type input "1"
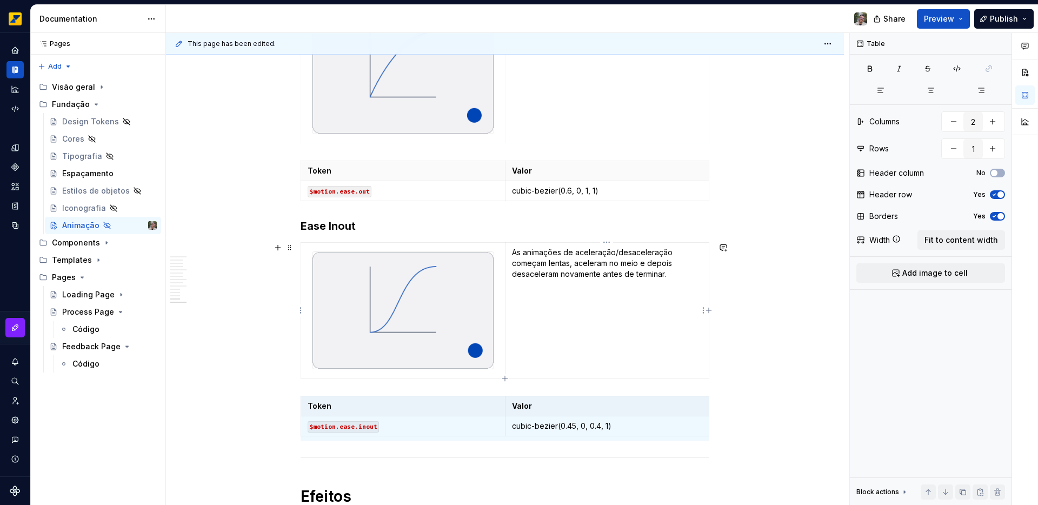
click at [580, 315] on td "As animações de aceleração/desaceleração começam lentas, aceleram no meio e dep…" at bounding box center [607, 310] width 204 height 136
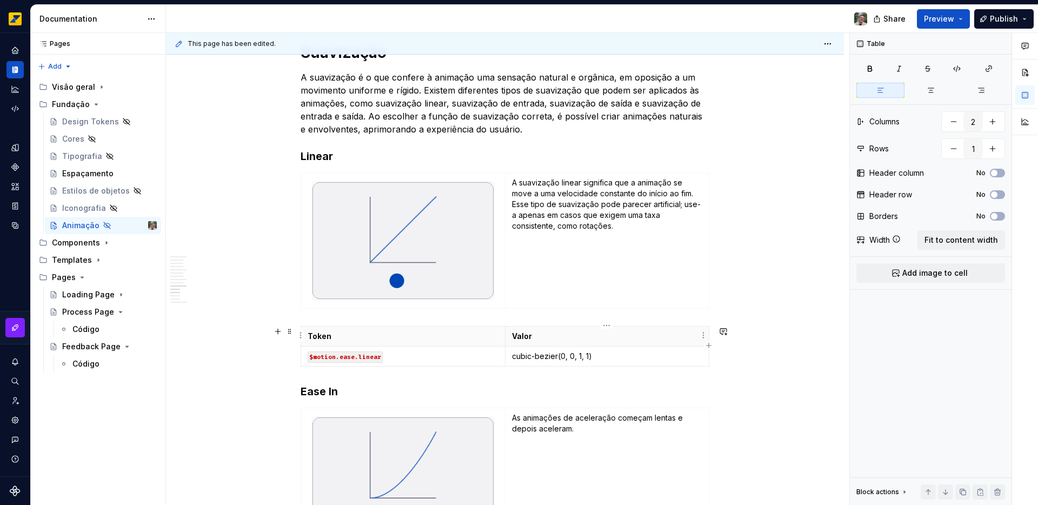
scroll to position [1739, 0]
click at [524, 184] on p "A suavização linear significa que a animação se move a uma velocidade constante…" at bounding box center [607, 203] width 190 height 54
click at [694, 194] on p "A suavização linear significa que a animação se move a uma velocidade constante…" at bounding box center [607, 203] width 190 height 54
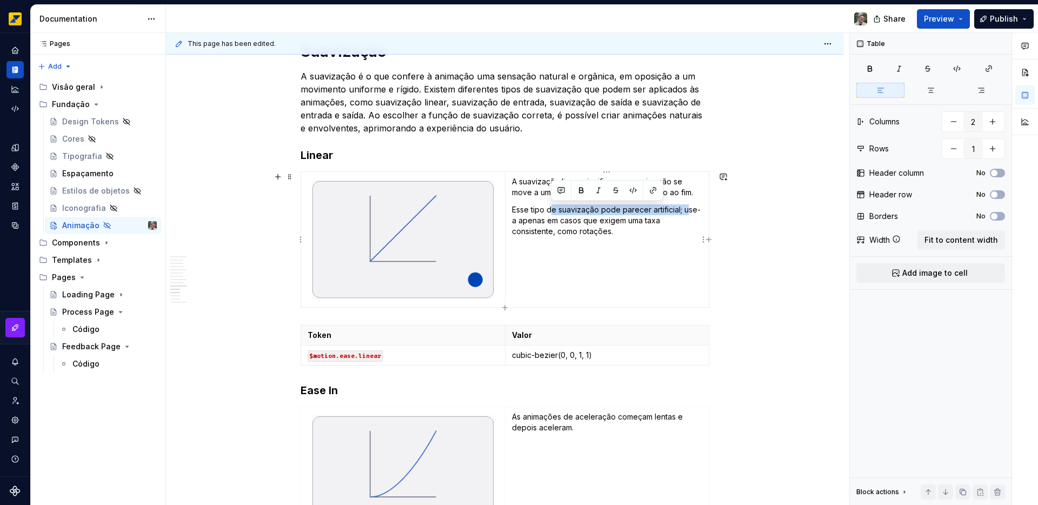
drag, startPoint x: 687, startPoint y: 211, endPoint x: 551, endPoint y: 206, distance: 136.4
click at [551, 206] on p "Esse tipo de suavização pode parecer artificial; use-a apenas em casos que exig…" at bounding box center [607, 220] width 190 height 32
click at [630, 234] on p "Esse tipo de suavização pode parecer artificial; use-a apenas em casos que exig…" at bounding box center [607, 220] width 190 height 32
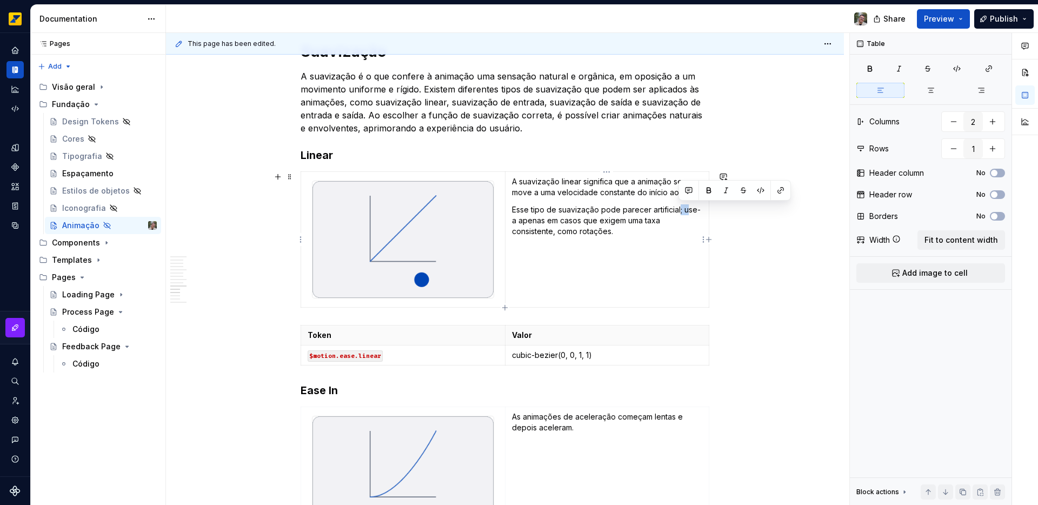
drag, startPoint x: 678, startPoint y: 211, endPoint x: 686, endPoint y: 211, distance: 8.1
click at [686, 211] on p "Esse tipo de suavização pode parecer artificial; use-a apenas em casos que exig…" at bounding box center [607, 220] width 190 height 32
click at [684, 209] on p "Esse tipo de suavização pode parecer artificial. Use-a apenas em casos que exig…" at bounding box center [607, 220] width 190 height 32
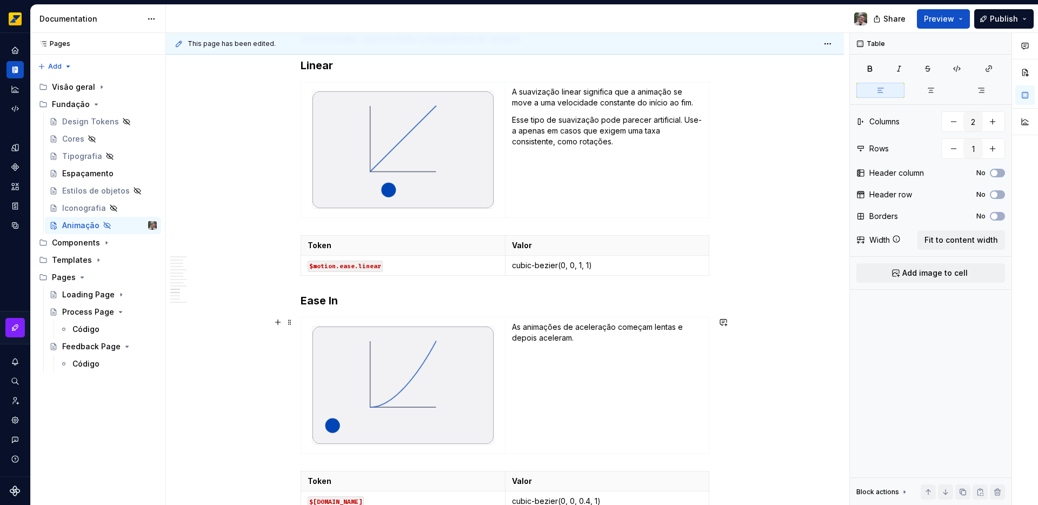
scroll to position [1856, 0]
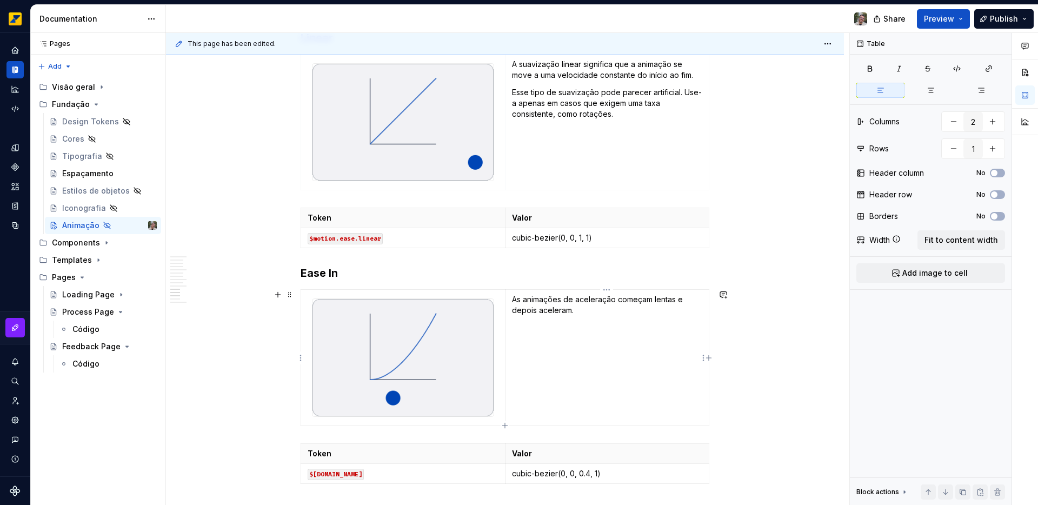
click at [584, 321] on td "As animações de aceleração começam lentas e depois aceleram." at bounding box center [607, 358] width 204 height 136
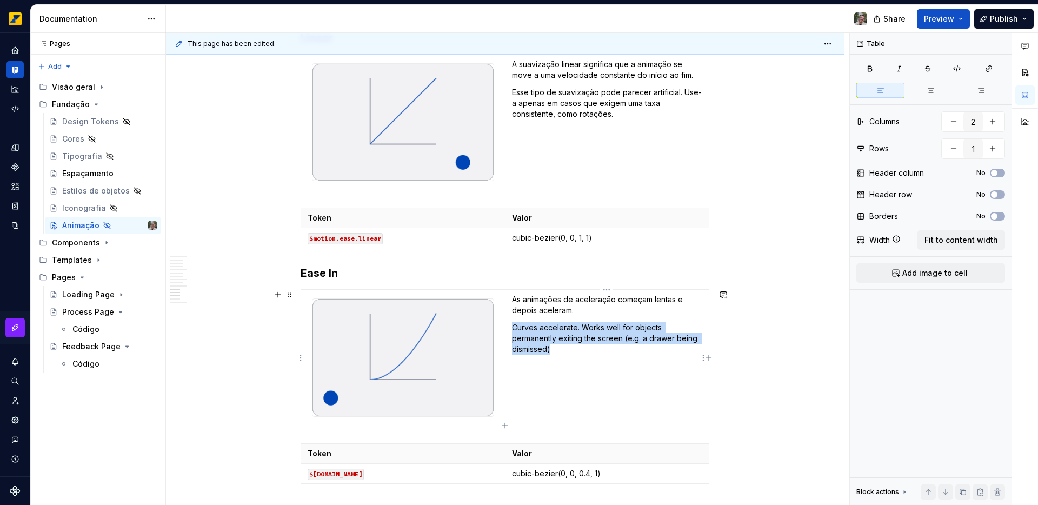
click at [512, 326] on p "Curves accelerate. Works well for objects permanently exiting the screen (e.g. …" at bounding box center [607, 338] width 190 height 32
click at [504, 308] on div at bounding box center [504, 308] width 0 height 0
click at [588, 347] on p "Curves accelerate. Works well for objects permanently exiting the screen (e.g. …" at bounding box center [607, 338] width 190 height 32
drag, startPoint x: 565, startPoint y: 345, endPoint x: 513, endPoint y: 327, distance: 54.7
click at [513, 327] on p "Curves accelerate. Works well for objects permanently exiting the screen (e.g. …" at bounding box center [607, 338] width 190 height 32
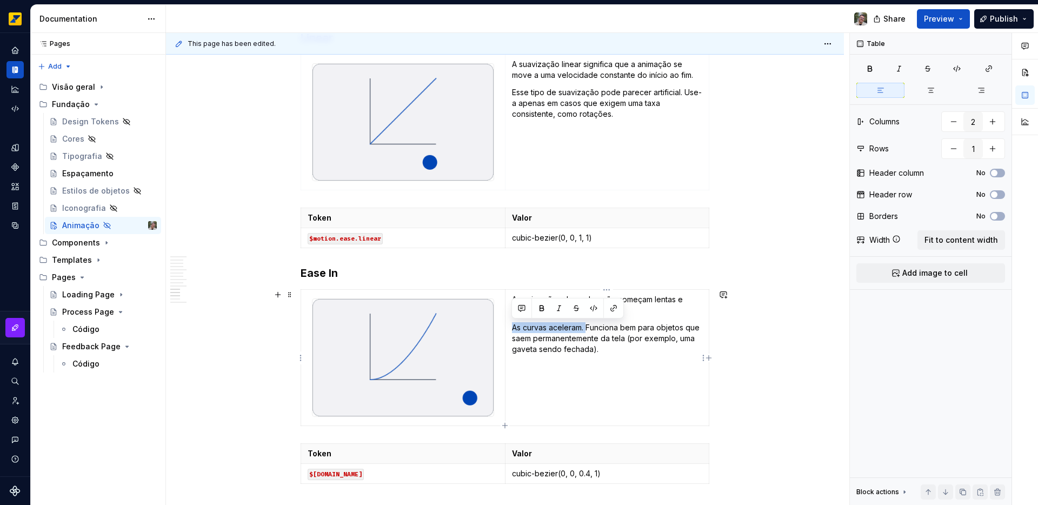
drag, startPoint x: 587, startPoint y: 327, endPoint x: 513, endPoint y: 328, distance: 74.6
click at [513, 328] on p "As curvas aceleram. Funciona bem para objetos que saem permanentemente da tela …" at bounding box center [607, 338] width 190 height 32
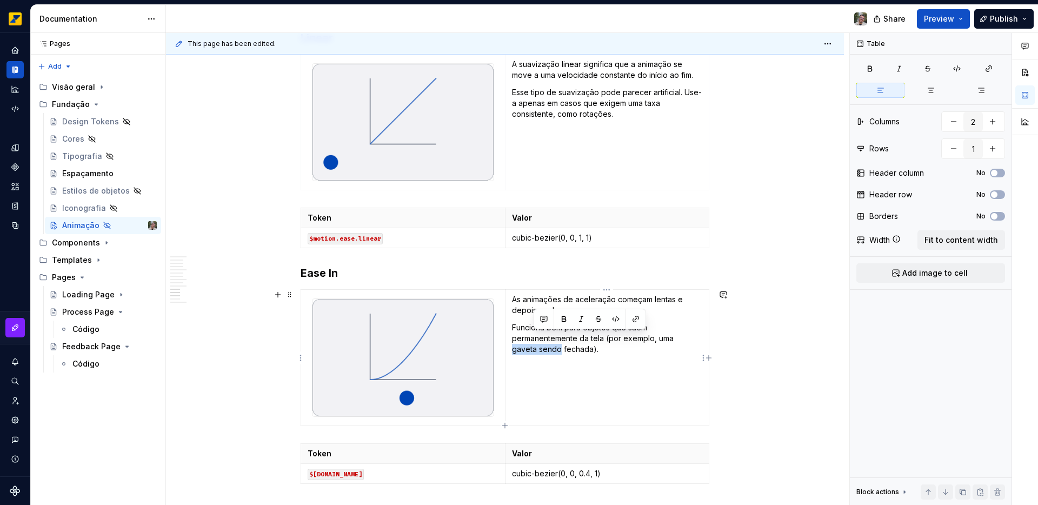
drag, startPoint x: 674, startPoint y: 339, endPoint x: 532, endPoint y: 349, distance: 142.1
click at [532, 349] on p "Funciona bem para objetos que saem permanentemente da tela (por exemplo, uma ga…" at bounding box center [607, 338] width 190 height 32
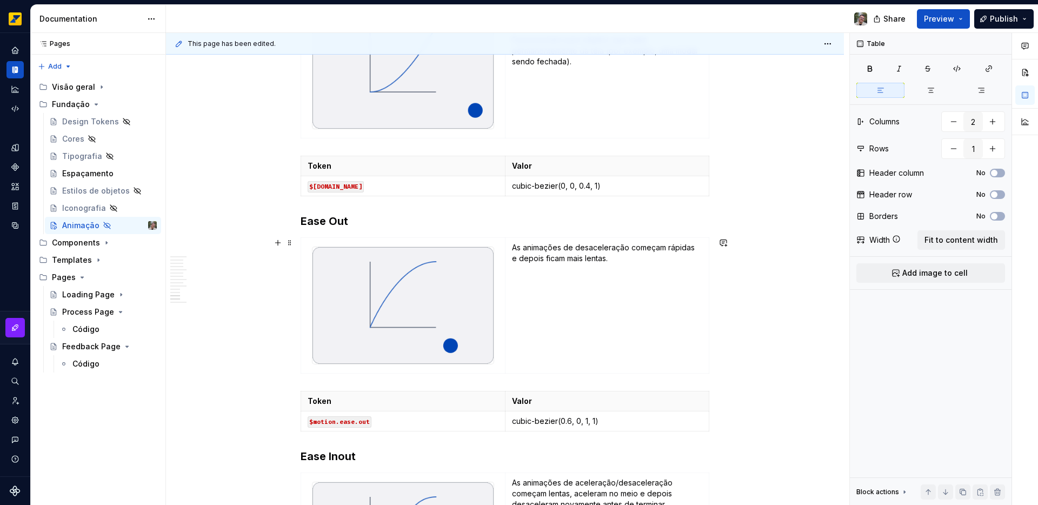
scroll to position [2152, 0]
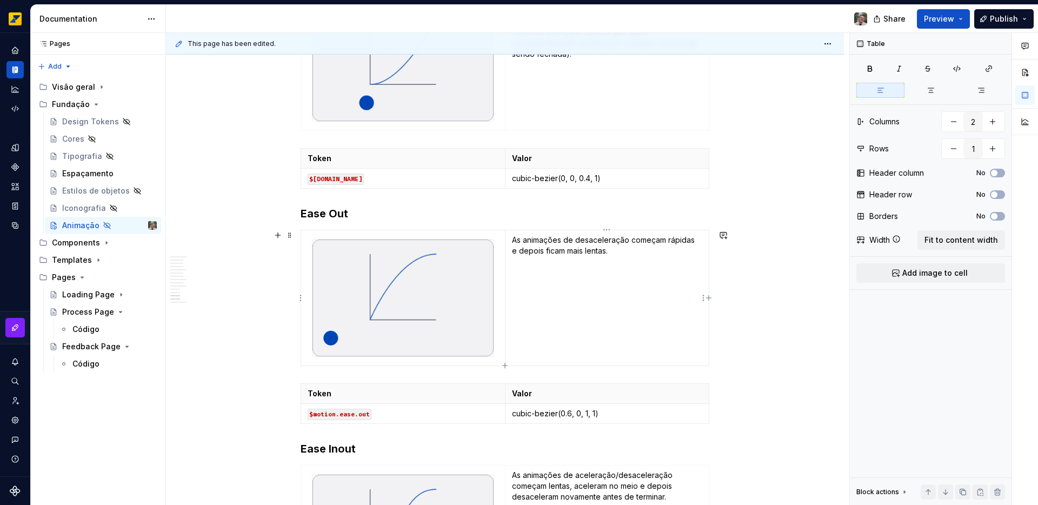
click at [612, 254] on p "As animações de desaceleração começam rápidas e depois ficam mais lentas." at bounding box center [607, 246] width 190 height 22
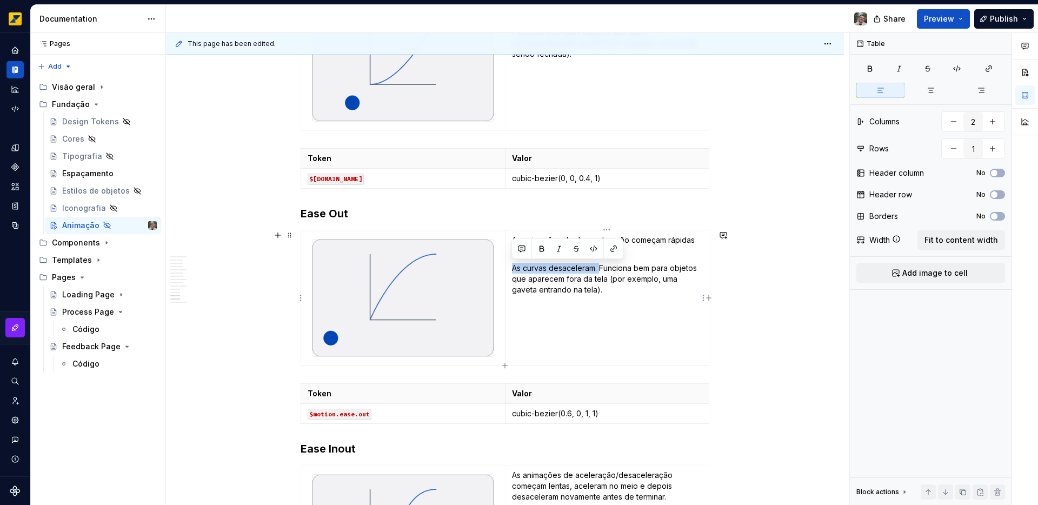
drag, startPoint x: 599, startPoint y: 267, endPoint x: 510, endPoint y: 271, distance: 89.3
click at [510, 271] on td "As animações de desaceleração começam rápidas e depois ficam mais lentas. As cu…" at bounding box center [607, 298] width 204 height 136
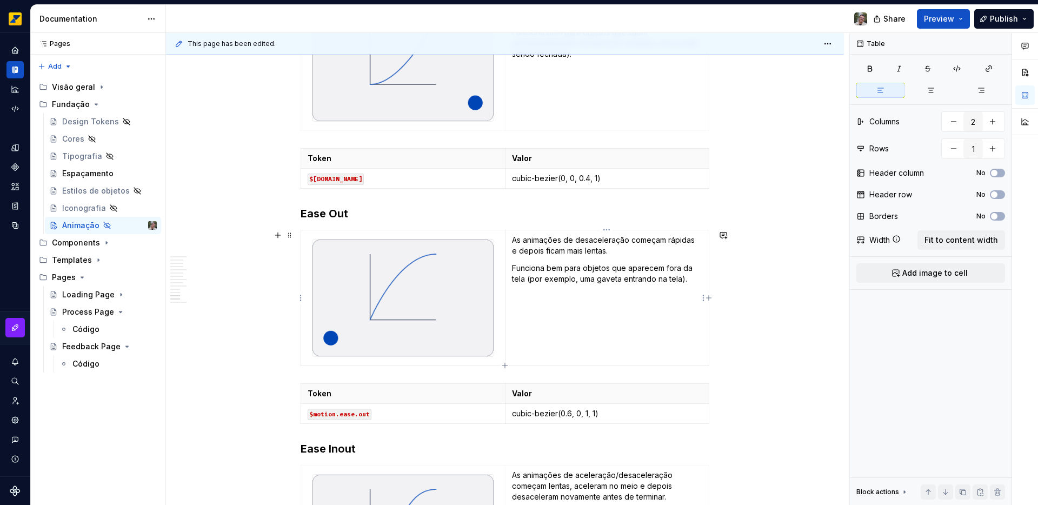
click at [580, 280] on p "Funciona bem para objetos que aparecem fora da tela (por exemplo, uma gaveta en…" at bounding box center [607, 274] width 190 height 22
drag, startPoint x: 590, startPoint y: 280, endPoint x: 619, endPoint y: 279, distance: 29.2
click at [619, 279] on p "Funciona bem para objetos que aparecem fora da tela (por exemplo, uma gaveta en…" at bounding box center [607, 274] width 190 height 22
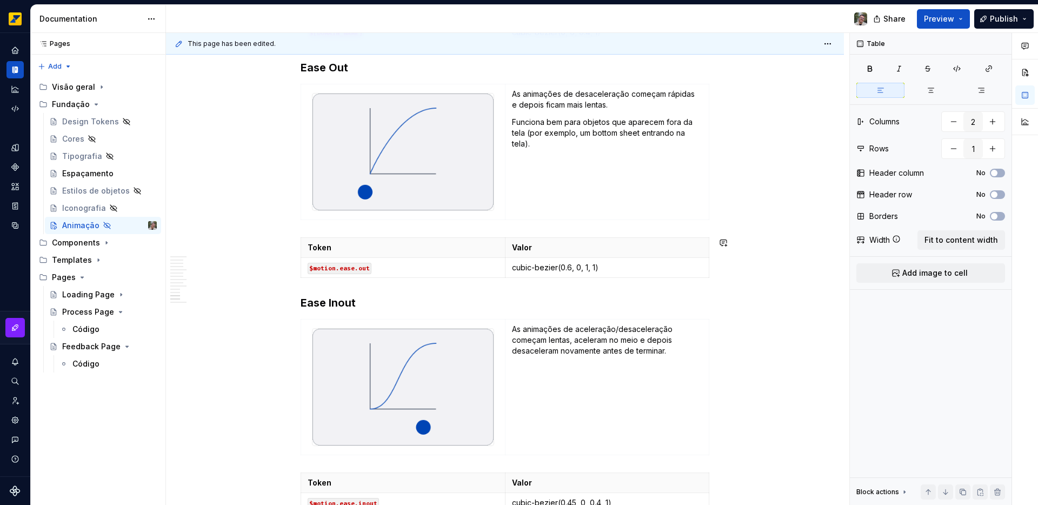
scroll to position [2308, 0]
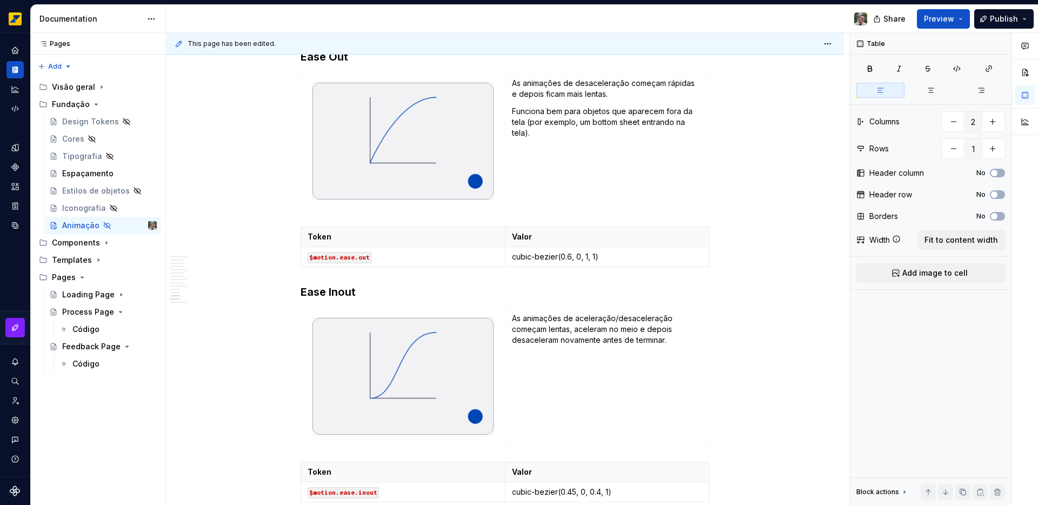
type textarea "*"
click at [678, 341] on p "As animações de aceleração/desaceleração começam lentas, aceleram no meio e dep…" at bounding box center [607, 329] width 190 height 32
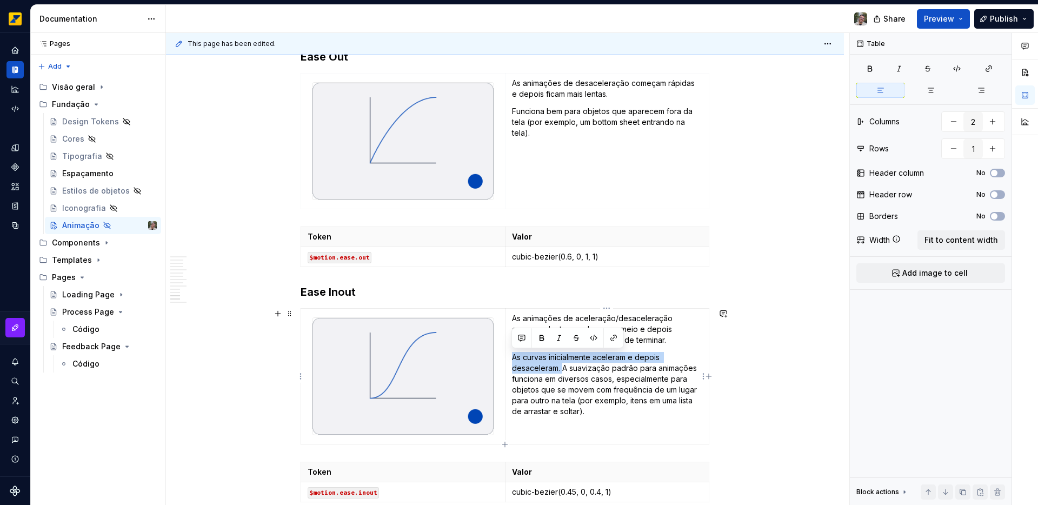
drag, startPoint x: 563, startPoint y: 368, endPoint x: 513, endPoint y: 359, distance: 50.6
click at [513, 359] on p "As curvas inicialmente aceleram e depois desaceleram. A suavização padrão para …" at bounding box center [607, 384] width 190 height 65
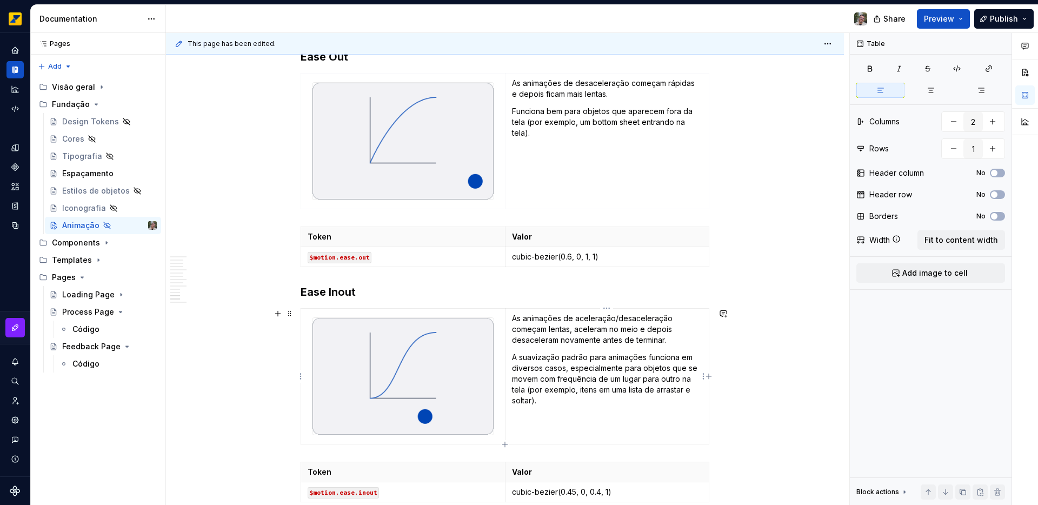
click at [527, 391] on p "A suavização padrão para animações funciona em diversos casos, especialmente pa…" at bounding box center [607, 379] width 190 height 54
click at [598, 391] on p "A suavização padrão para animações funciona em diversos casos, especialmente pa…" at bounding box center [607, 379] width 190 height 54
drag, startPoint x: 623, startPoint y: 388, endPoint x: 532, endPoint y: 402, distance: 91.4
click at [532, 402] on p "A suavização padrão para animações funciona em diversos casos, especialmente pa…" at bounding box center [607, 379] width 190 height 54
click at [621, 391] on p "A suavização padrão para animações funciona em diversos casos, especialmente pa…" at bounding box center [607, 373] width 190 height 43
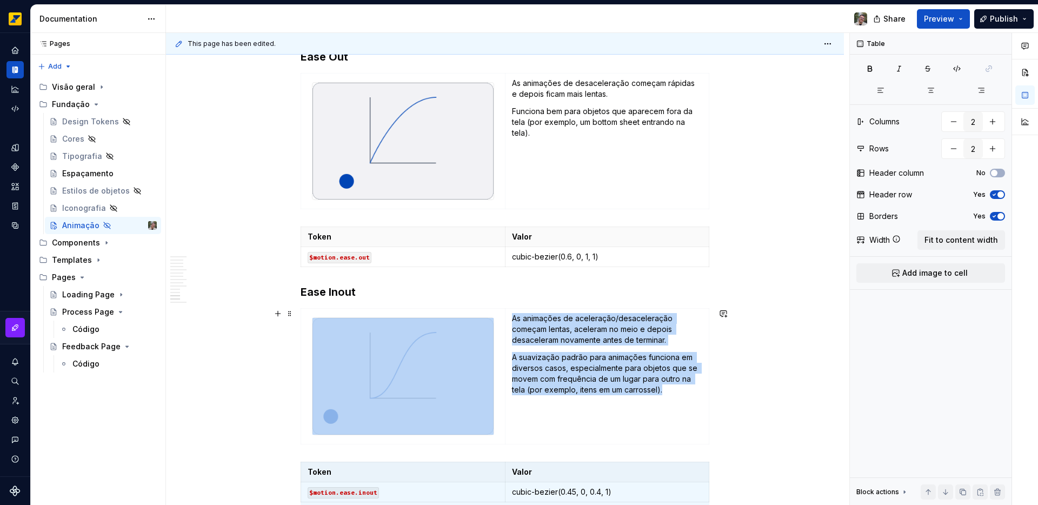
scroll to position [2318, 0]
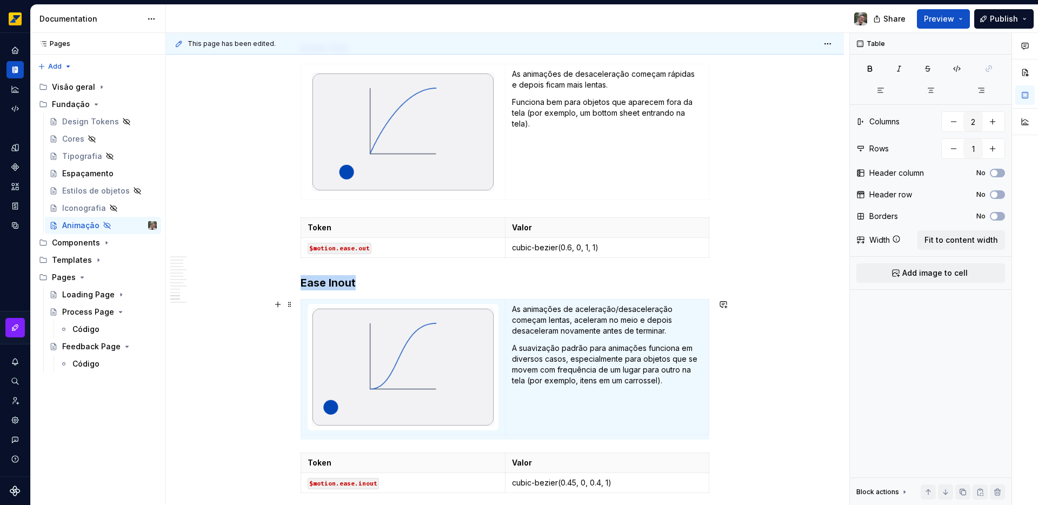
type input "2"
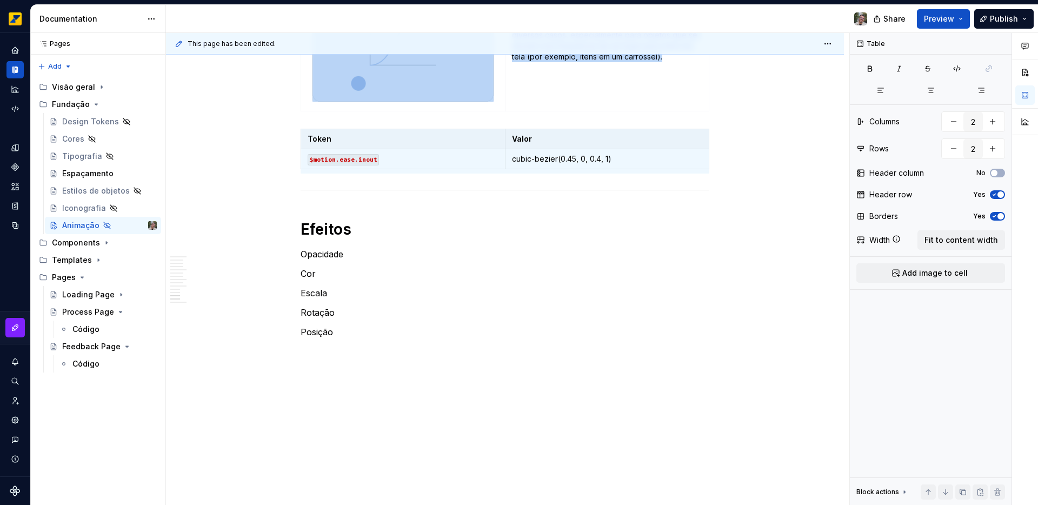
scroll to position [2645, 0]
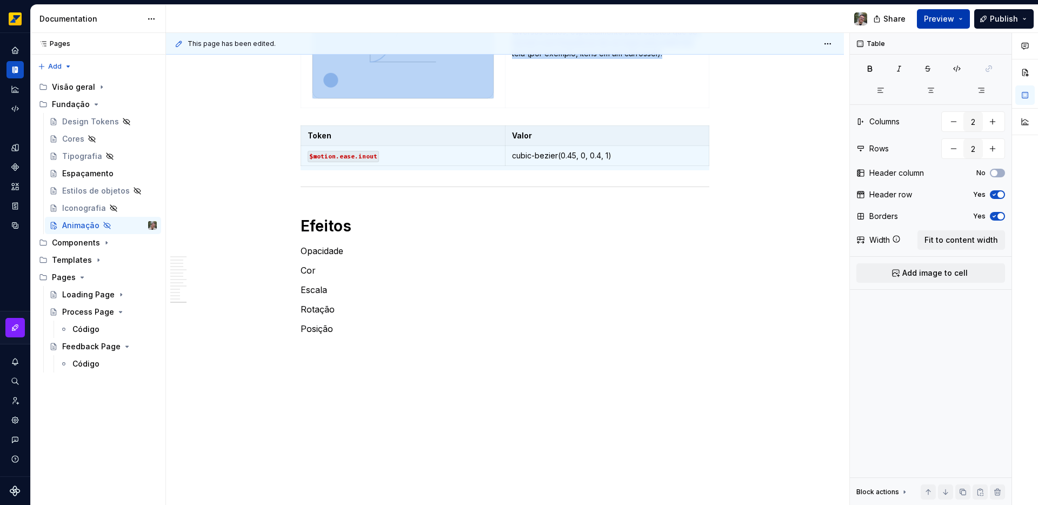
click at [962, 21] on button "Preview" at bounding box center [943, 18] width 53 height 19
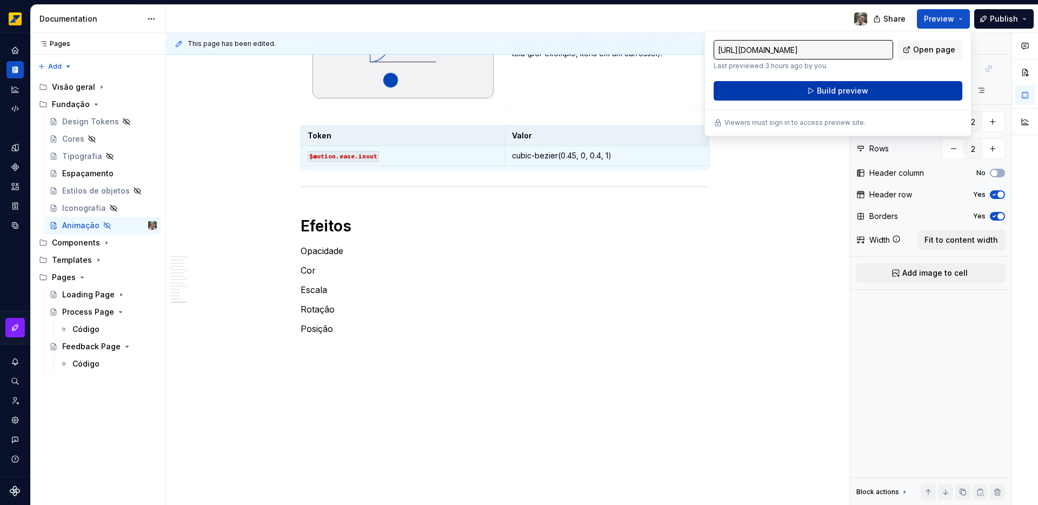
click at [833, 94] on span "Build preview" at bounding box center [842, 90] width 51 height 11
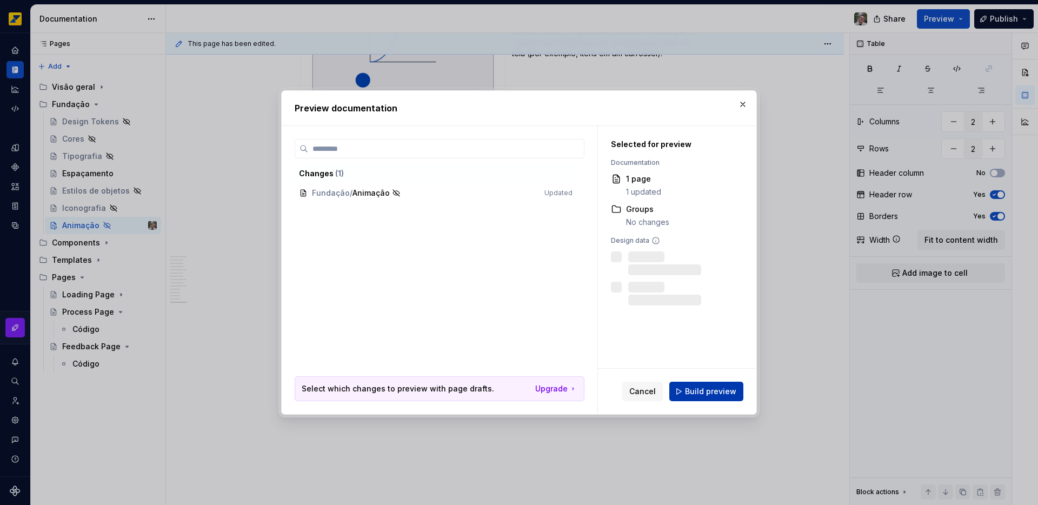
click at [709, 392] on span "Build preview" at bounding box center [710, 391] width 51 height 11
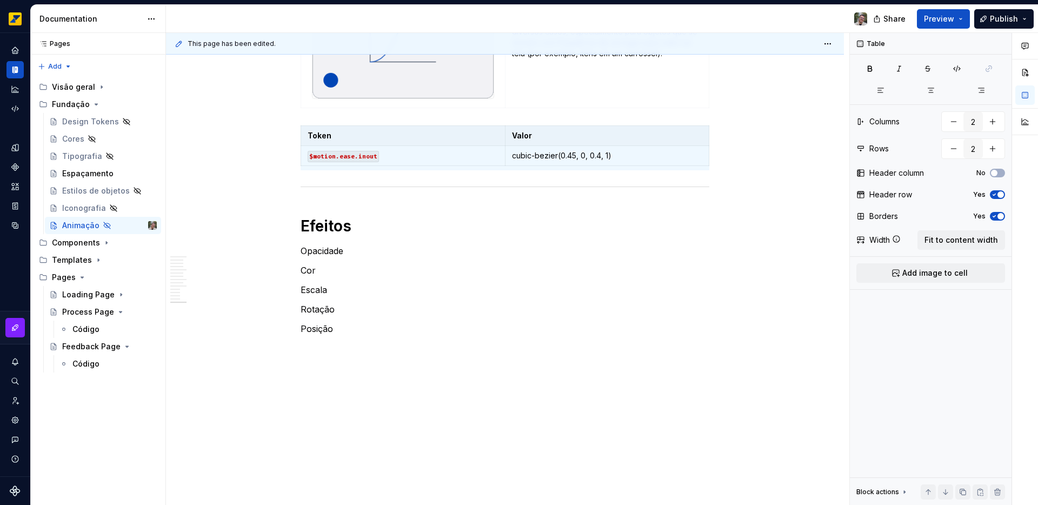
type textarea "*"
